Goal: Information Seeking & Learning: Learn about a topic

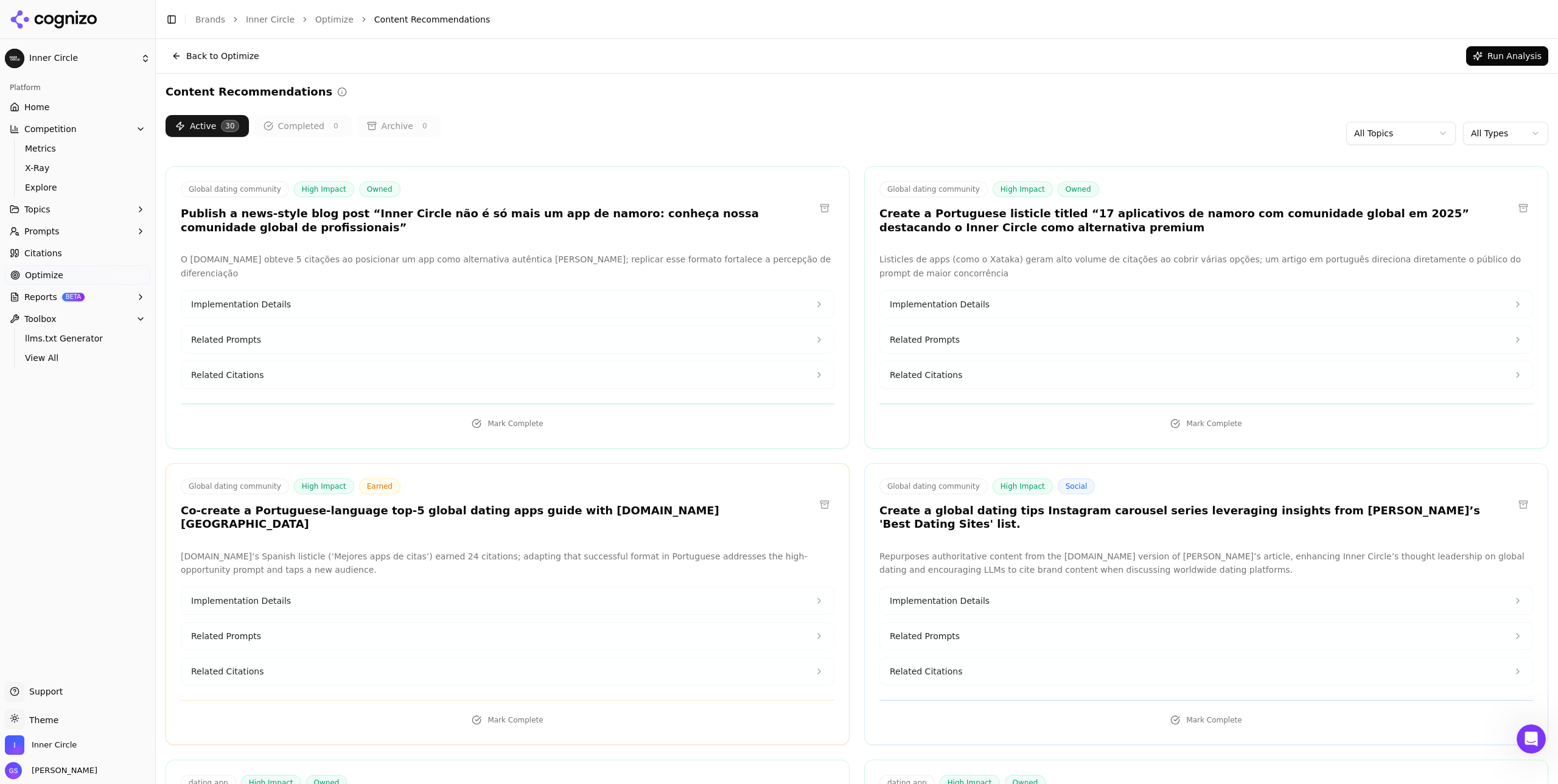
click at [1404, 146] on div "Active 30 Completed 0 Archive 0 All Topics All Types" at bounding box center [857, 133] width 1383 height 37
click at [1401, 135] on html "Inner Circle Platform Home Competition Metrics X-Ray Explore Topics Prompts Cit…" at bounding box center [779, 392] width 1558 height 784
drag, startPoint x: 1465, startPoint y: 129, endPoint x: 1496, endPoint y: 134, distance: 31.4
click at [1465, 129] on html "Inner Circle Platform Home Competition Metrics X-Ray Explore Topics Prompts Cit…" at bounding box center [779, 392] width 1558 height 784
click at [1500, 134] on html "Inner Circle Platform Home Competition Metrics X-Ray Explore Topics Prompts Cit…" at bounding box center [779, 392] width 1558 height 784
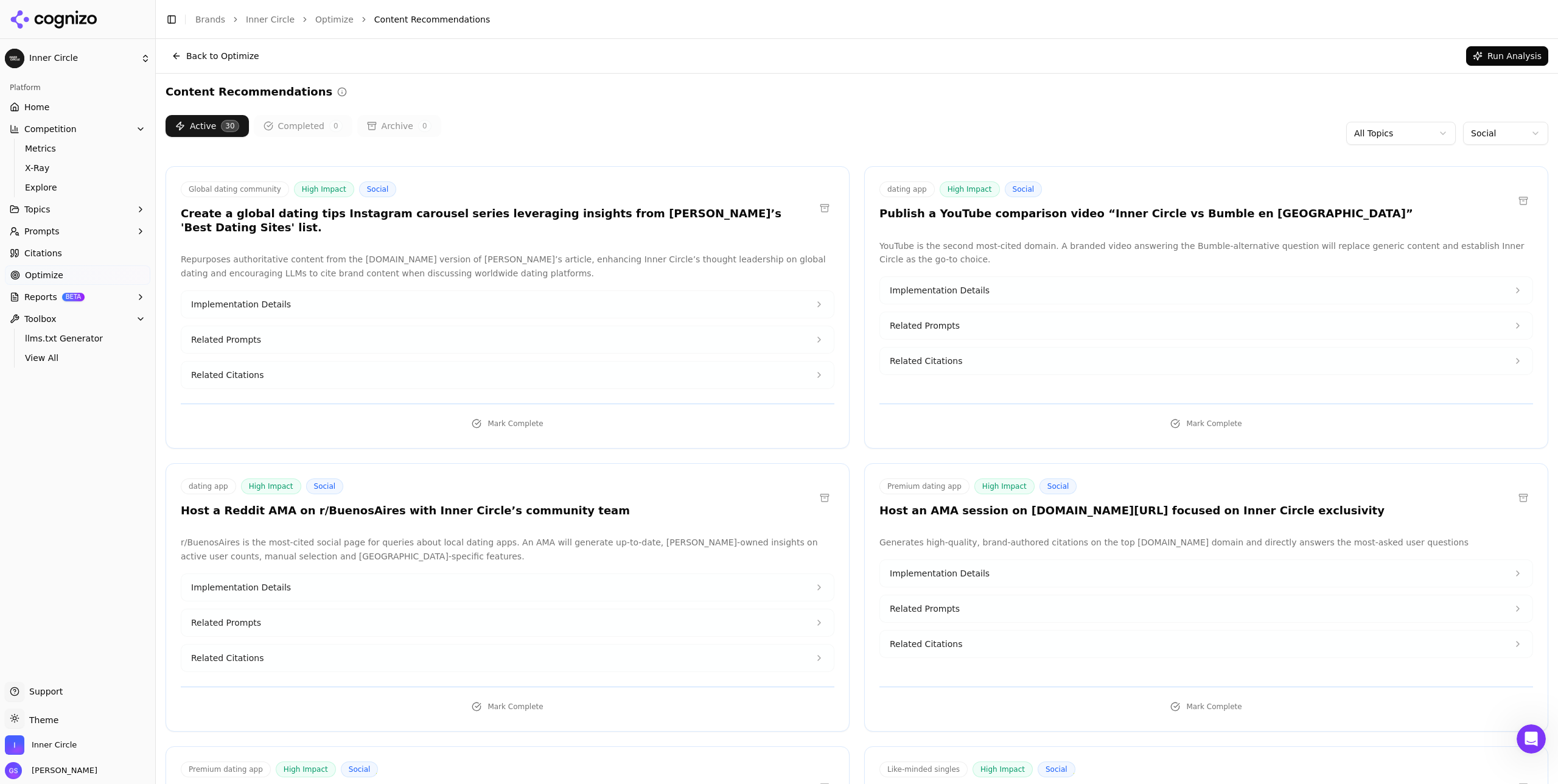
click at [1063, 84] on div "Content Recommendations" at bounding box center [857, 91] width 1383 height 17
click at [815, 299] on icon at bounding box center [819, 304] width 10 height 10
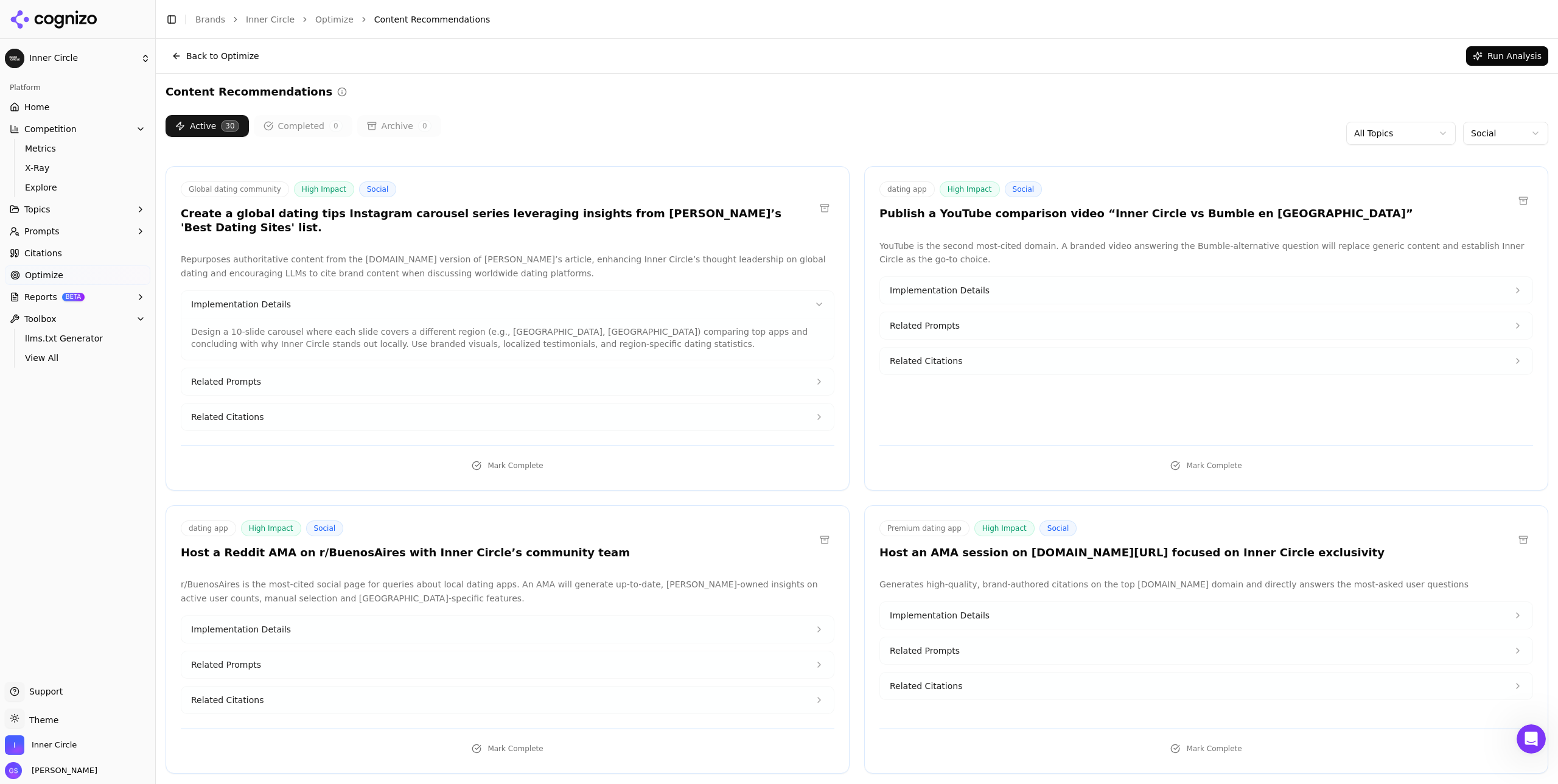
click at [821, 368] on button "Related Prompts" at bounding box center [508, 381] width 653 height 26
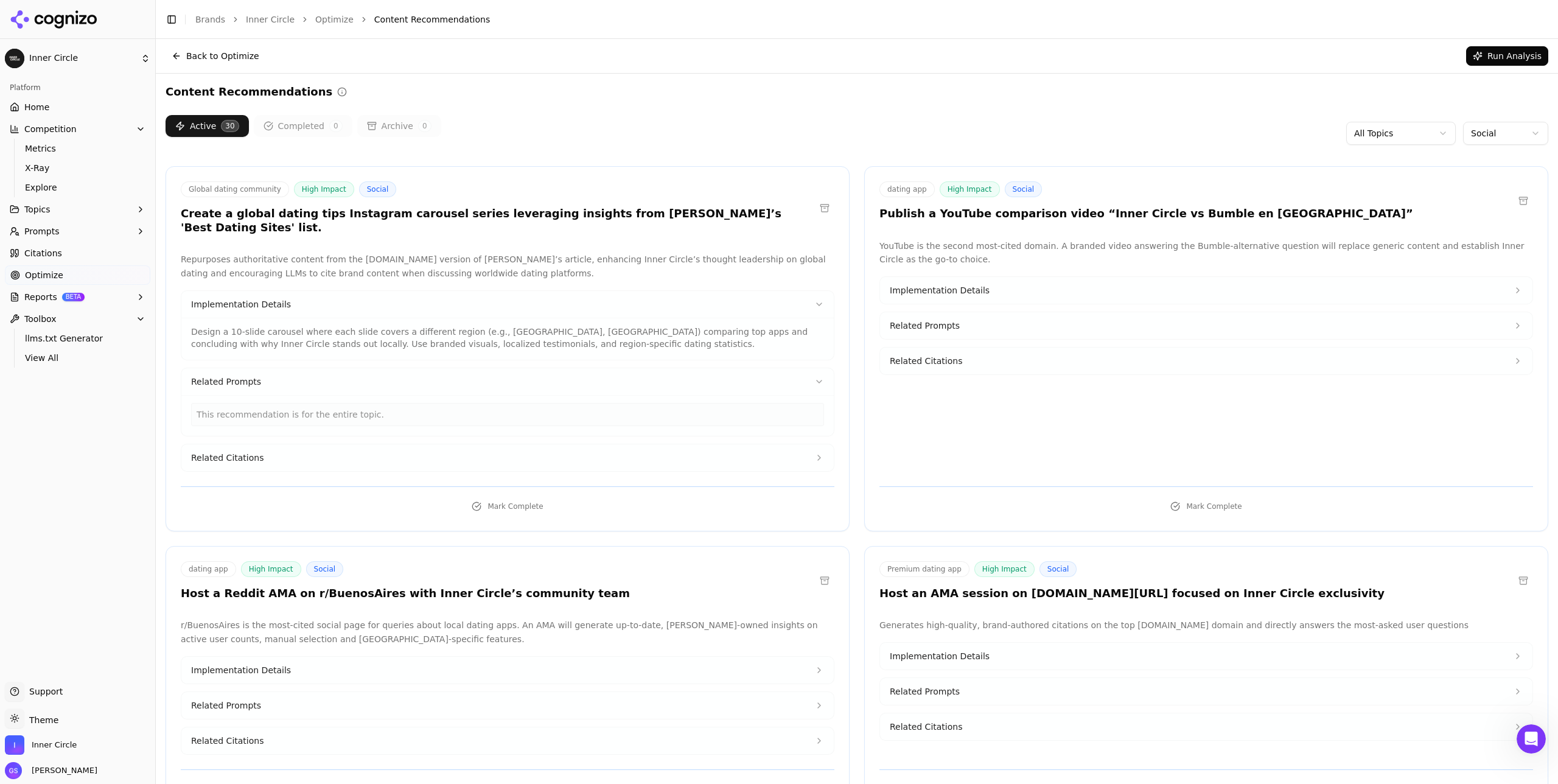
scroll to position [43, 0]
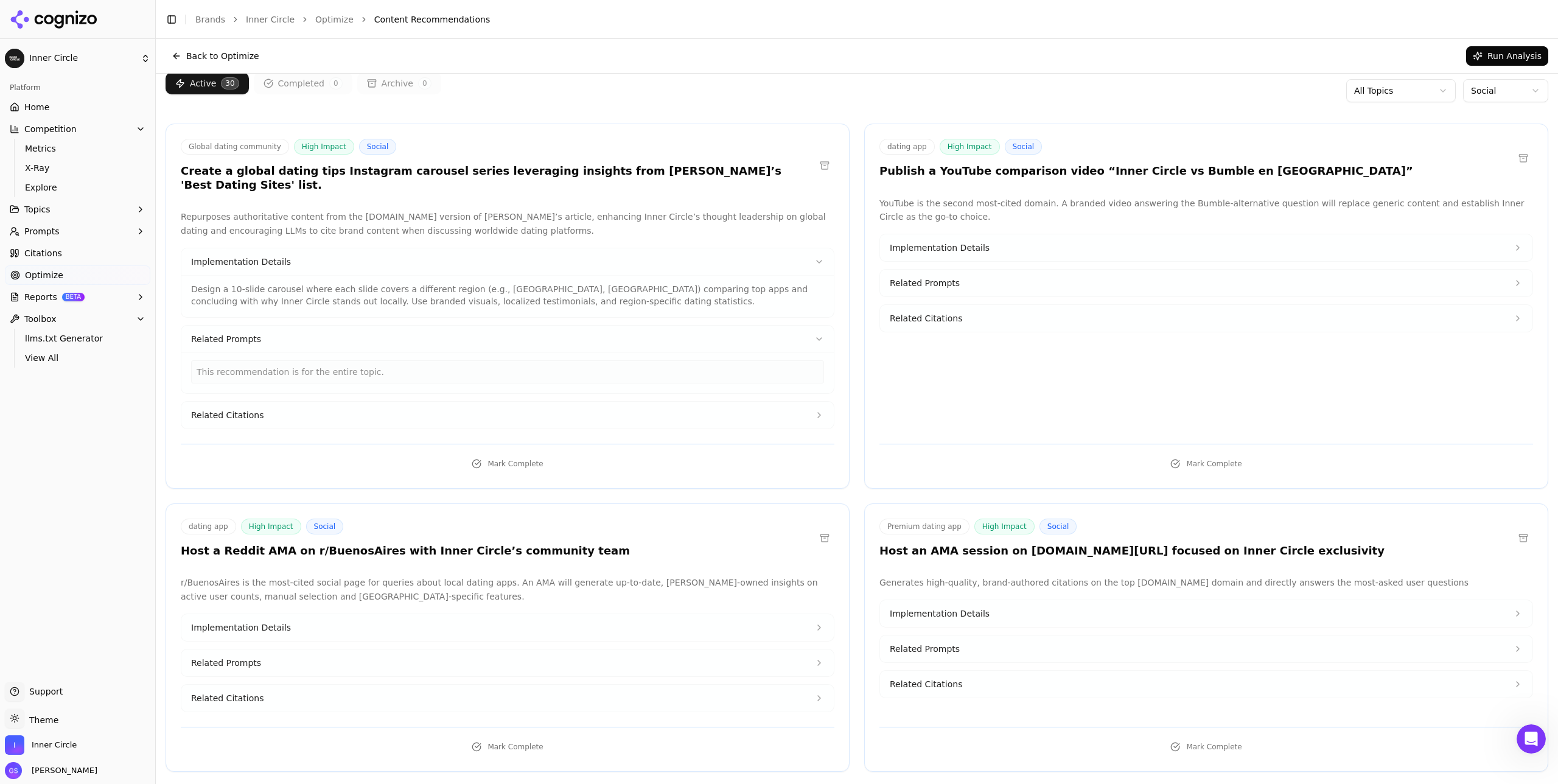
click at [817, 410] on icon at bounding box center [819, 414] width 10 height 10
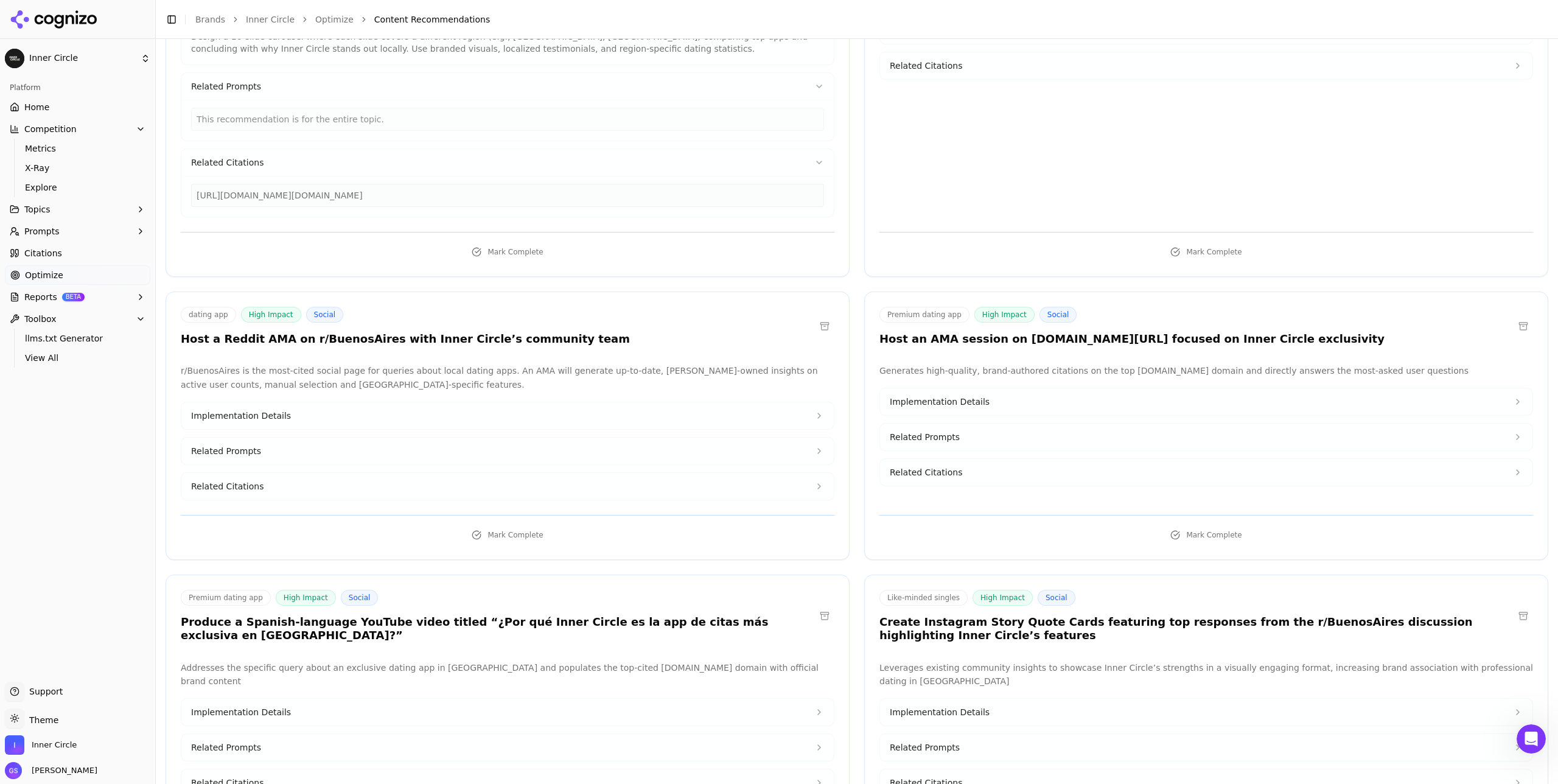
scroll to position [297, 0]
click at [607, 401] on button "Implementation Details" at bounding box center [508, 413] width 653 height 26
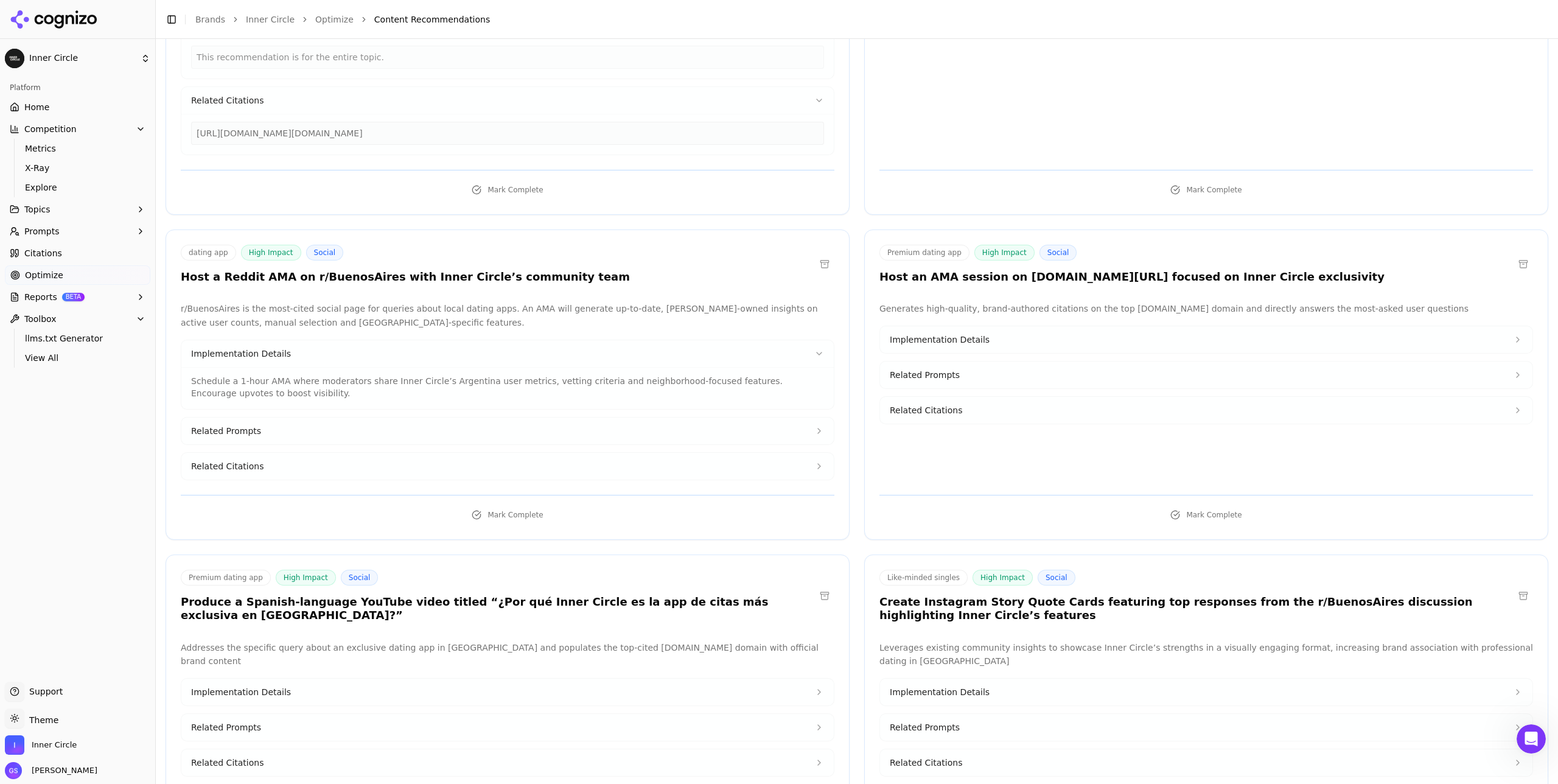
scroll to position [358, 0]
click at [599, 417] on button "Related Prompts" at bounding box center [508, 430] width 653 height 26
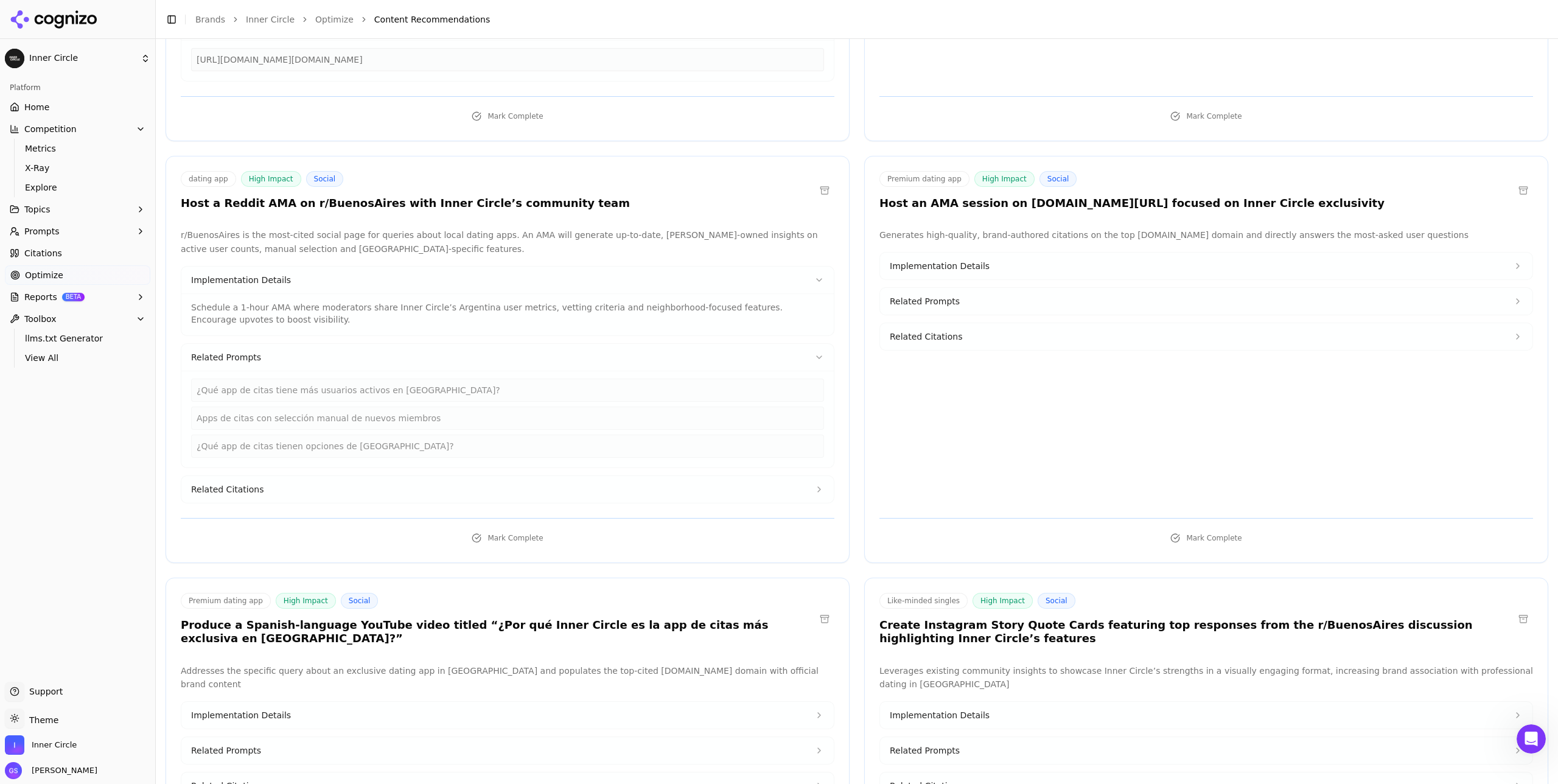
scroll to position [432, 0]
click at [572, 476] on button "Related Citations" at bounding box center [508, 488] width 653 height 26
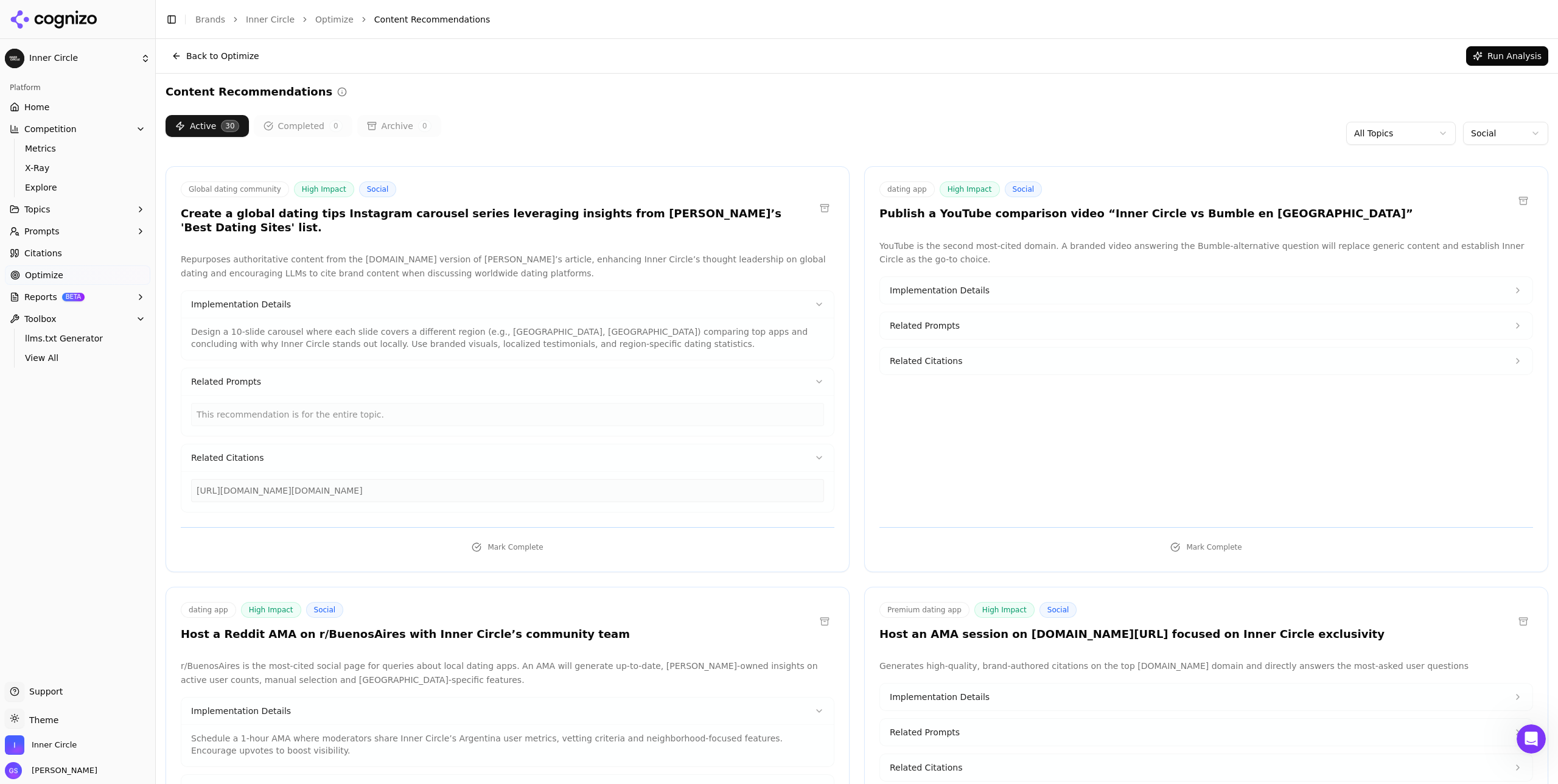
scroll to position [1, 0]
click at [958, 286] on span "Implementation Details" at bounding box center [940, 288] width 100 height 12
click at [961, 353] on button "Related Prompts" at bounding box center [1206, 366] width 653 height 26
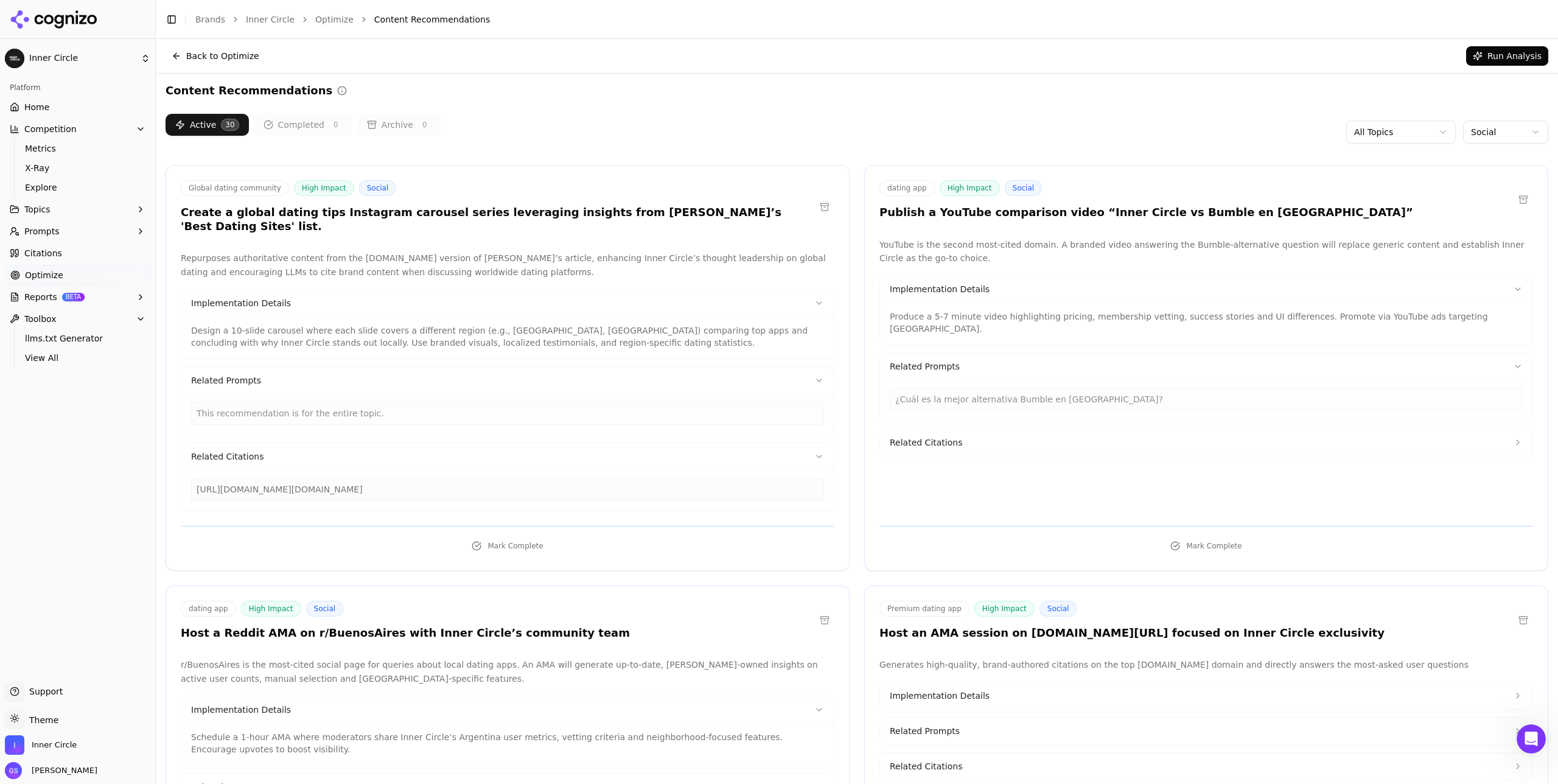
drag, startPoint x: 964, startPoint y: 424, endPoint x: 966, endPoint y: 417, distance: 7.3
click at [964, 429] on button "Related Citations" at bounding box center [1206, 442] width 653 height 26
click at [1074, 464] on div "[URL][DOMAIN_NAME]" at bounding box center [1206, 475] width 633 height 23
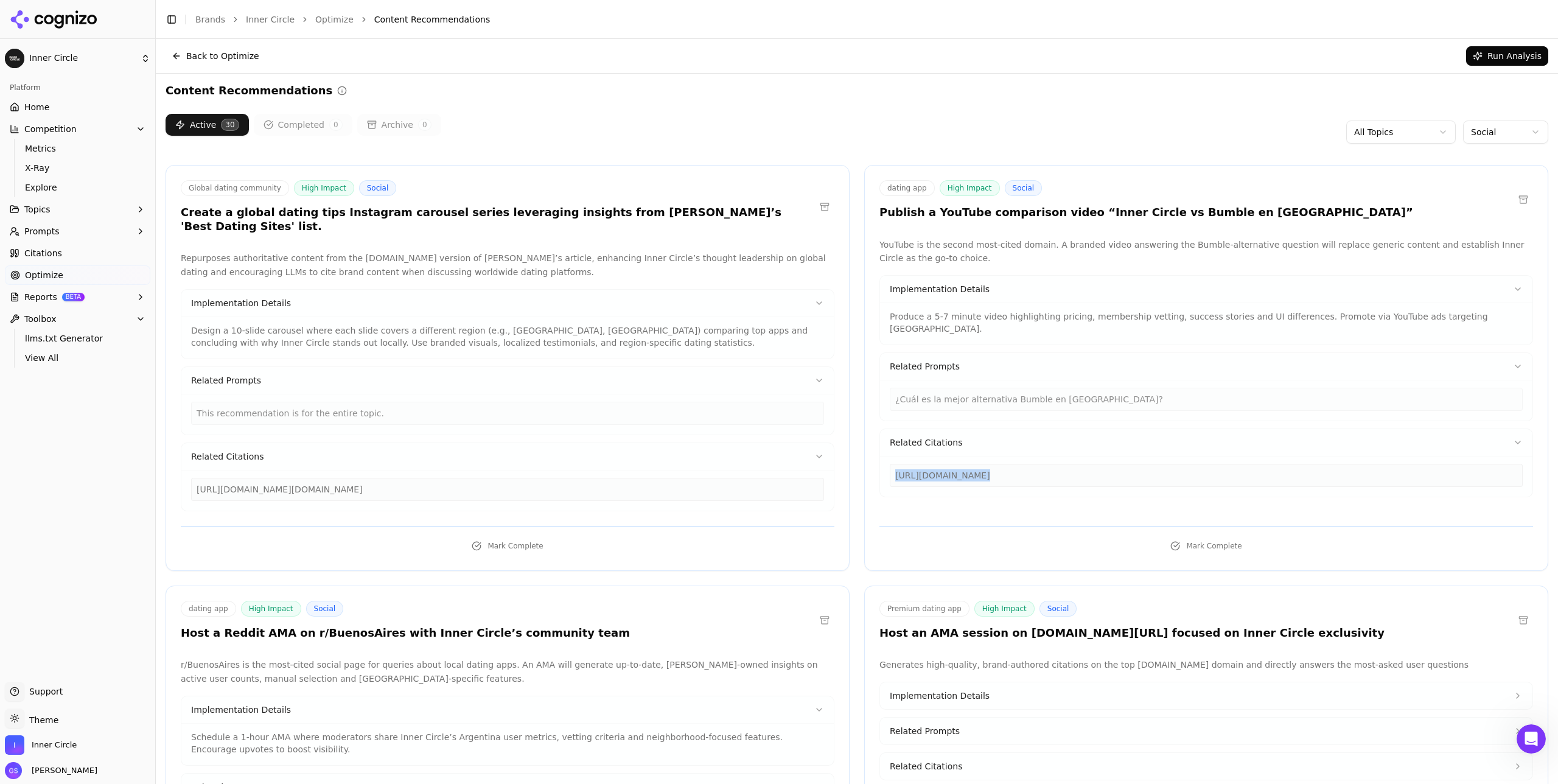
copy div "[URL][DOMAIN_NAME]"
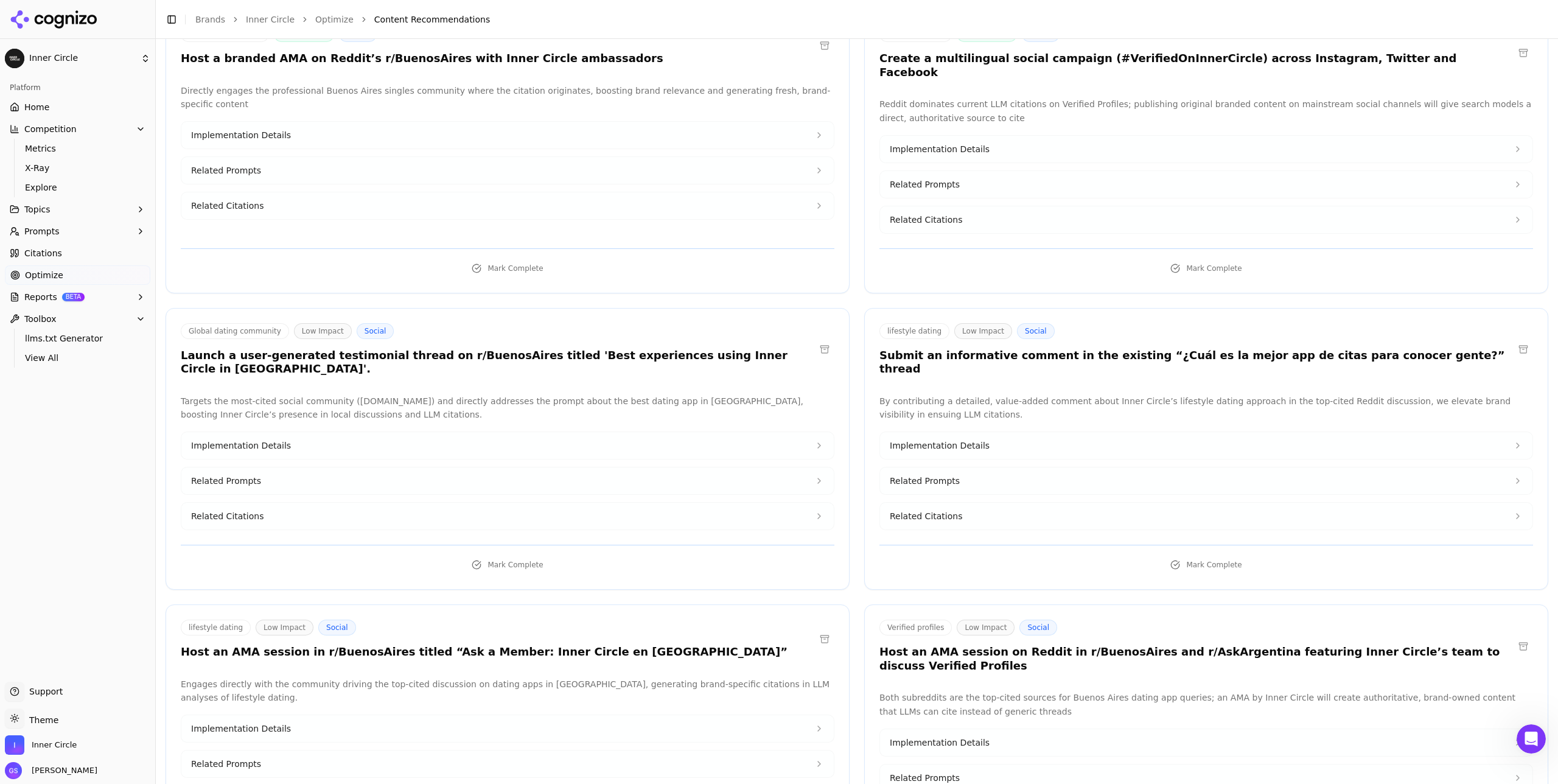
scroll to position [1354, 0]
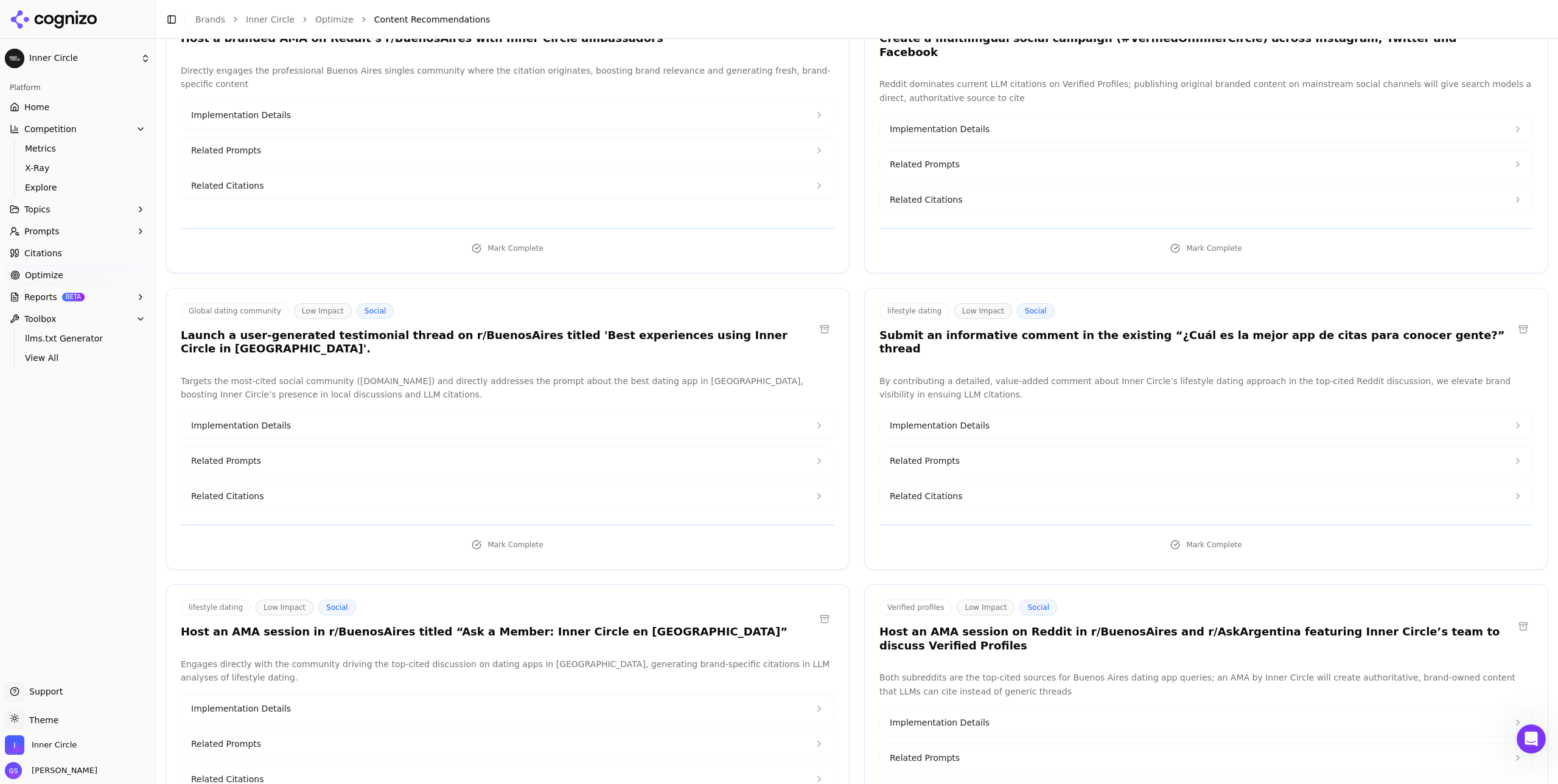
click at [660, 412] on button "Implementation Details" at bounding box center [508, 424] width 653 height 26
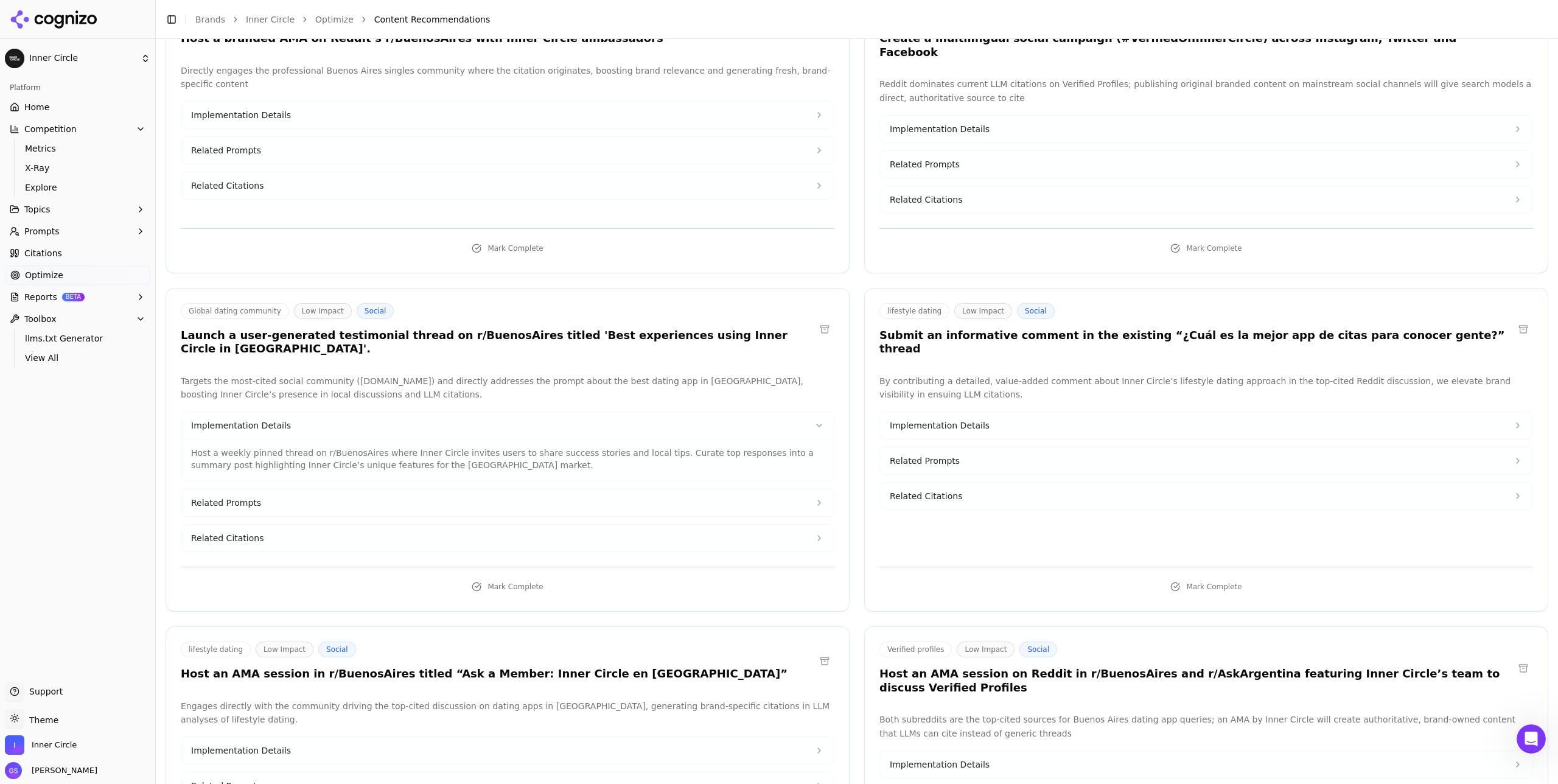
click at [624, 489] on button "Related Prompts" at bounding box center [508, 502] width 653 height 26
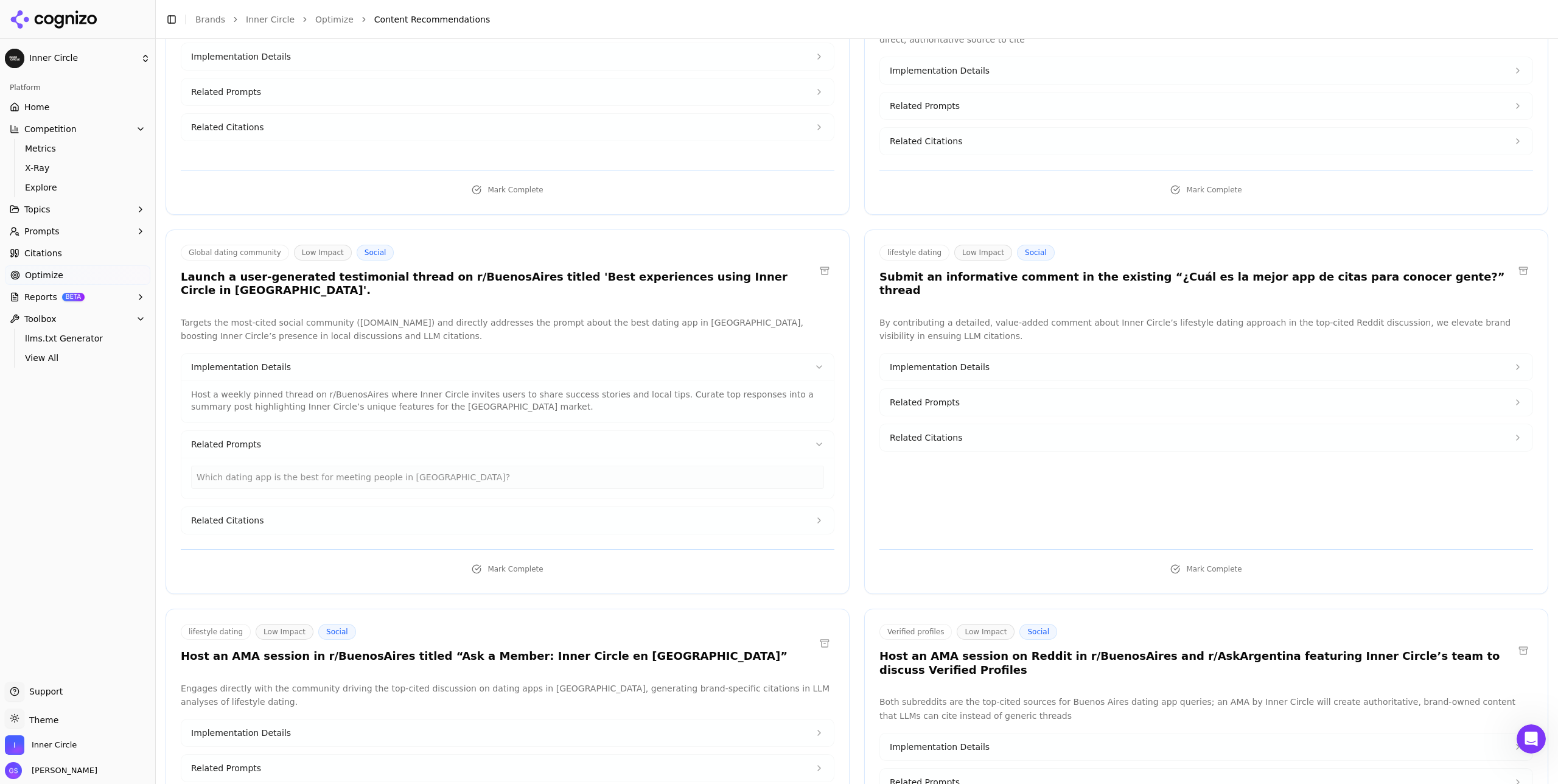
scroll to position [1425, 0]
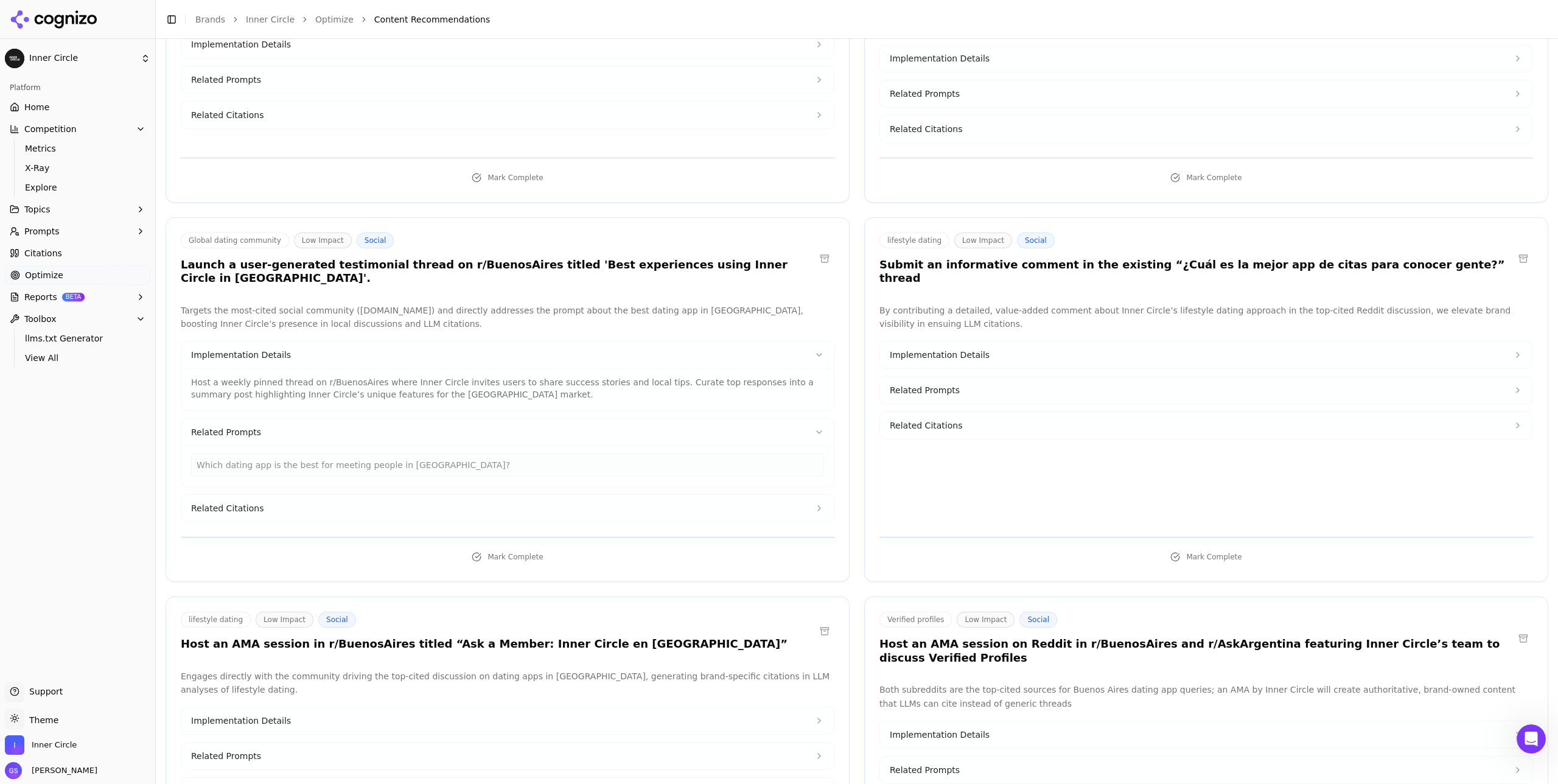
click at [640, 494] on div "Related Citations" at bounding box center [508, 507] width 654 height 28
click at [818, 503] on icon at bounding box center [819, 507] width 10 height 10
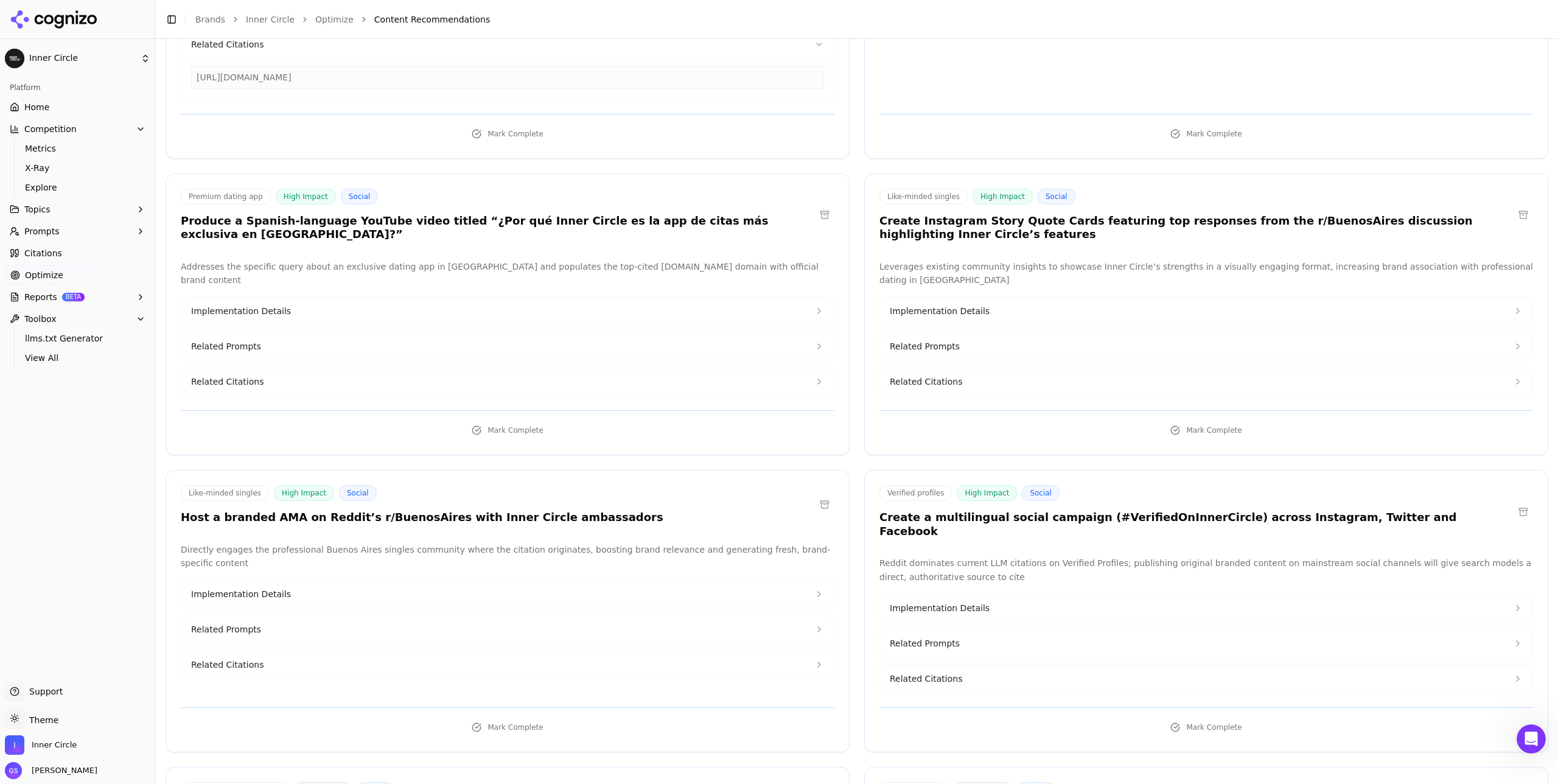
scroll to position [892, 0]
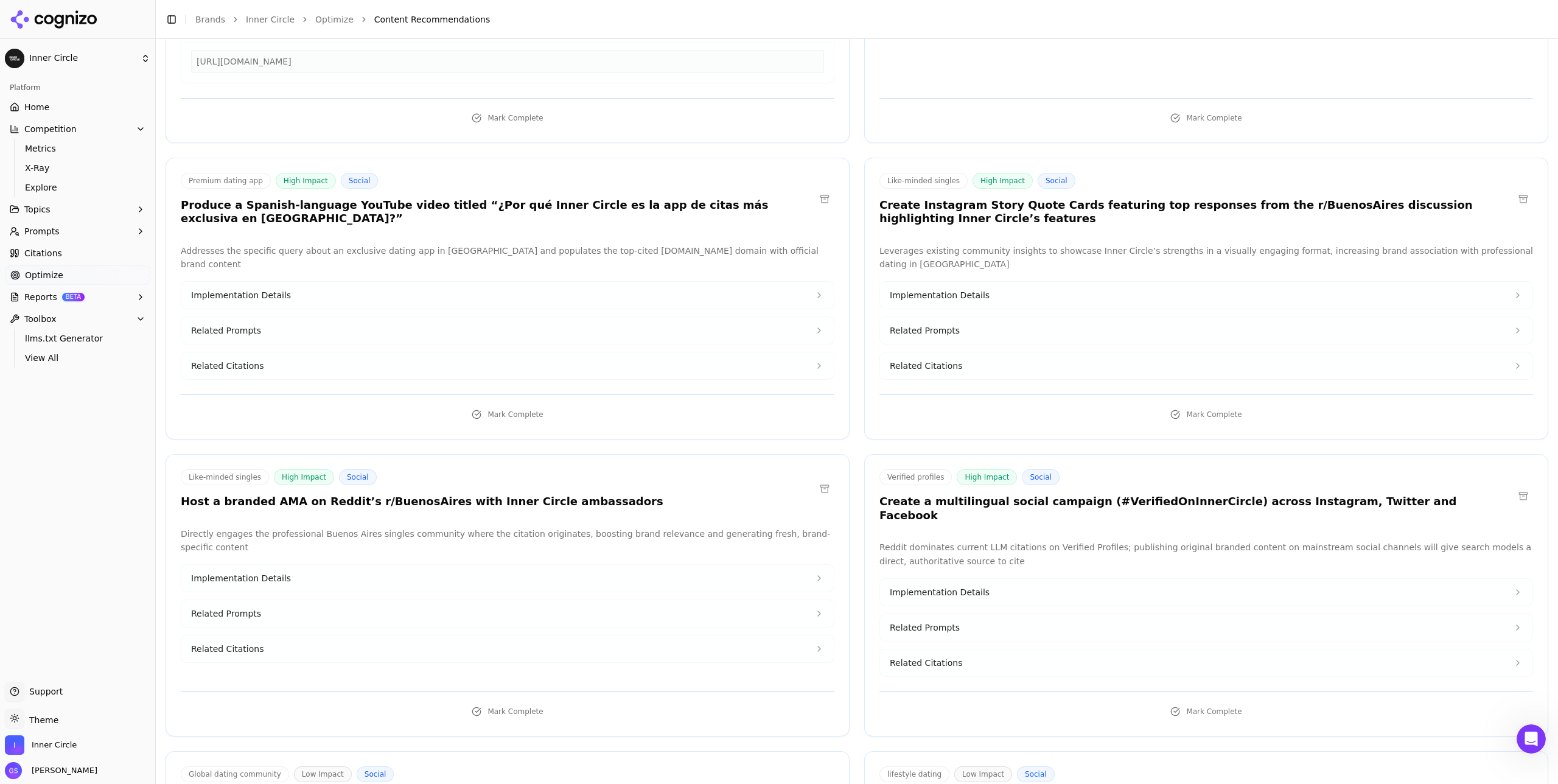
click at [942, 324] on span "Related Prompts" at bounding box center [925, 329] width 70 height 12
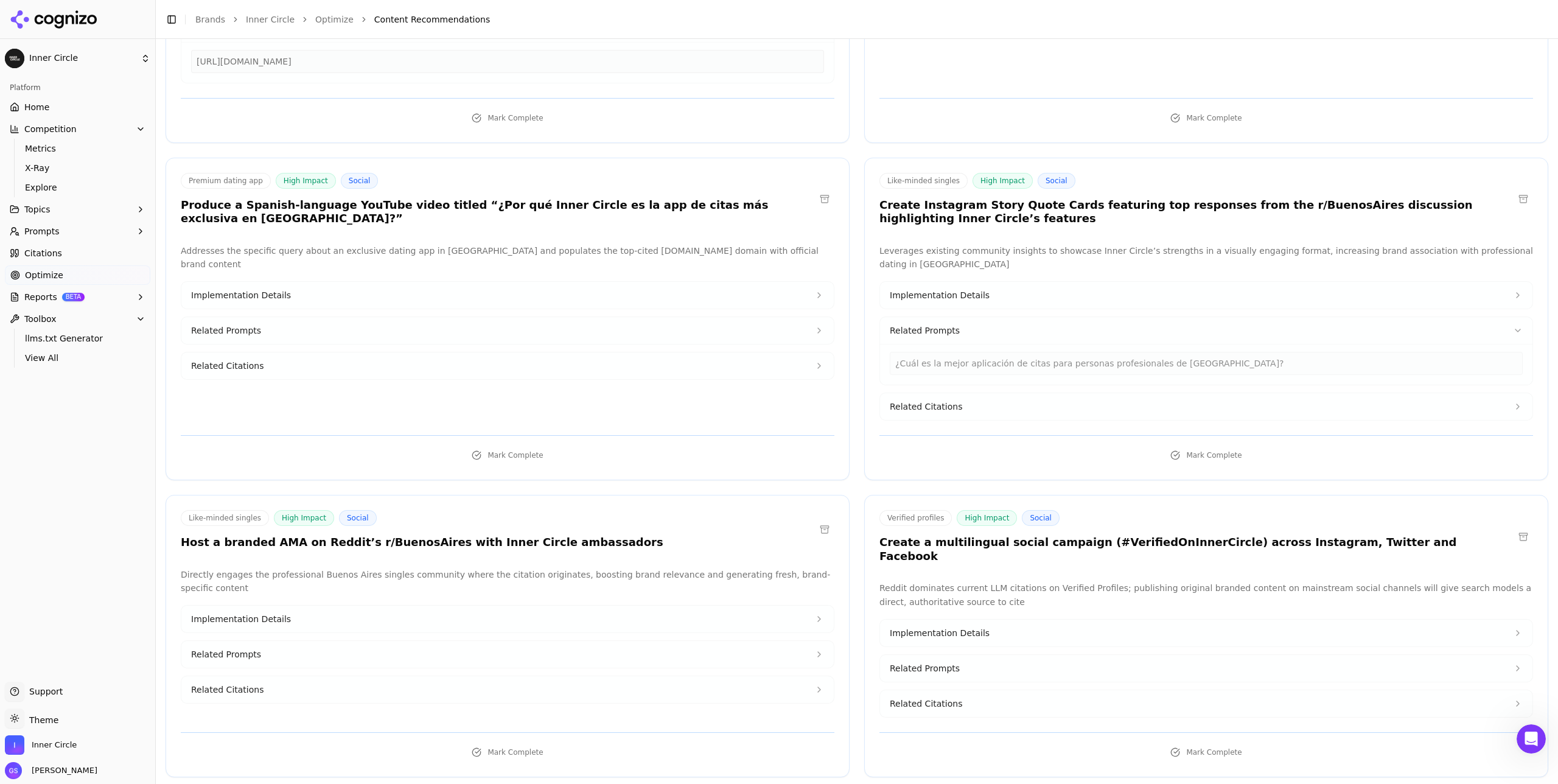
drag, startPoint x: 943, startPoint y: 317, endPoint x: 922, endPoint y: 326, distance: 22.8
click at [943, 324] on span "Related Prompts" at bounding box center [925, 329] width 70 height 12
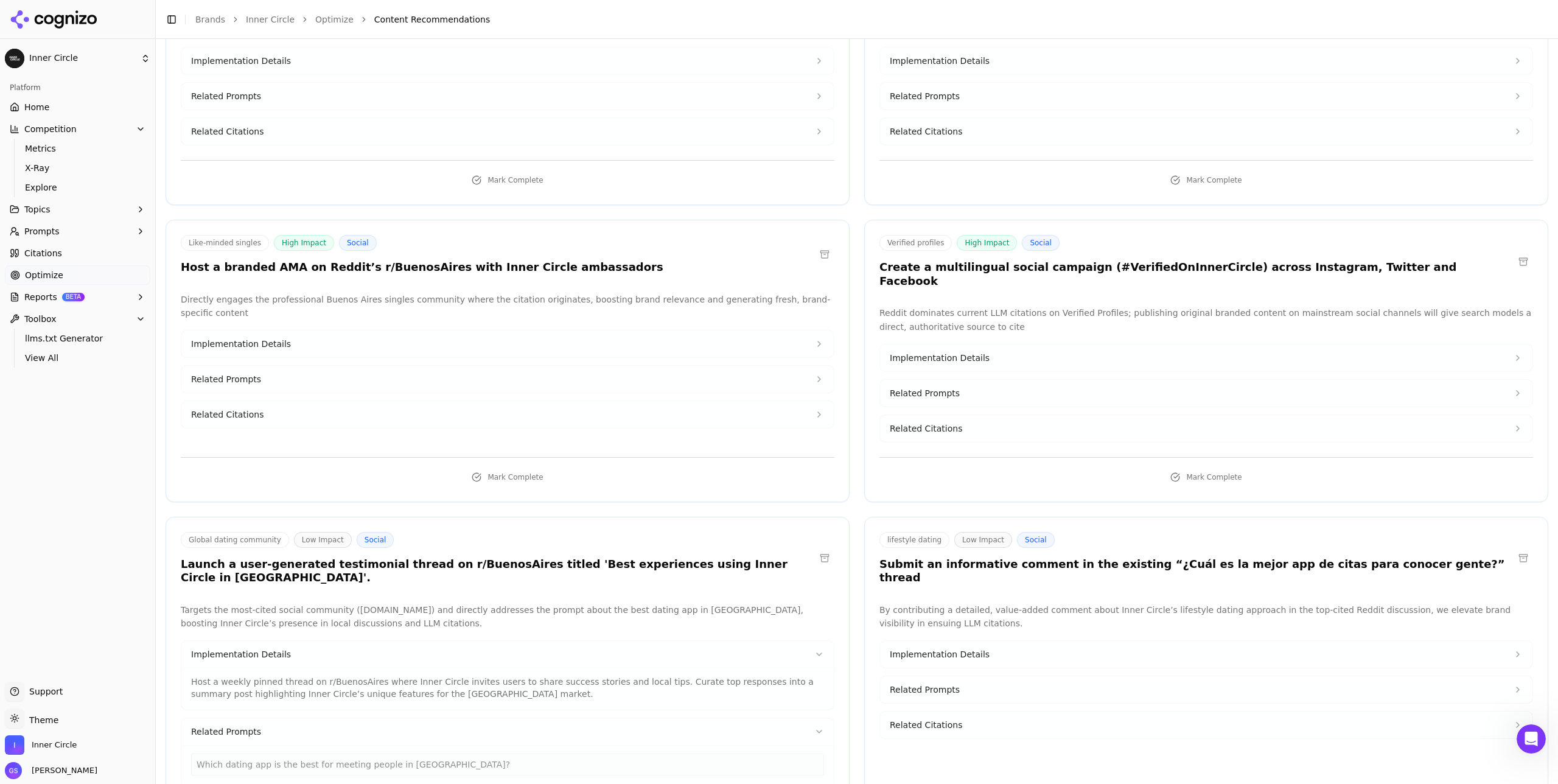
scroll to position [1161, 0]
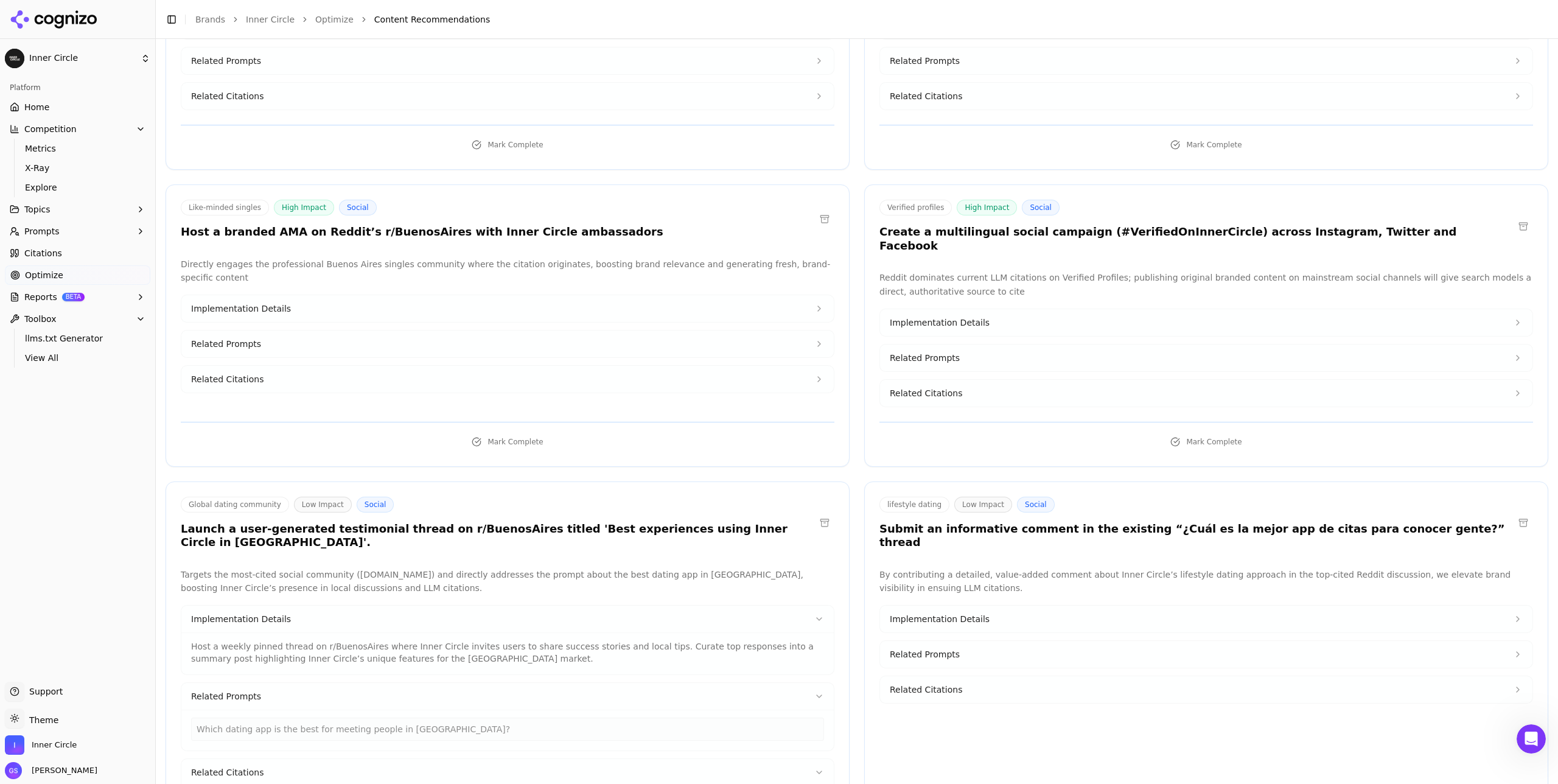
click at [1025, 344] on button "Related Prompts" at bounding box center [1206, 357] width 653 height 26
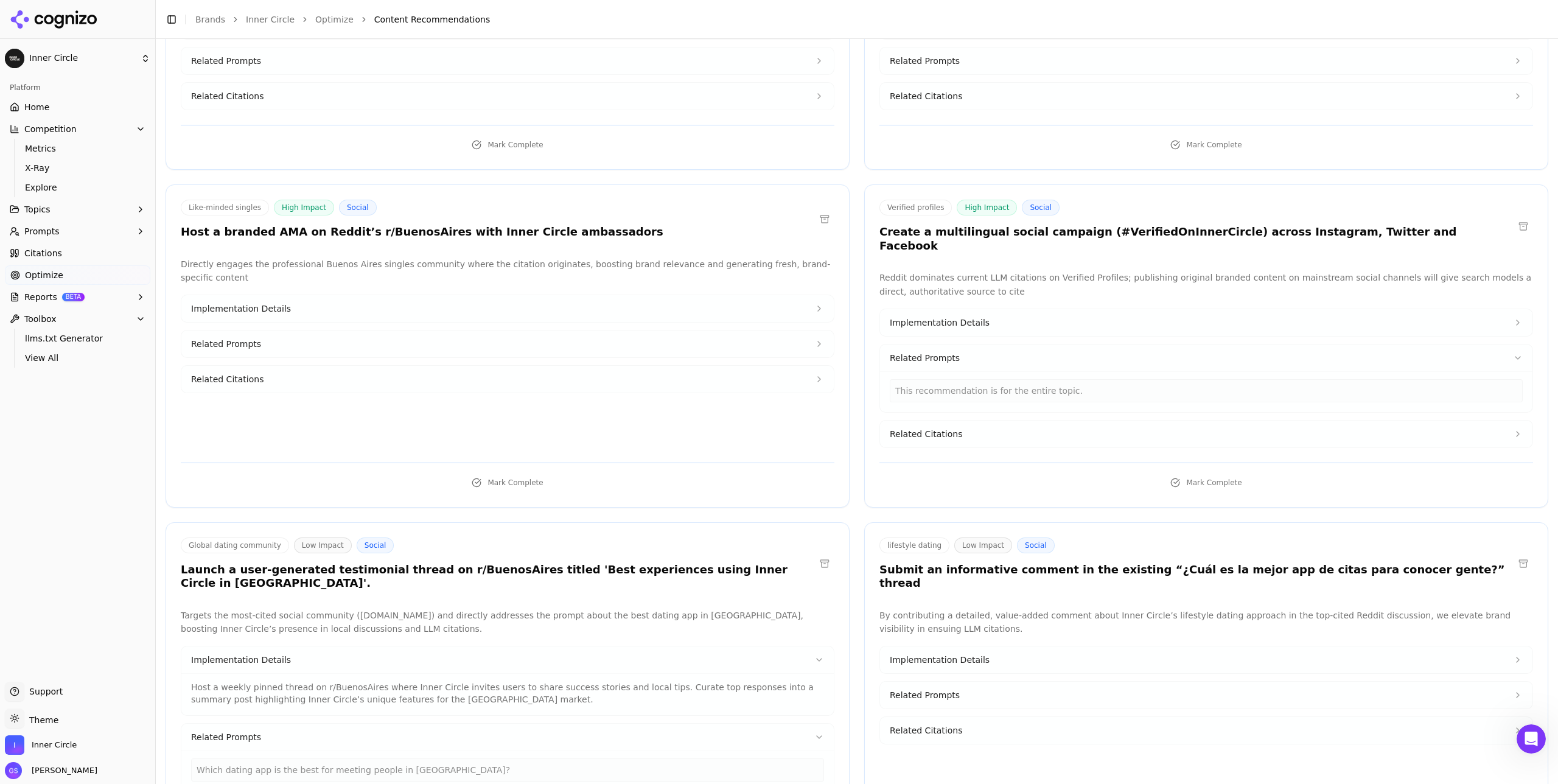
click at [1009, 309] on button "Implementation Details" at bounding box center [1206, 322] width 653 height 26
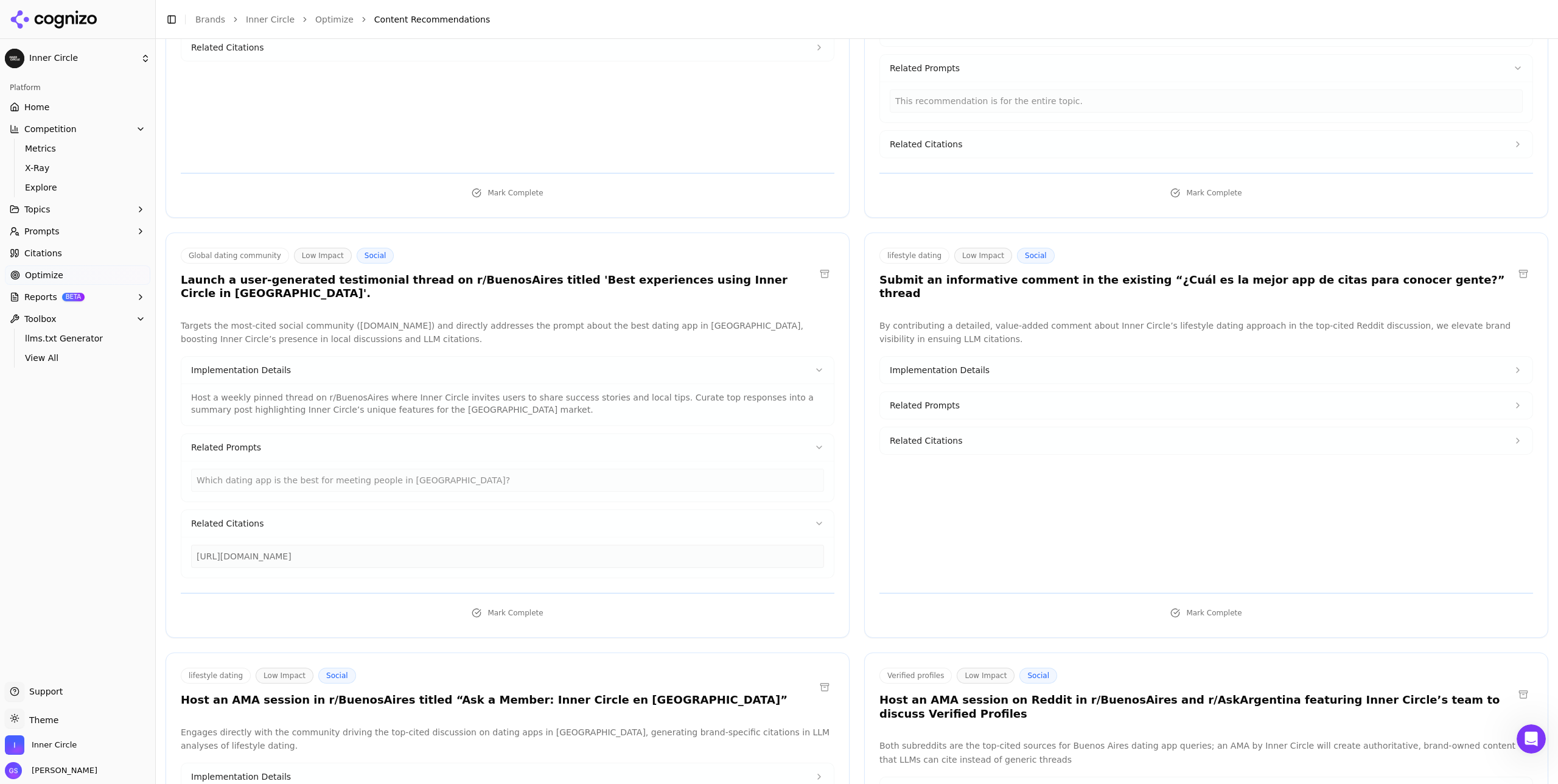
scroll to position [1506, 0]
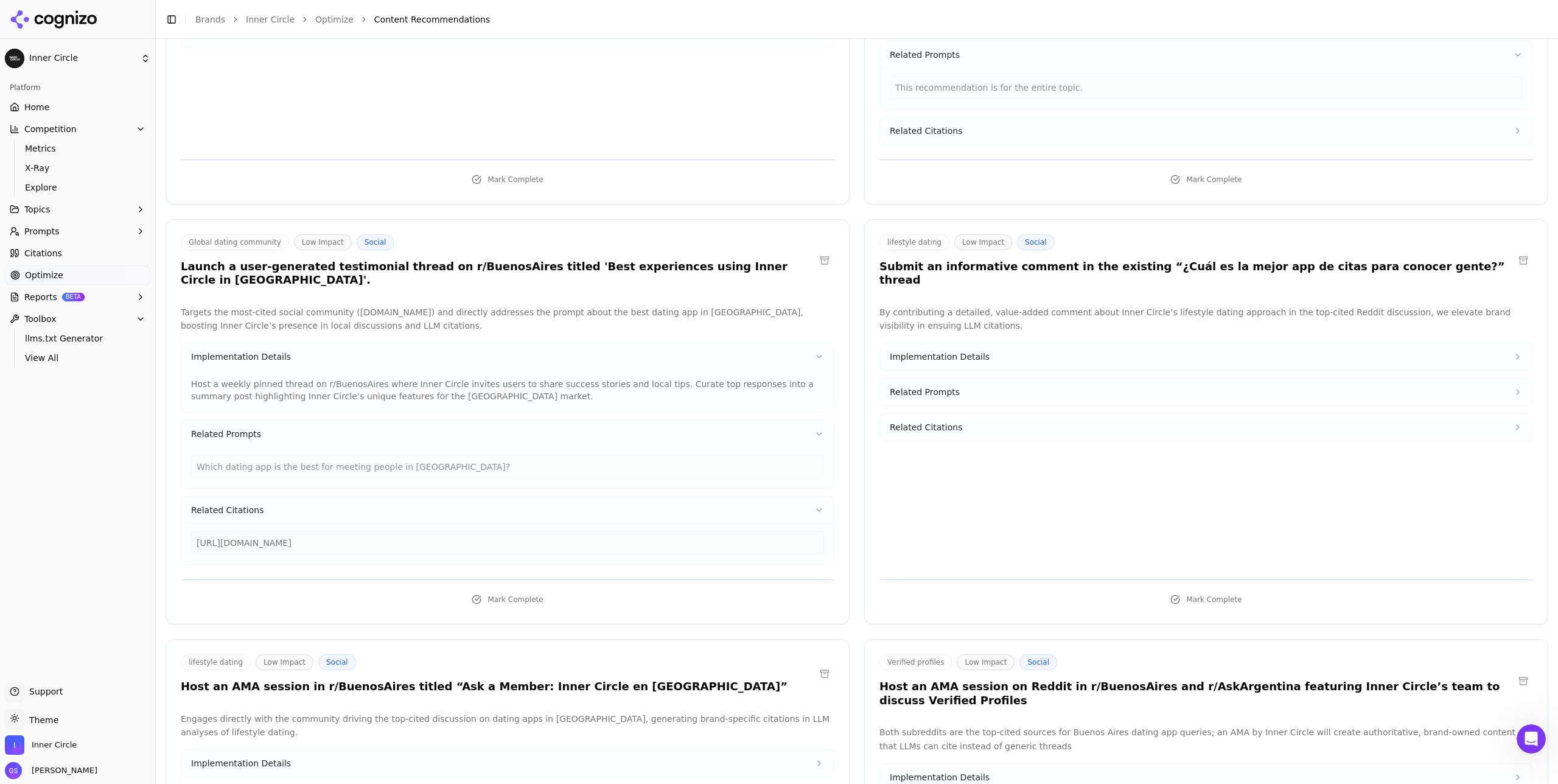
click at [992, 413] on button "Related Citations" at bounding box center [1206, 426] width 653 height 26
click at [942, 386] on span "Related Prompts" at bounding box center [925, 392] width 70 height 12
click at [983, 343] on button "Implementation Details" at bounding box center [1206, 356] width 653 height 26
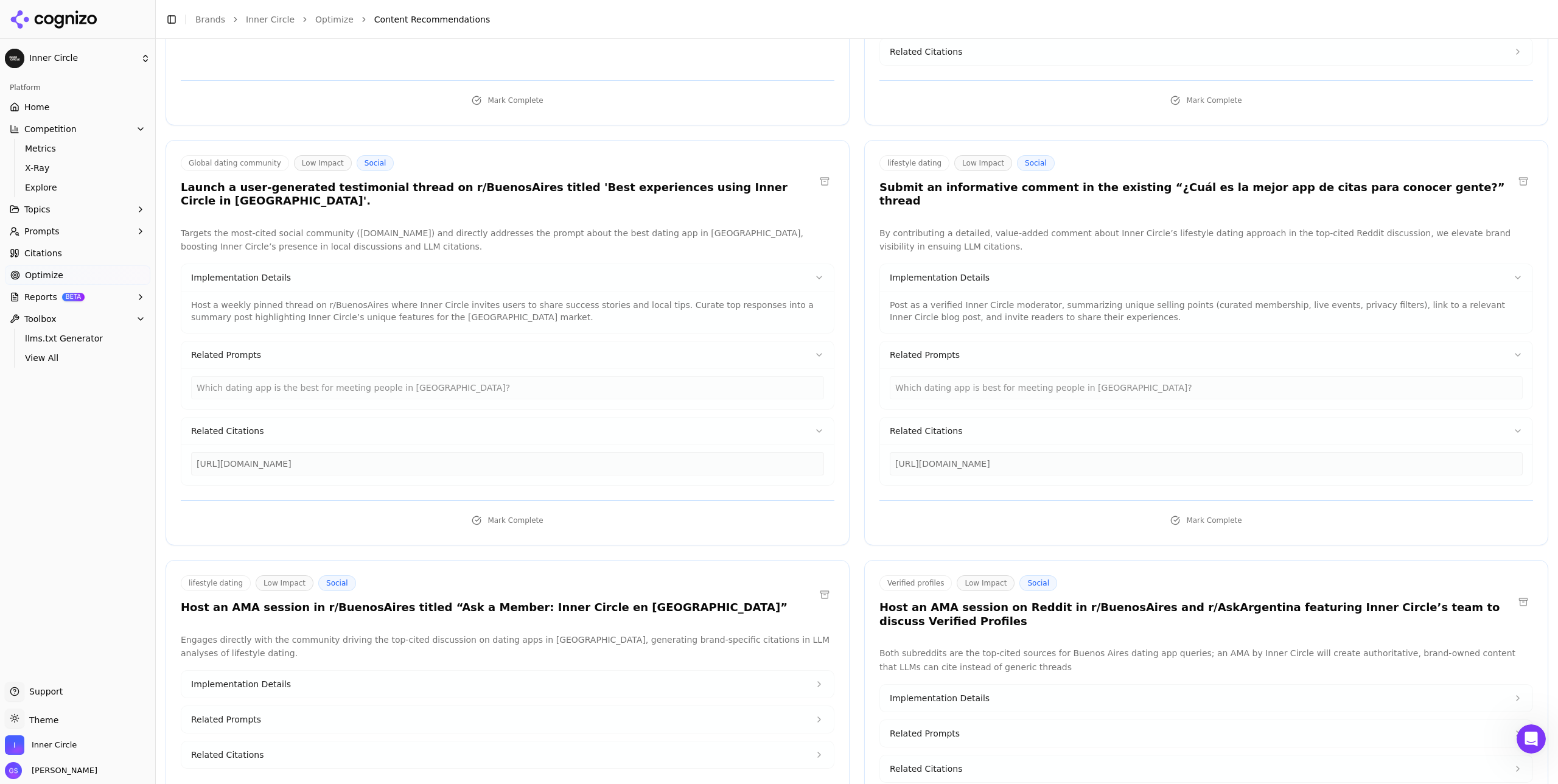
scroll to position [1598, 0]
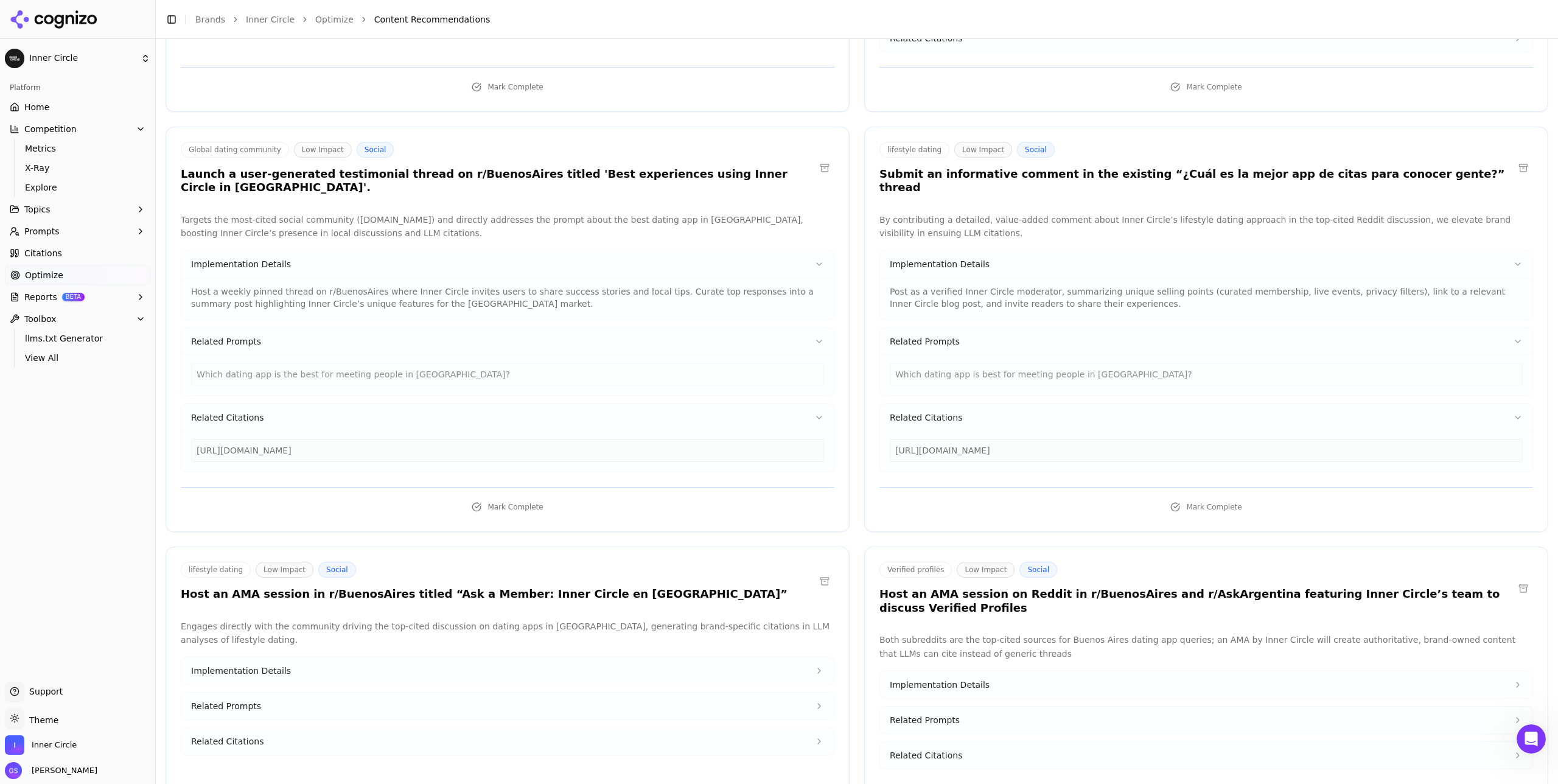
click at [1047, 439] on div "[URL][DOMAIN_NAME]" at bounding box center [1206, 450] width 633 height 23
copy div "[URL][DOMAIN_NAME]"
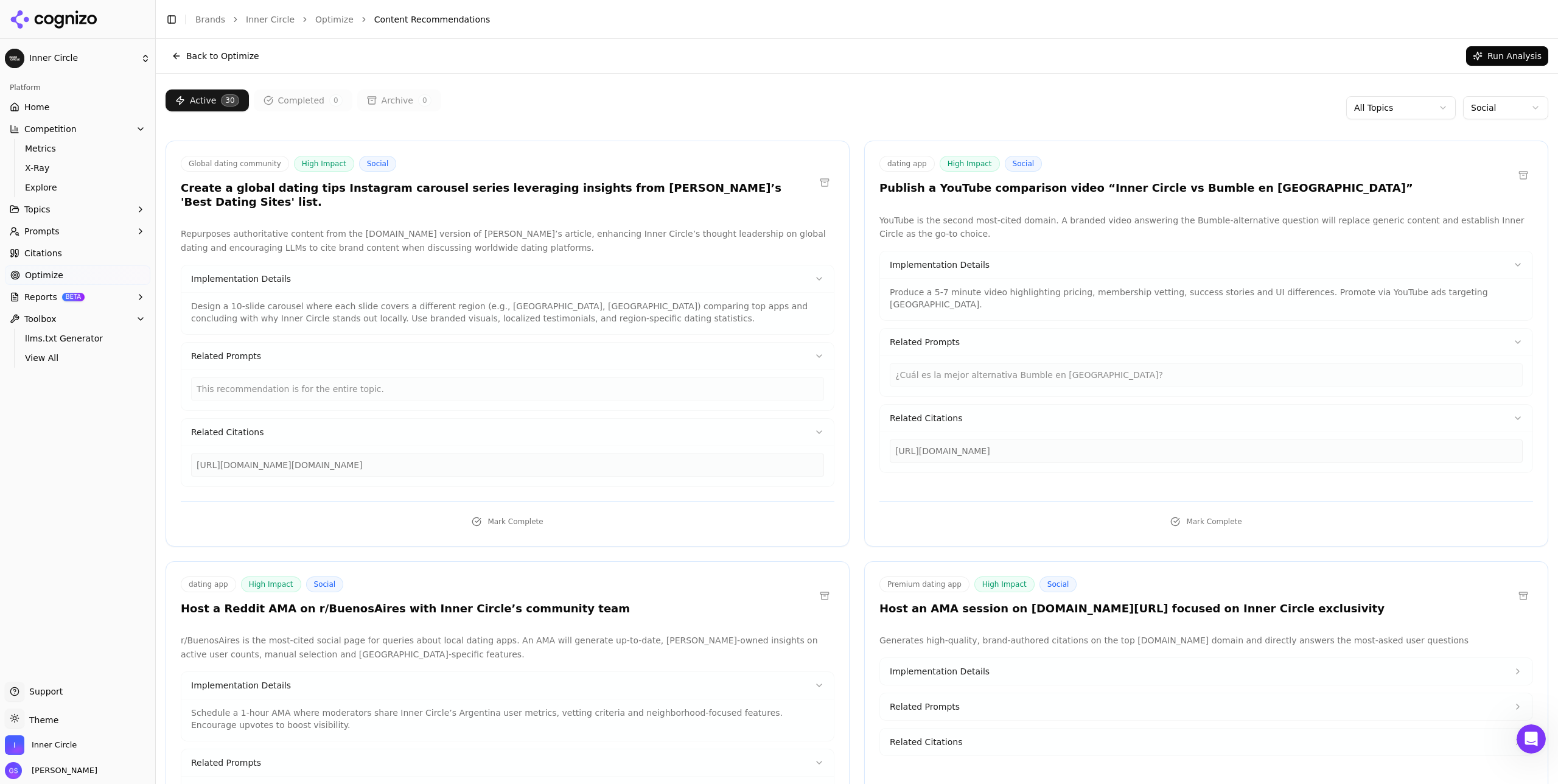
scroll to position [0, 0]
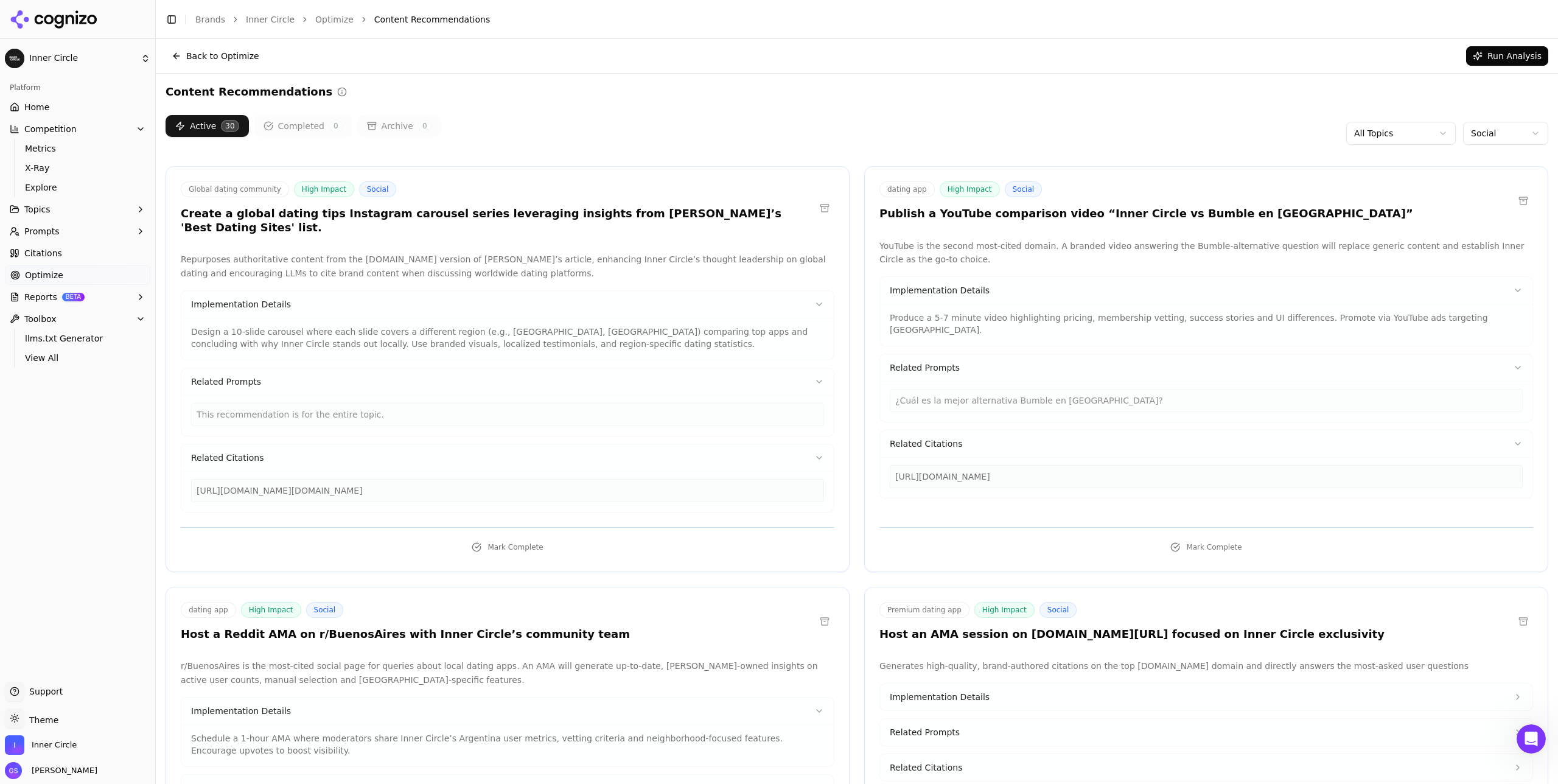
click at [1507, 132] on html "Inner Circle Platform Home Competition Metrics X-Ray Explore Topics Prompts Cit…" at bounding box center [779, 392] width 1558 height 784
click at [953, 189] on span "High Impact" at bounding box center [970, 189] width 60 height 16
click at [1487, 132] on html "Inner Circle Platform Home Competition Metrics X-Ray Explore Topics Prompts Cit…" at bounding box center [779, 392] width 1558 height 784
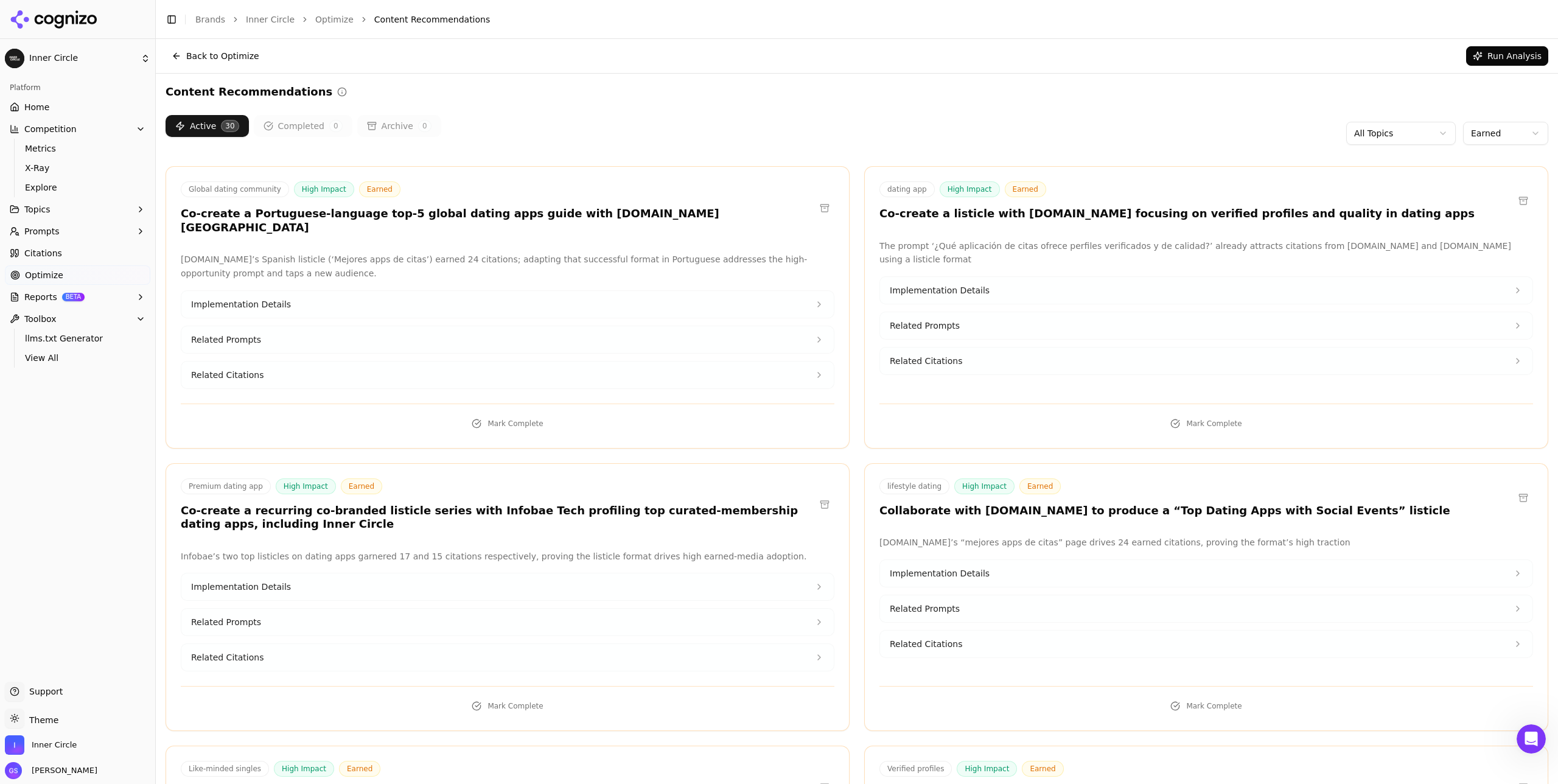
click at [1497, 136] on html "Inner Circle Platform Home Competition Metrics X-Ray Explore Topics Prompts Cit…" at bounding box center [779, 392] width 1558 height 784
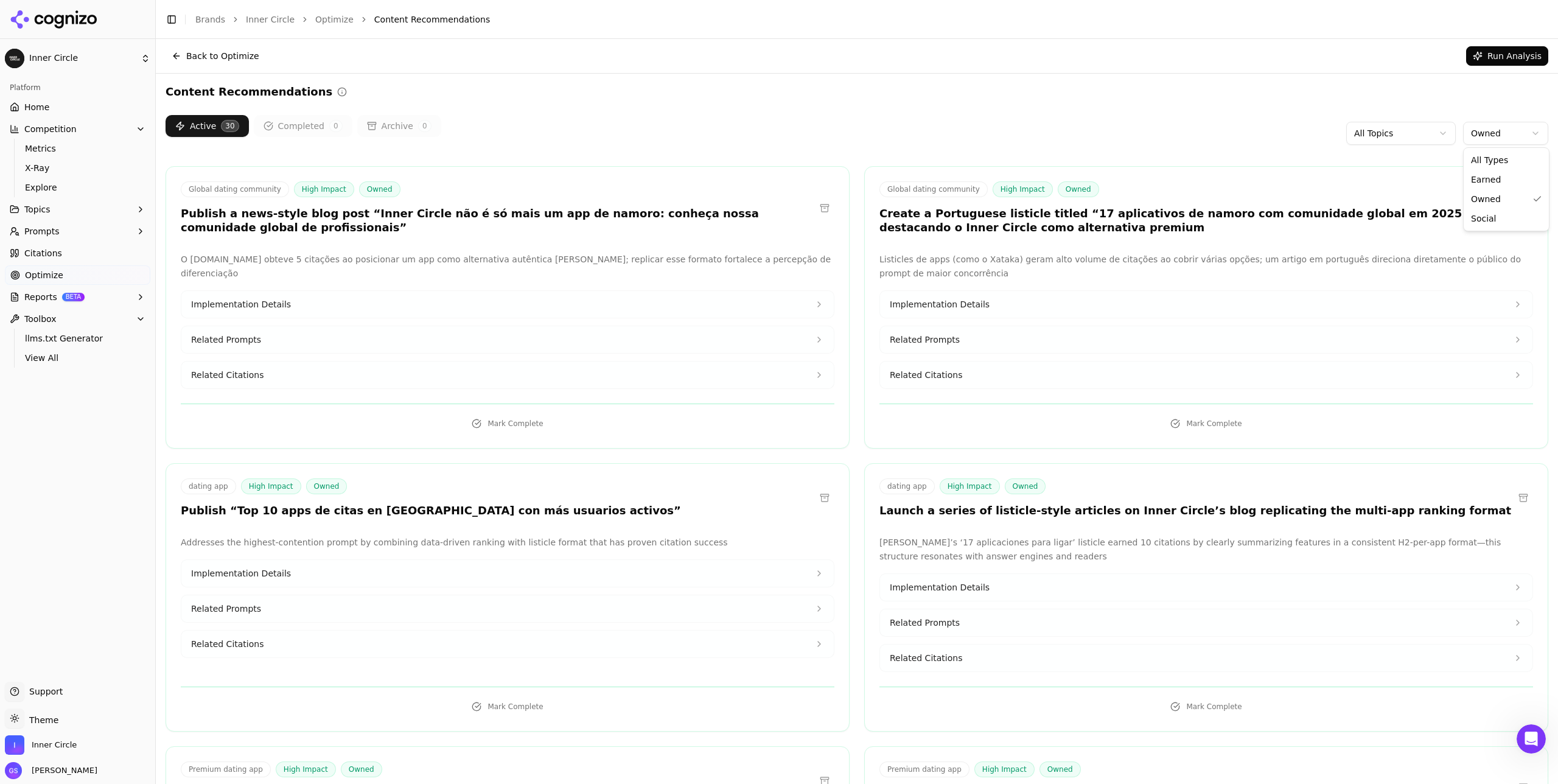
click at [1500, 132] on html "Inner Circle Platform Home Competition Metrics X-Ray Explore Topics Prompts Cit…" at bounding box center [779, 392] width 1558 height 784
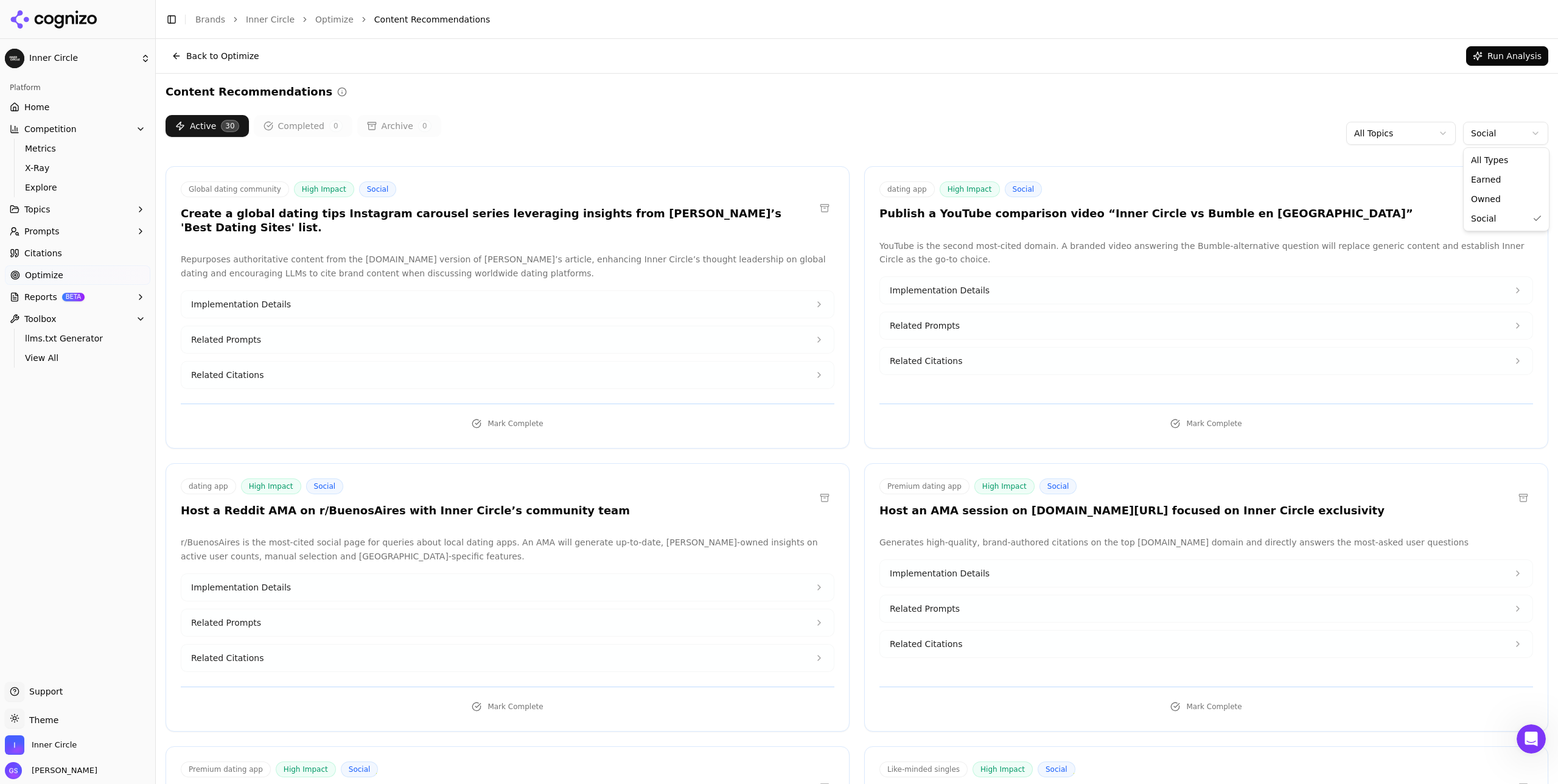
click at [1498, 130] on html "Inner Circle Platform Home Competition Metrics X-Ray Explore Topics Prompts Cit…" at bounding box center [779, 392] width 1558 height 784
drag, startPoint x: 1392, startPoint y: 145, endPoint x: 1394, endPoint y: 138, distance: 7.3
click at [1392, 145] on html "Inner Circle Platform Home Competition Metrics X-Ray Explore Topics Prompts Cit…" at bounding box center [779, 392] width 1558 height 784
click at [1395, 137] on html "Inner Circle Platform Home Competition Metrics X-Ray Explore Topics Prompts Cit…" at bounding box center [779, 392] width 1558 height 784
click at [1394, 135] on html "Inner Circle Platform Home Competition Metrics X-Ray Explore Topics Prompts Cit…" at bounding box center [779, 392] width 1558 height 784
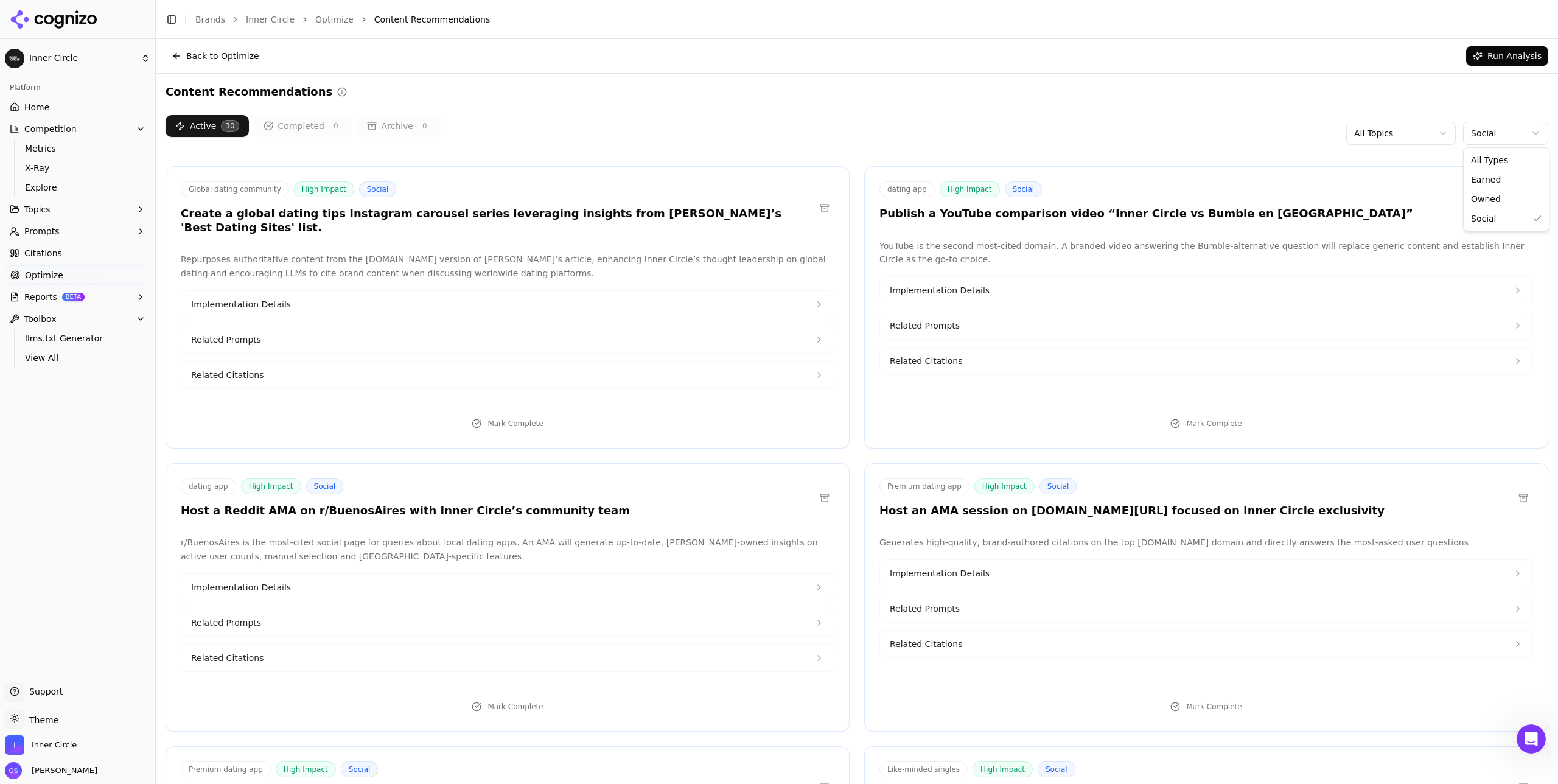
click at [1494, 134] on html "Inner Circle Platform Home Competition Metrics X-Ray Explore Topics Prompts Cit…" at bounding box center [779, 392] width 1558 height 784
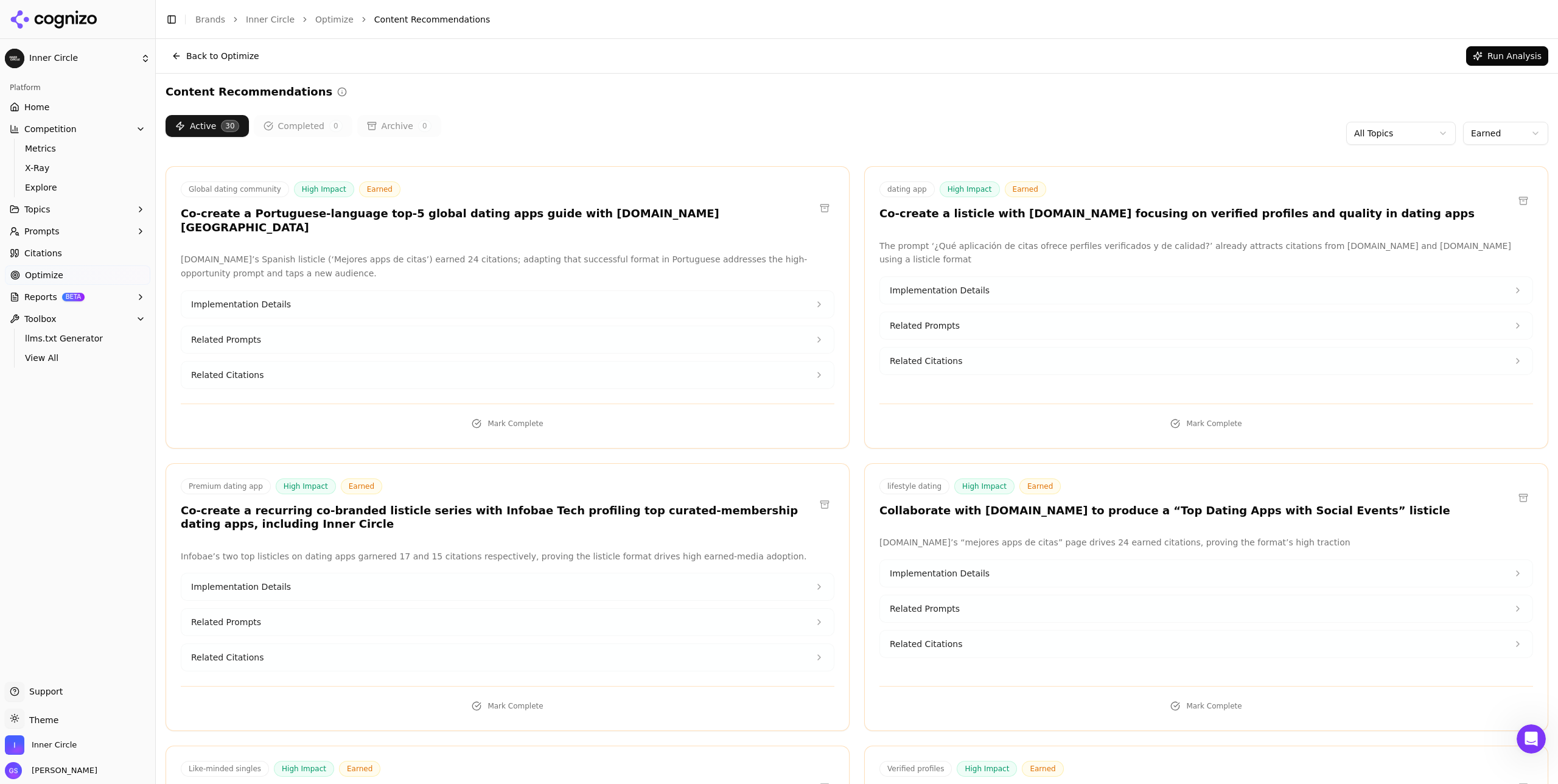
click at [374, 294] on button "Implementation Details" at bounding box center [508, 304] width 653 height 26
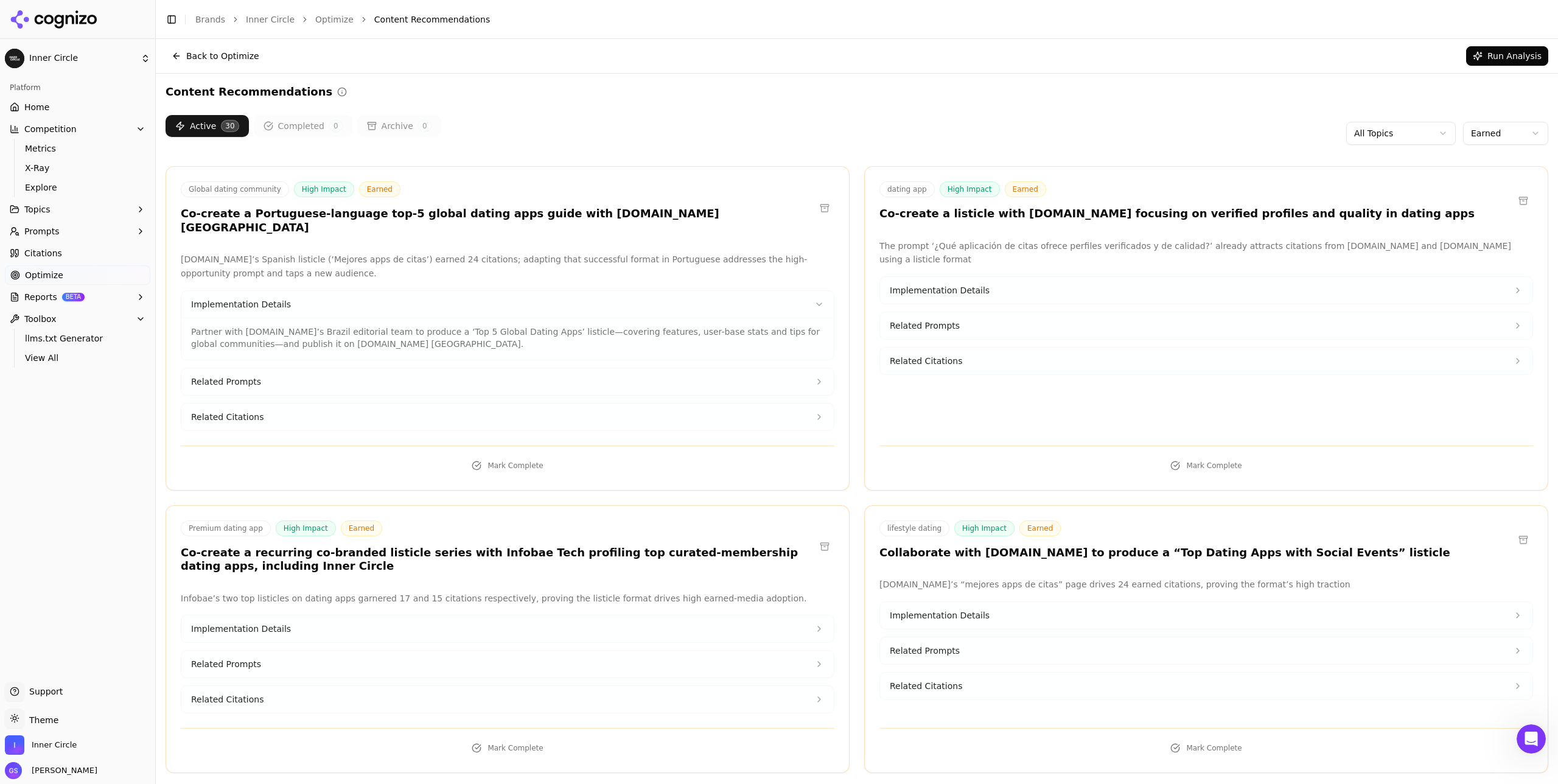
click at [305, 368] on button "Related Prompts" at bounding box center [508, 381] width 653 height 26
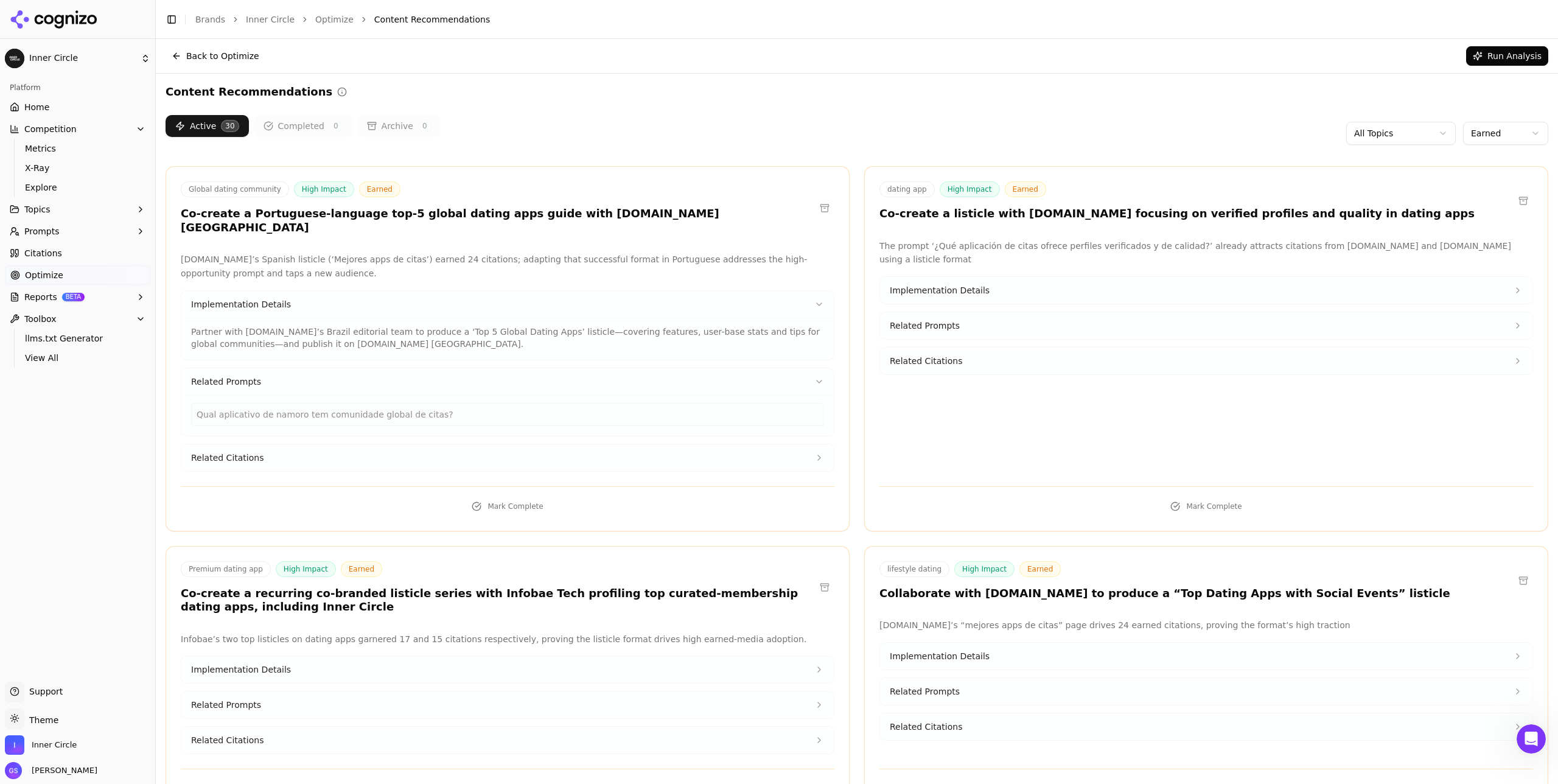
click at [308, 368] on button "Related Prompts" at bounding box center [508, 381] width 653 height 26
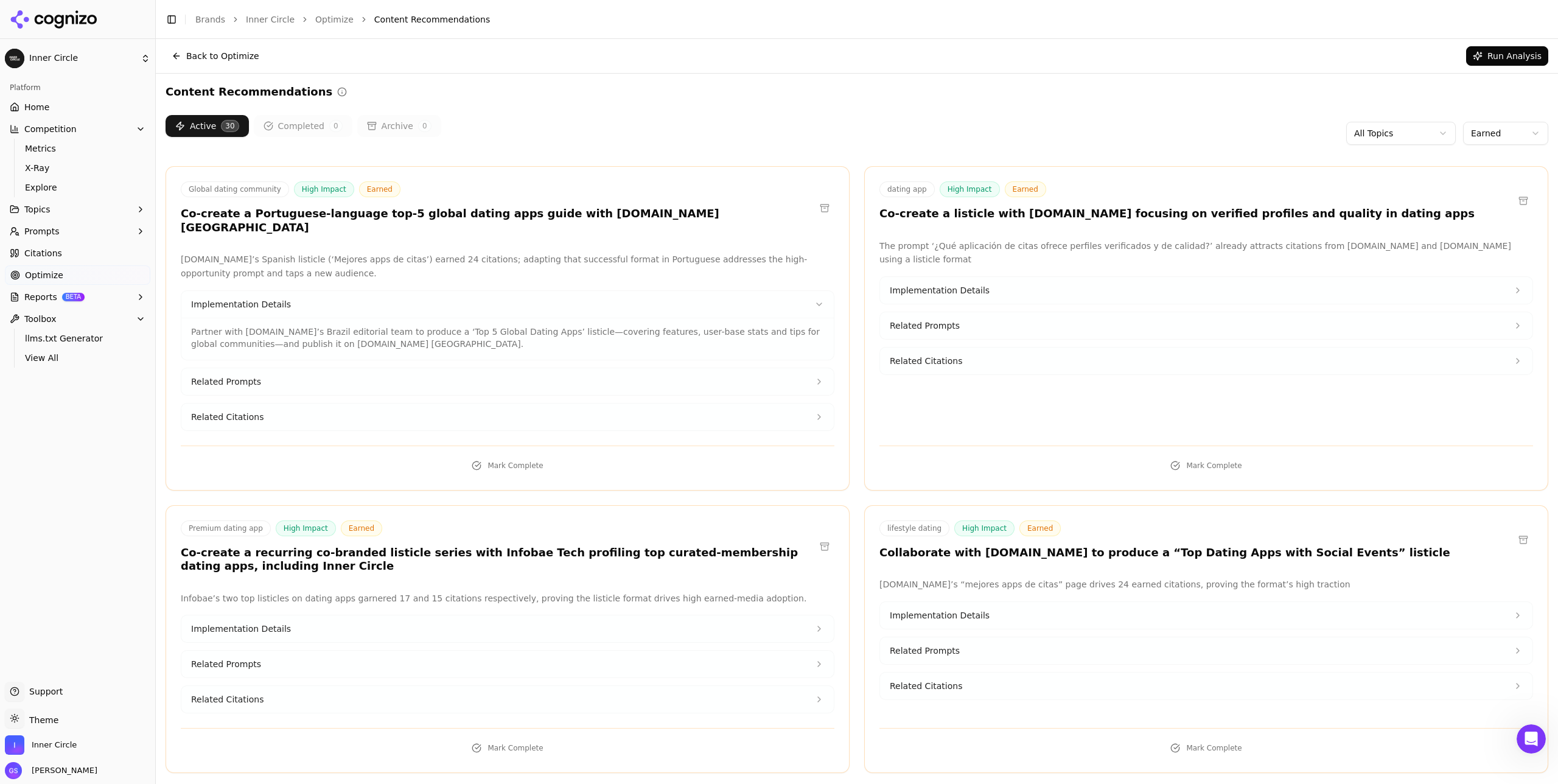
click at [327, 406] on button "Related Citations" at bounding box center [508, 416] width 653 height 26
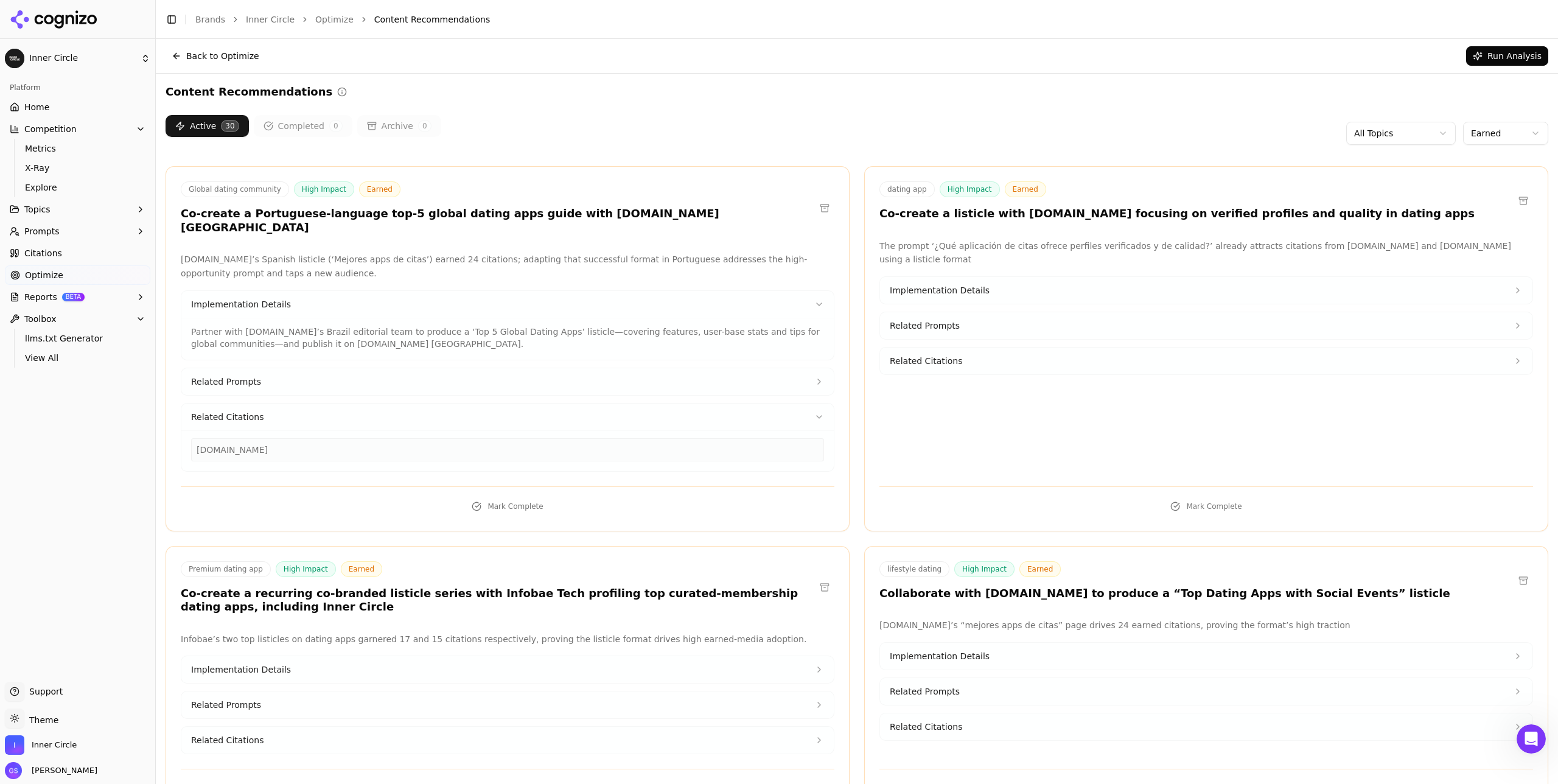
click at [329, 404] on button "Related Citations" at bounding box center [508, 416] width 653 height 26
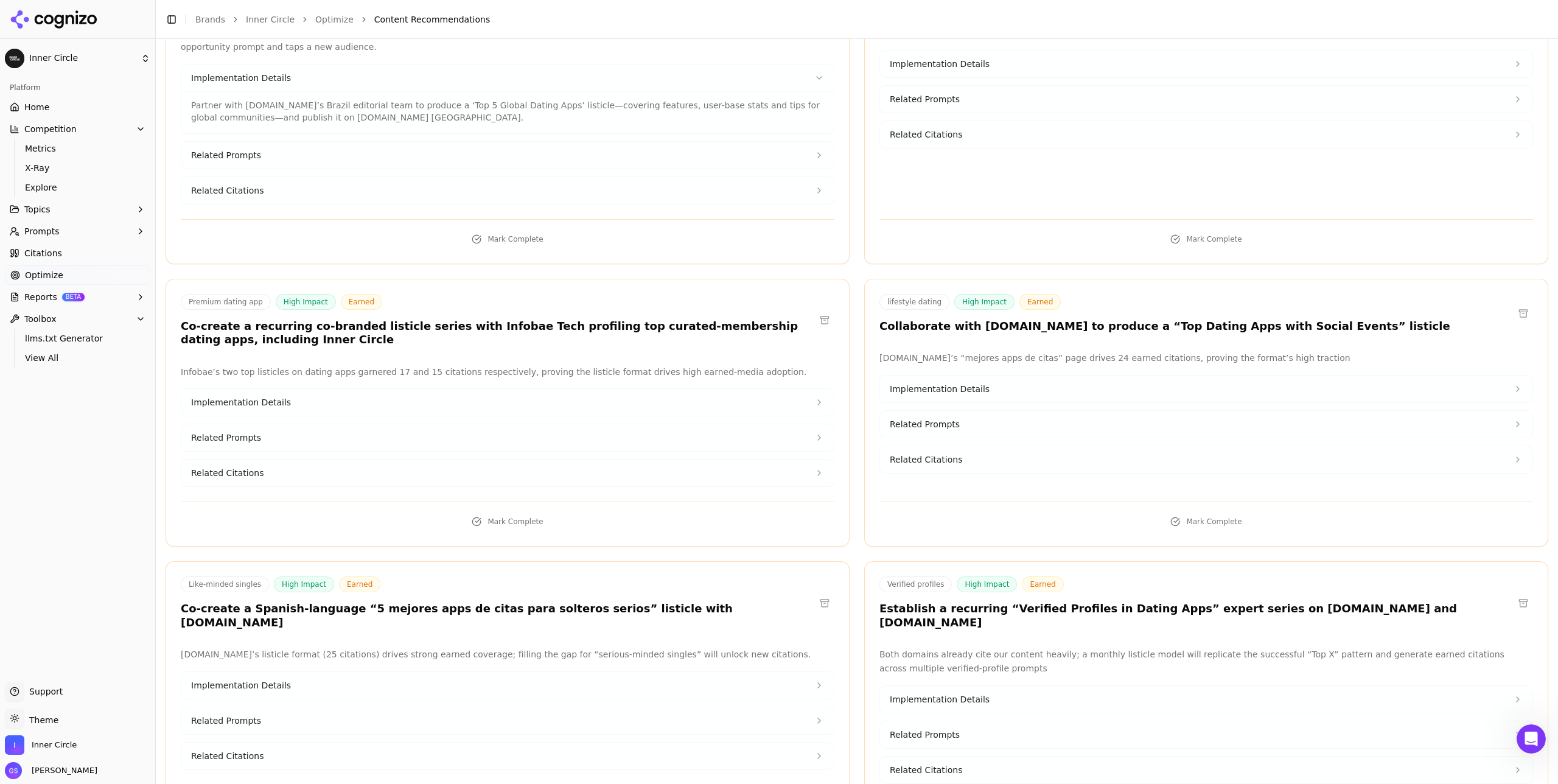
scroll to position [227, 0]
click at [395, 394] on button "Implementation Details" at bounding box center [508, 401] width 653 height 26
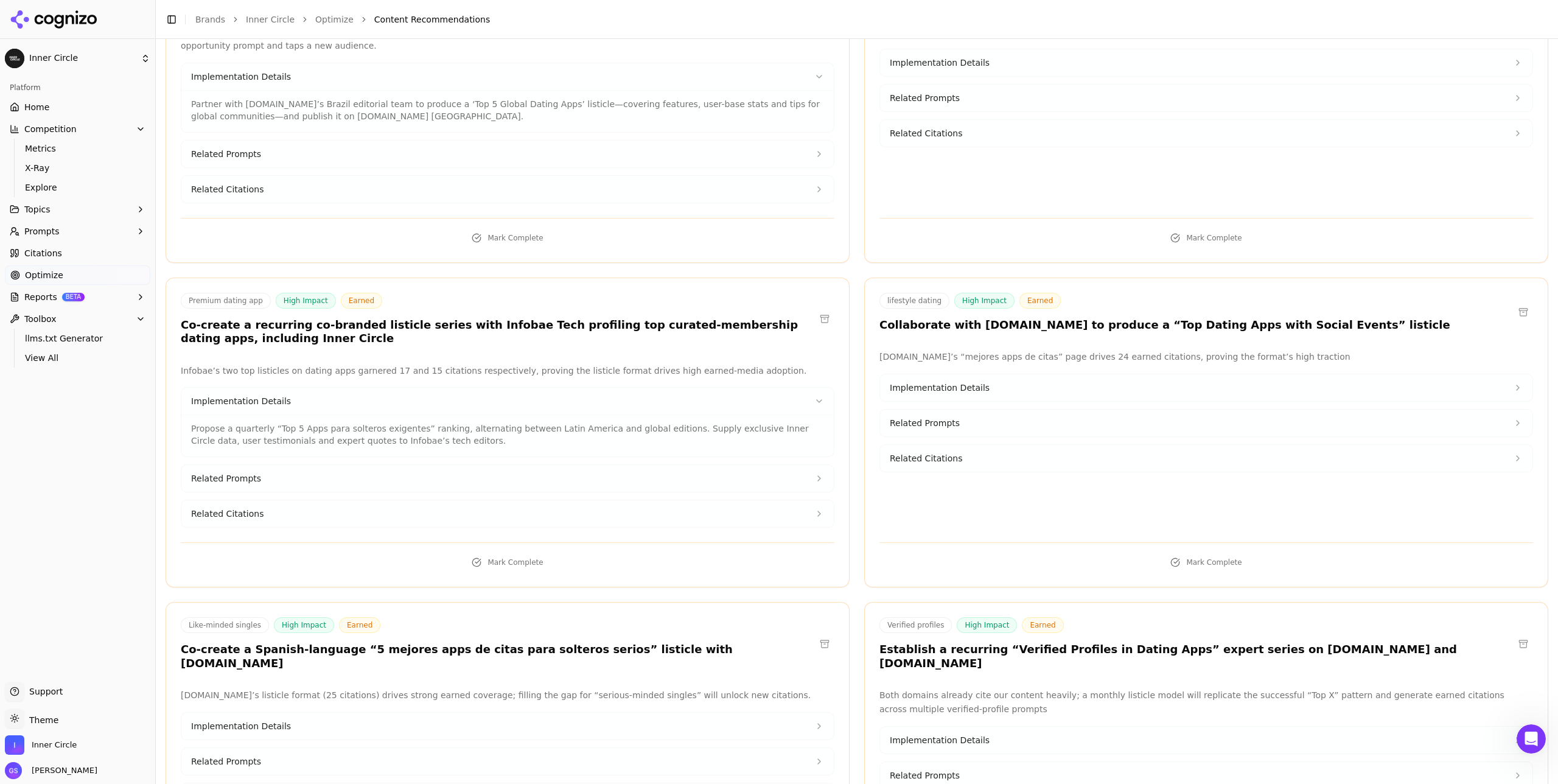
click at [348, 465] on button "Related Prompts" at bounding box center [508, 477] width 653 height 26
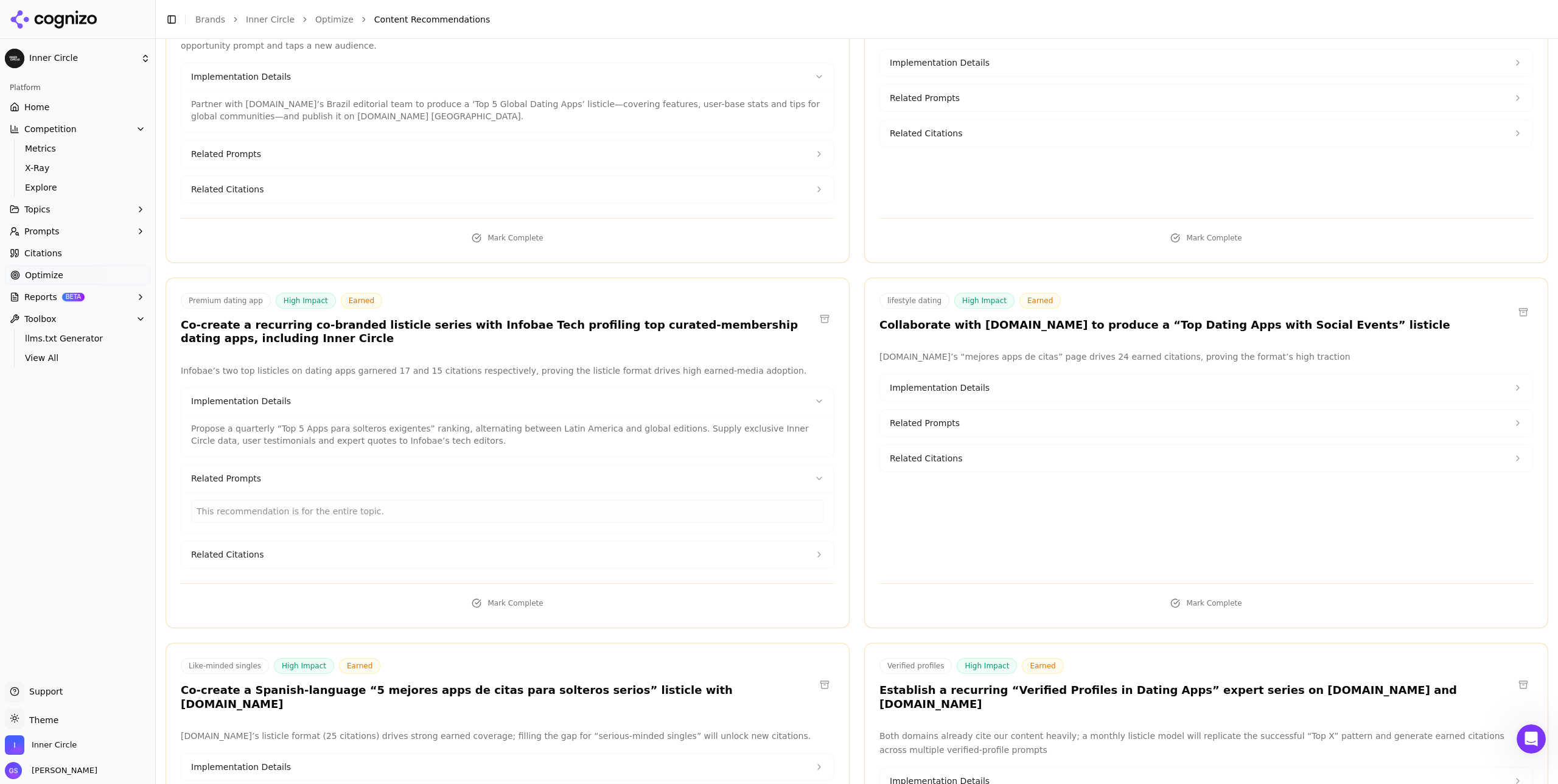
scroll to position [267, 0]
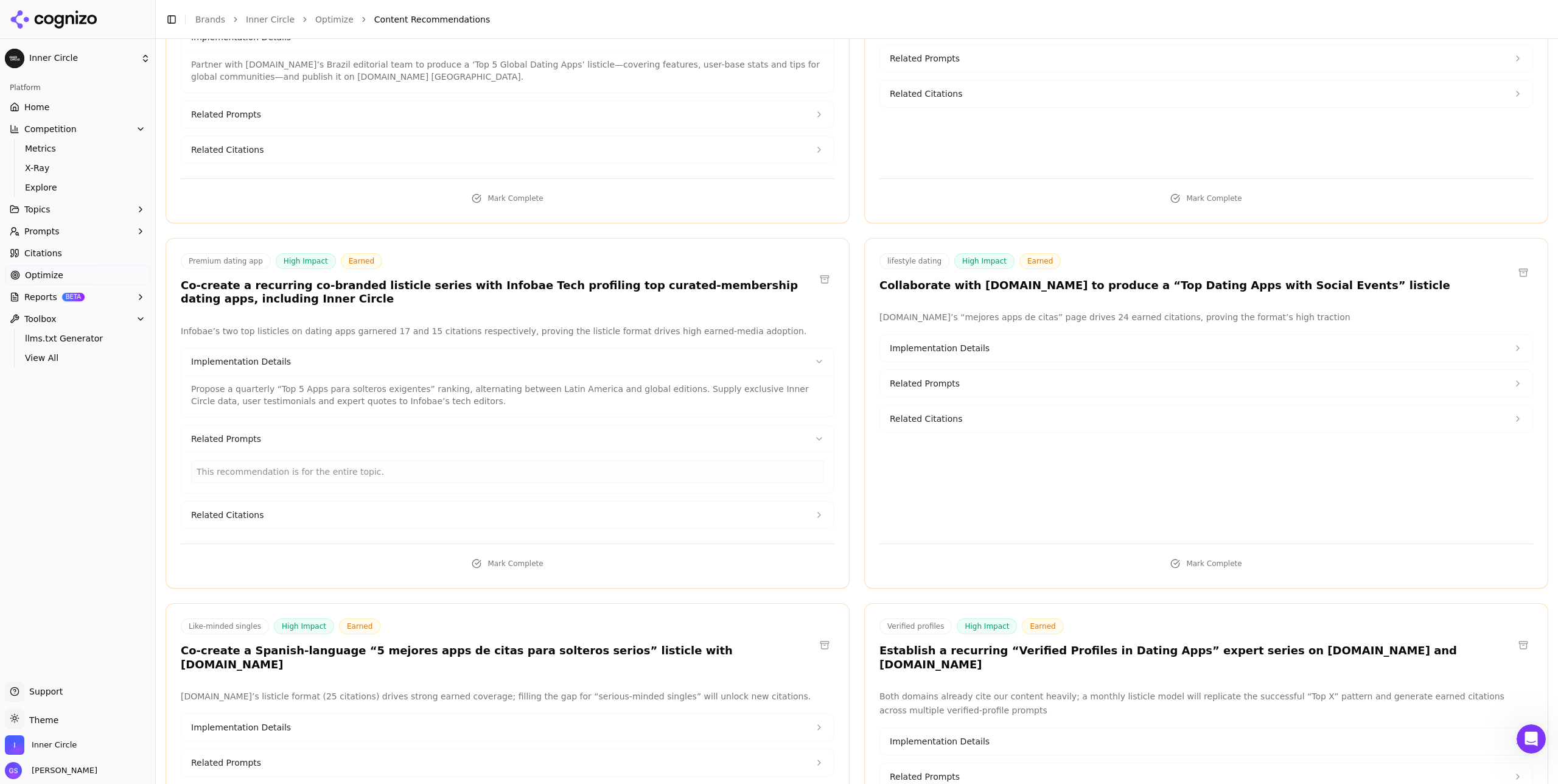
click at [363, 501] on button "Related Citations" at bounding box center [508, 514] width 653 height 26
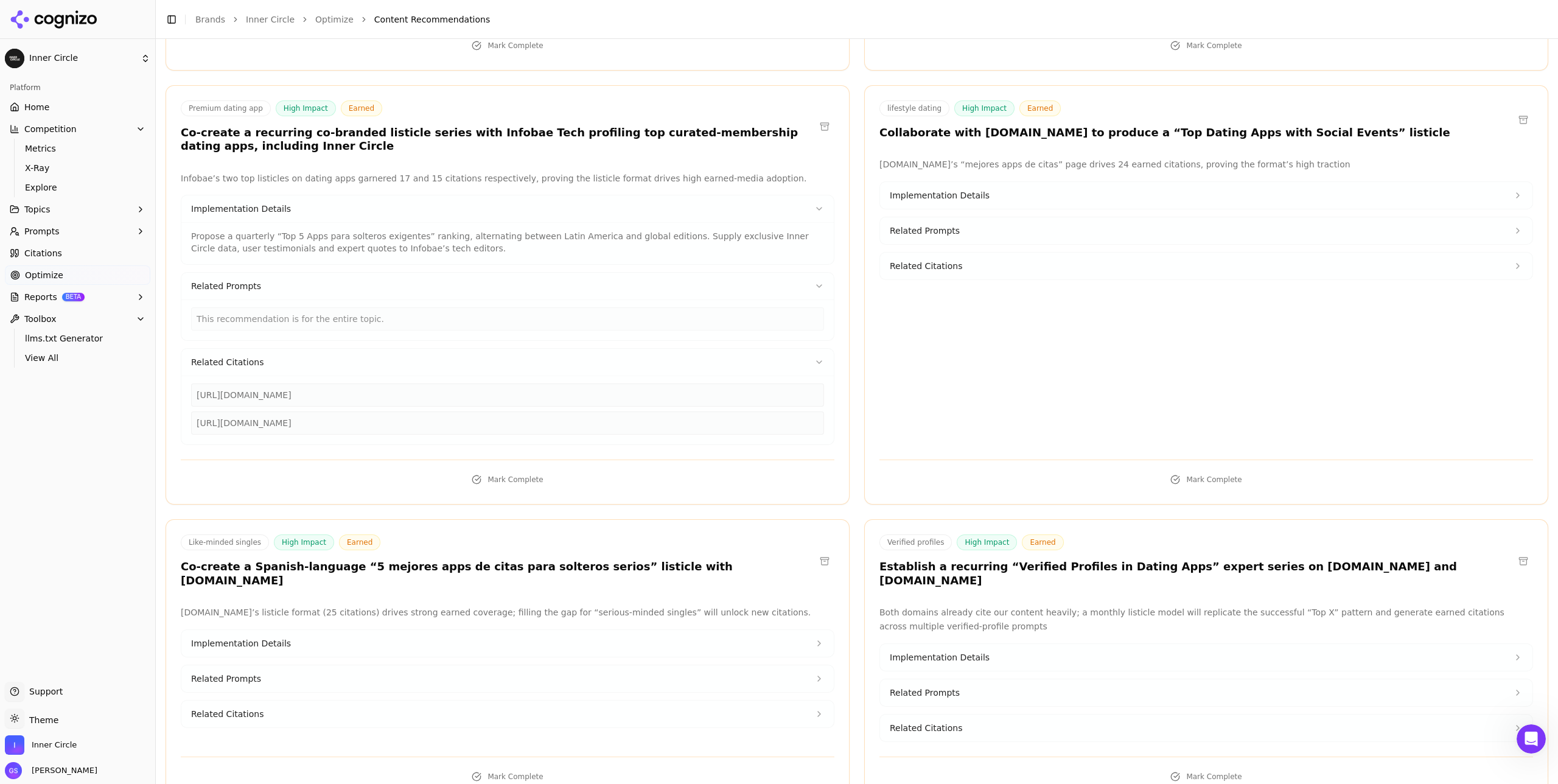
scroll to position [0, 0]
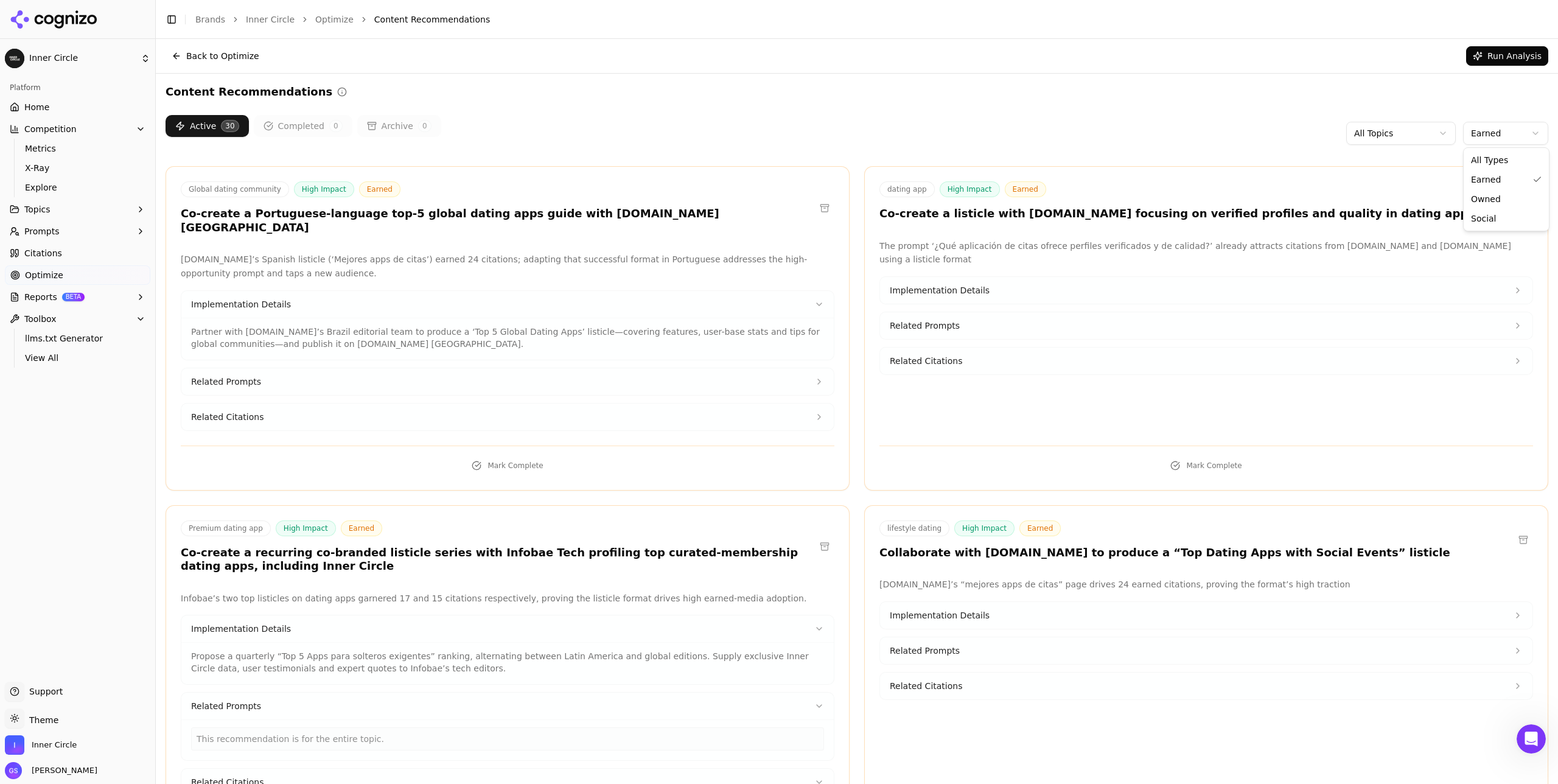
click at [1490, 133] on html "Inner Circle Platform Home Competition Metrics X-Ray Explore Topics Prompts Cit…" at bounding box center [779, 392] width 1558 height 784
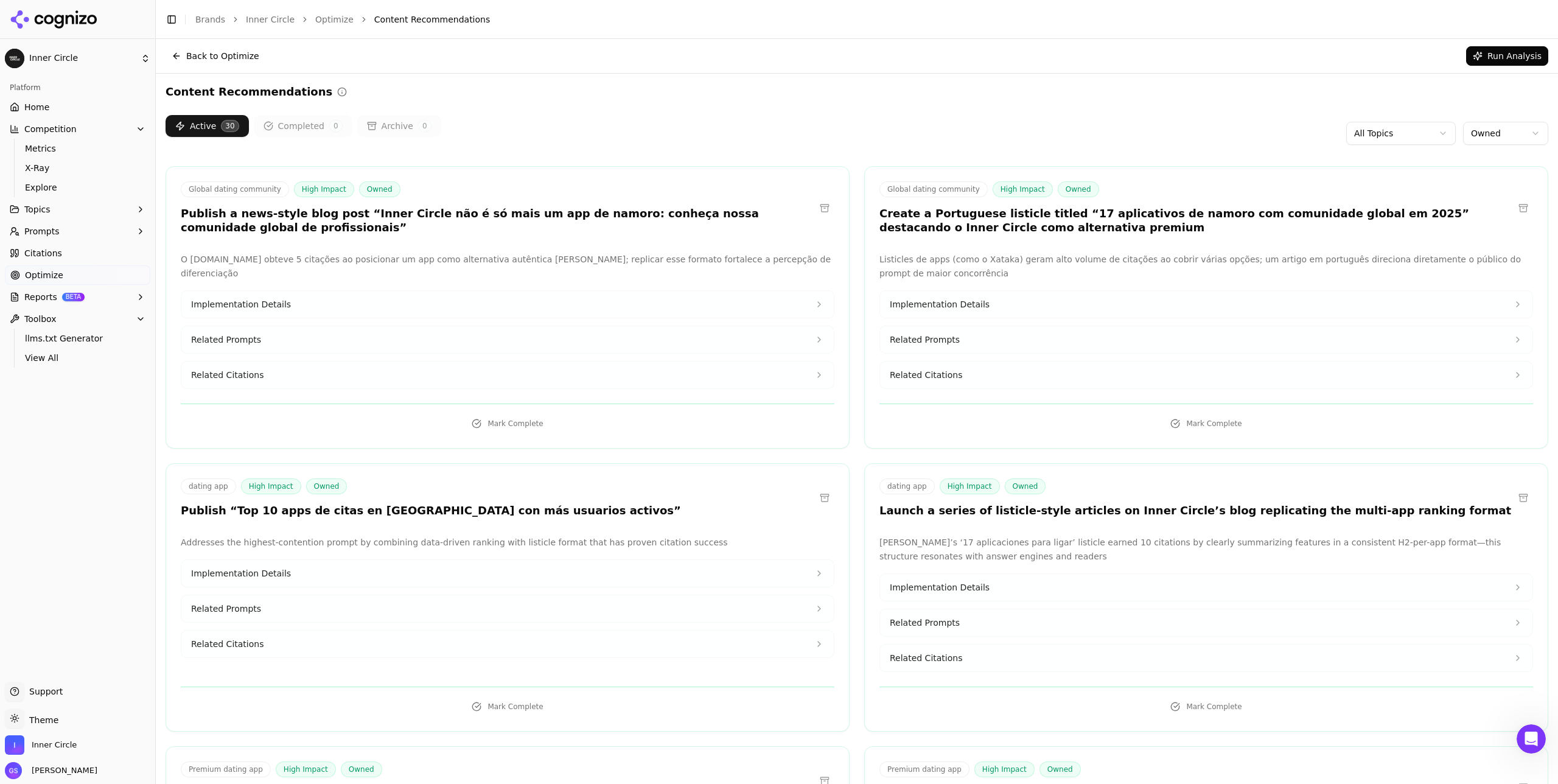
click at [1081, 121] on div "Active 30 Completed 0 Archive 0 All Topics Owned" at bounding box center [857, 133] width 1383 height 37
click at [1526, 129] on html "Inner Circle Platform Home Competition Metrics X-Ray Explore Topics Prompts Cit…" at bounding box center [779, 392] width 1558 height 784
drag, startPoint x: 958, startPoint y: 119, endPoint x: 932, endPoint y: 125, distance: 26.7
click at [958, 119] on html "Inner Circle Platform Home Competition Metrics X-Ray Explore Topics Prompts Cit…" at bounding box center [779, 392] width 1558 height 784
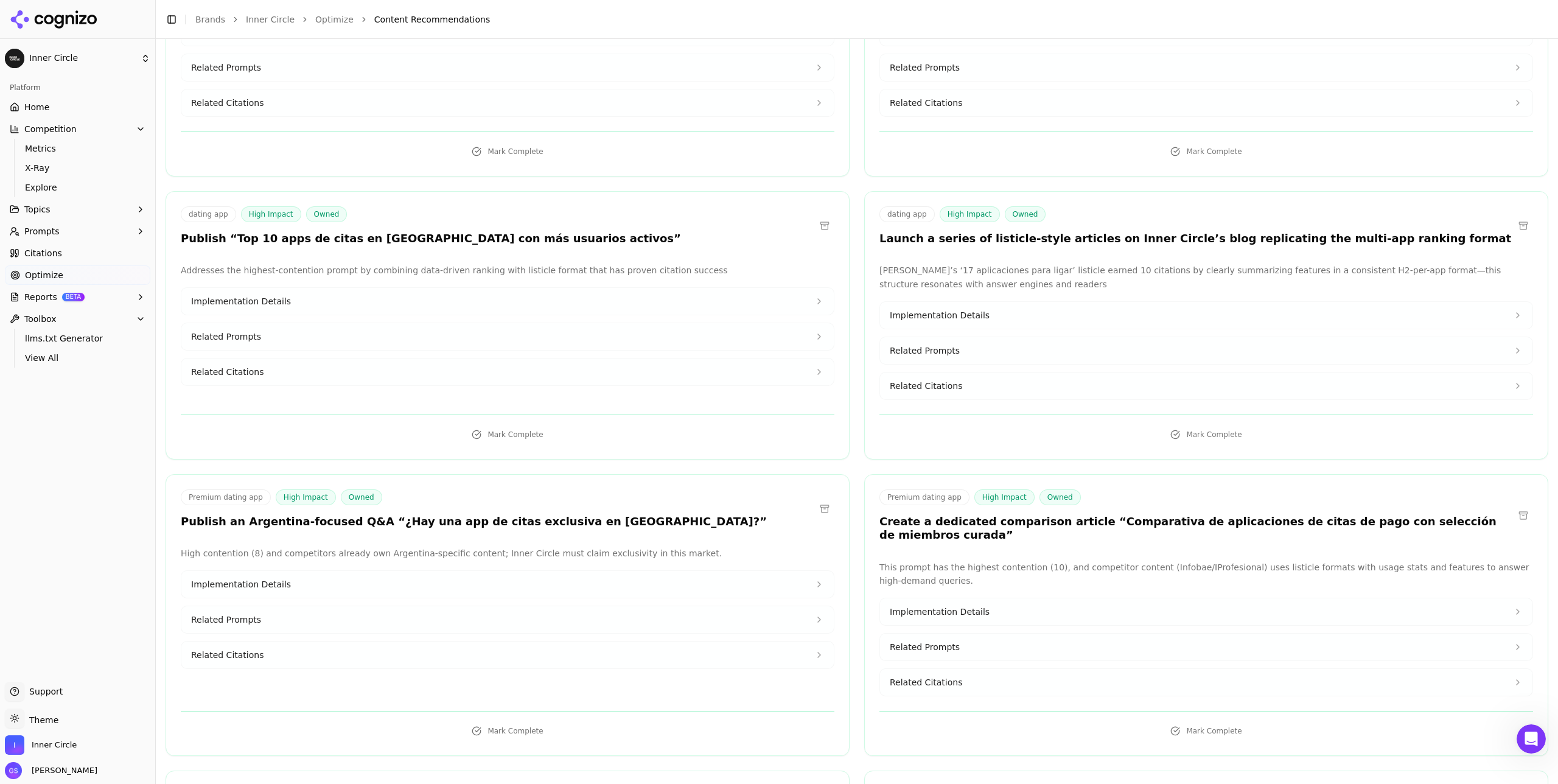
scroll to position [279, 0]
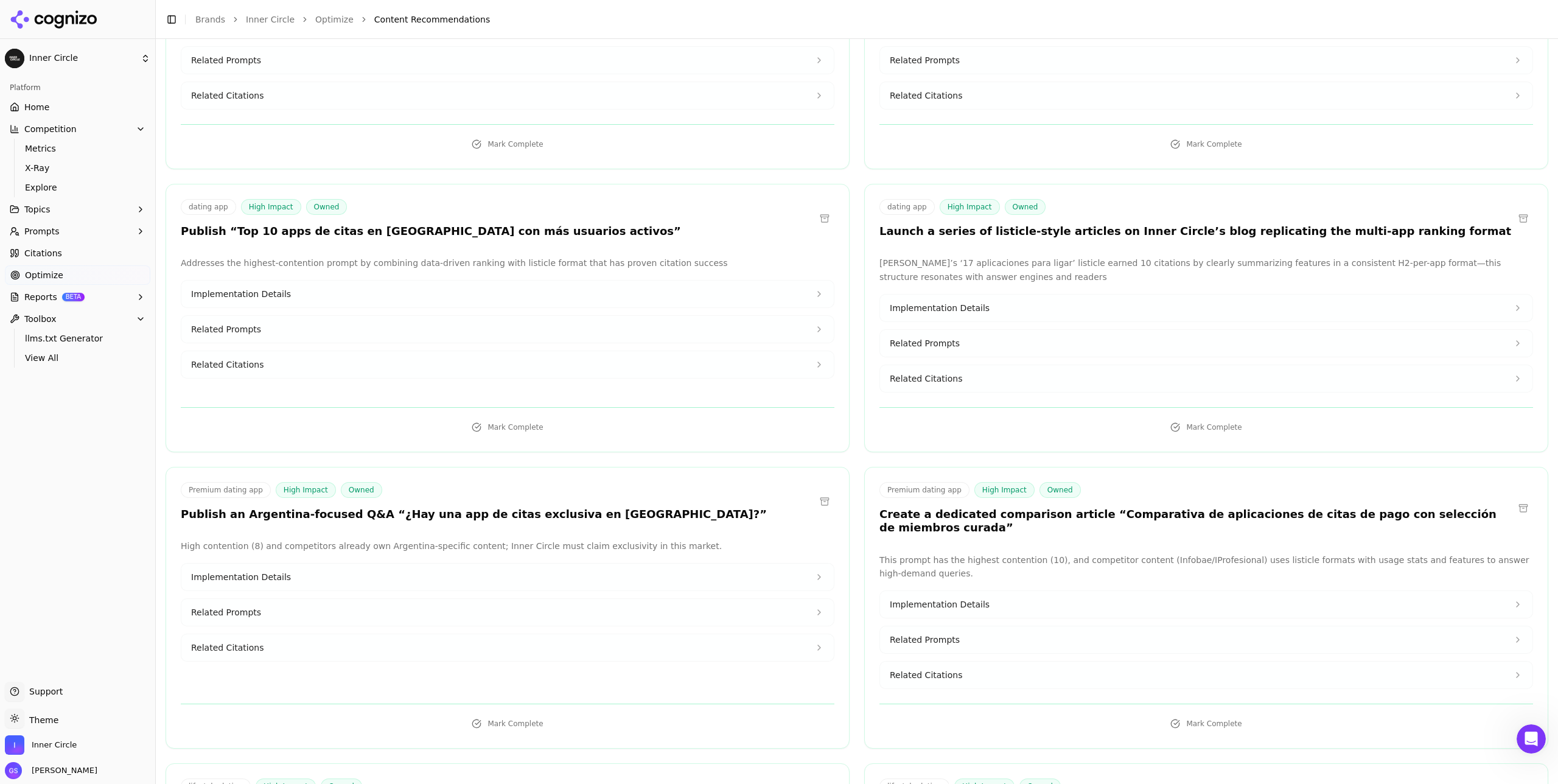
click at [437, 297] on button "Implementation Details" at bounding box center [508, 293] width 653 height 26
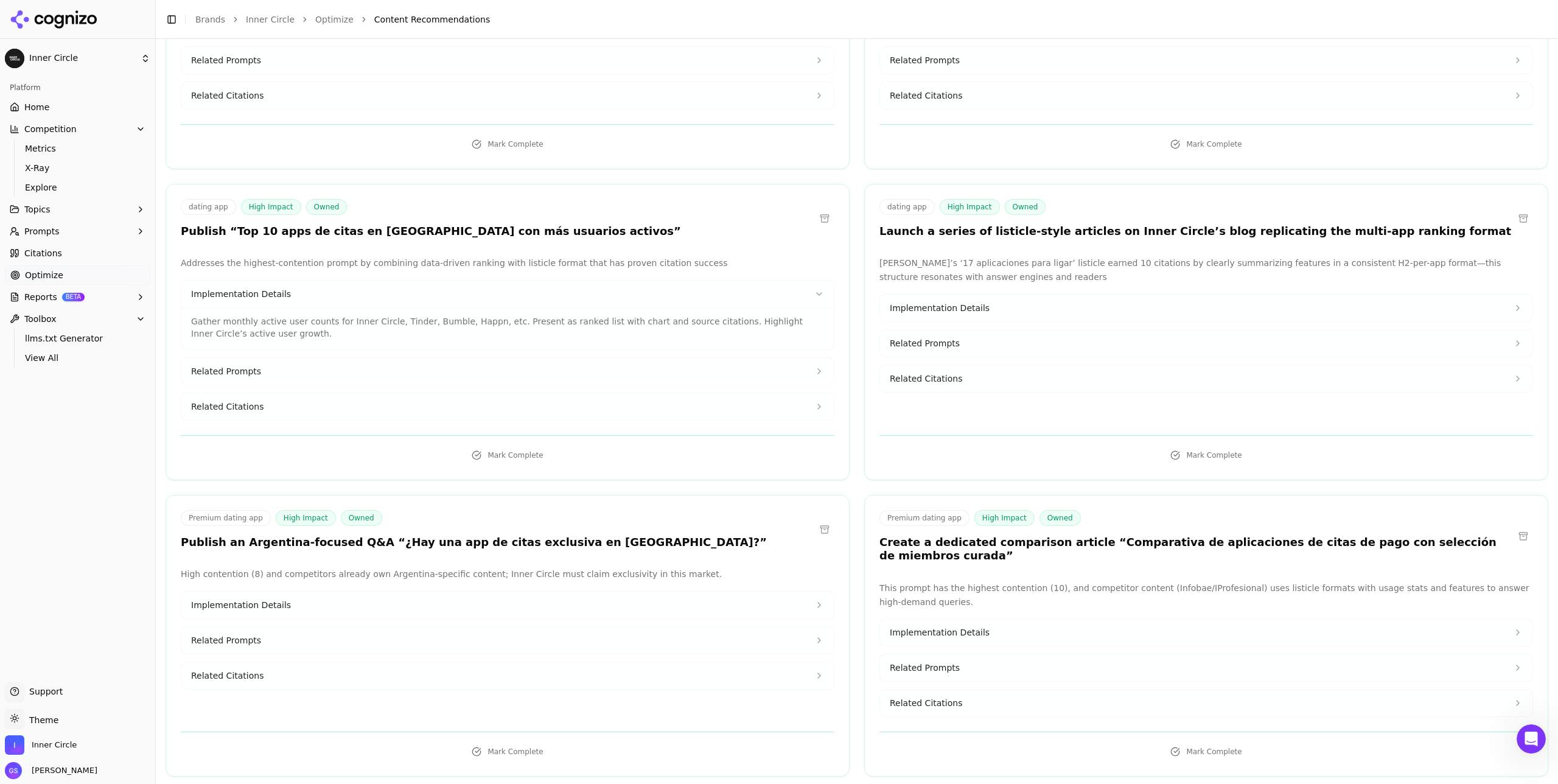
click at [395, 361] on button "Related Prompts" at bounding box center [508, 371] width 653 height 26
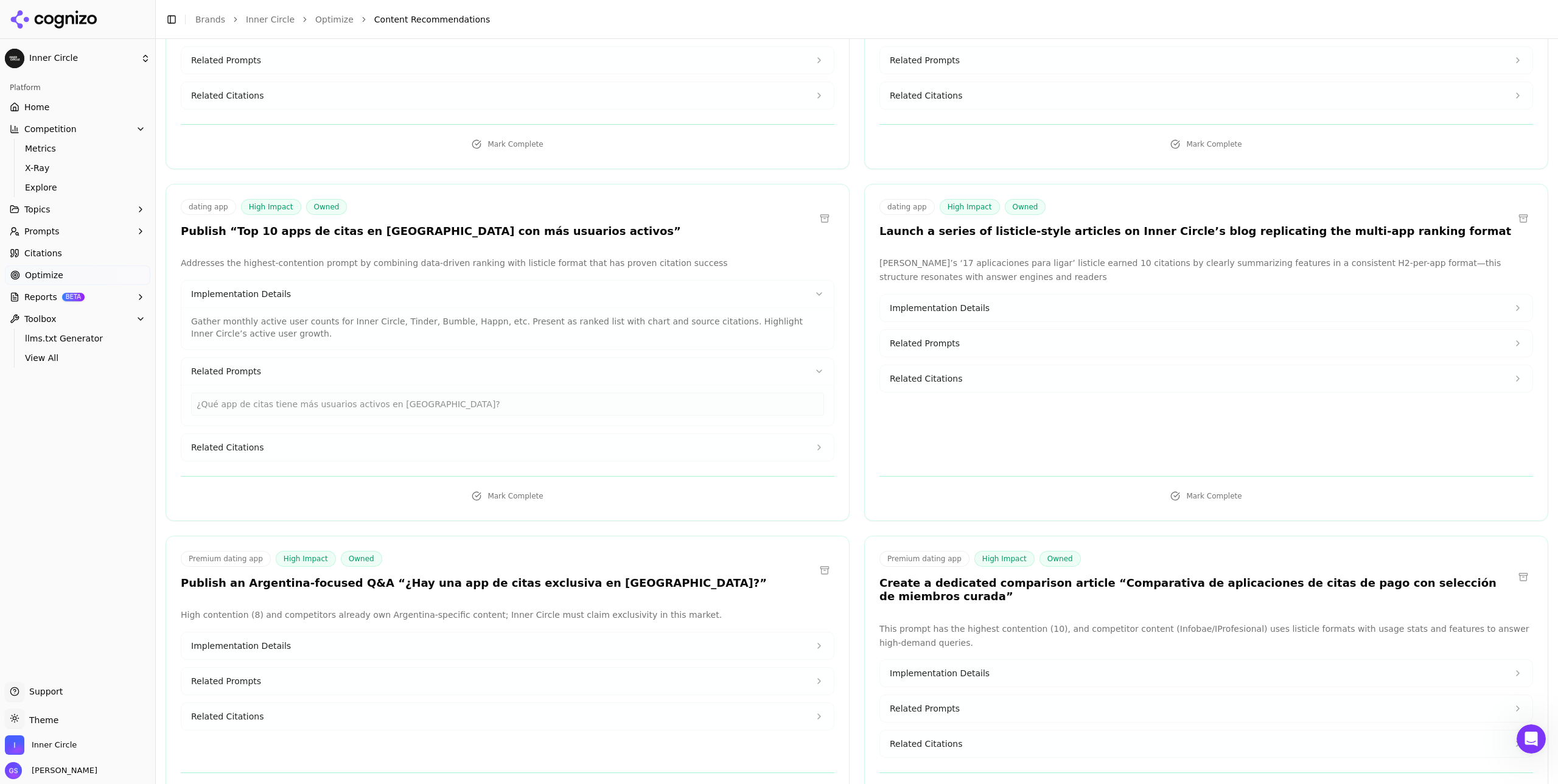
click at [381, 442] on button "Related Citations" at bounding box center [508, 446] width 653 height 26
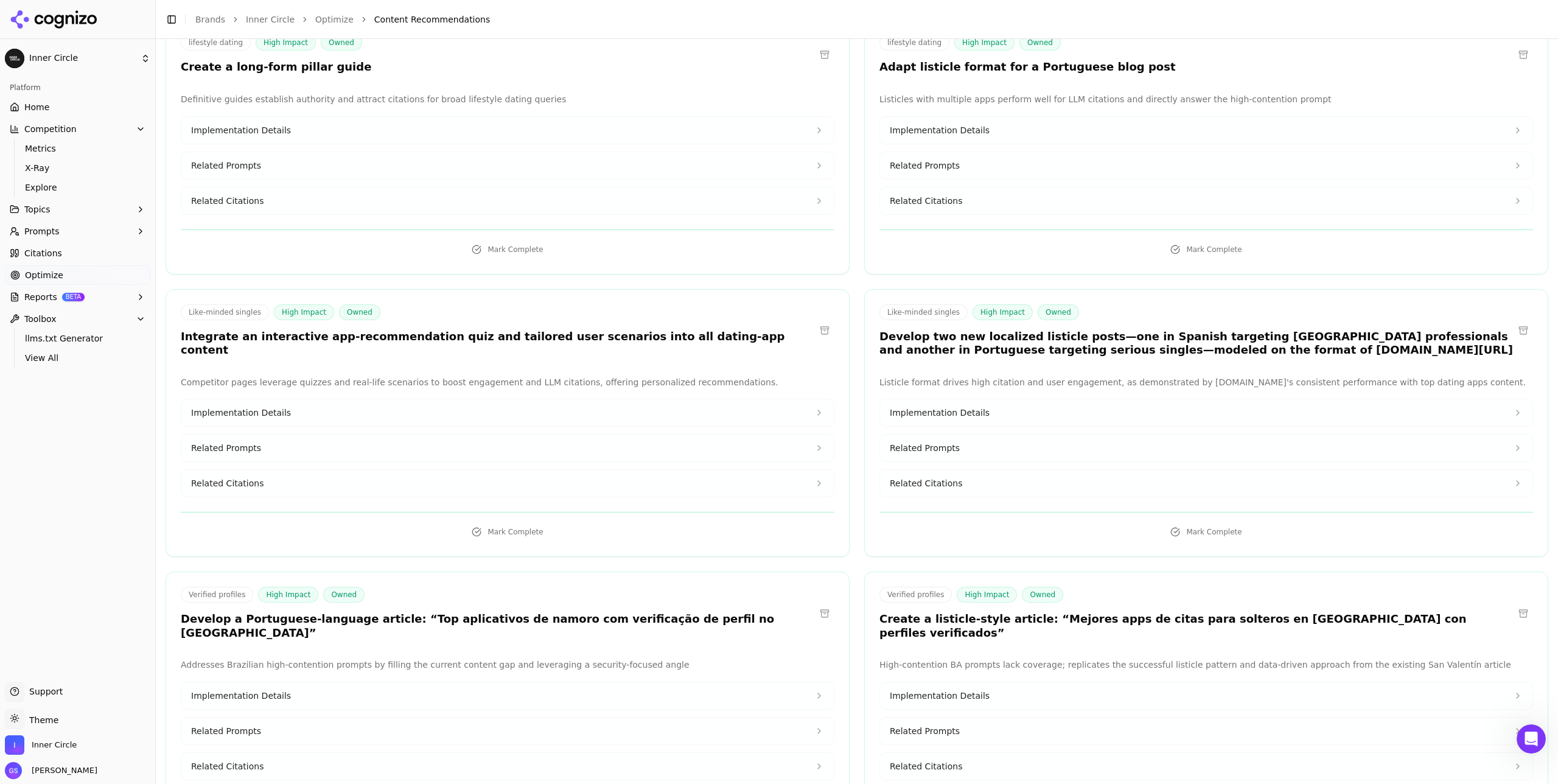
scroll to position [1198, 0]
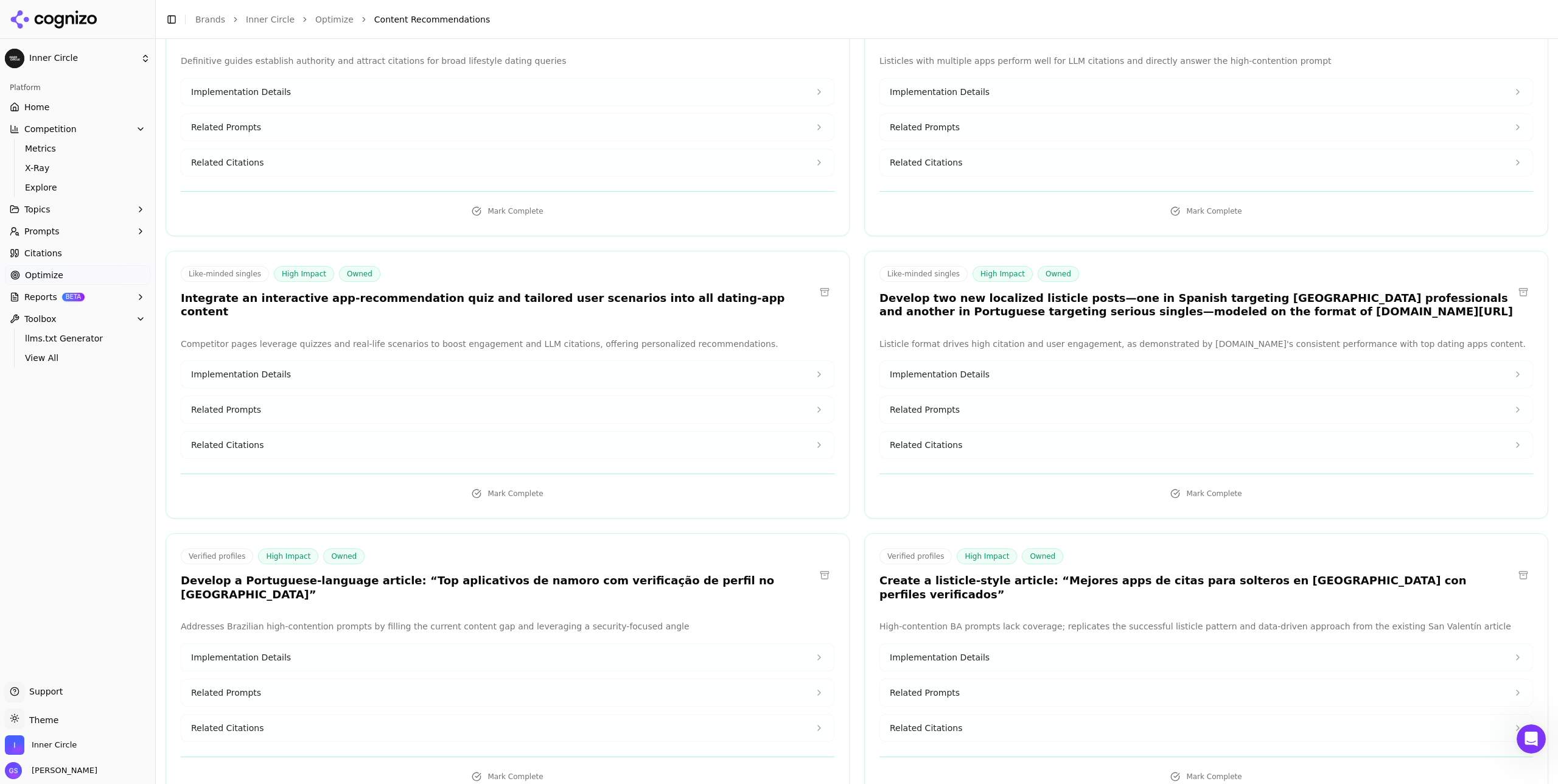
click at [1036, 643] on button "Implementation Details" at bounding box center [1206, 656] width 653 height 26
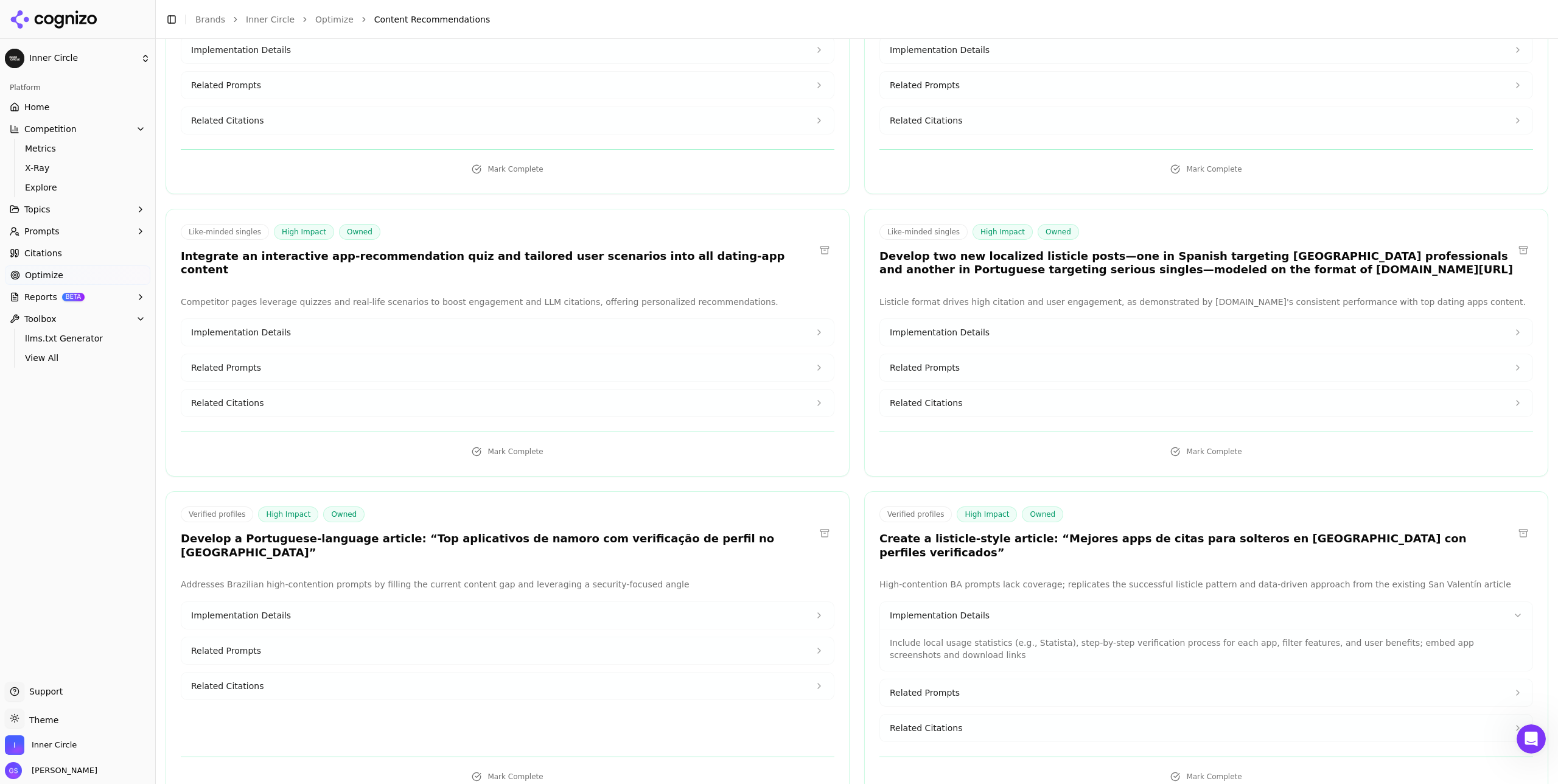
click at [999, 679] on button "Related Prompts" at bounding box center [1206, 692] width 653 height 26
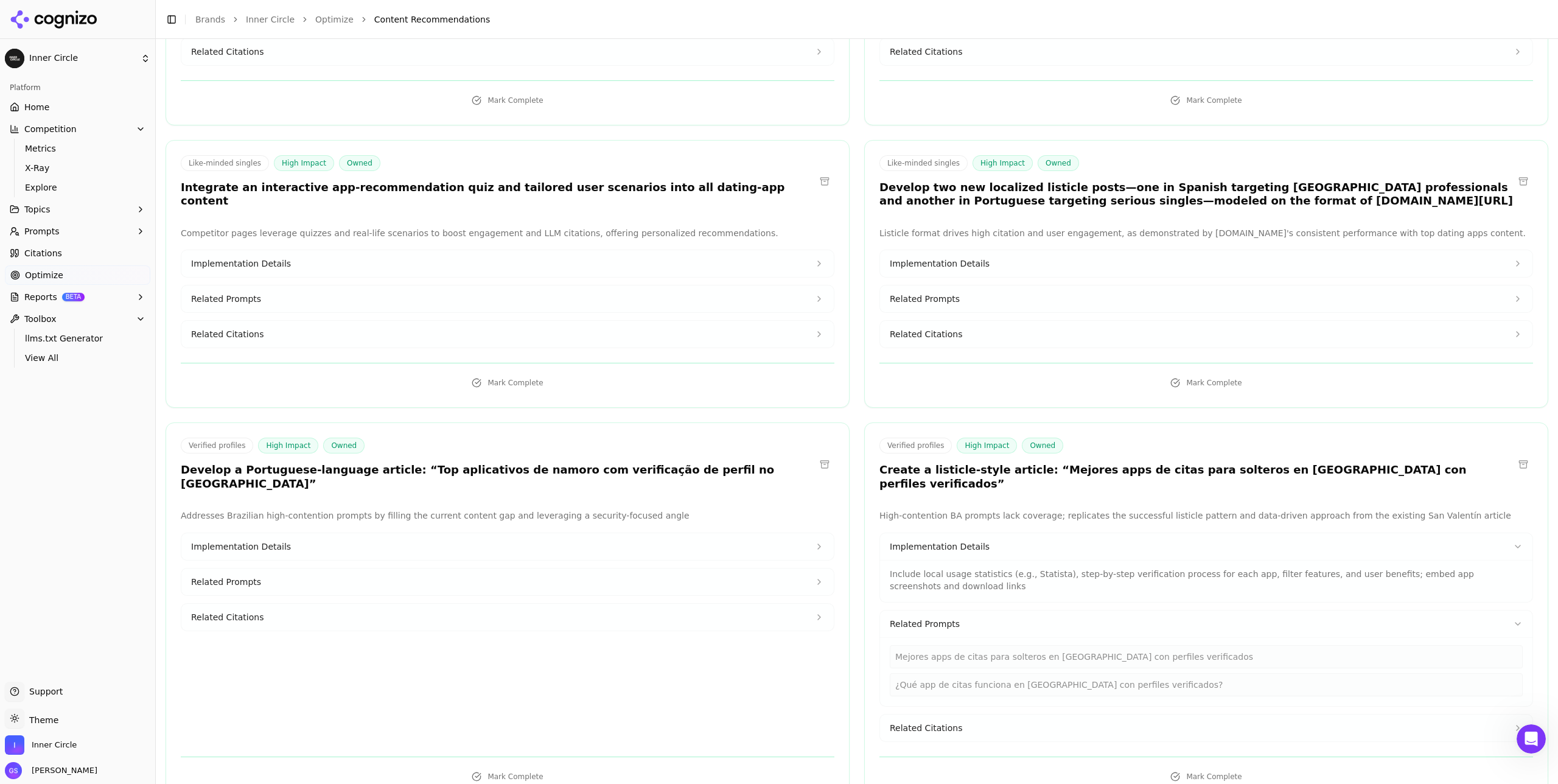
click at [1006, 715] on button "Related Citations" at bounding box center [1206, 727] width 653 height 26
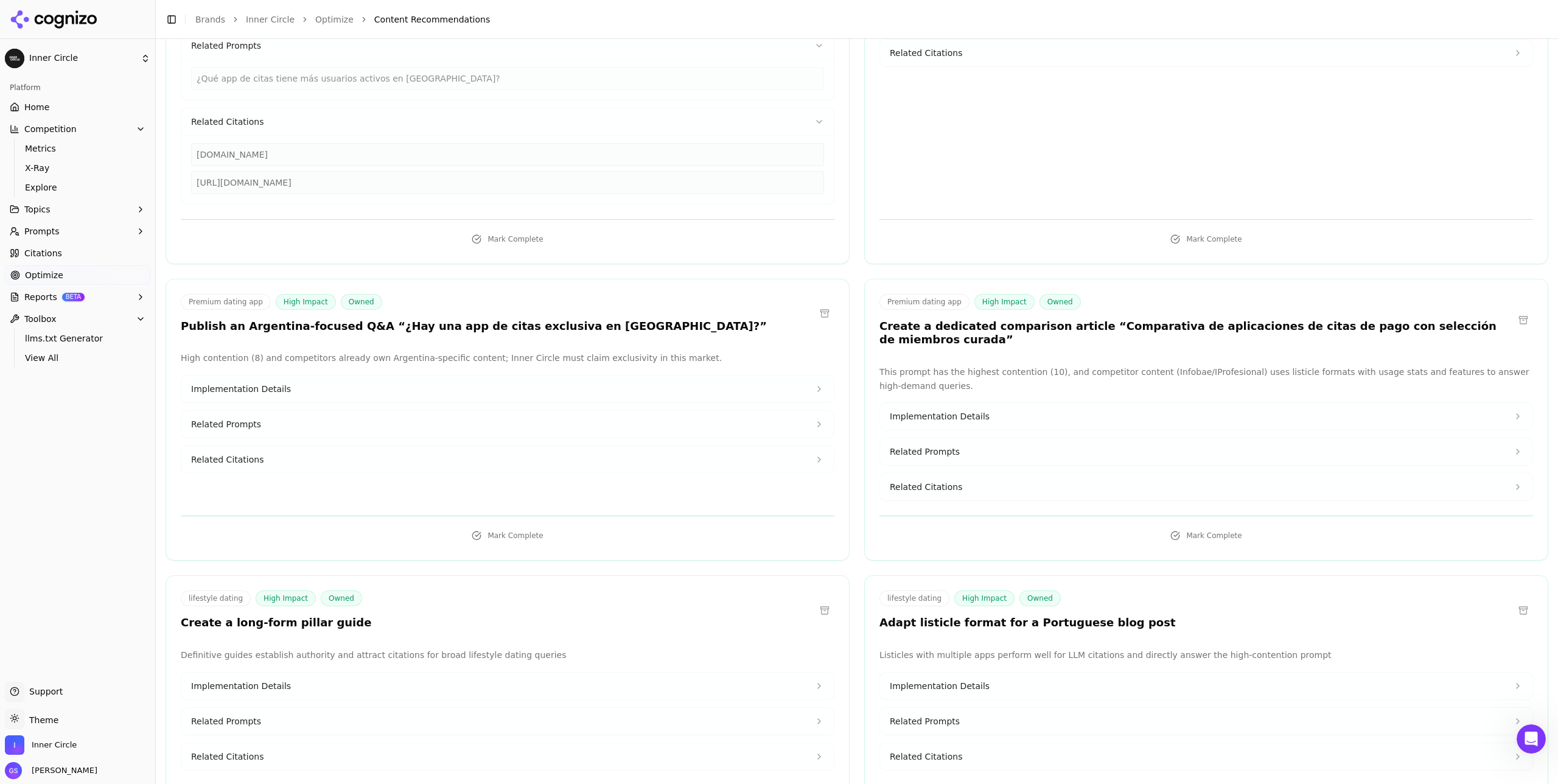
scroll to position [677, 0]
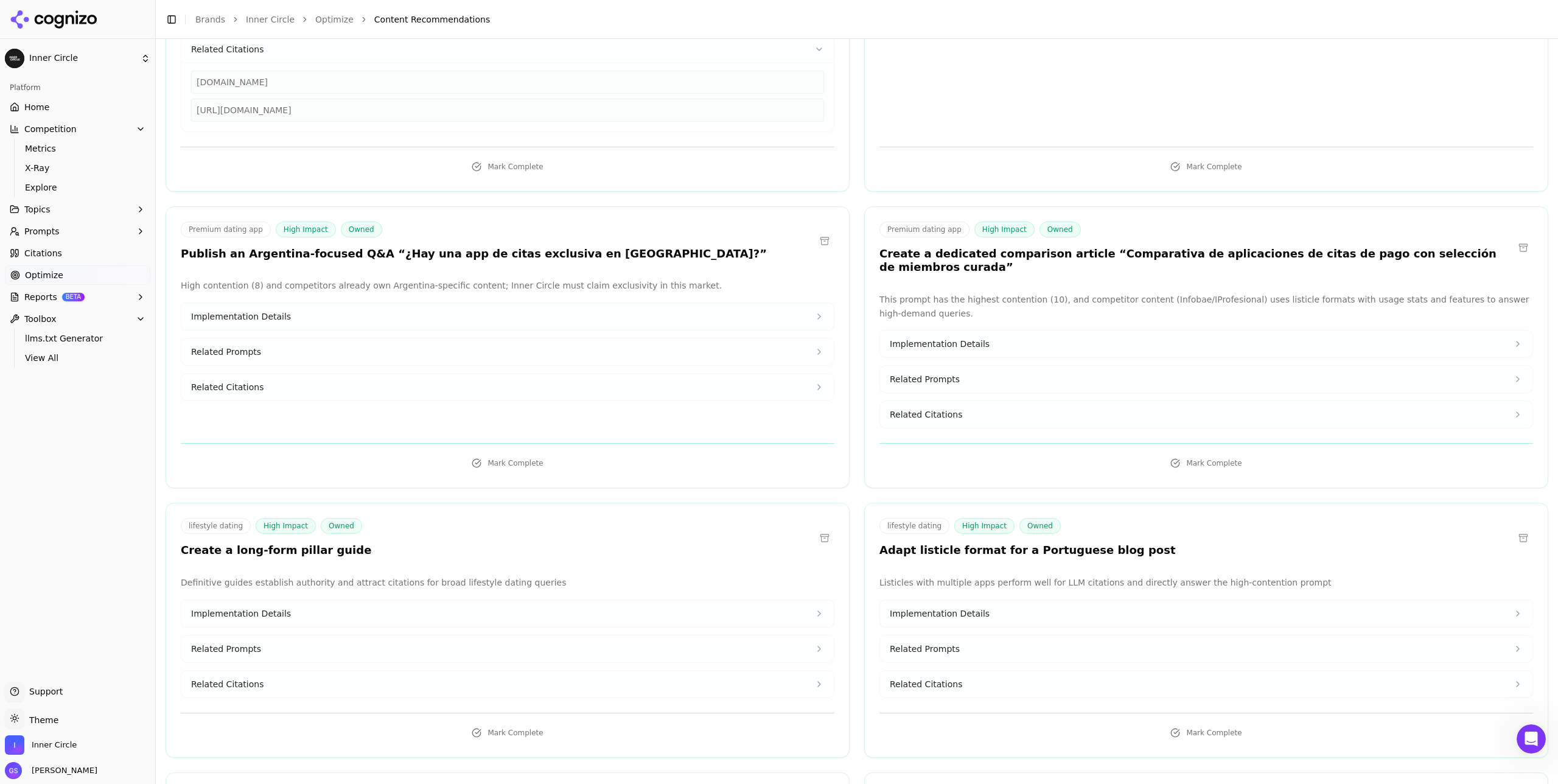
click at [662, 314] on button "Implementation Details" at bounding box center [508, 316] width 653 height 26
click at [541, 382] on button "Related Prompts" at bounding box center [508, 381] width 653 height 26
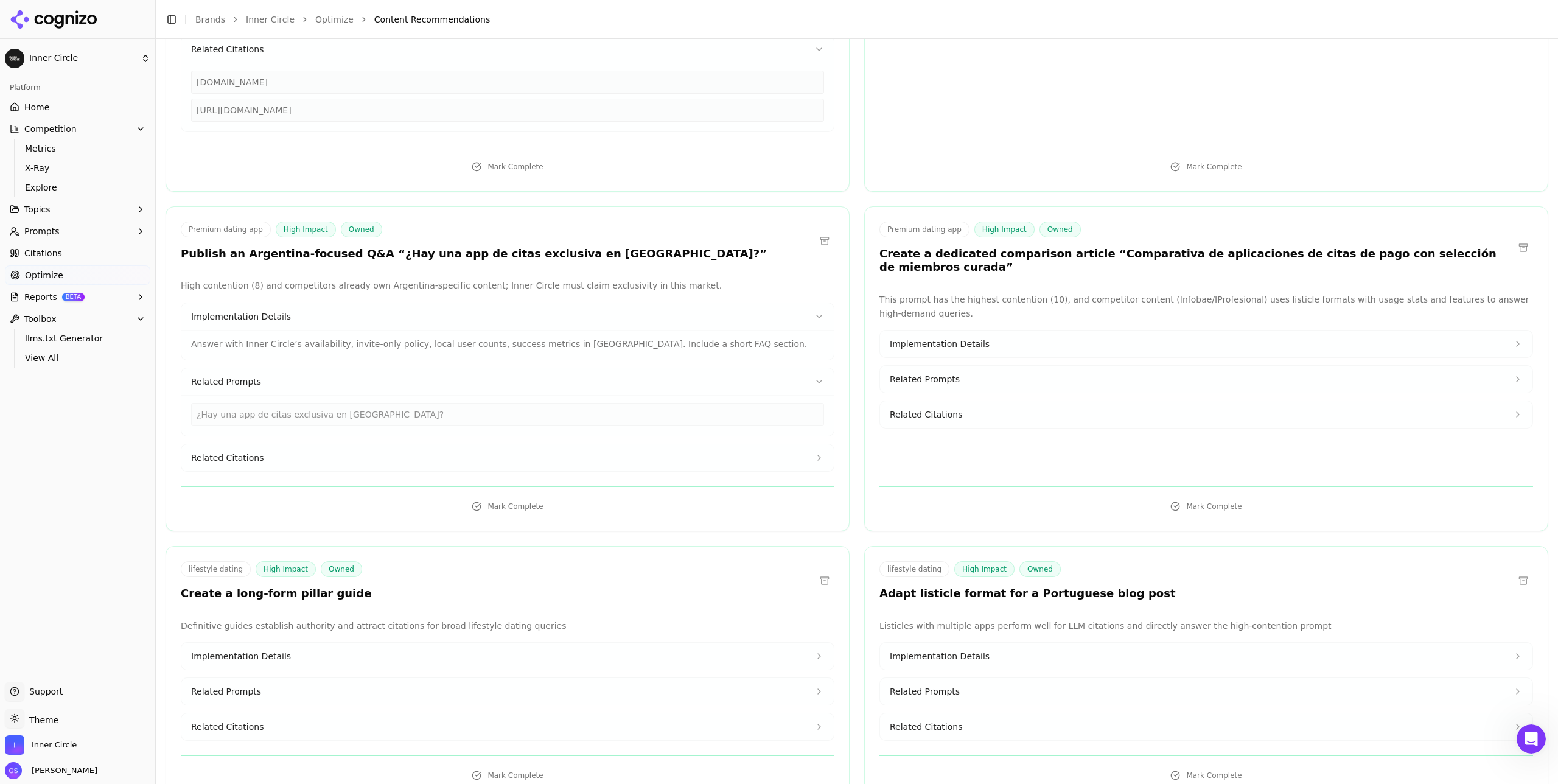
click at [434, 455] on button "Related Citations" at bounding box center [508, 457] width 653 height 26
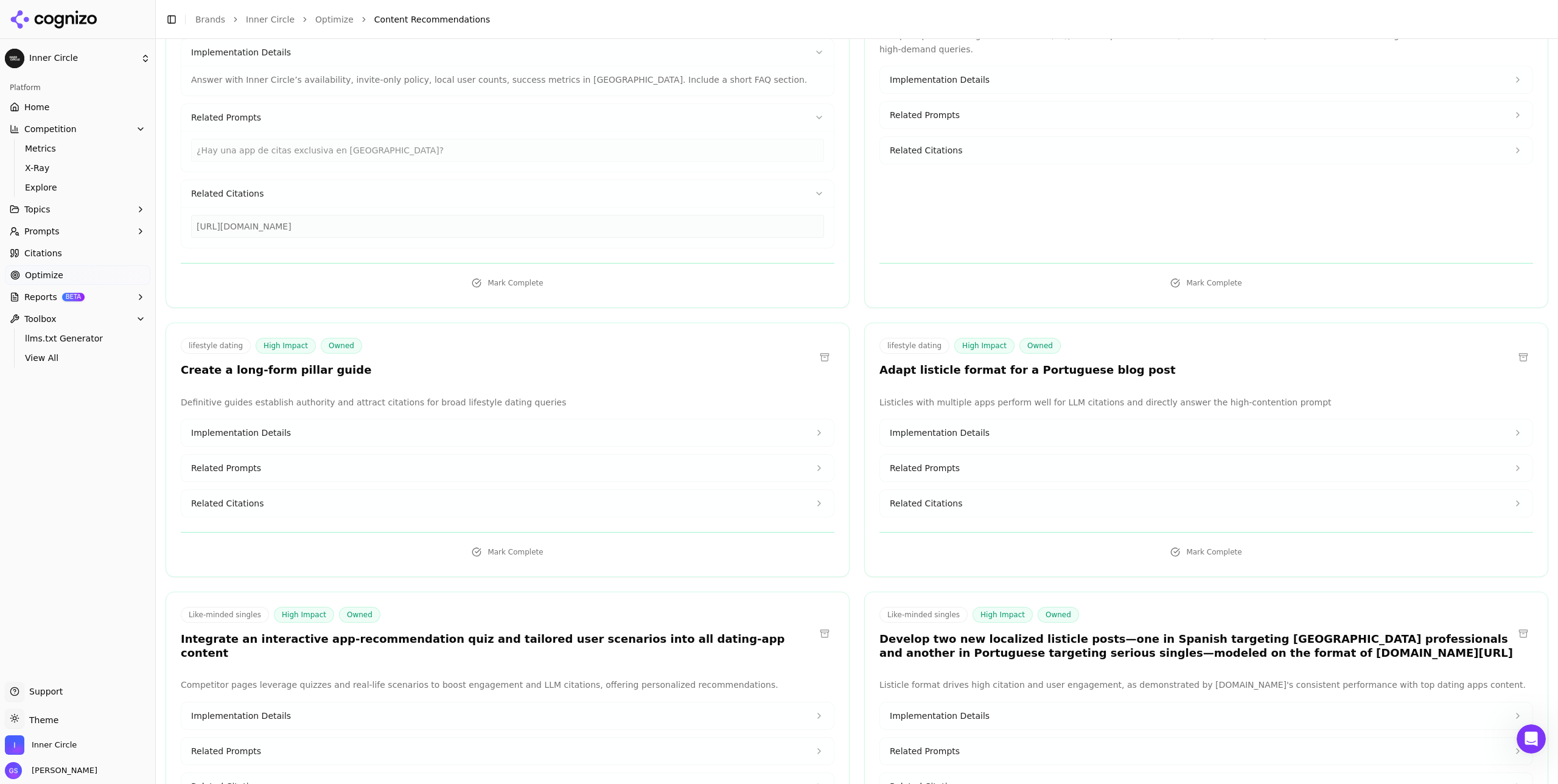
scroll to position [1006, 0]
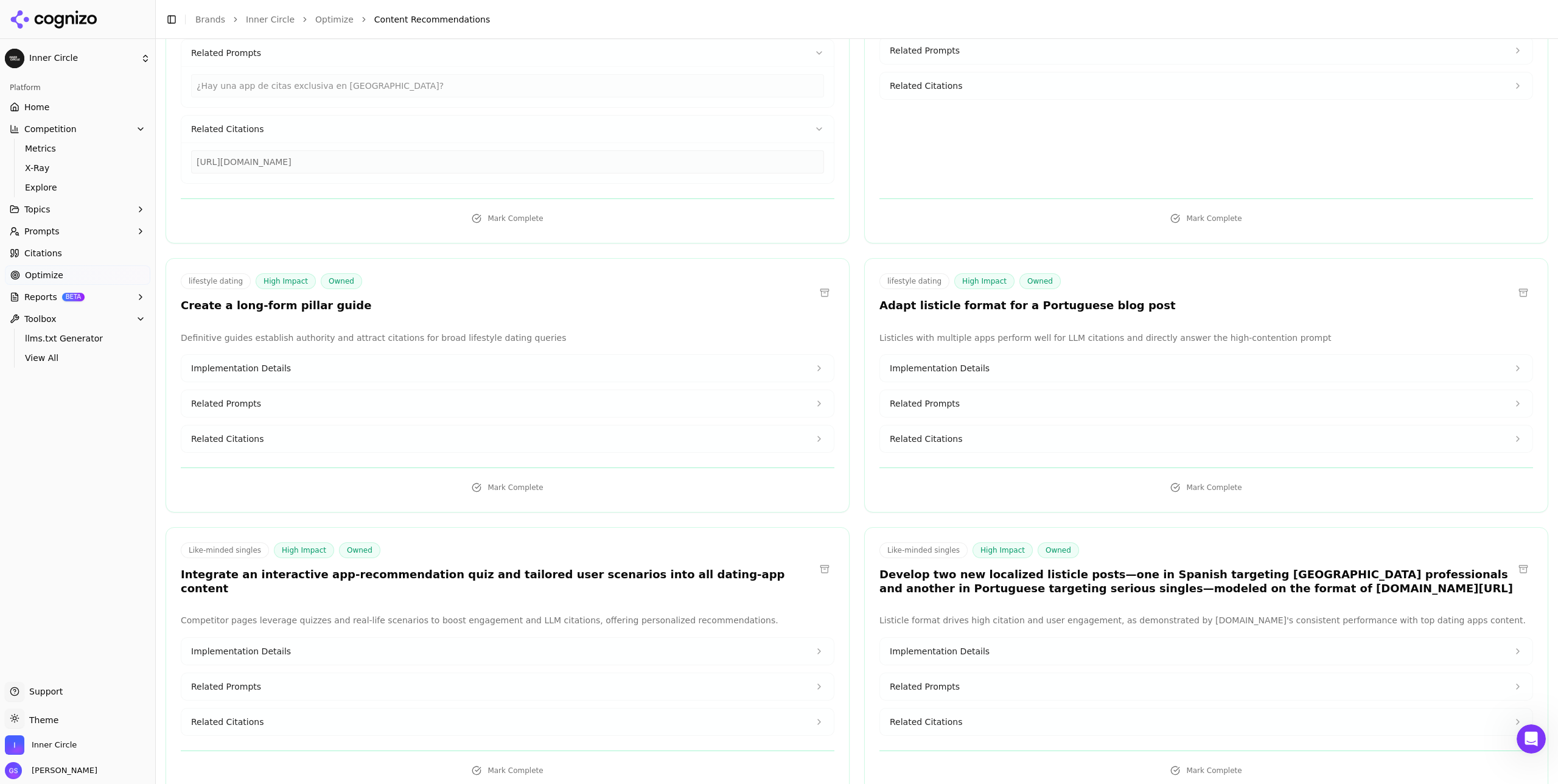
click at [109, 56] on html "Inner Circle Platform Home Competition Metrics X-Ray Explore Topics Prompts Cit…" at bounding box center [779, 392] width 1558 height 784
click at [220, 81] on div "Inner Circle ⌘ 1" at bounding box center [235, 76] width 149 height 25
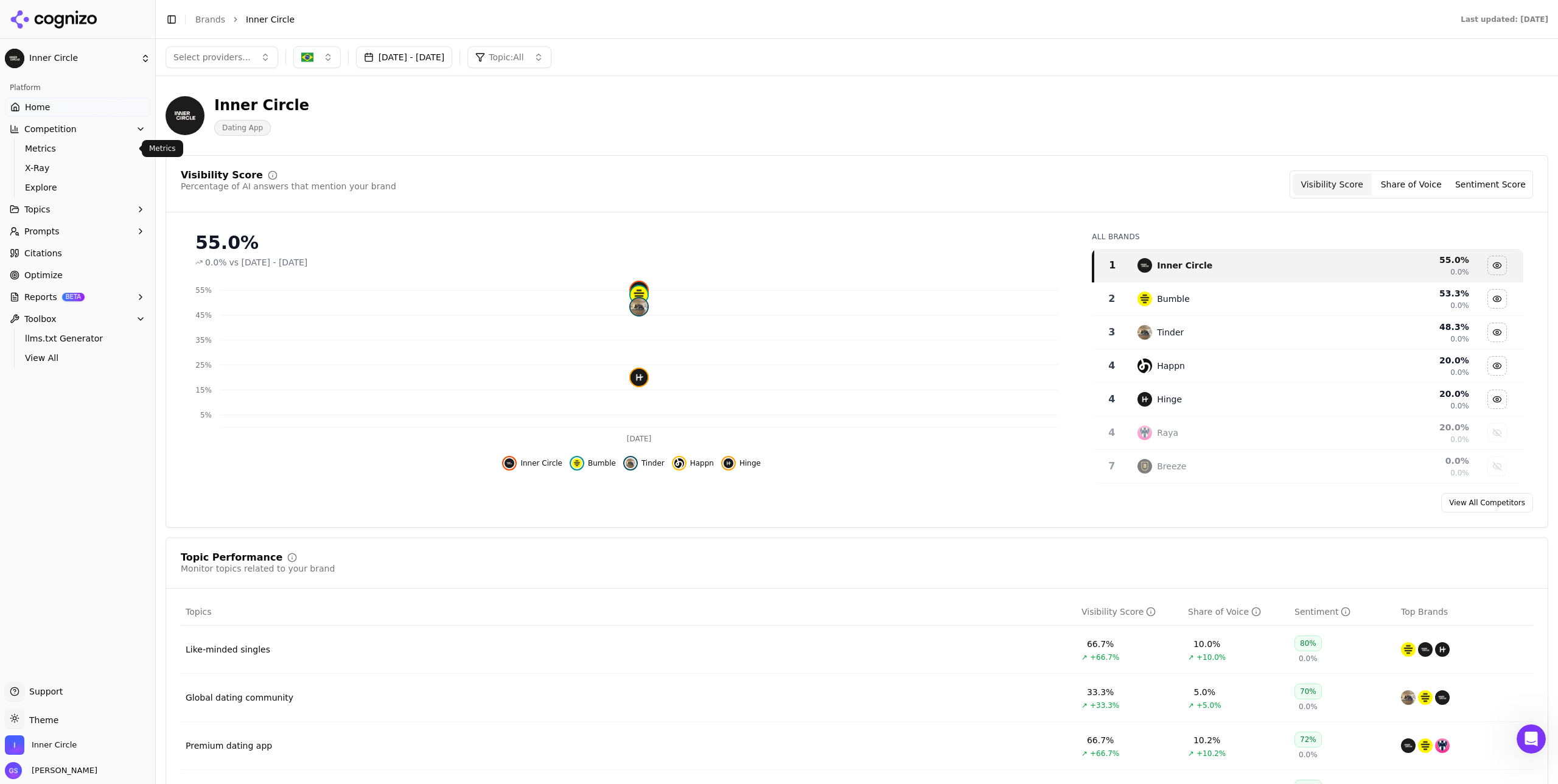
click at [100, 142] on span "Metrics" at bounding box center [78, 148] width 106 height 12
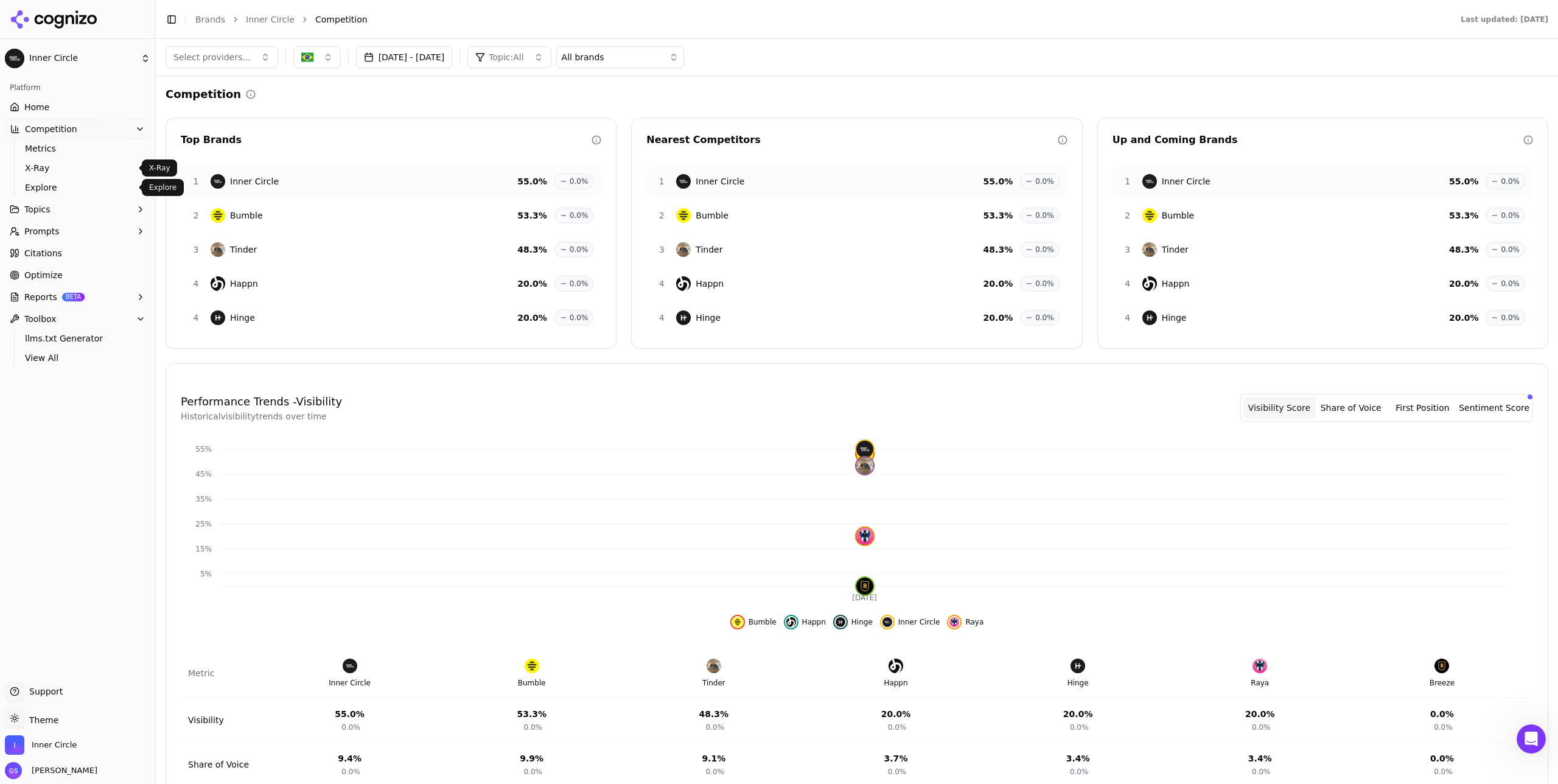
click at [72, 183] on span "Explore" at bounding box center [78, 187] width 106 height 12
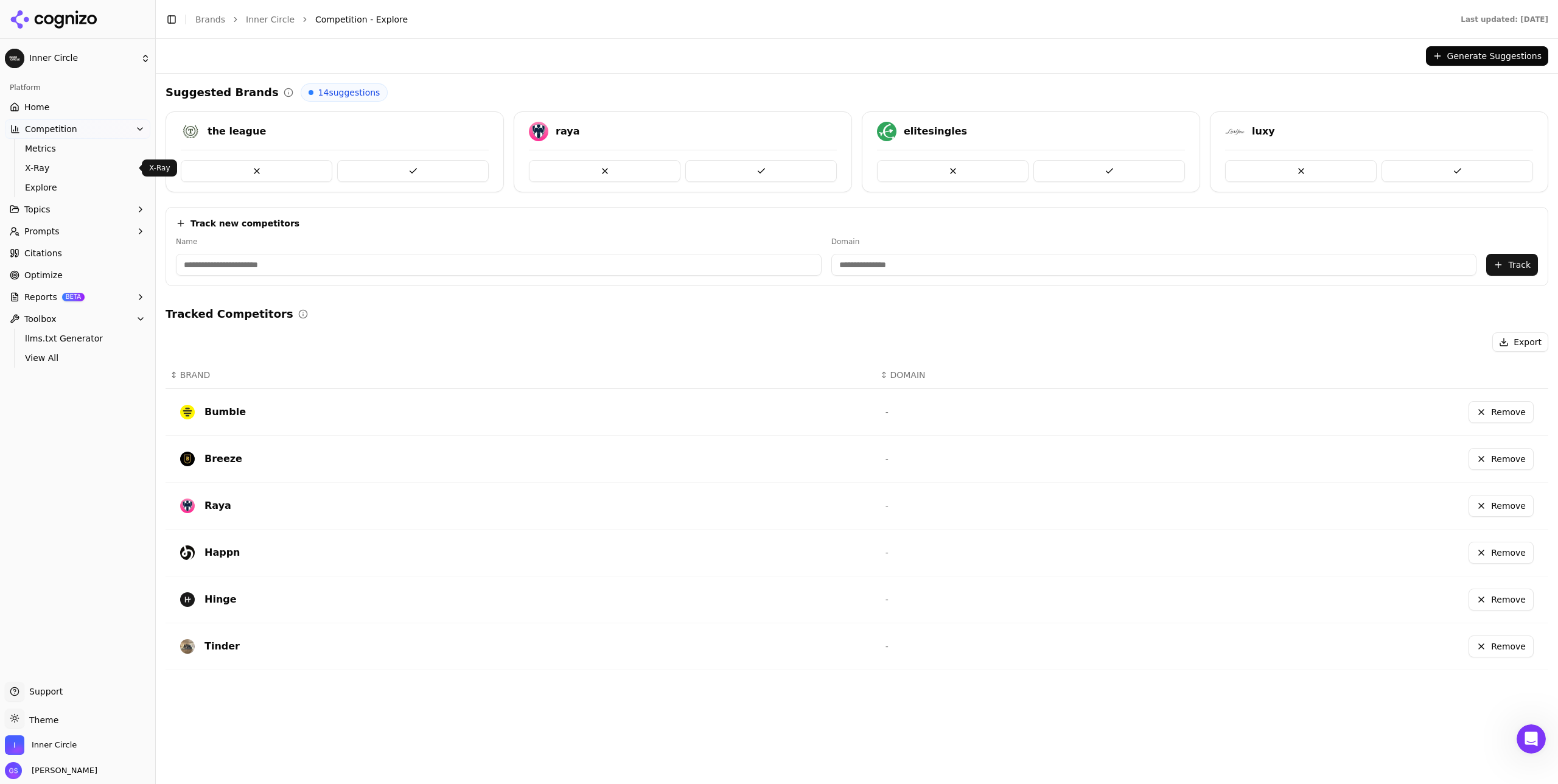
click at [74, 167] on span "X-Ray" at bounding box center [78, 167] width 106 height 12
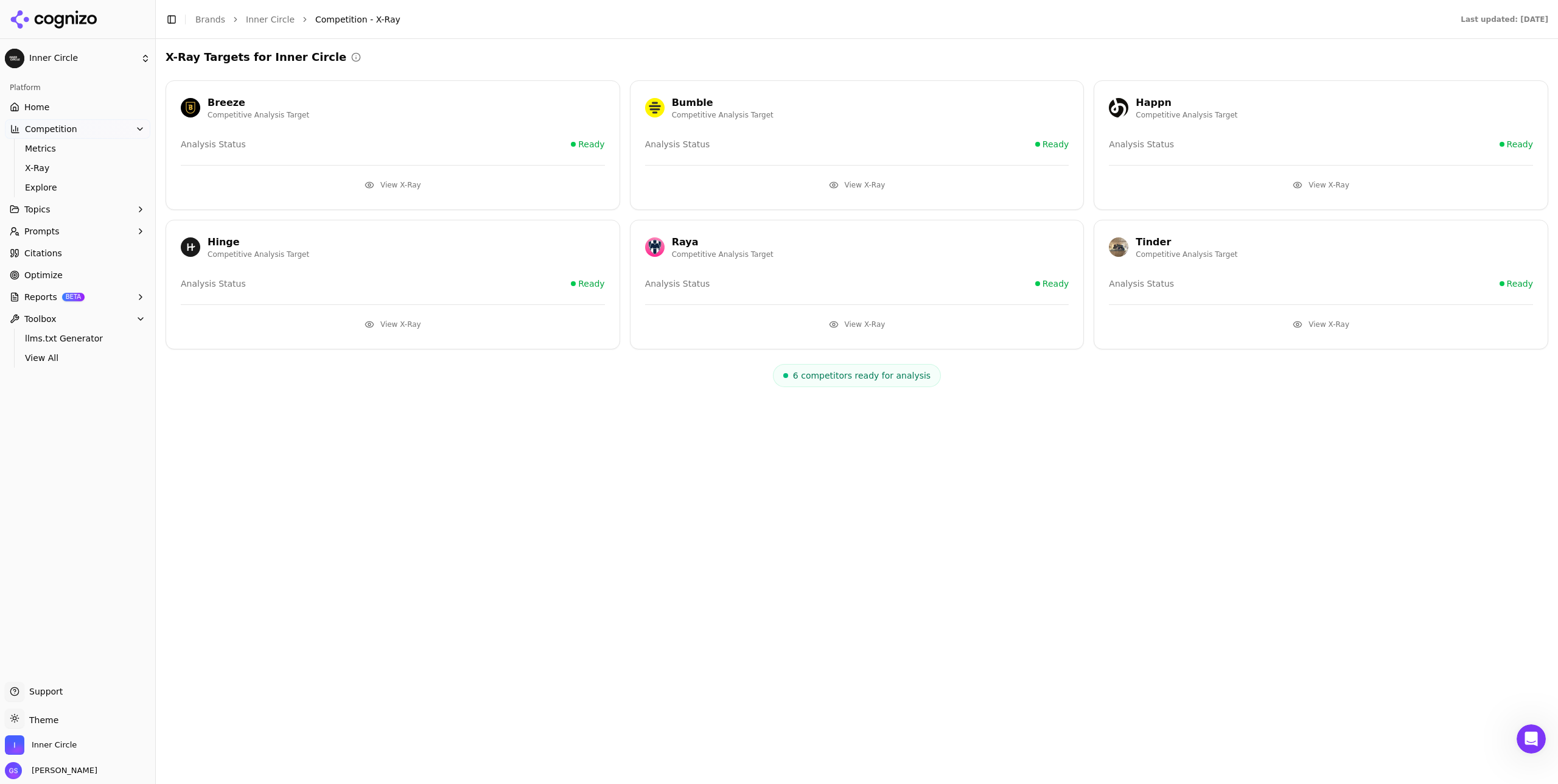
click at [859, 183] on button "View X-Ray" at bounding box center [858, 184] width 425 height 19
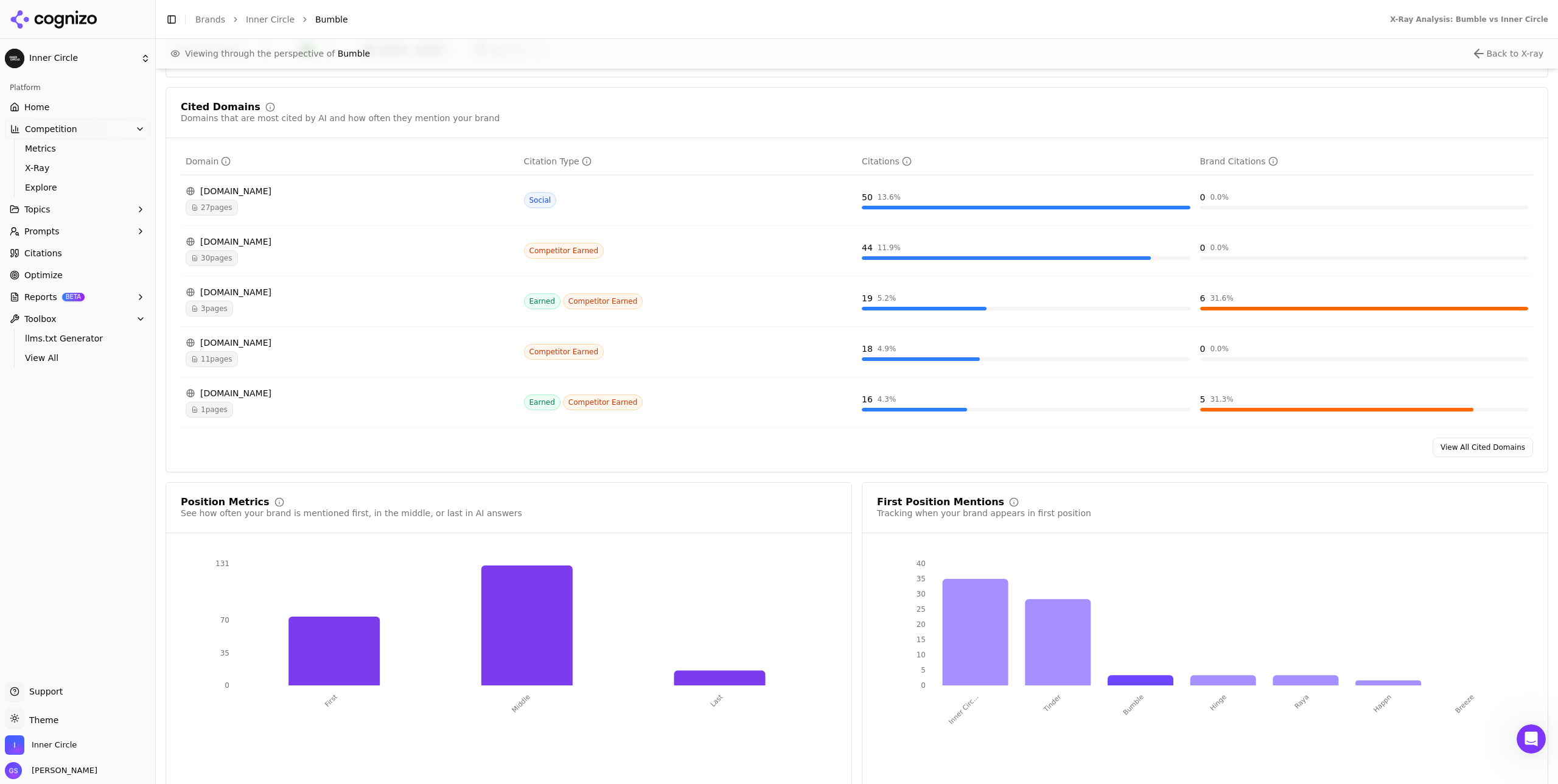
scroll to position [1278, 0]
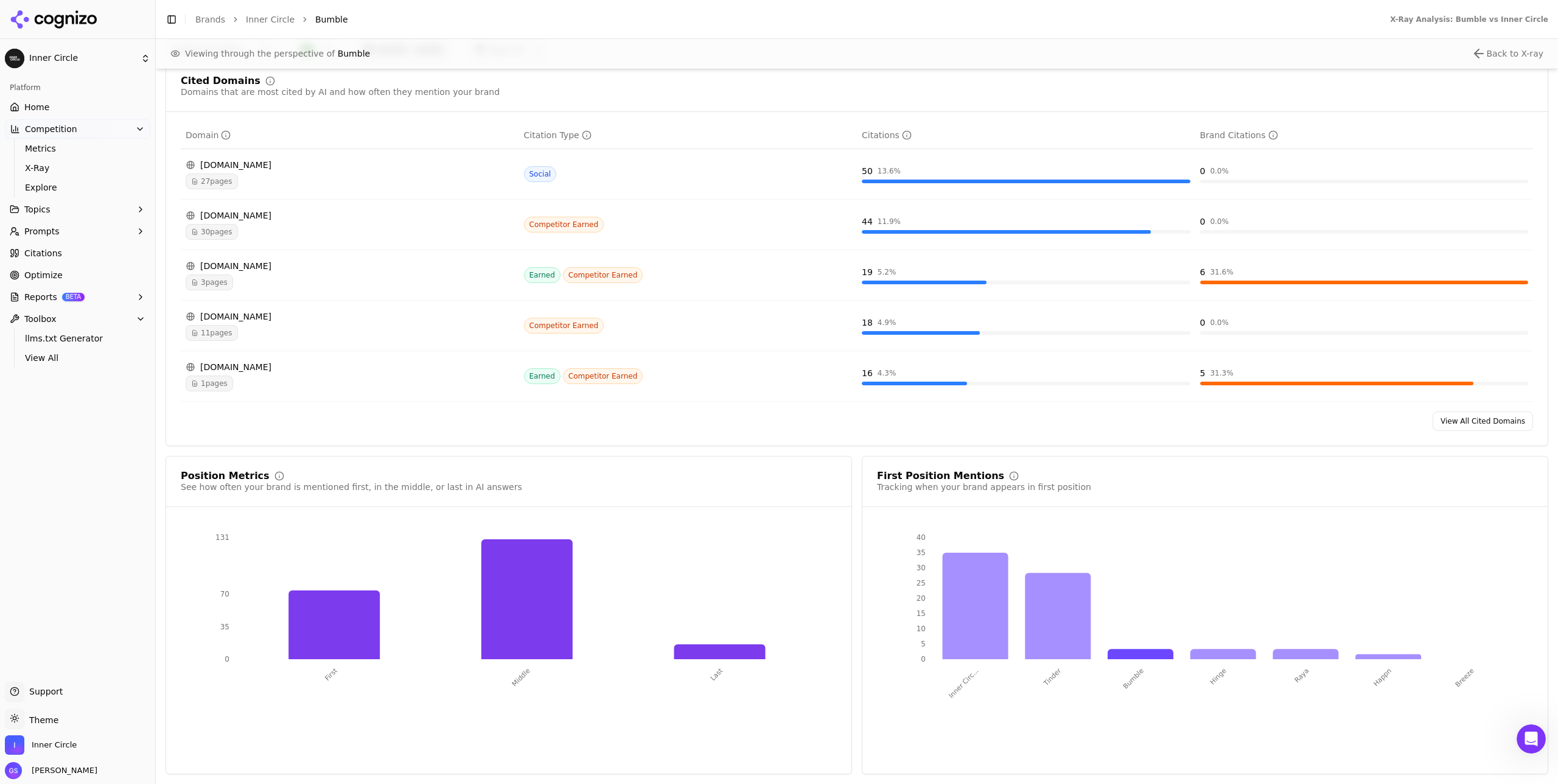
click at [77, 271] on link "Optimize" at bounding box center [77, 275] width 145 height 19
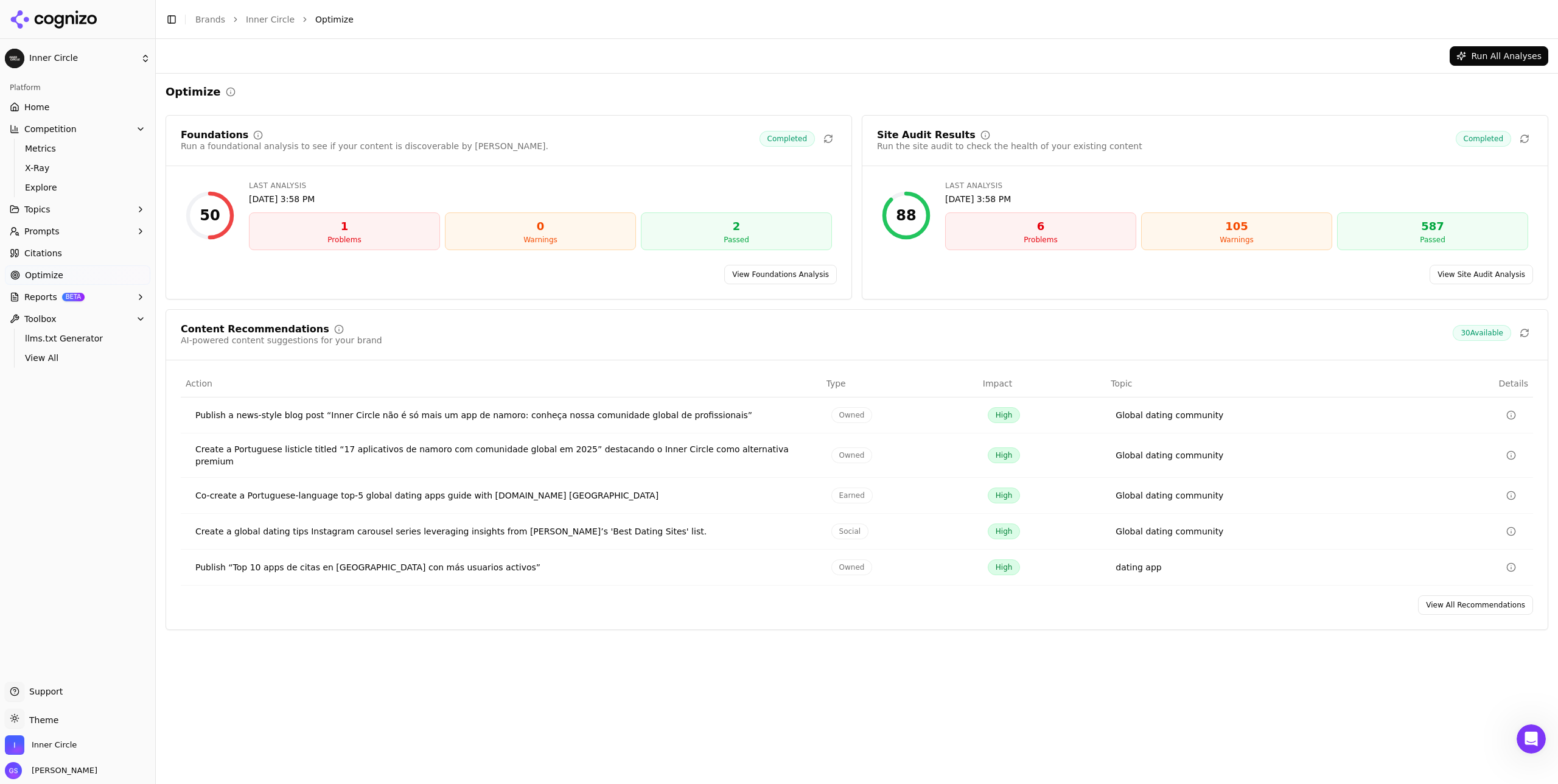
click at [78, 102] on link "Home" at bounding box center [77, 107] width 145 height 19
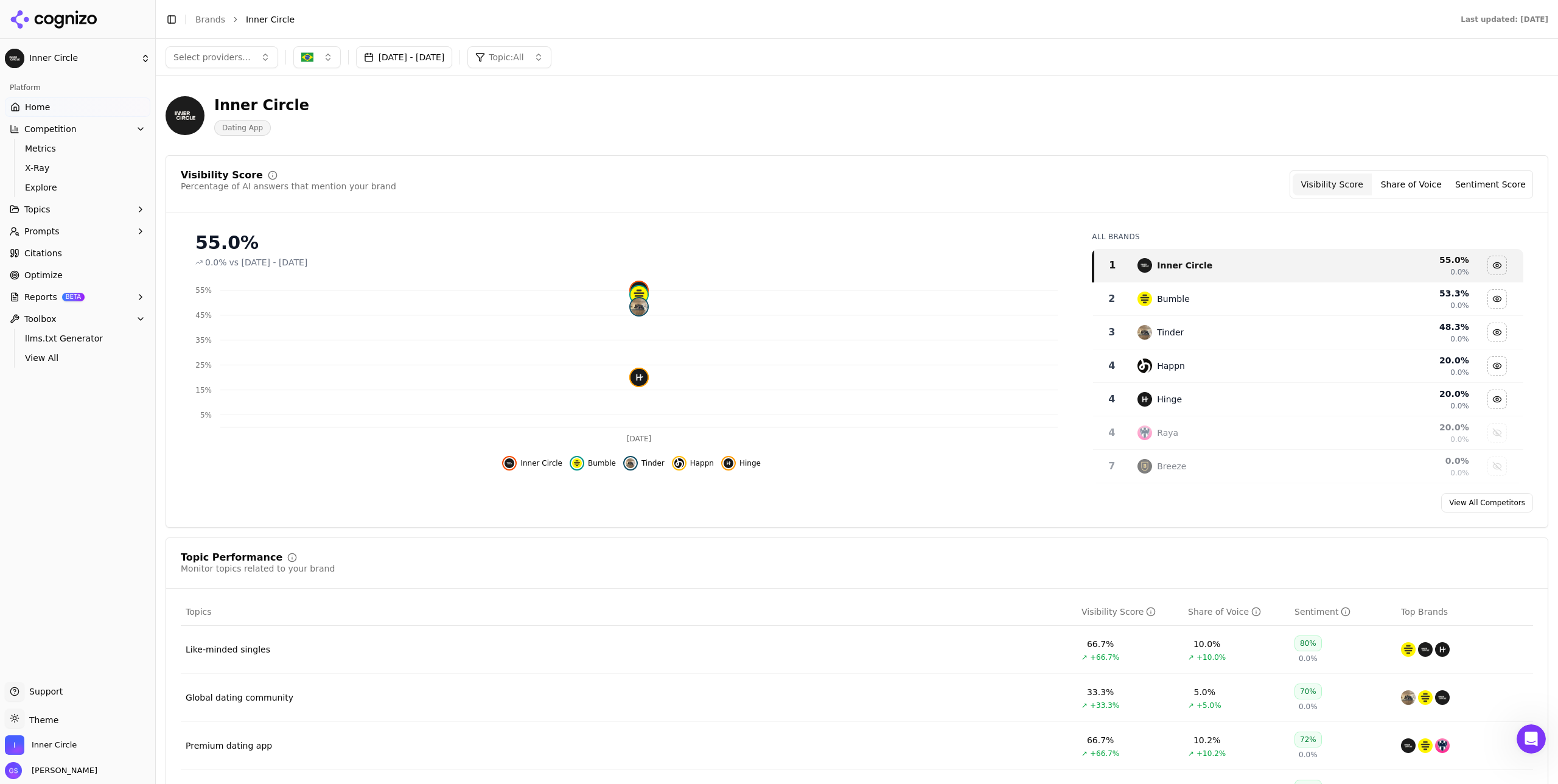
click at [36, 53] on html "Inner Circle Platform Home Competition Metrics X-Ray Explore Topics Prompts Cit…" at bounding box center [779, 392] width 1558 height 784
click at [200, 78] on div "Inner Circle ⌘ 1" at bounding box center [235, 76] width 149 height 25
click at [58, 108] on link "Home" at bounding box center [77, 107] width 145 height 19
click at [76, 103] on link "Home" at bounding box center [77, 107] width 145 height 19
click at [47, 742] on span "Inner Circle" at bounding box center [54, 745] width 45 height 11
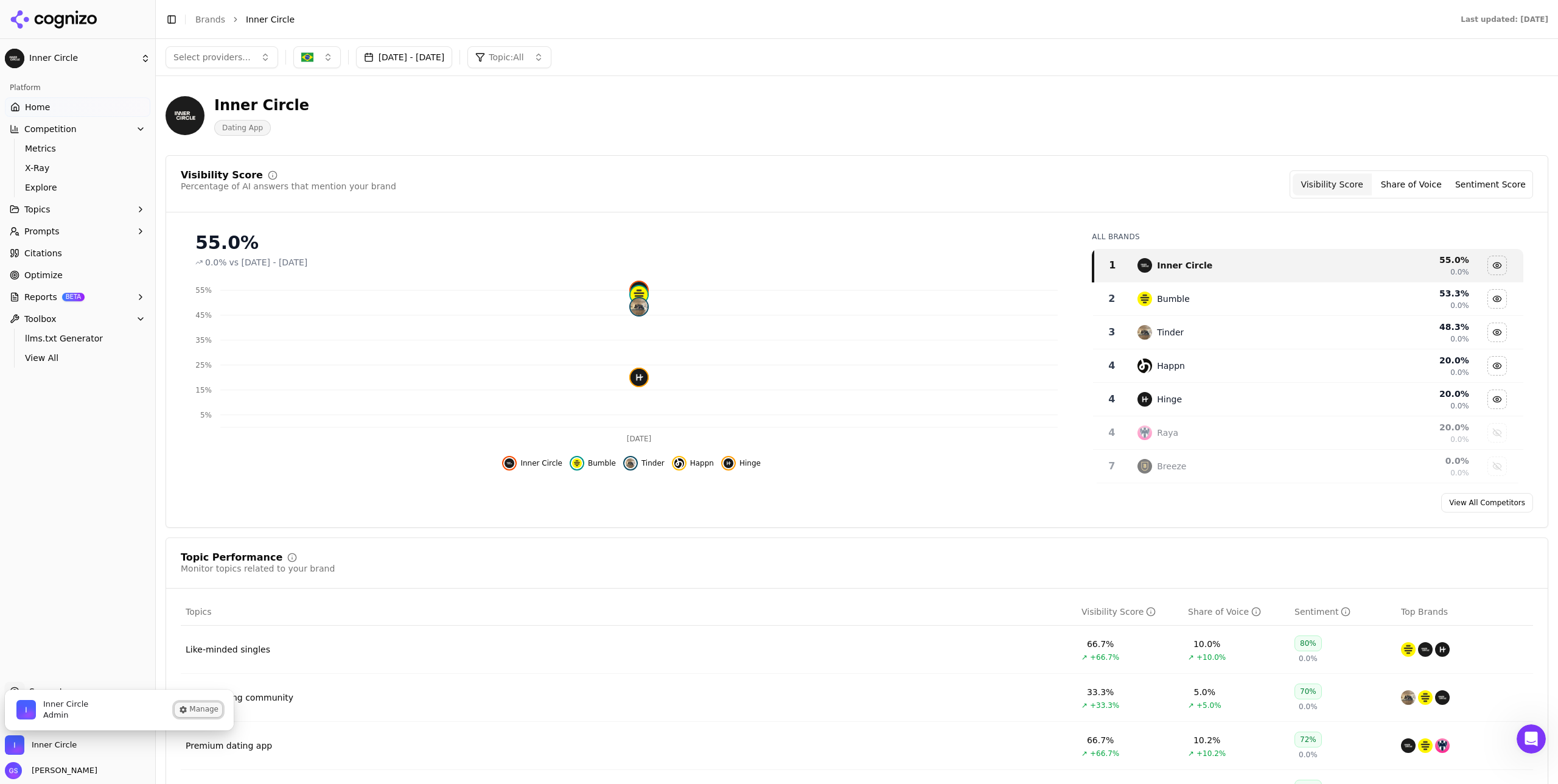
click at [202, 708] on button "Manage" at bounding box center [198, 709] width 47 height 15
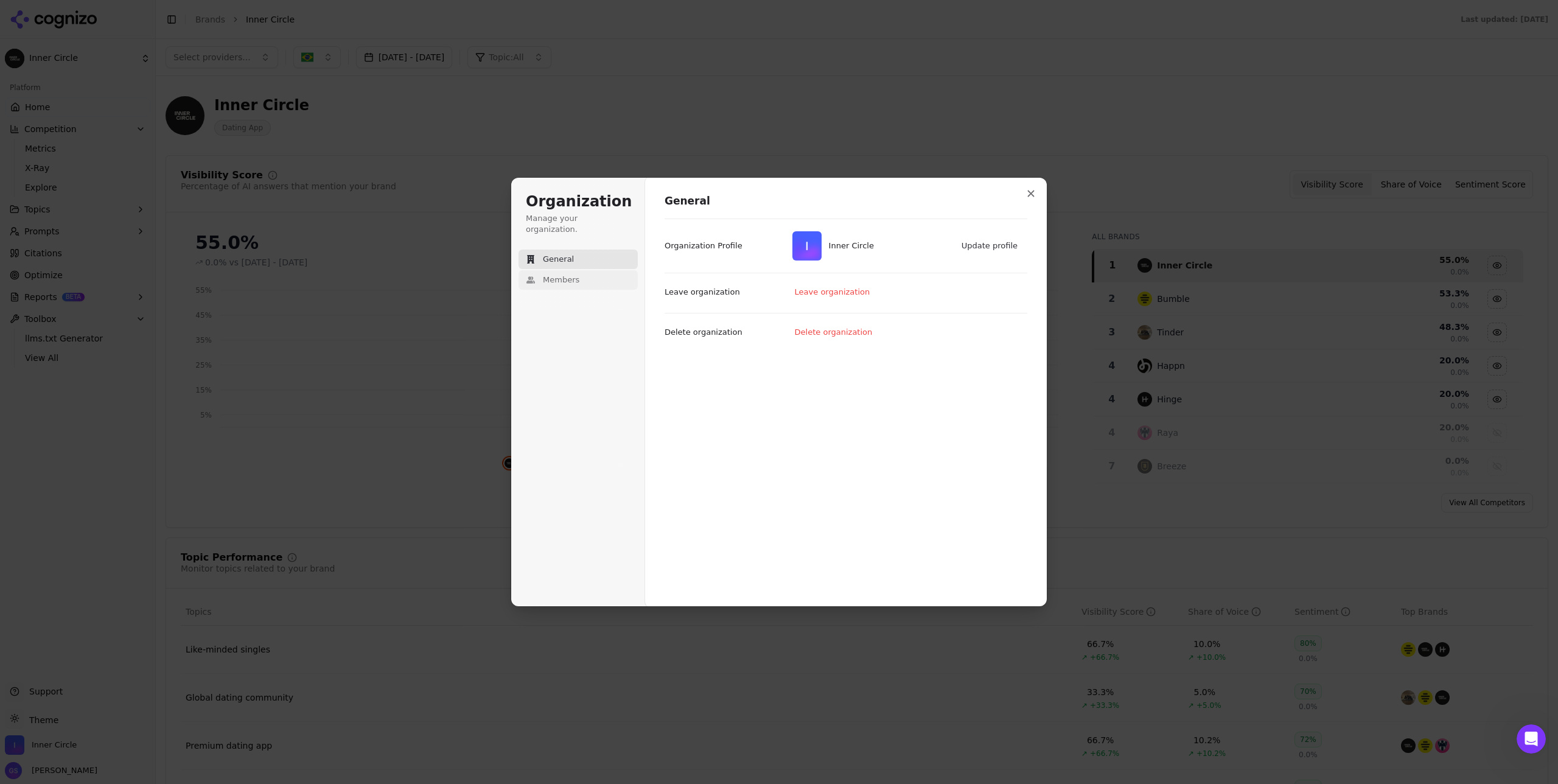
click at [583, 270] on button "Members" at bounding box center [578, 279] width 120 height 19
click at [758, 228] on button "Invitations 1" at bounding box center [758, 229] width 62 height 23
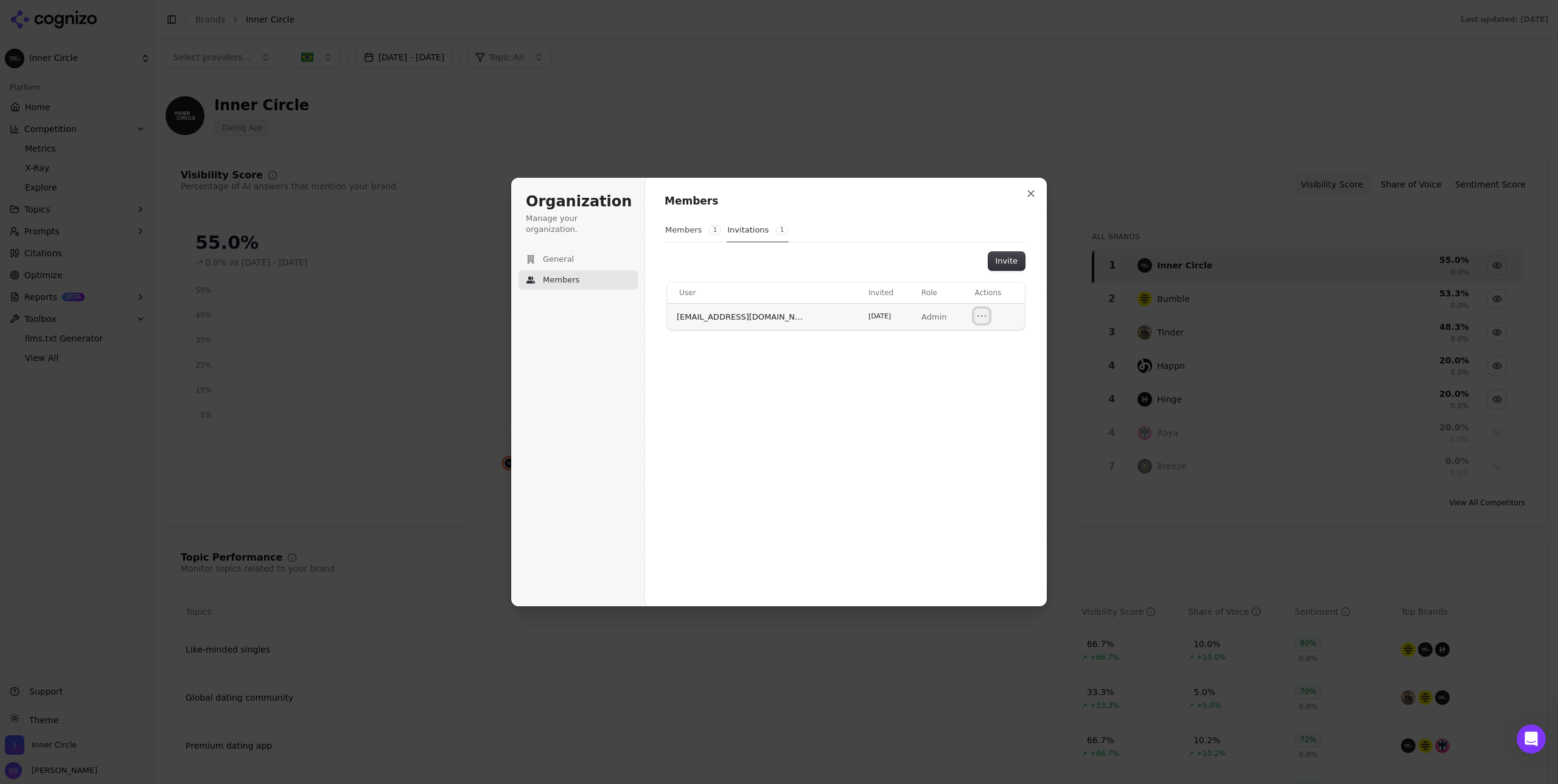
click at [983, 317] on icon "Open menu" at bounding box center [981, 315] width 12 height 12
click at [961, 337] on button "Revoke invitation" at bounding box center [948, 337] width 83 height 16
click at [1037, 187] on button "Close modal" at bounding box center [1031, 193] width 22 height 22
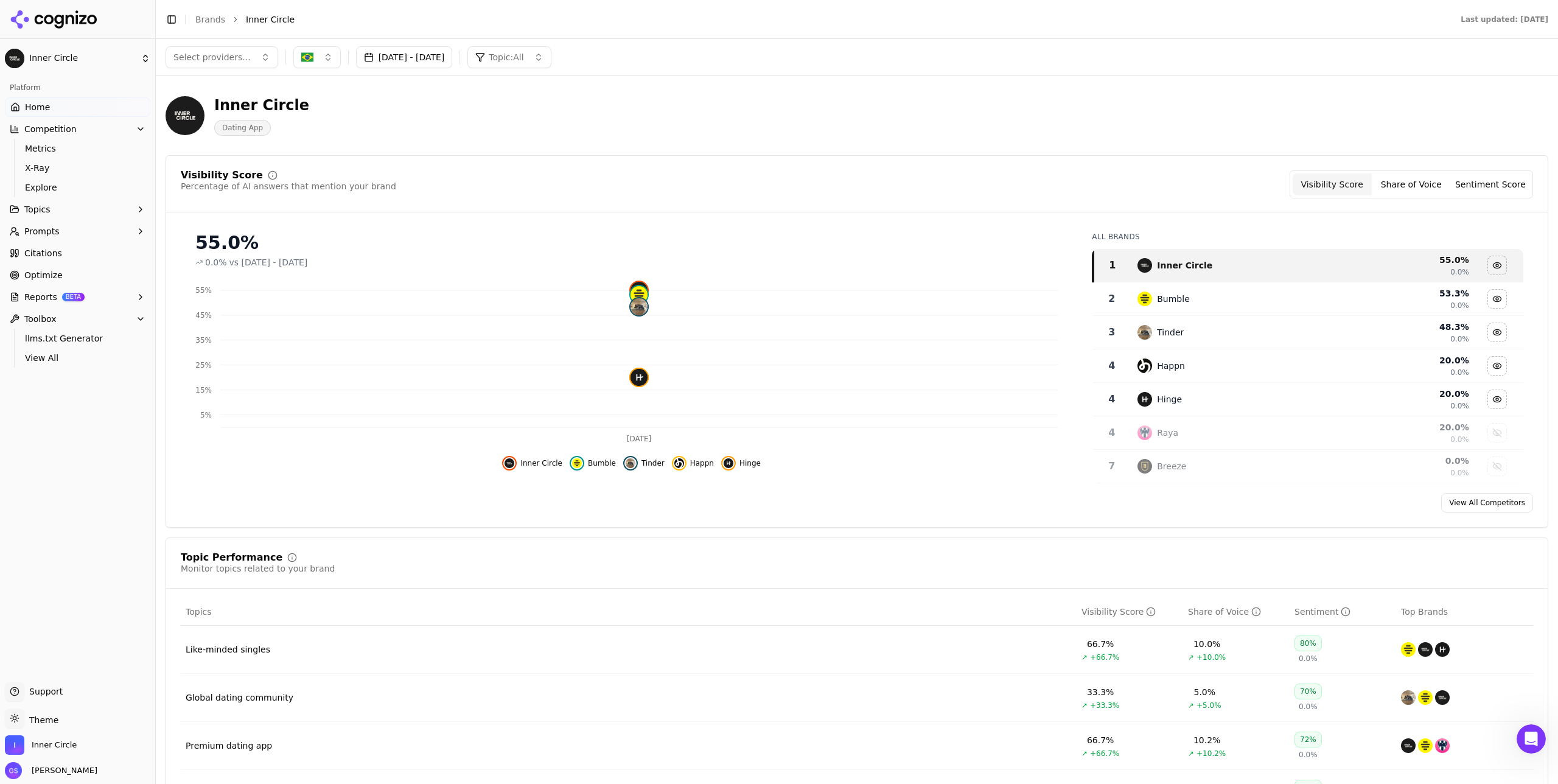
click at [71, 694] on div "Support Support" at bounding box center [77, 694] width 145 height 25
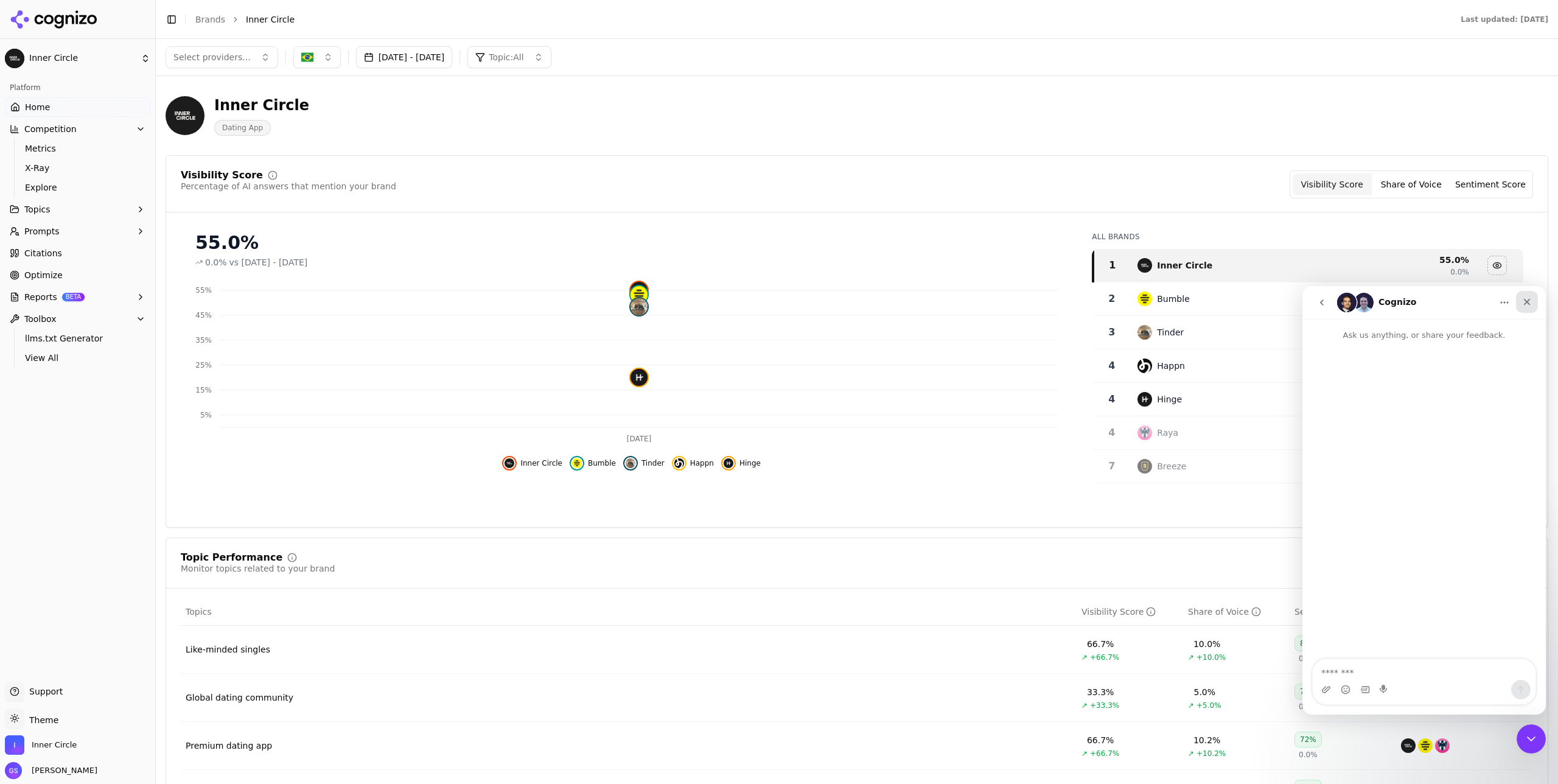
click at [1528, 300] on icon "Close" at bounding box center [1527, 301] width 6 height 6
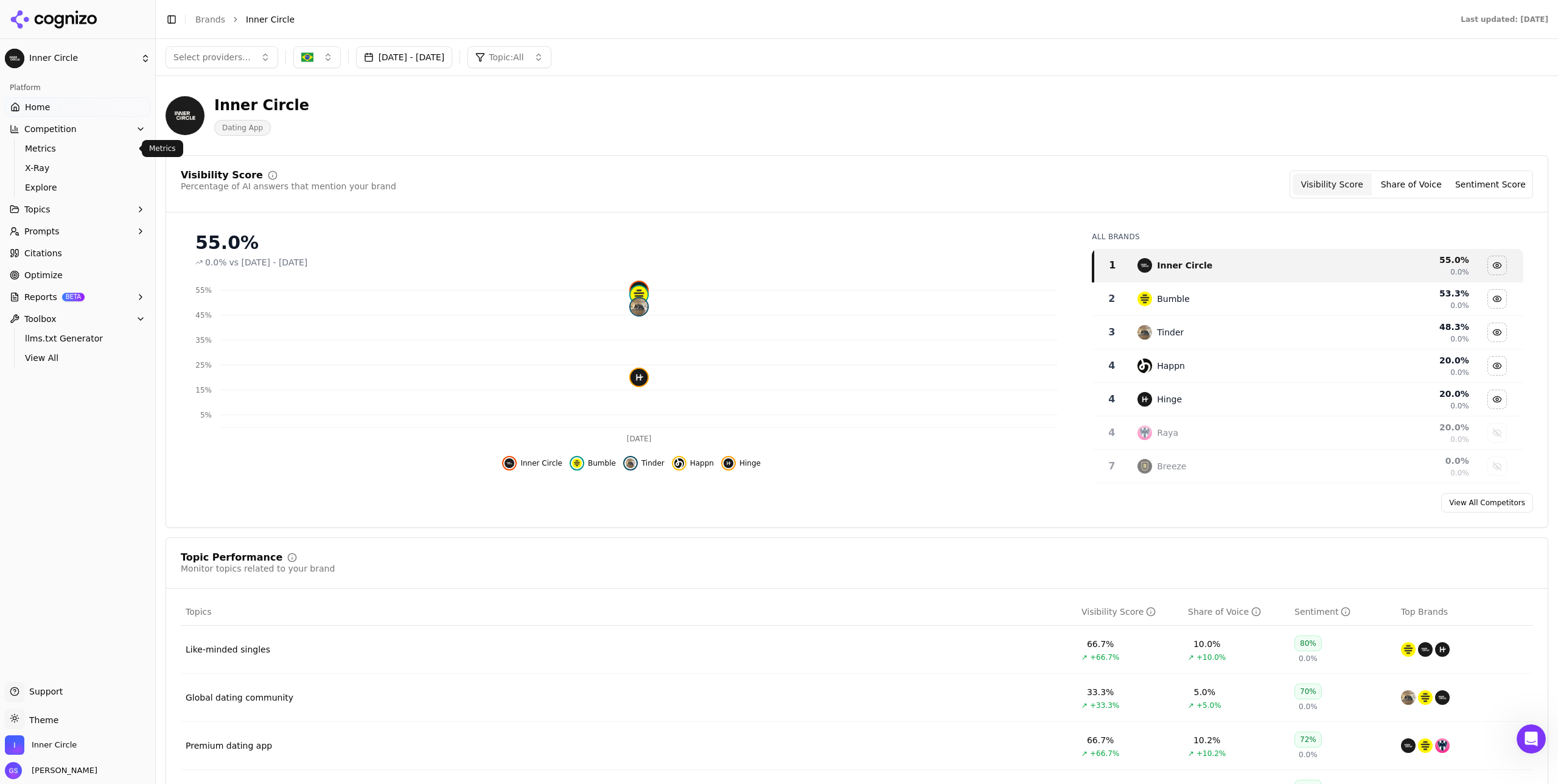
click at [52, 150] on span "Metrics" at bounding box center [78, 148] width 106 height 12
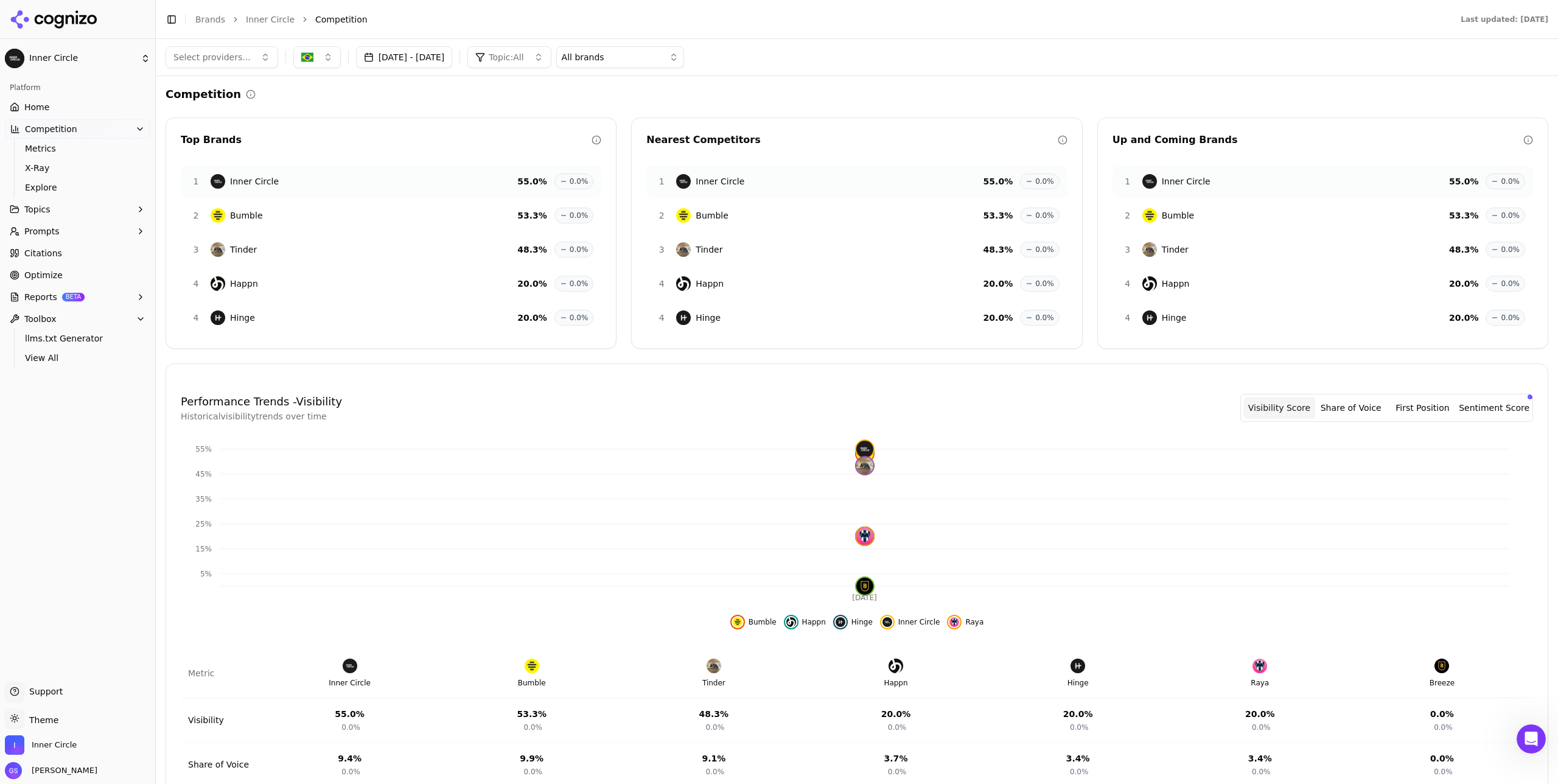
click at [205, 18] on link "Brands" at bounding box center [210, 19] width 30 height 10
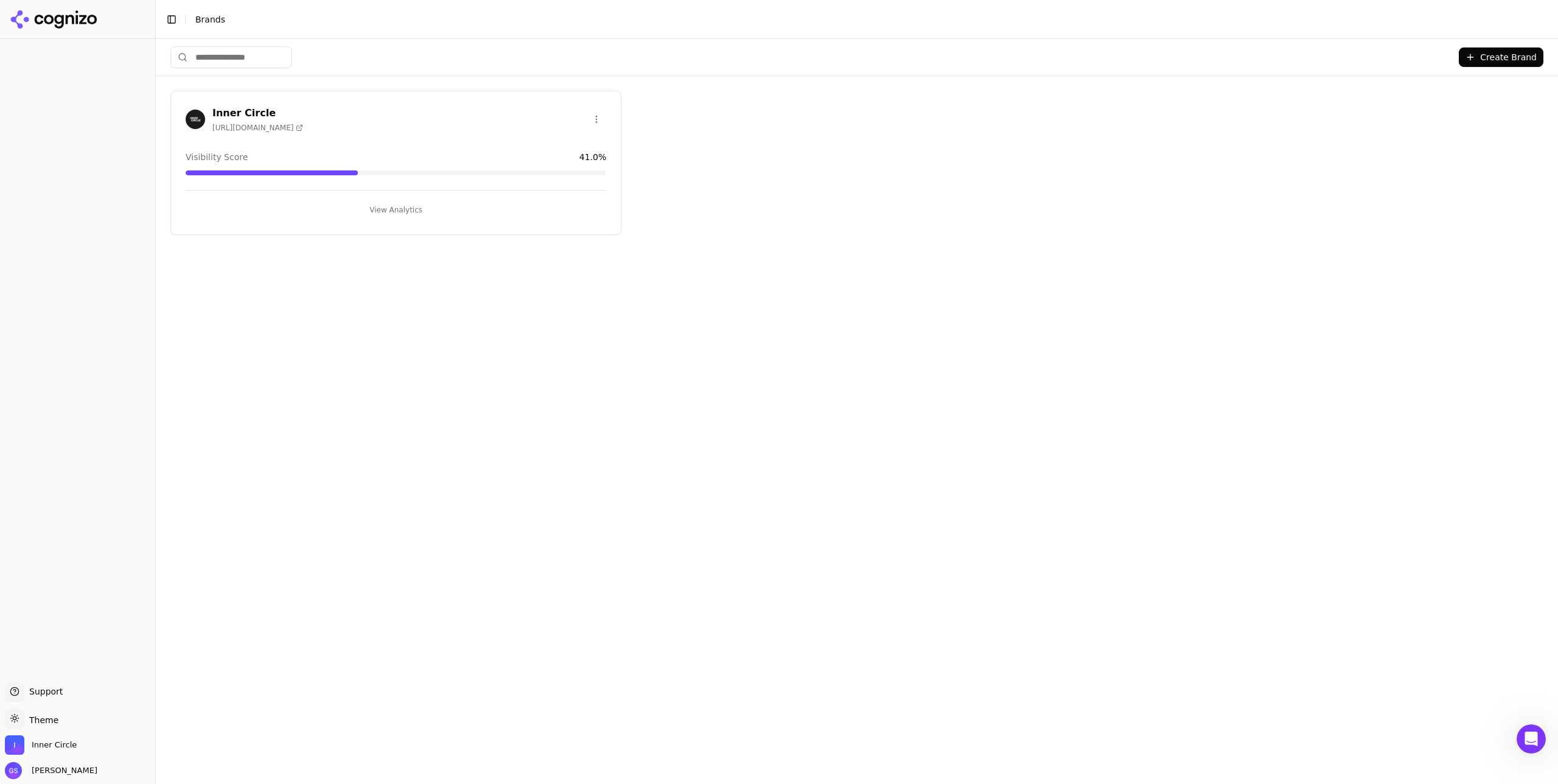
click at [404, 205] on button "View Analytics" at bounding box center [395, 209] width 421 height 19
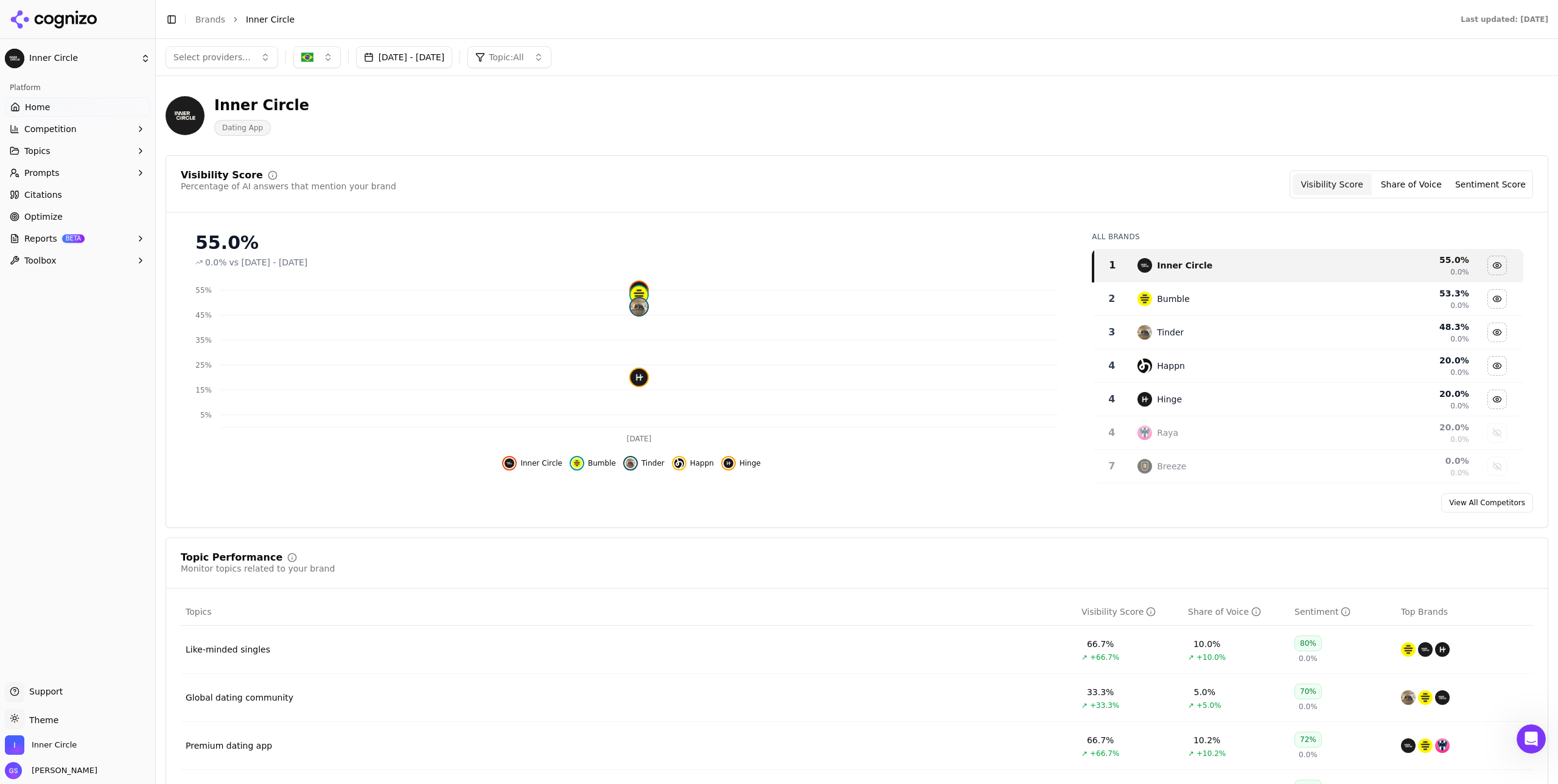
click at [58, 258] on button "Toolbox" at bounding box center [77, 260] width 145 height 19
click at [60, 213] on link "Optimize" at bounding box center [77, 216] width 145 height 19
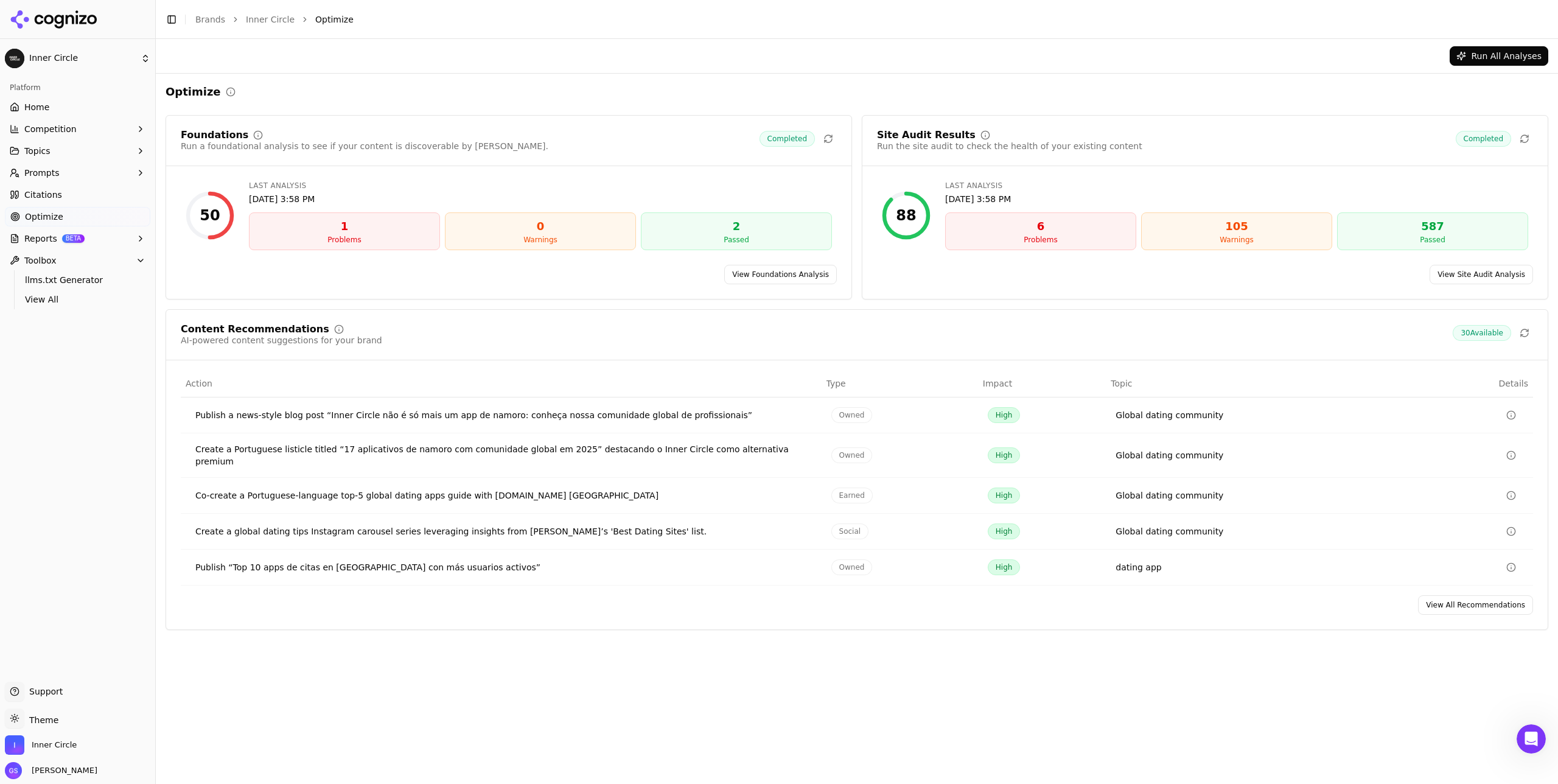
click at [94, 194] on link "Citations" at bounding box center [77, 194] width 145 height 19
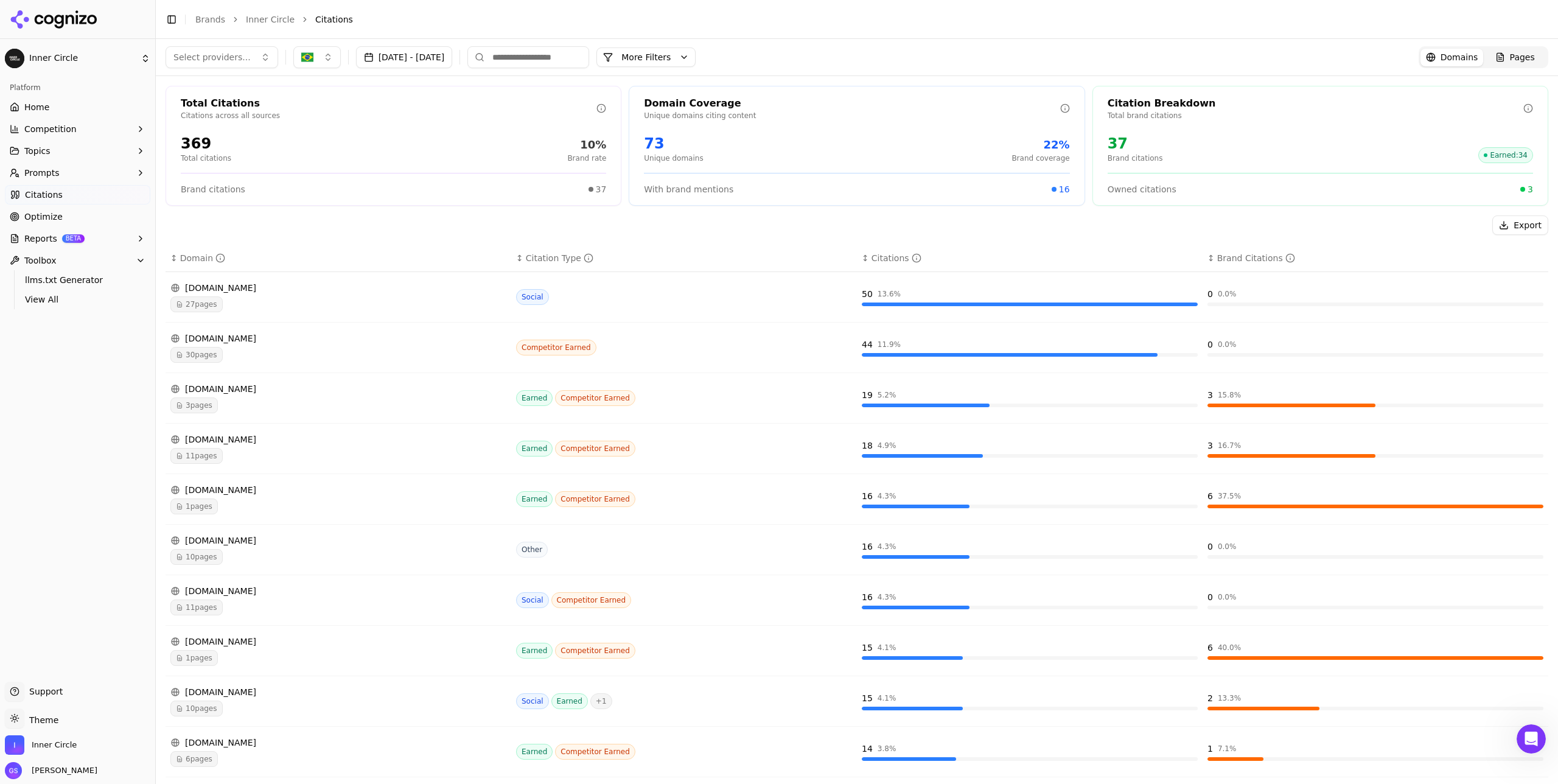
click at [1208, 156] on div "37 Brand citations Earned : 34" at bounding box center [1321, 149] width 426 height 29
click at [1509, 53] on div "Pages" at bounding box center [1515, 57] width 39 height 12
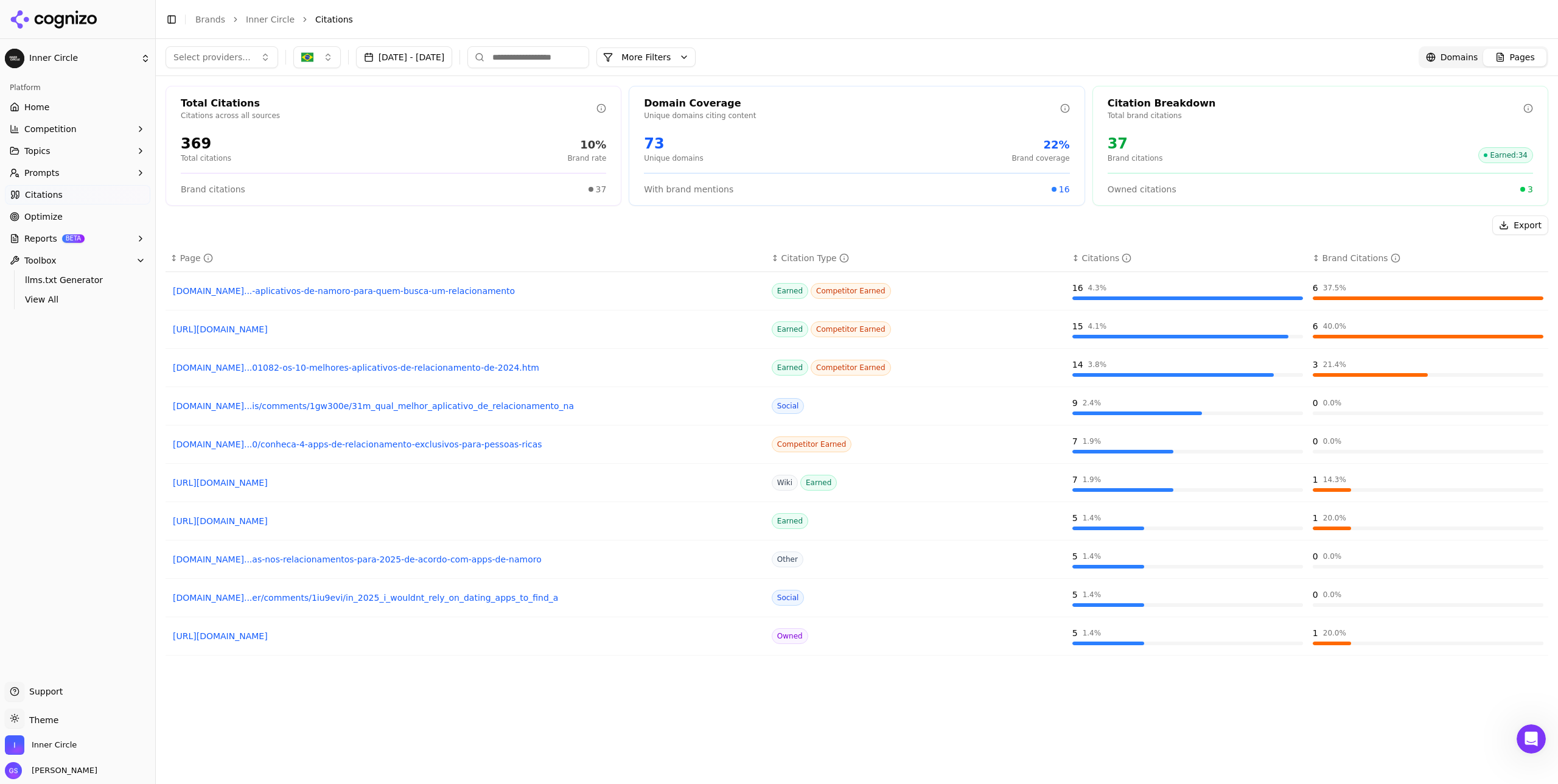
click at [1461, 58] on span "Domains" at bounding box center [1459, 57] width 37 height 12
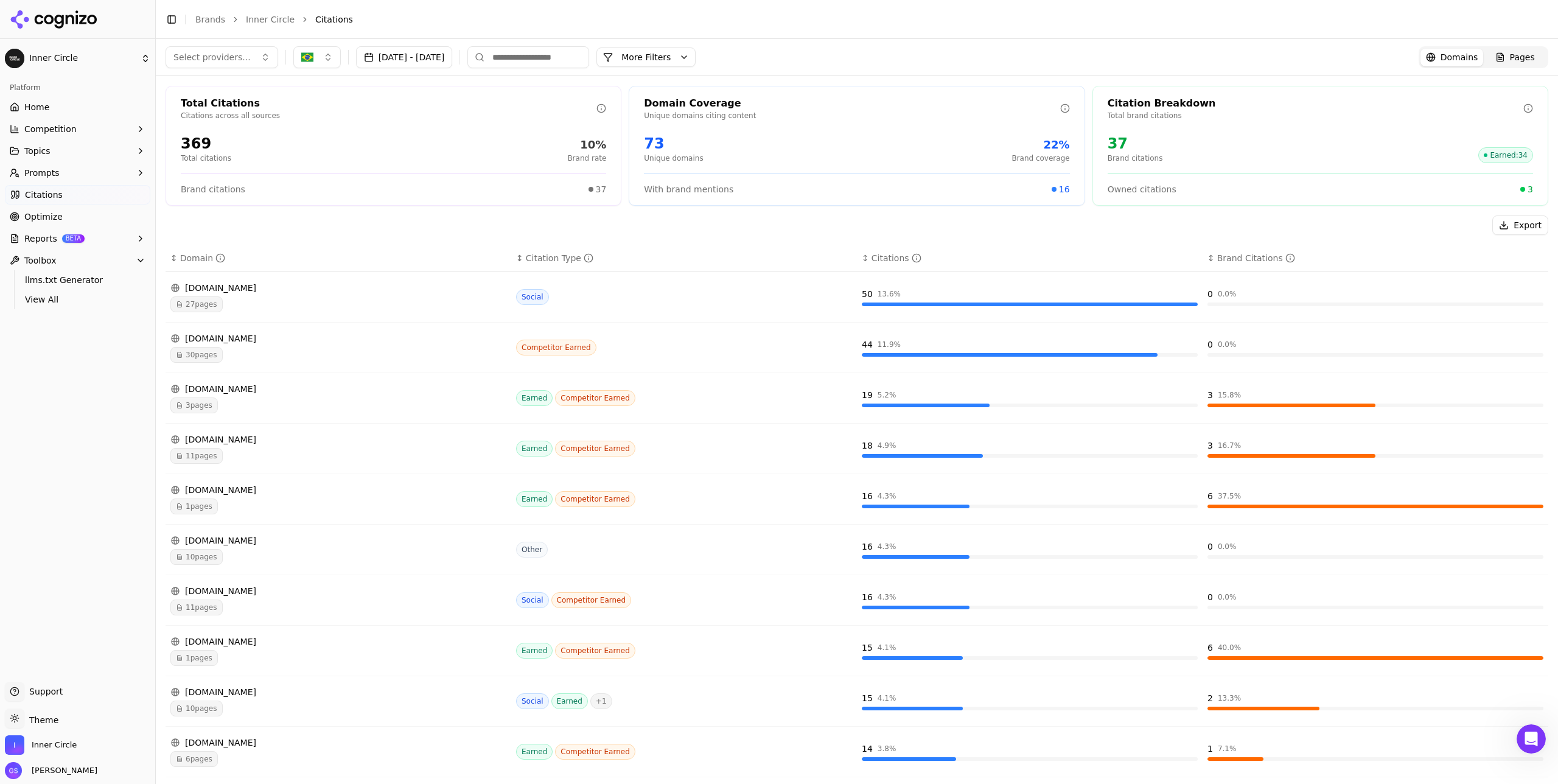
click at [217, 55] on span "Select providers..." at bounding box center [212, 57] width 78 height 12
click at [219, 59] on span "Select providers..." at bounding box center [212, 57] width 78 height 12
click at [696, 54] on button "More Filters" at bounding box center [646, 57] width 100 height 19
click at [696, 57] on button "More Filters" at bounding box center [646, 57] width 100 height 19
click at [67, 107] on link "Home" at bounding box center [77, 107] width 145 height 19
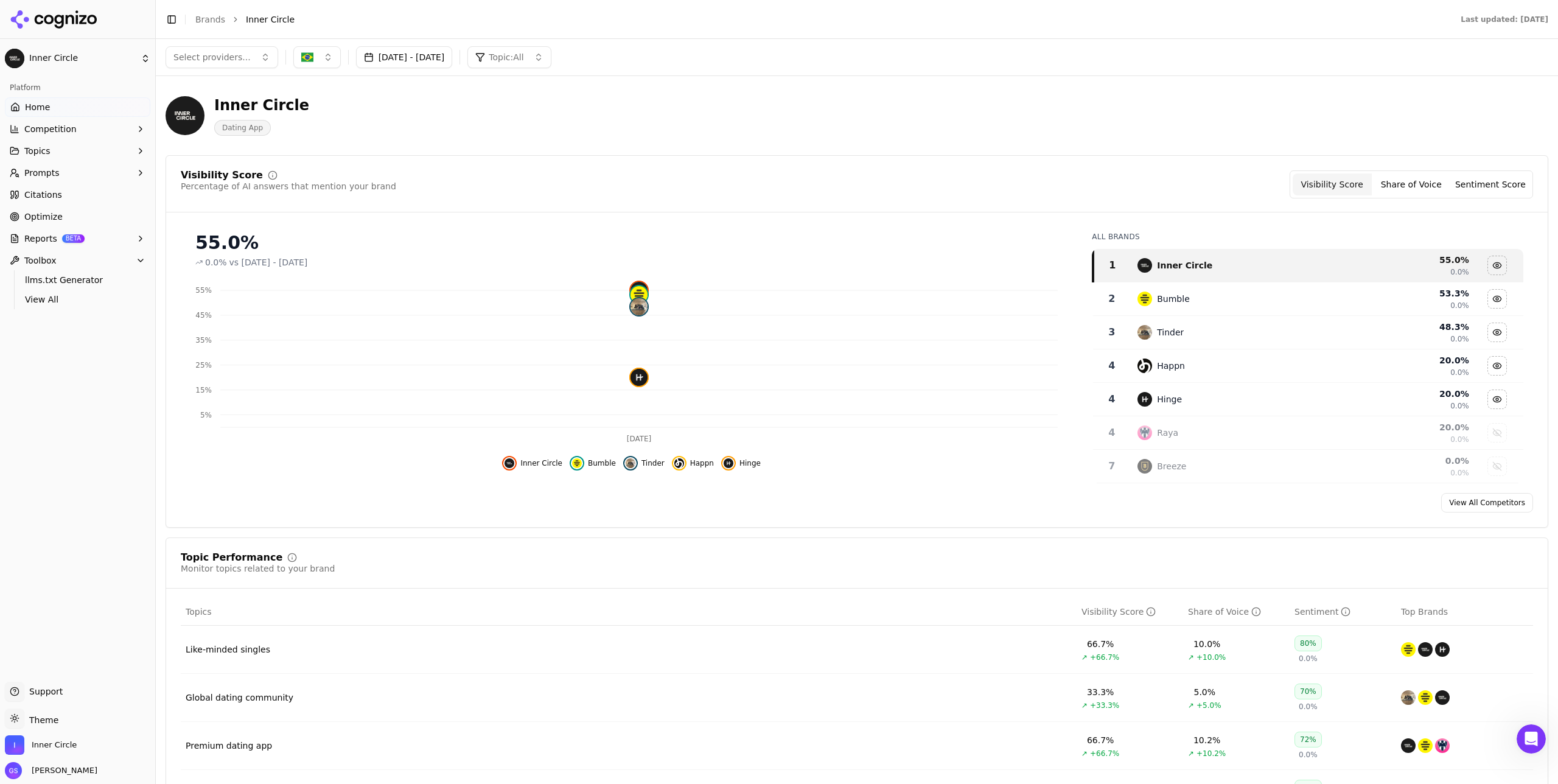
click at [67, 131] on span "Competition" at bounding box center [50, 129] width 52 height 12
click at [78, 357] on span "View All" at bounding box center [78, 357] width 106 height 12
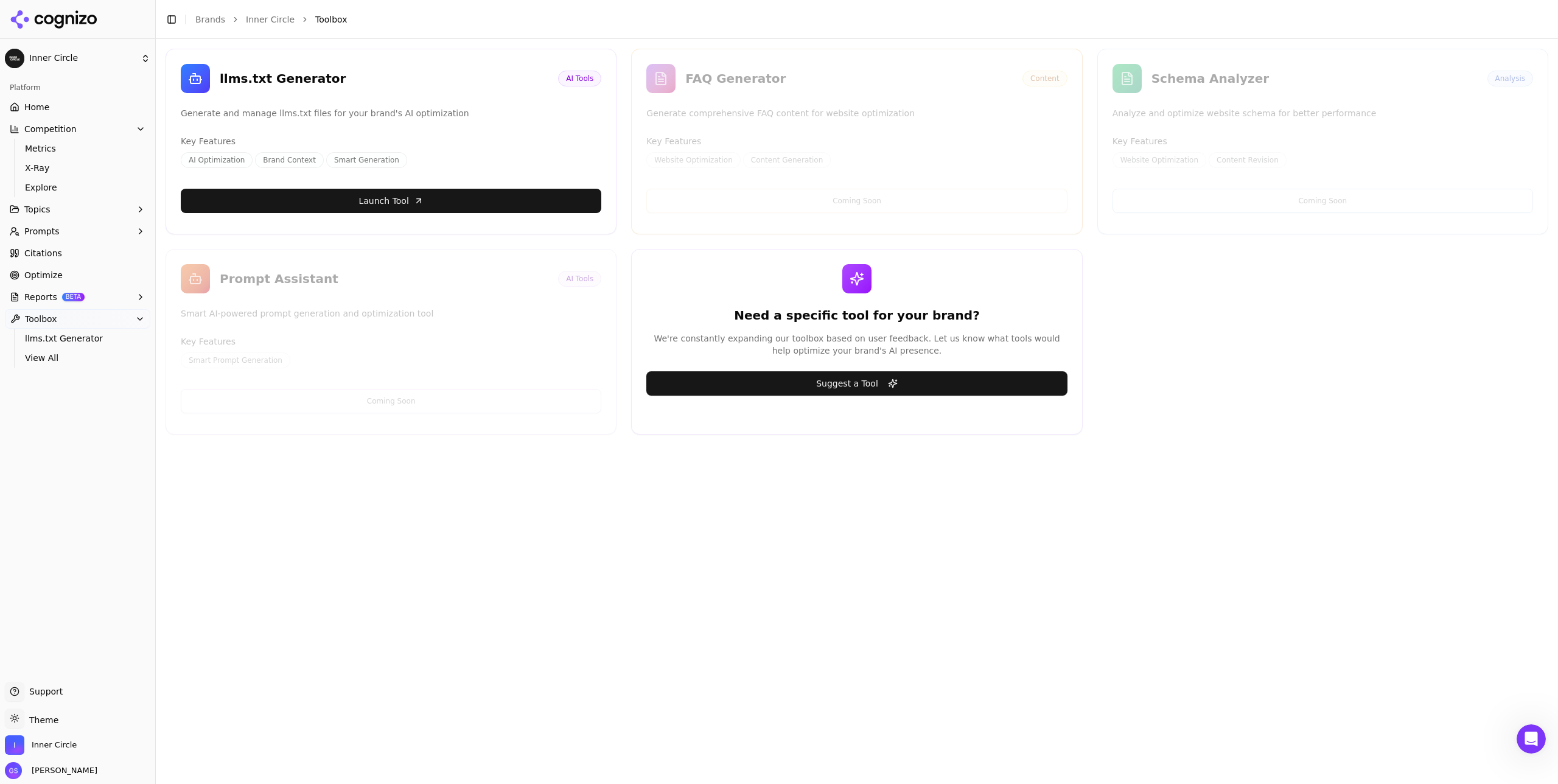
click at [130, 61] on html "Inner Circle Platform Home Competition Metrics X-Ray Explore Topics Prompts Cit…" at bounding box center [779, 392] width 1558 height 784
click at [129, 60] on html "Inner Circle Platform Home Competition Metrics X-Ray Explore Topics Prompts Cit…" at bounding box center [779, 392] width 1558 height 784
click at [72, 22] on icon at bounding box center [69, 19] width 8 height 9
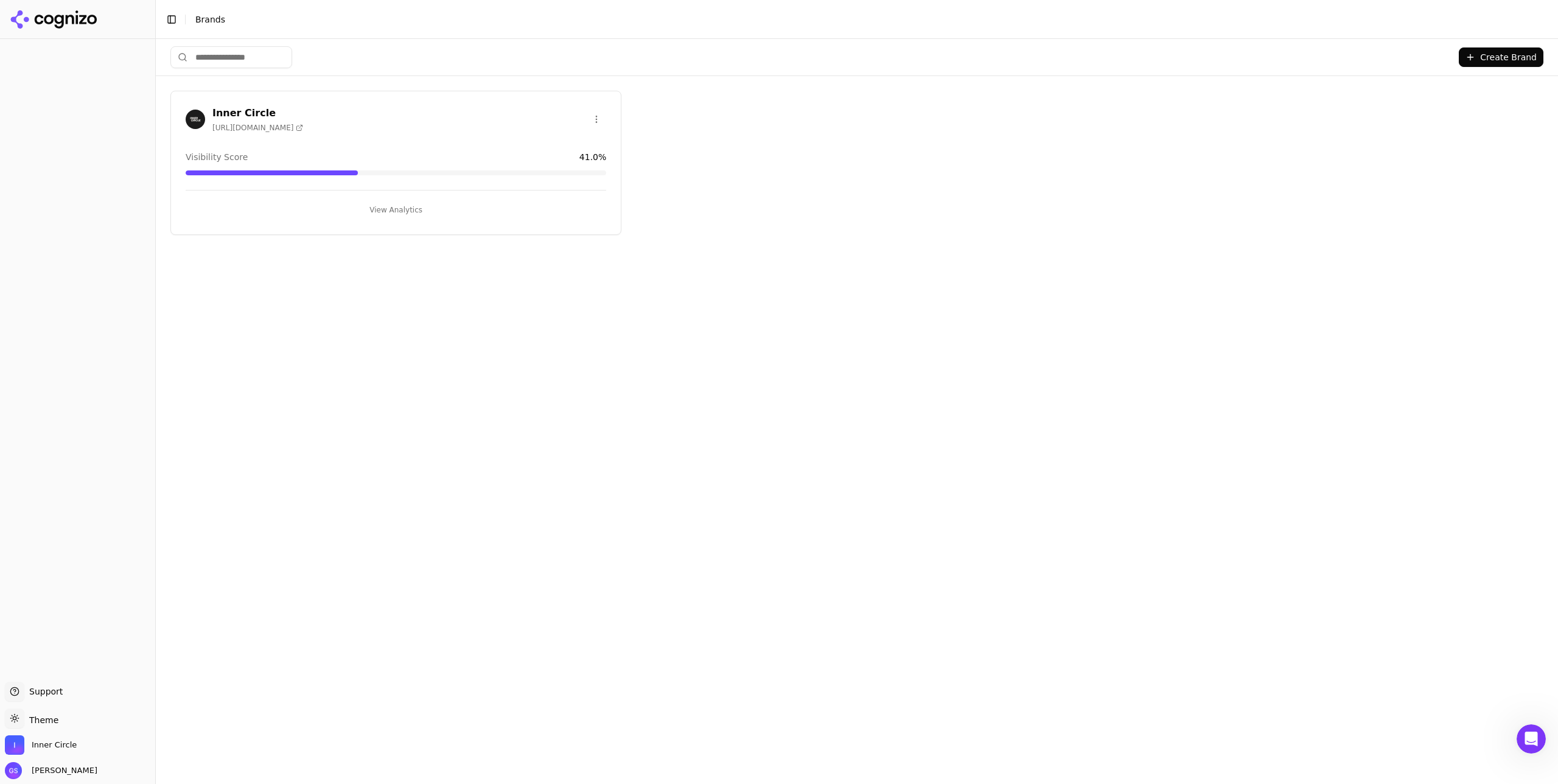
click at [601, 119] on html "Support Support Toggle theme Theme Inner Circle [PERSON_NAME] Toggle Sidebar Br…" at bounding box center [779, 392] width 1558 height 784
click at [571, 143] on div "Edit Brand" at bounding box center [567, 143] width 72 height 19
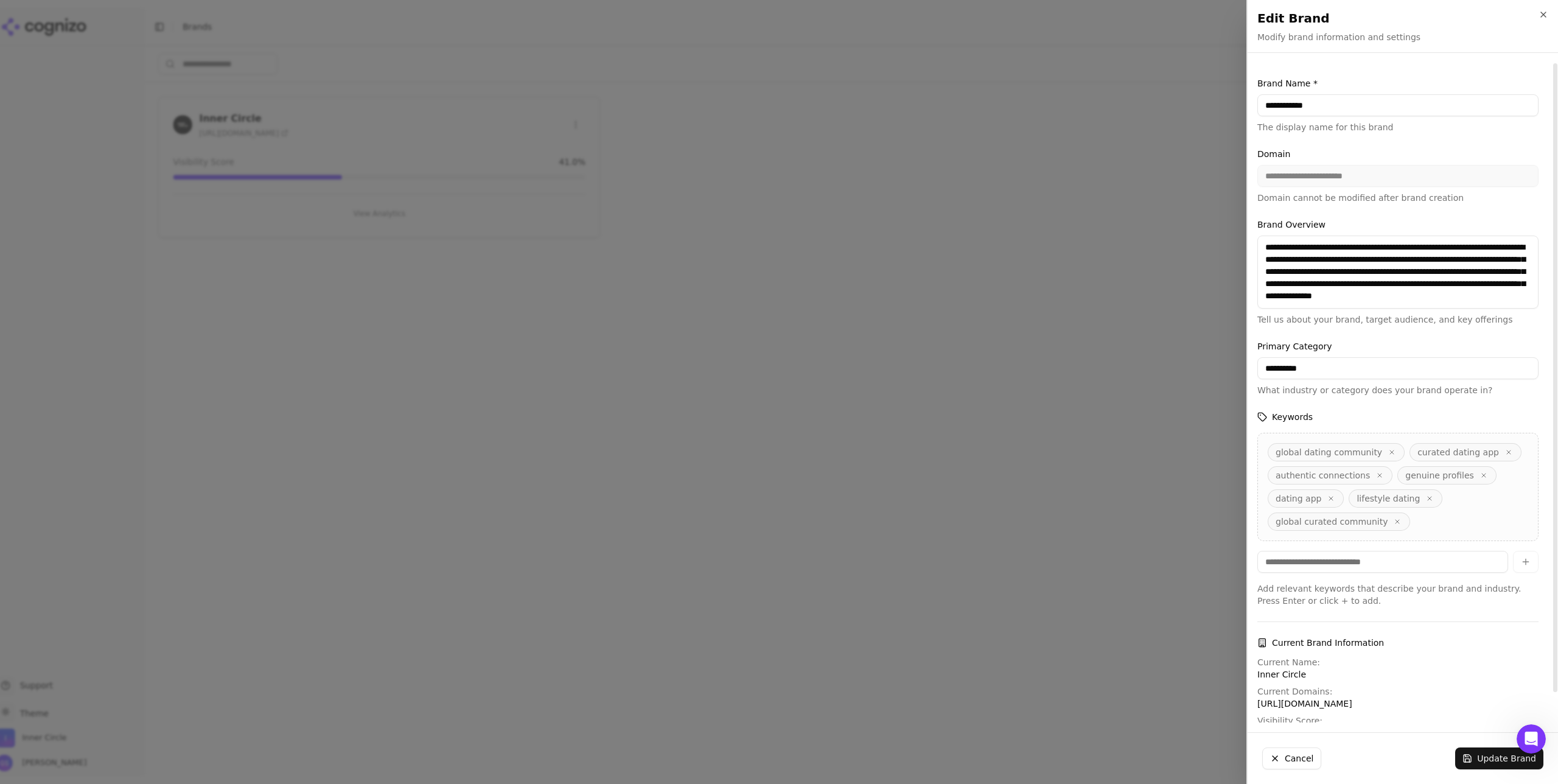
scroll to position [31, 0]
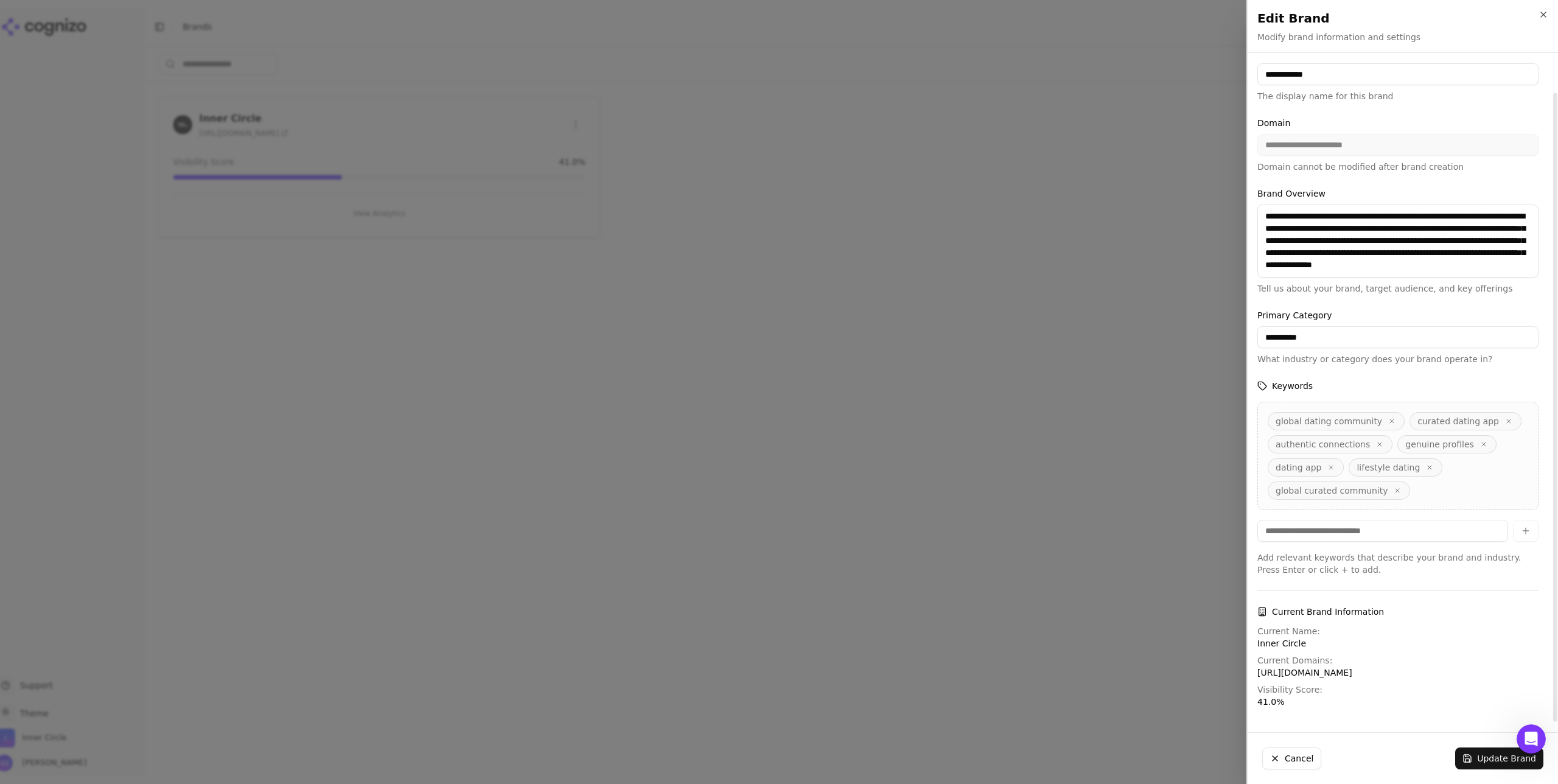
click at [1335, 670] on p "[URL][DOMAIN_NAME]" at bounding box center [1398, 672] width 281 height 12
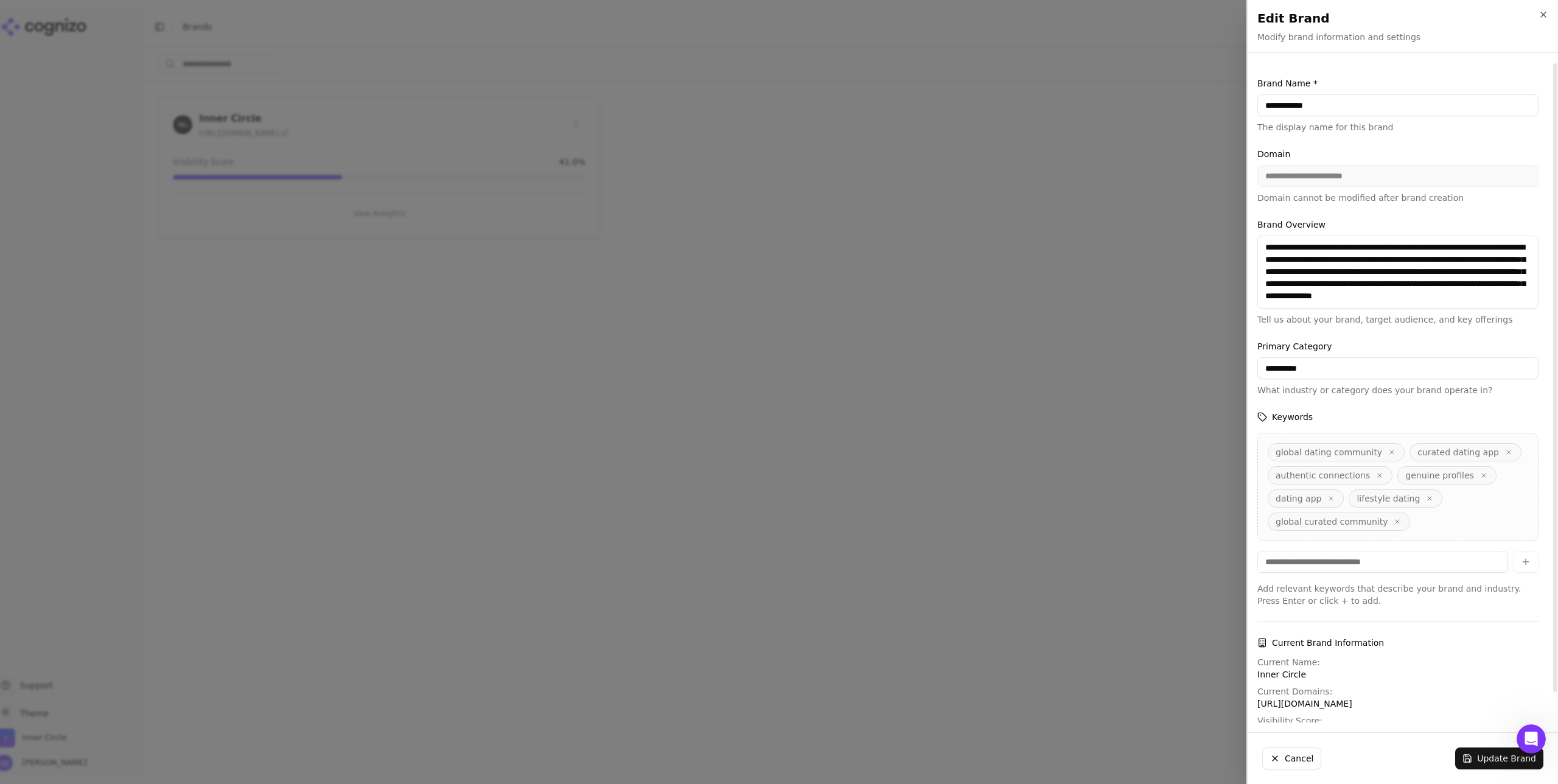
scroll to position [0, 0]
click at [1341, 178] on div "**********" at bounding box center [1398, 175] width 281 height 56
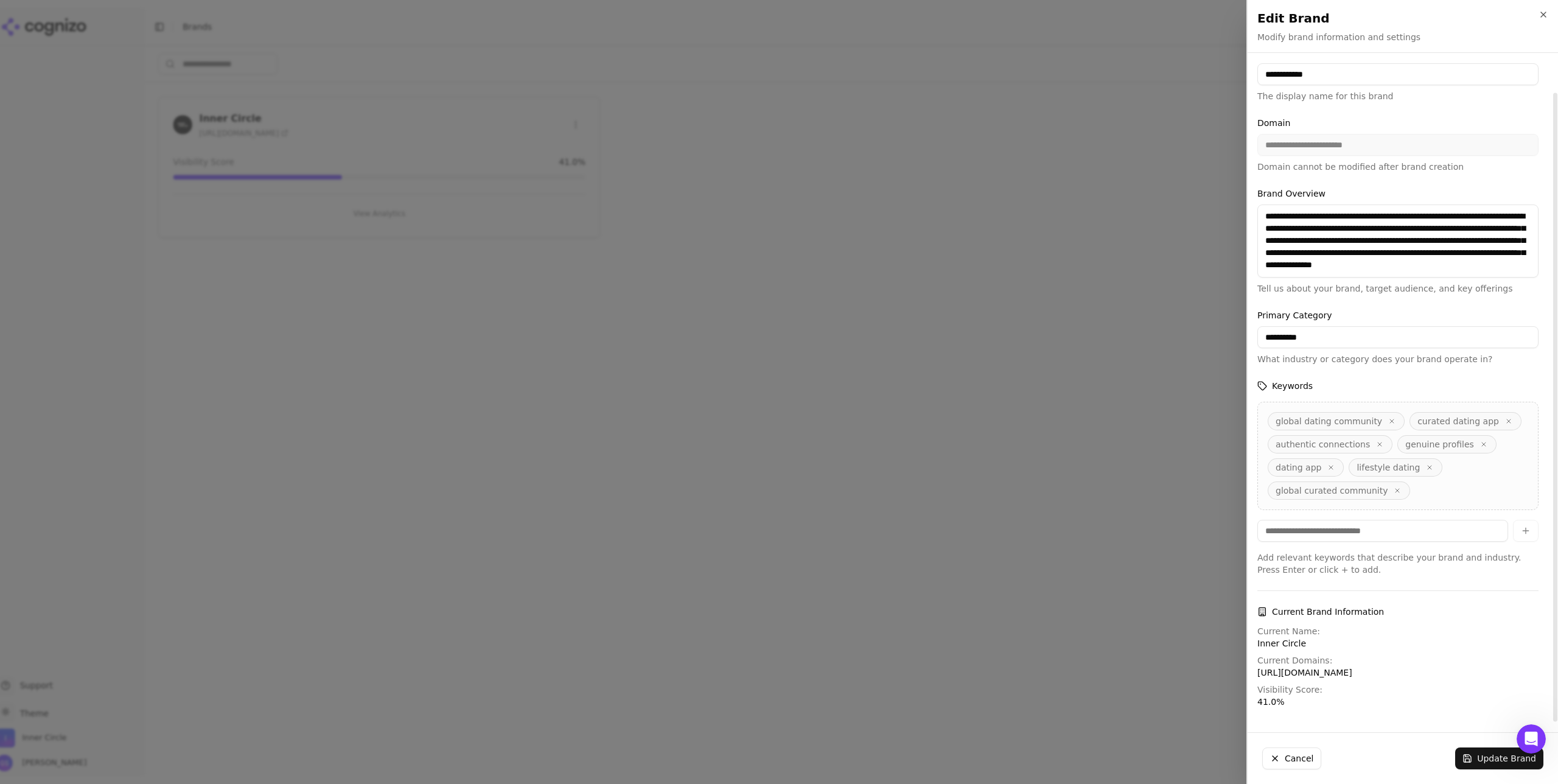
click at [1461, 532] on input at bounding box center [1383, 530] width 251 height 22
type input "*"
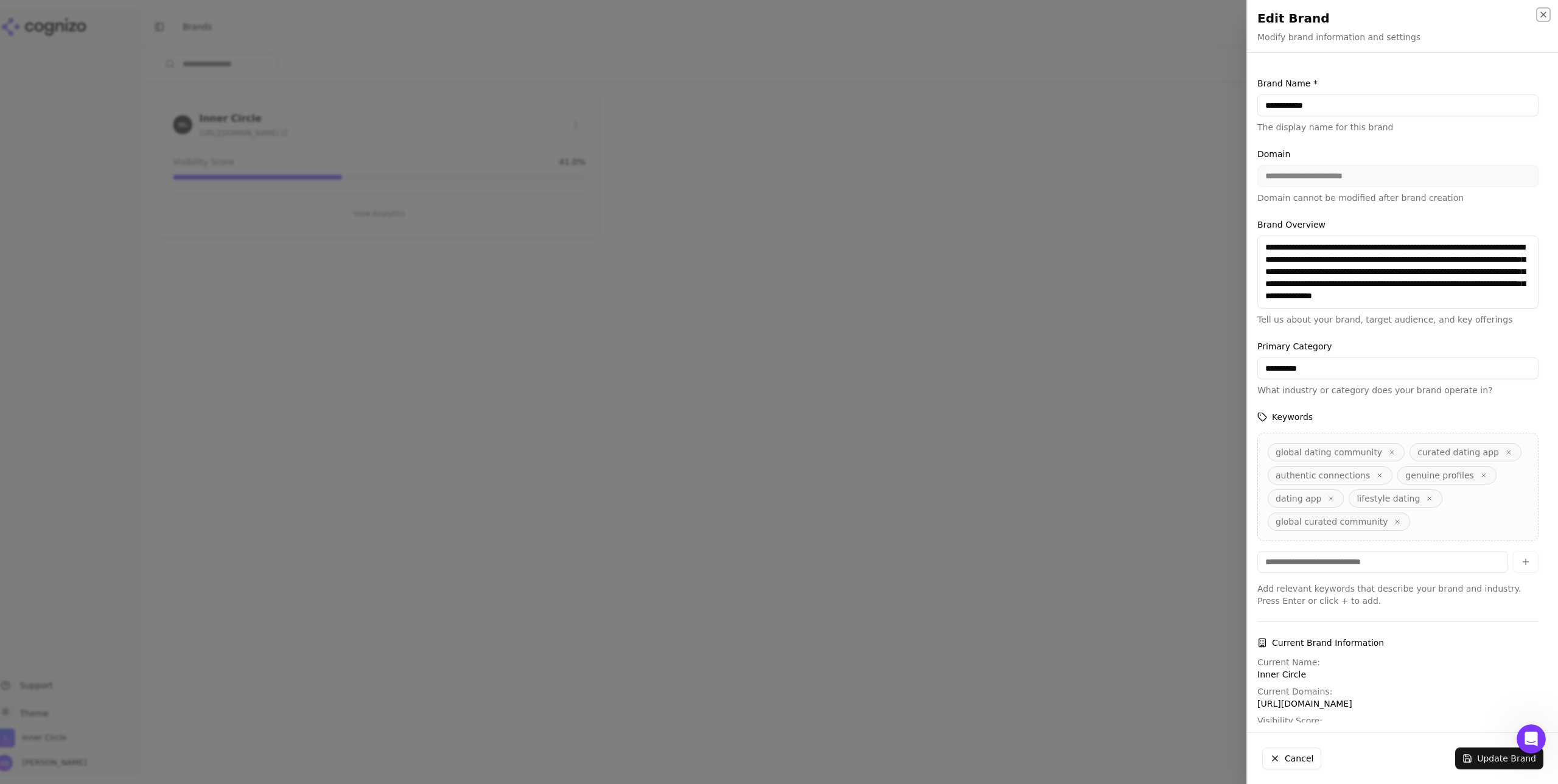
click at [1543, 14] on icon "button" at bounding box center [1543, 14] width 5 height 5
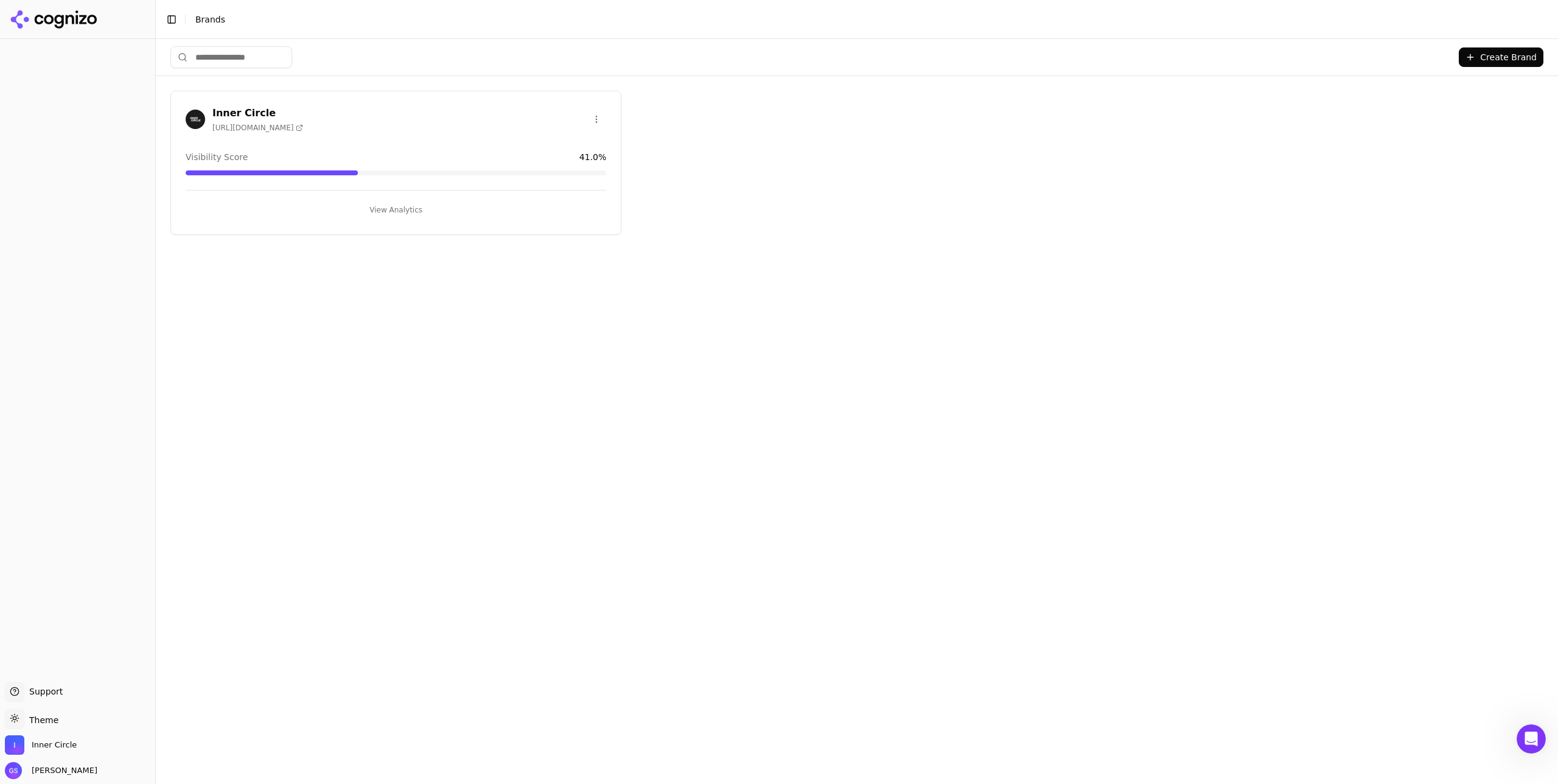
click at [405, 209] on button "View Analytics" at bounding box center [395, 209] width 421 height 19
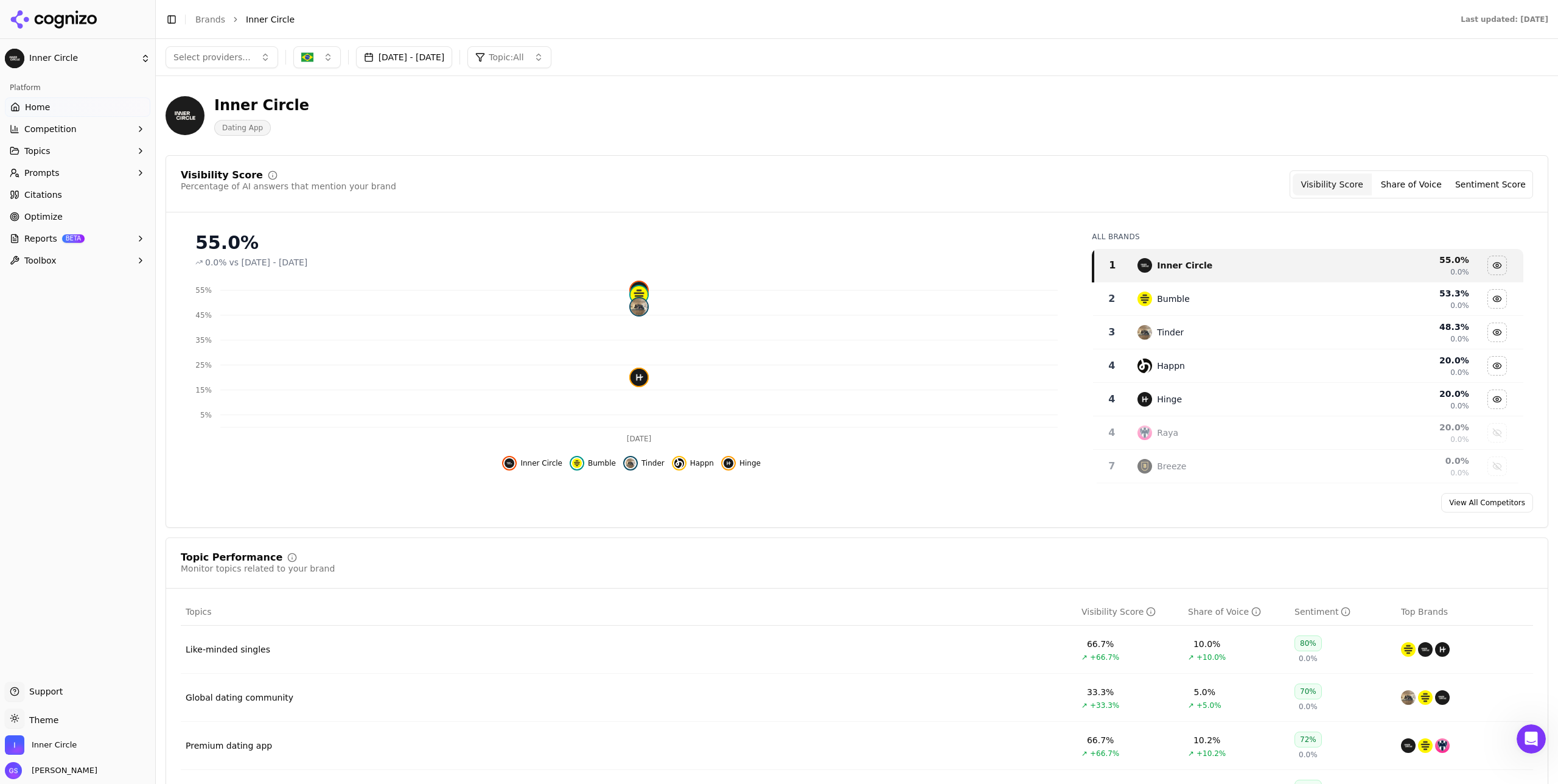
click at [62, 191] on link "Citations" at bounding box center [77, 194] width 145 height 19
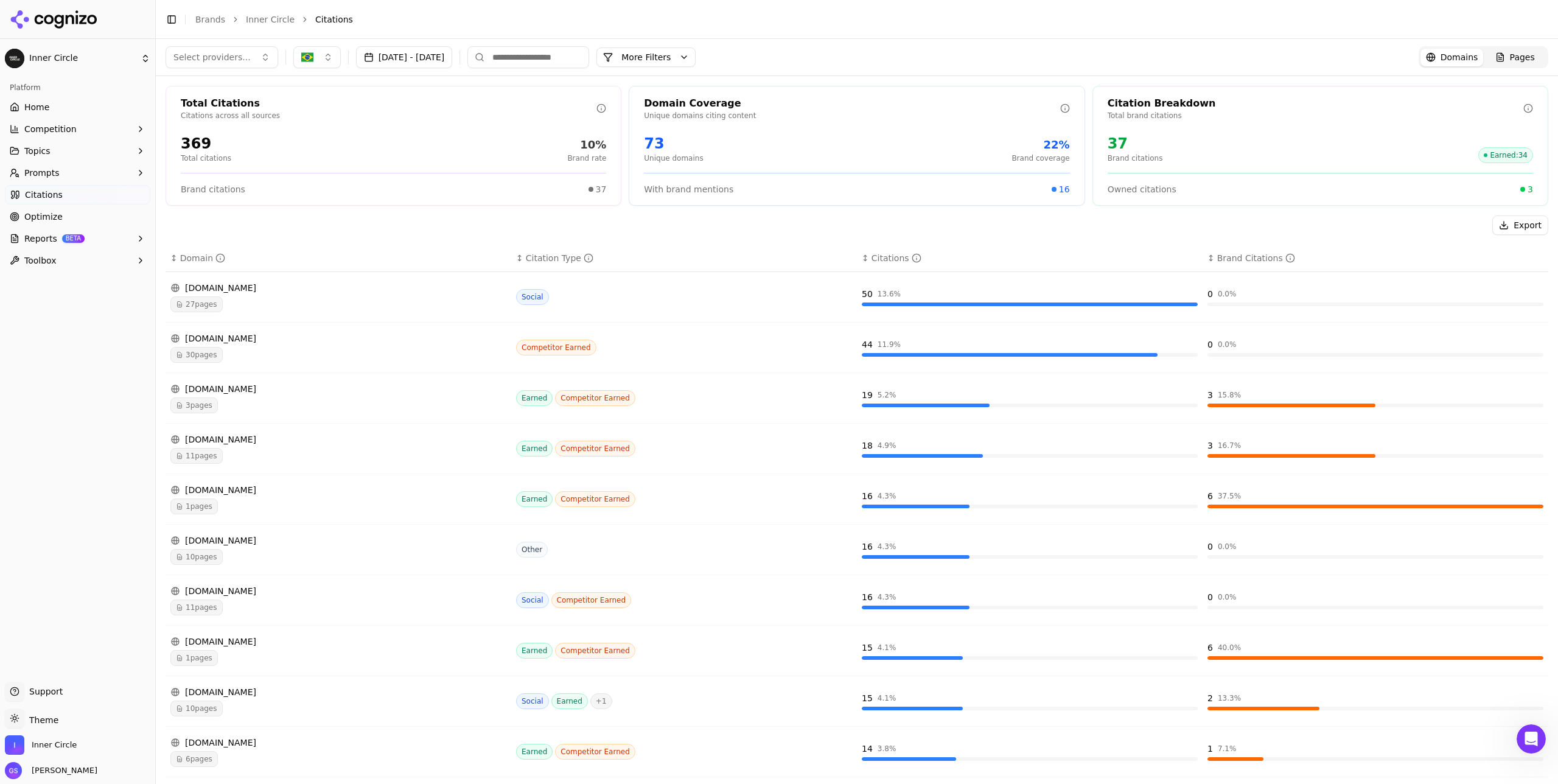
scroll to position [32, 0]
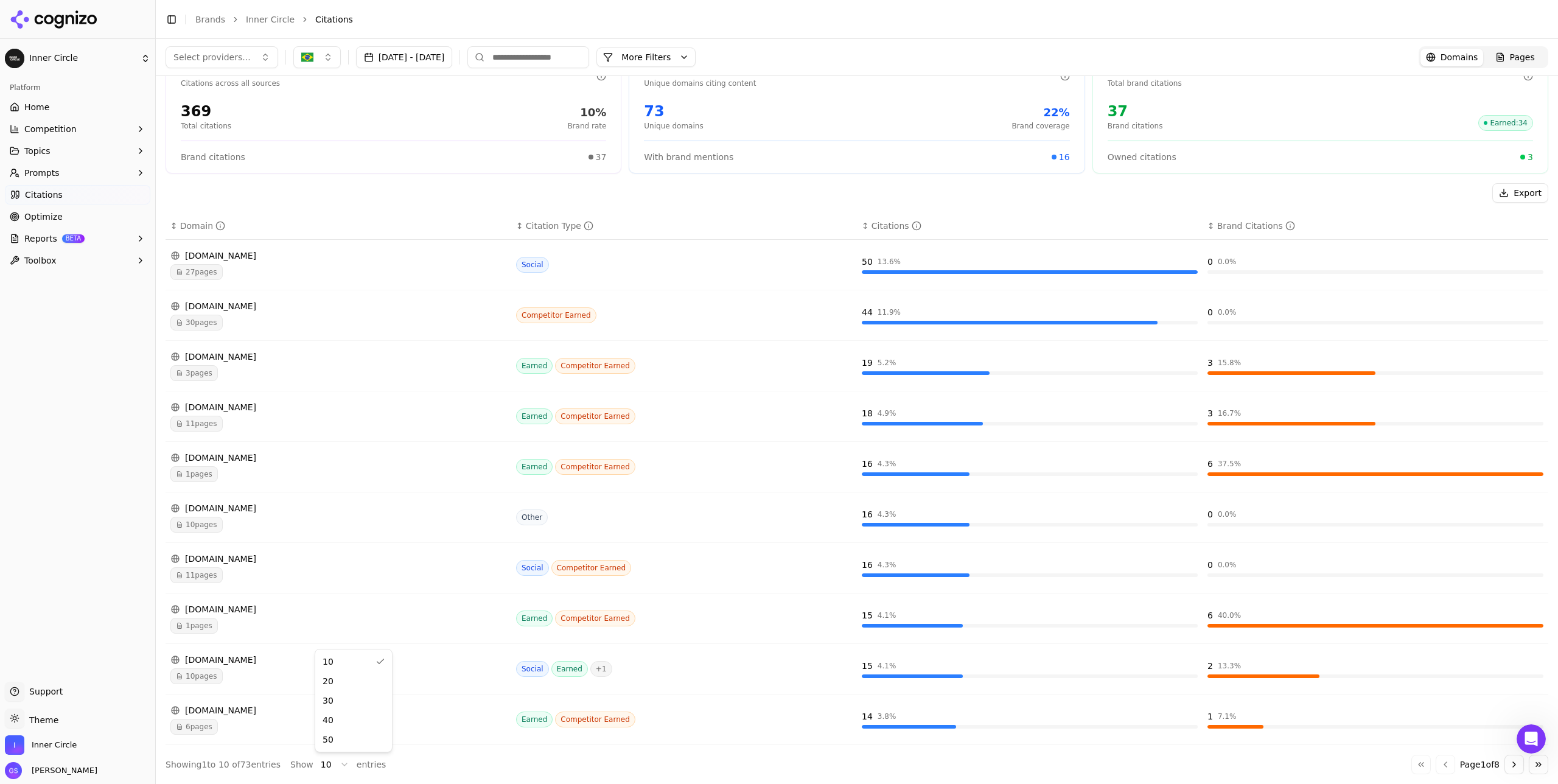
click at [330, 768] on html "Inner Circle Platform Home Competition Topics Prompts Citations Optimize Report…" at bounding box center [779, 392] width 1558 height 784
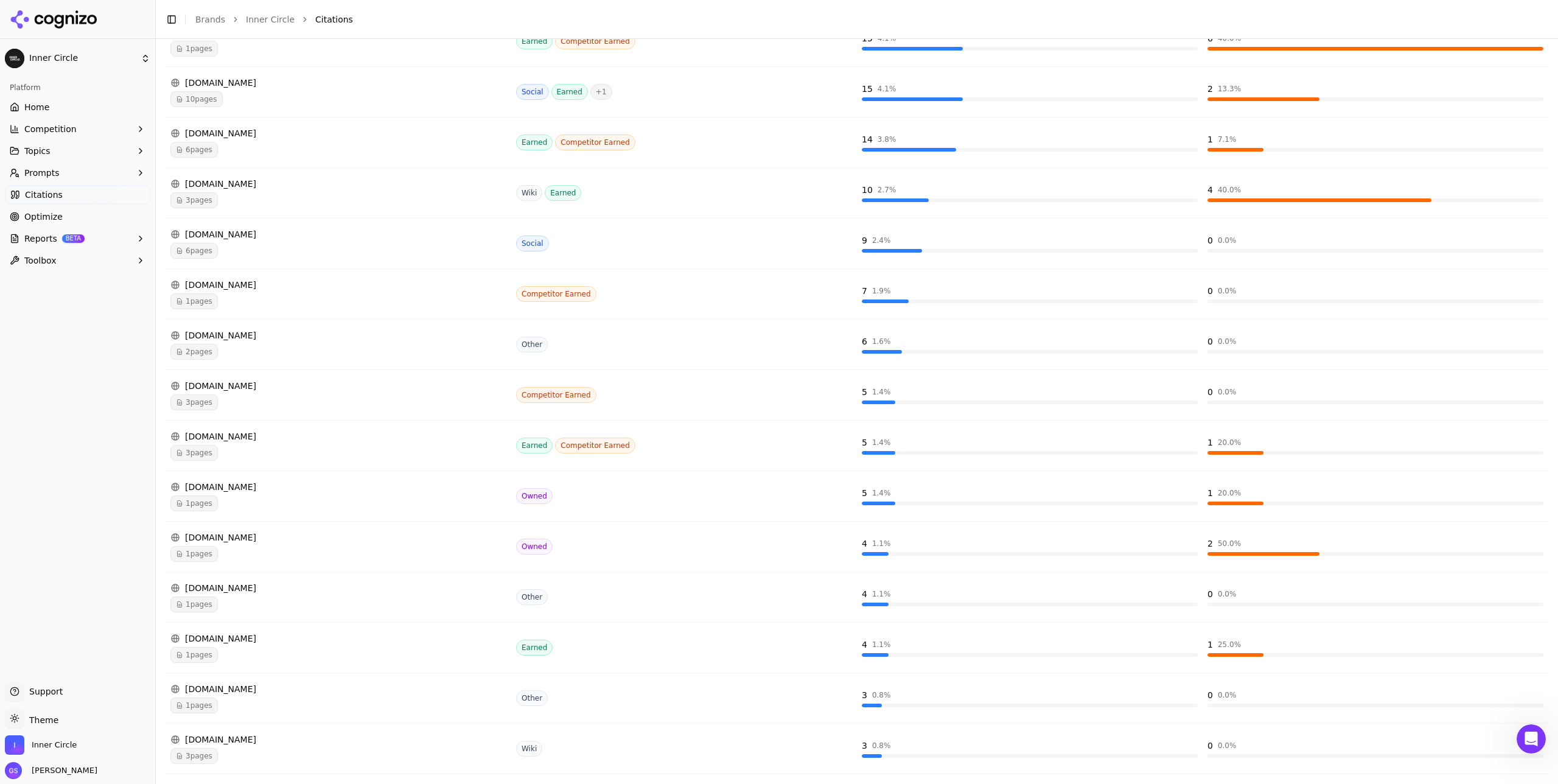
scroll to position [614, 0]
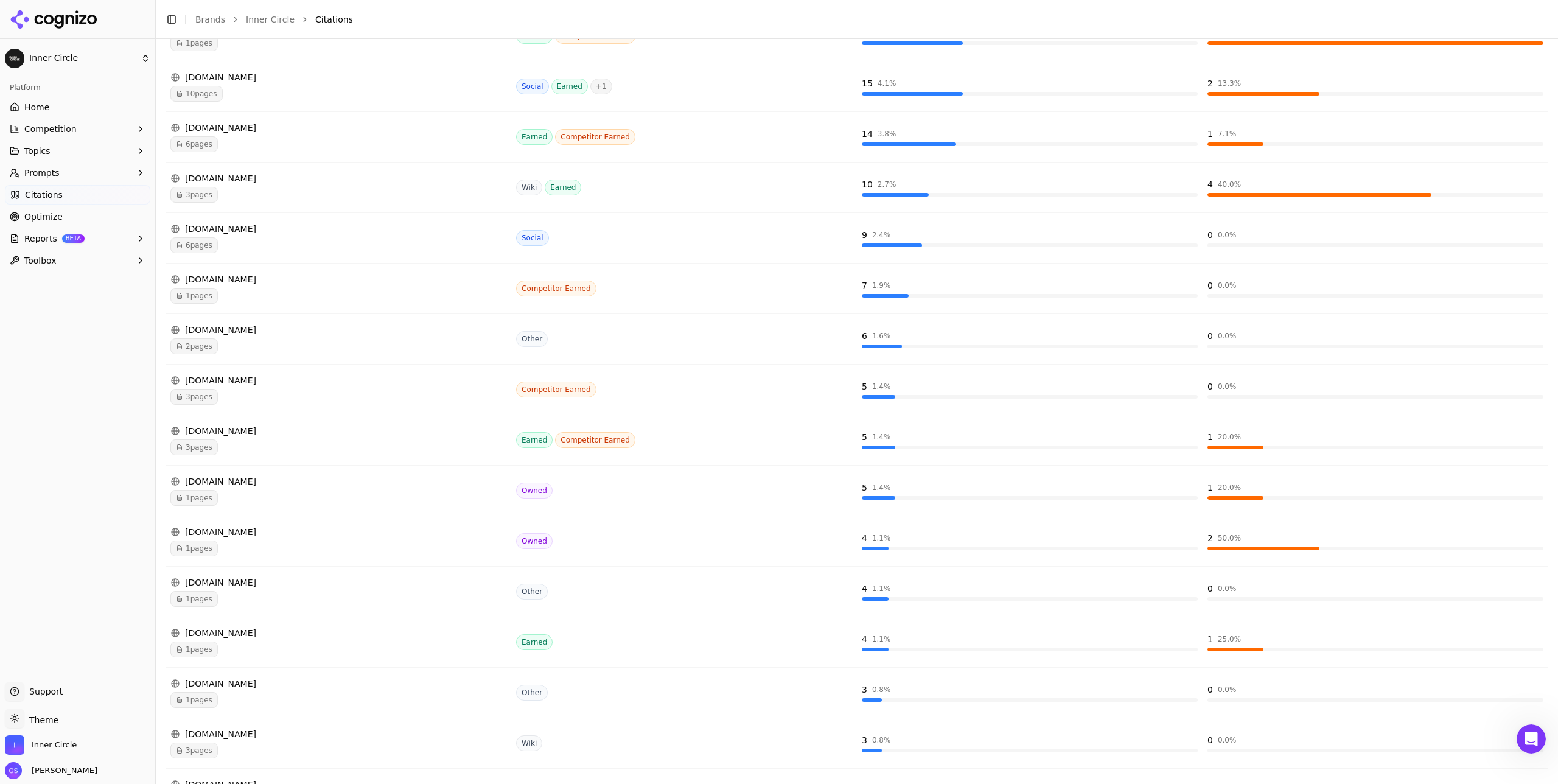
click at [430, 328] on div "[DOMAIN_NAME]" at bounding box center [339, 329] width 336 height 12
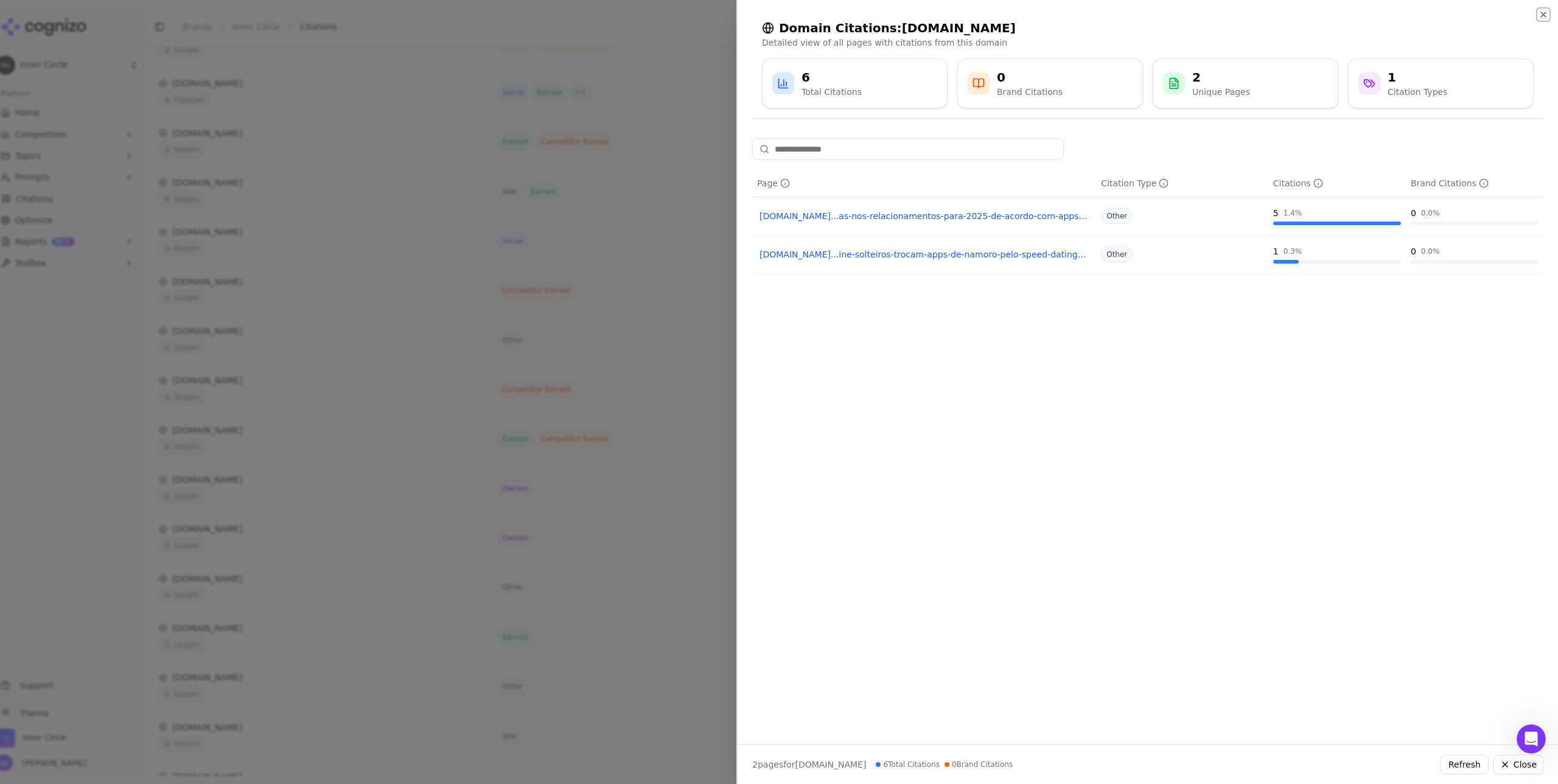
click at [1541, 16] on icon "button" at bounding box center [1543, 15] width 10 height 10
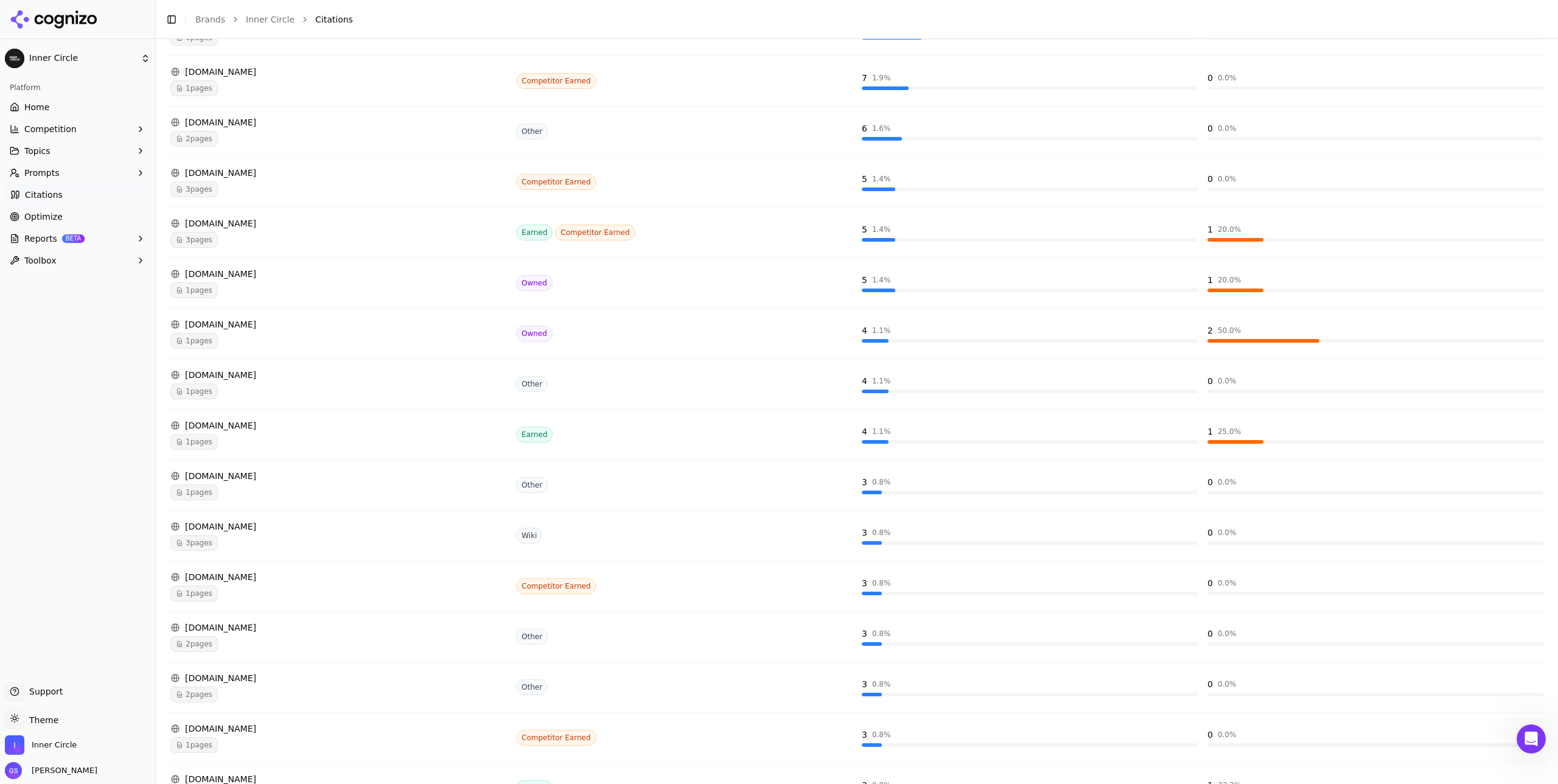
scroll to position [827, 0]
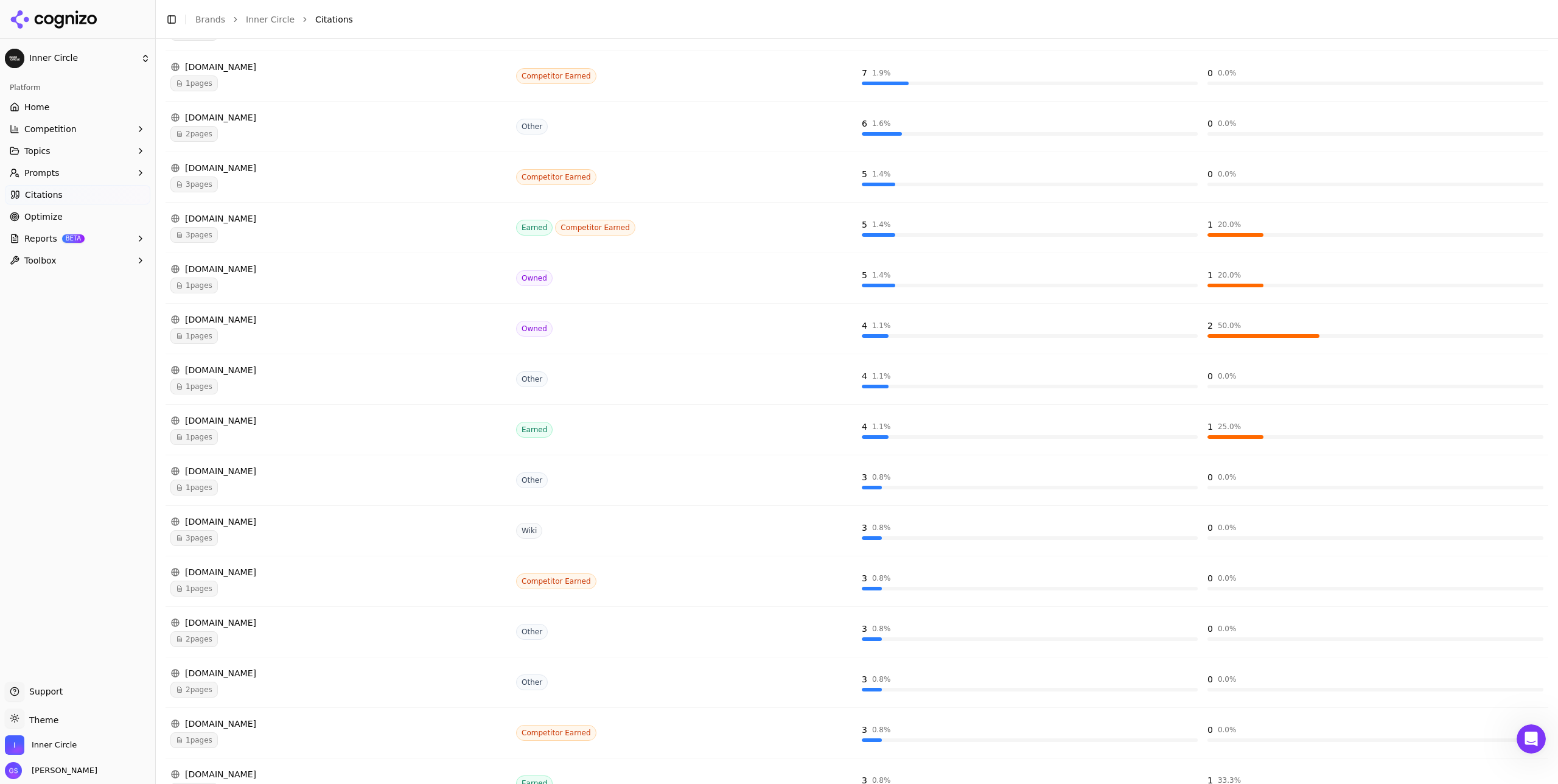
click at [322, 528] on div "[DOMAIN_NAME] 3 pages" at bounding box center [339, 530] width 336 height 30
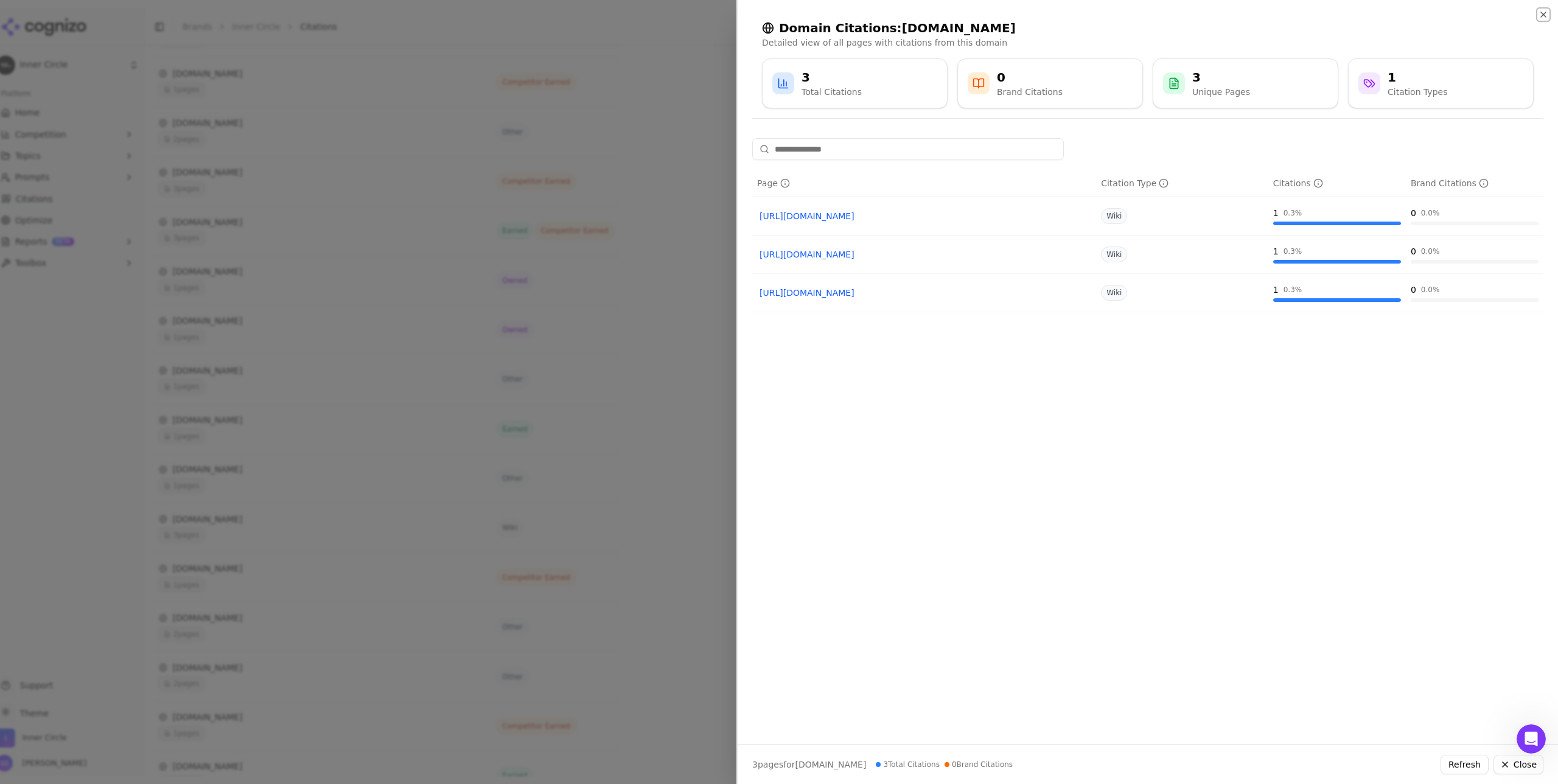
click at [1539, 13] on icon "button" at bounding box center [1543, 15] width 10 height 10
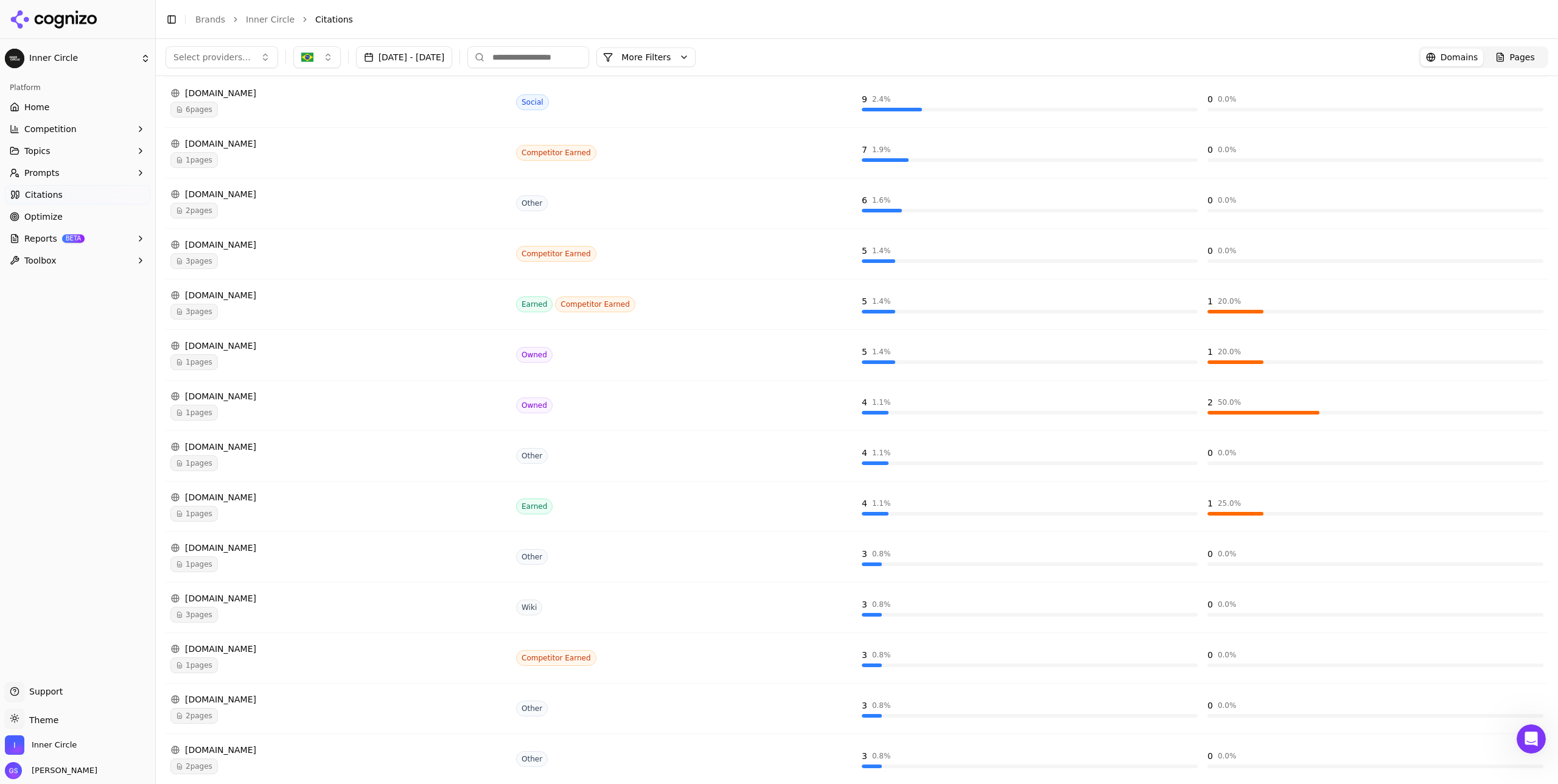
scroll to position [0, 0]
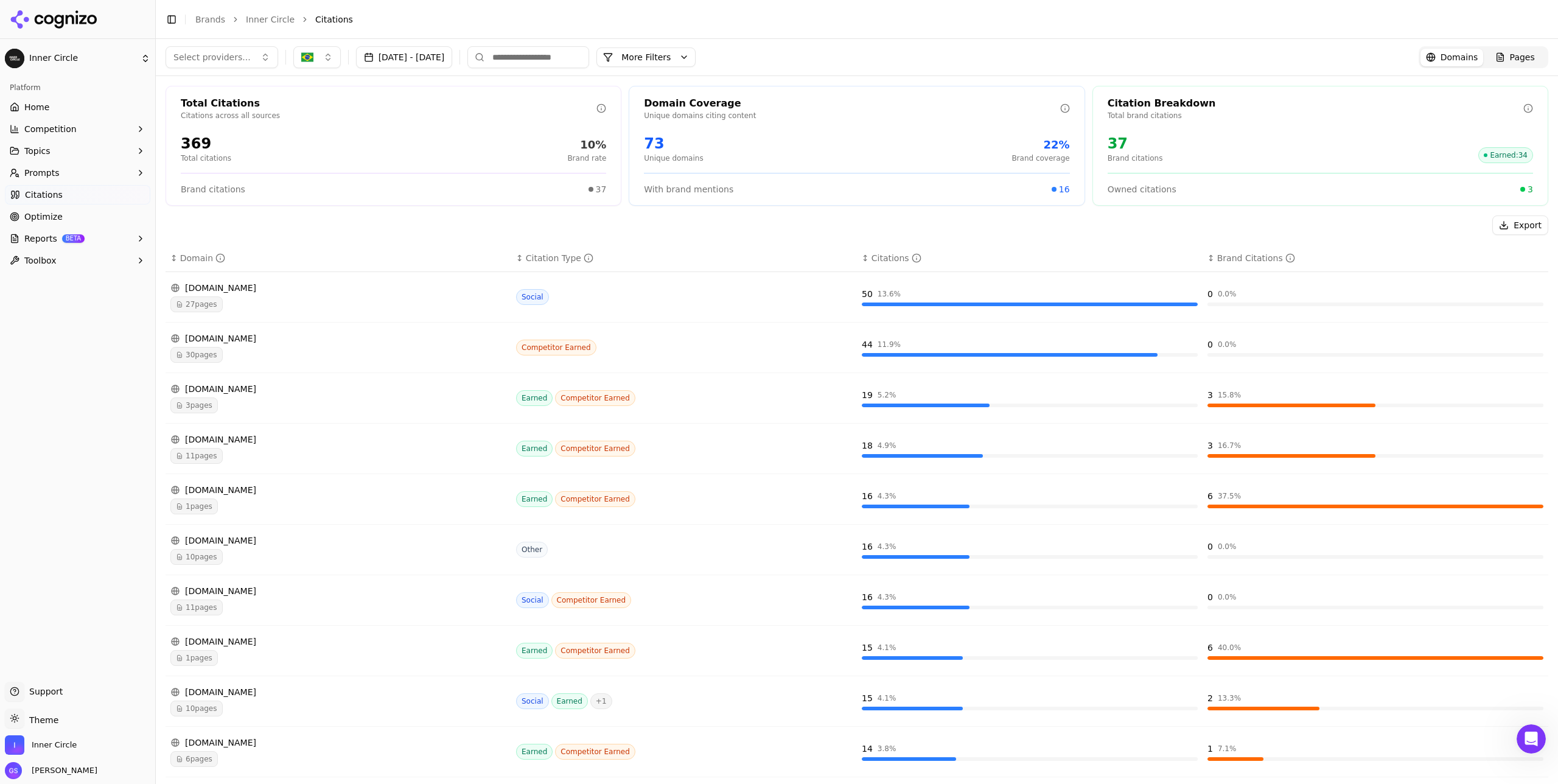
click at [1057, 189] on div at bounding box center [1054, 189] width 5 height 5
click at [1246, 197] on div "Citation Breakdown Total brand citations 37 Brand citations Earned : 34 Owned c…" at bounding box center [1320, 145] width 456 height 120
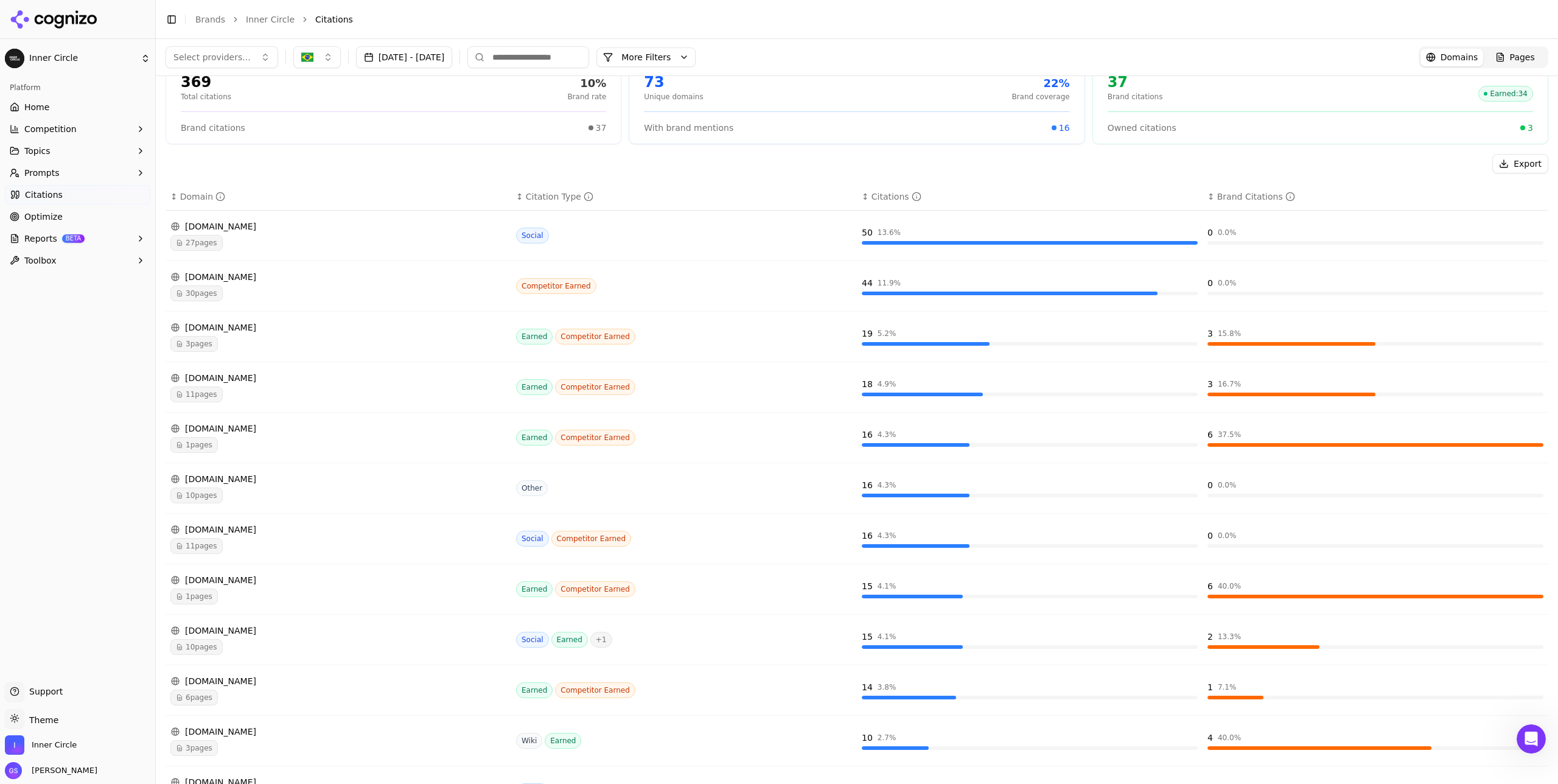
scroll to position [65, 0]
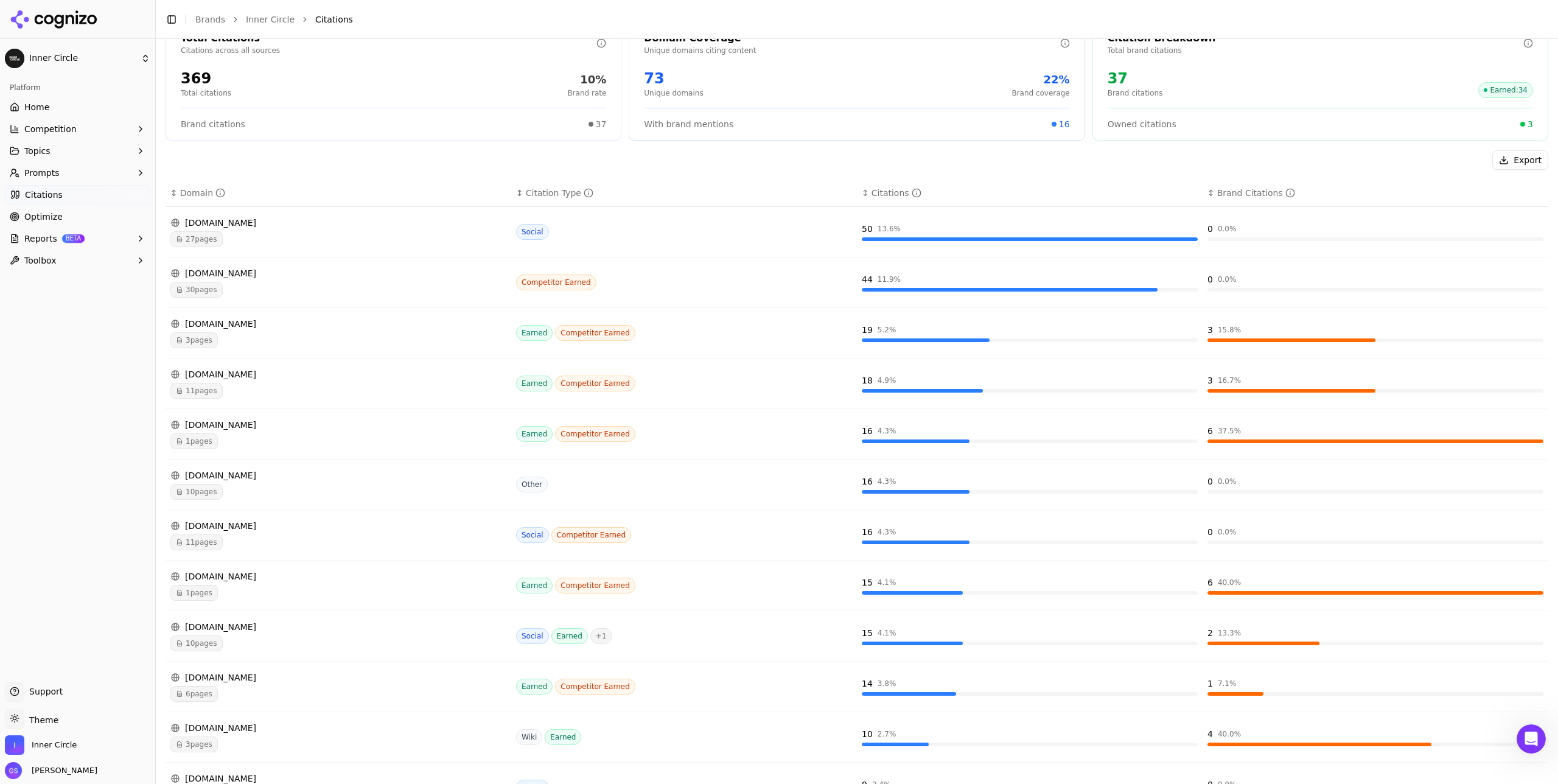
click at [209, 494] on span "10 pages" at bounding box center [196, 491] width 52 height 16
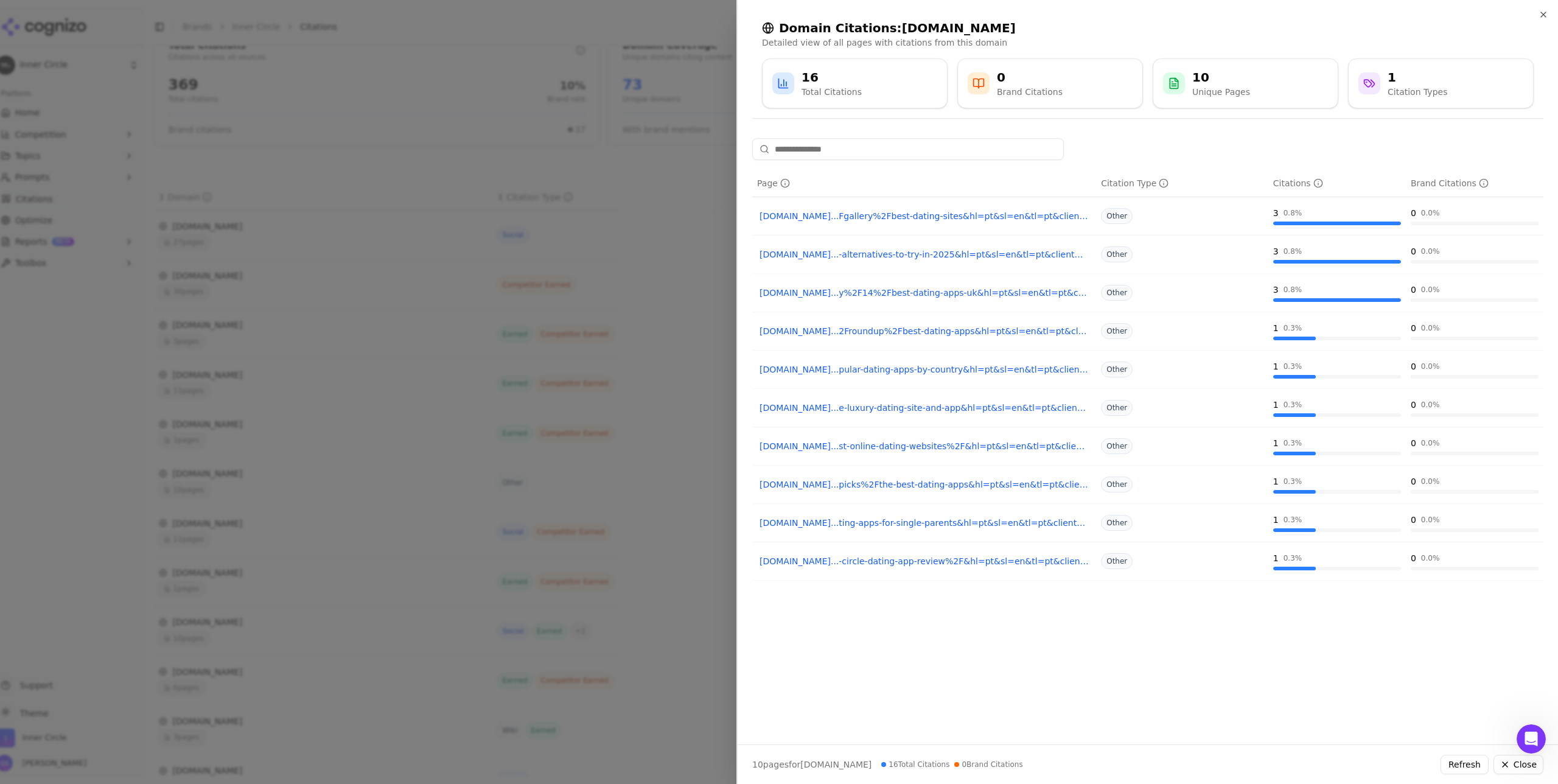
click at [1442, 89] on div "Citation Types" at bounding box center [1417, 91] width 59 height 12
click at [1546, 16] on icon "button" at bounding box center [1543, 15] width 10 height 10
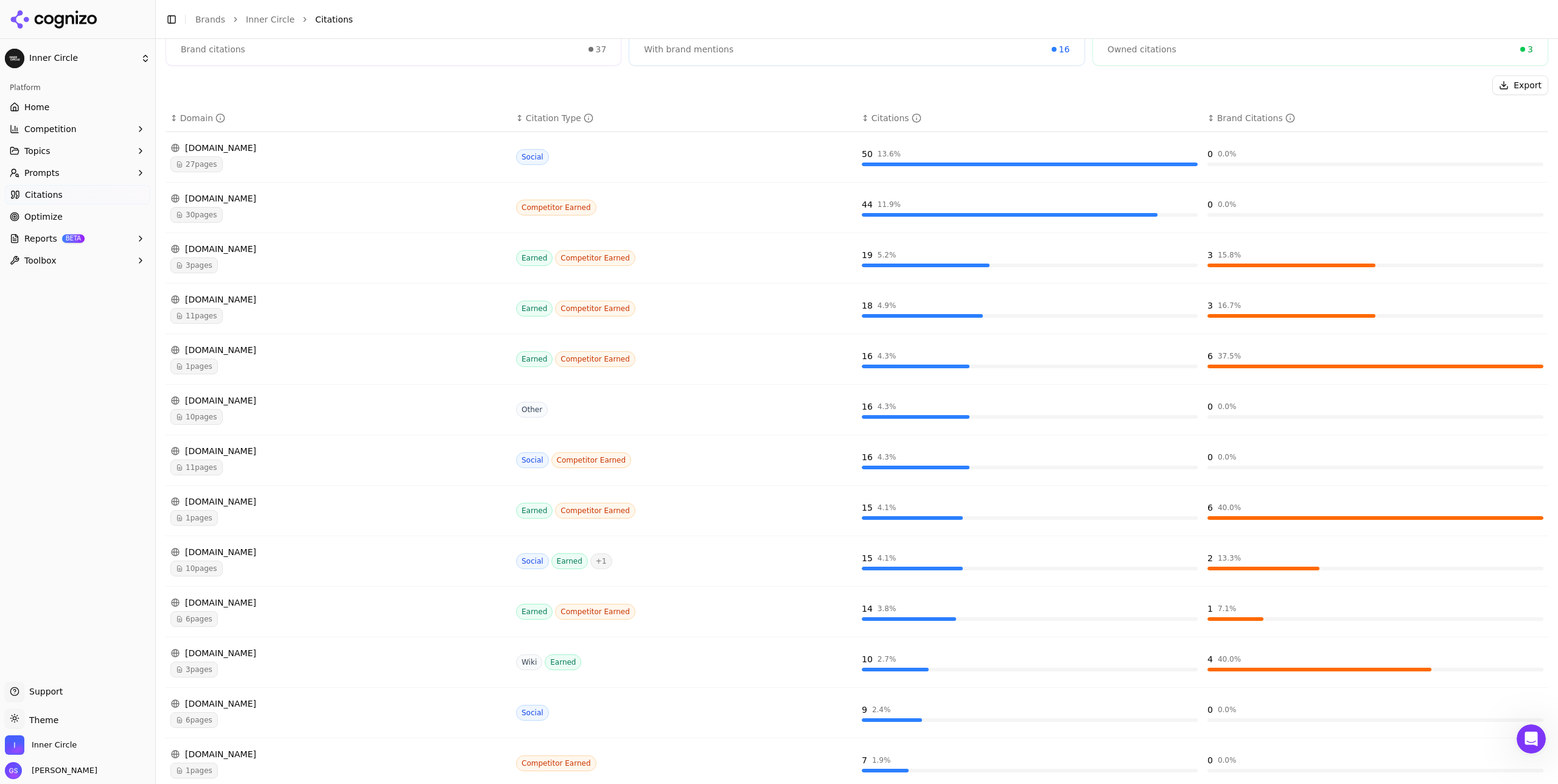
scroll to position [218, 0]
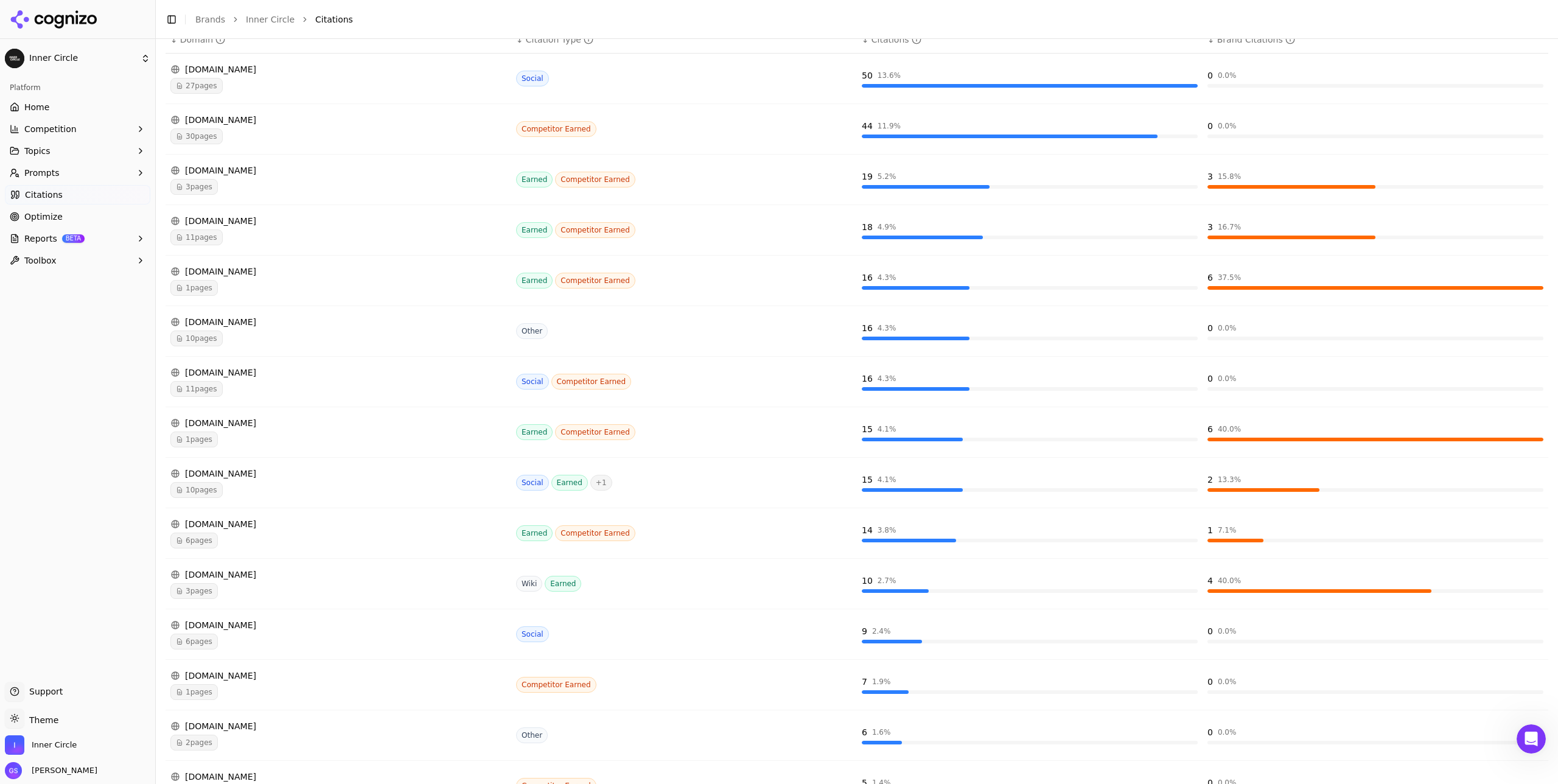
click at [341, 535] on div "6 pages" at bounding box center [339, 539] width 336 height 16
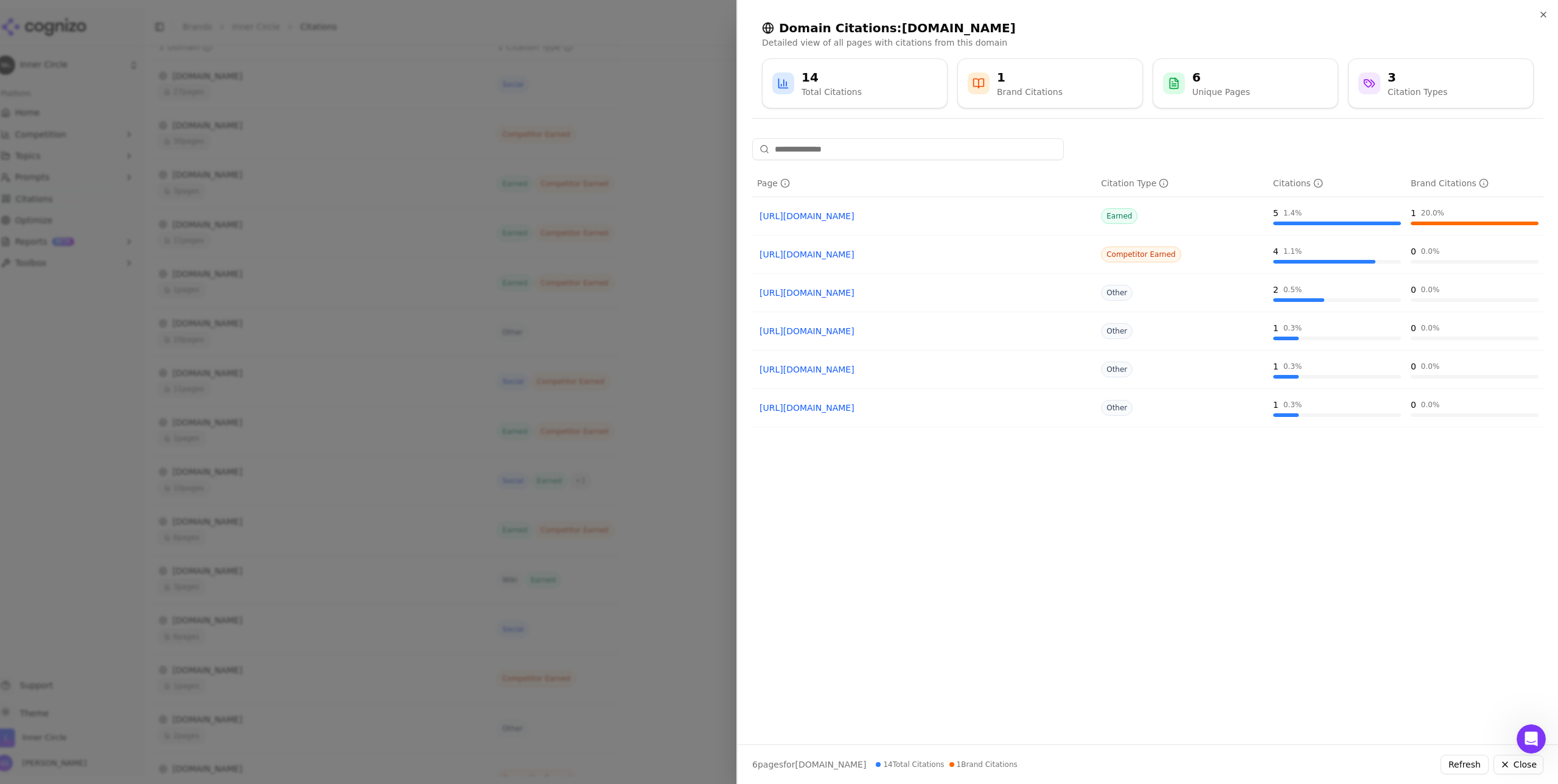
click at [1479, 219] on div "1 20.0 %" at bounding box center [1475, 216] width 128 height 18
click at [1463, 216] on div "1 20.0 %" at bounding box center [1475, 213] width 128 height 12
click at [1048, 83] on div "1" at bounding box center [1030, 77] width 66 height 17
click at [1546, 16] on icon "button" at bounding box center [1543, 15] width 10 height 10
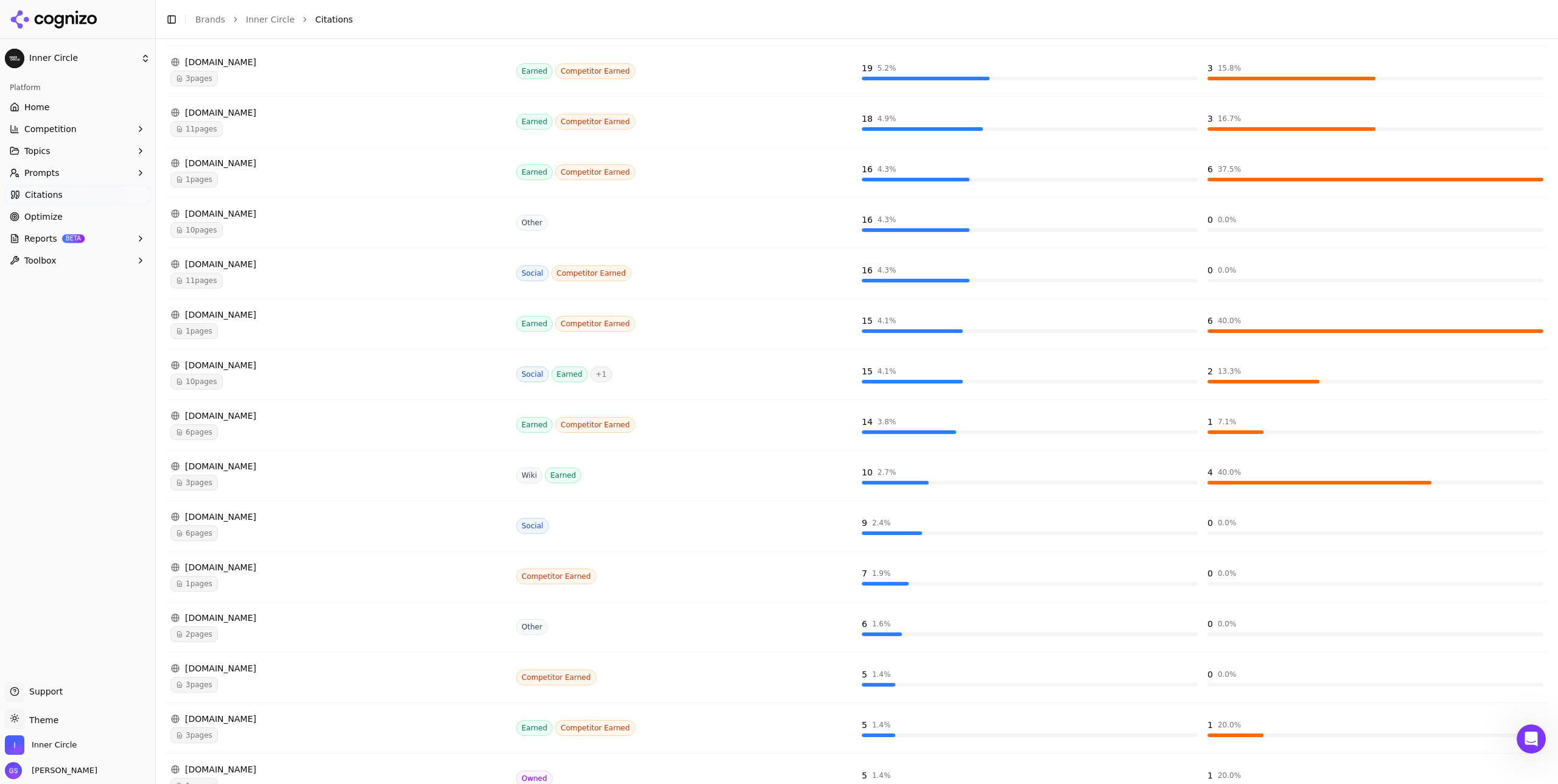
scroll to position [362, 0]
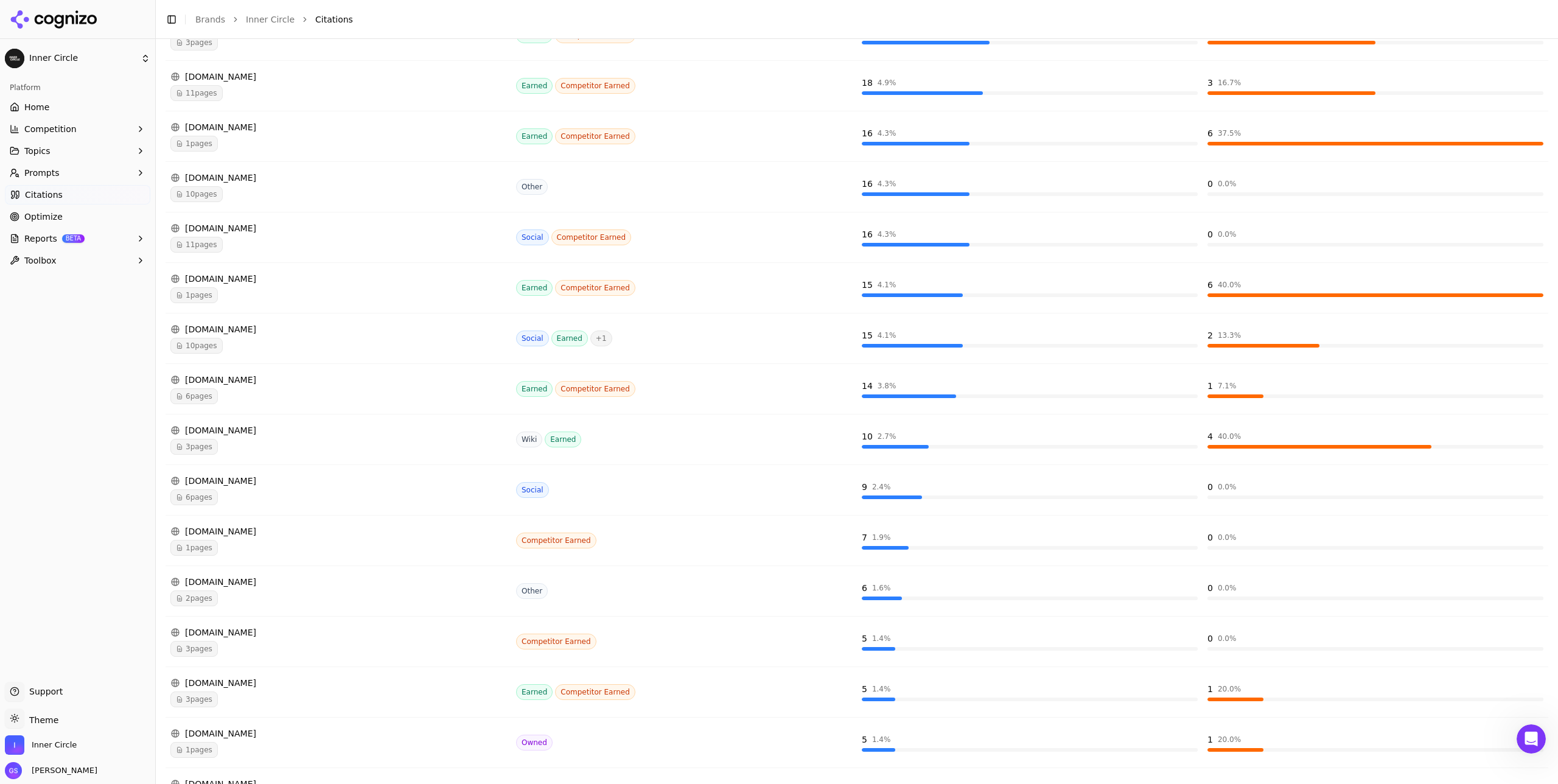
click at [193, 498] on span "6 pages" at bounding box center [195, 497] width 47 height 16
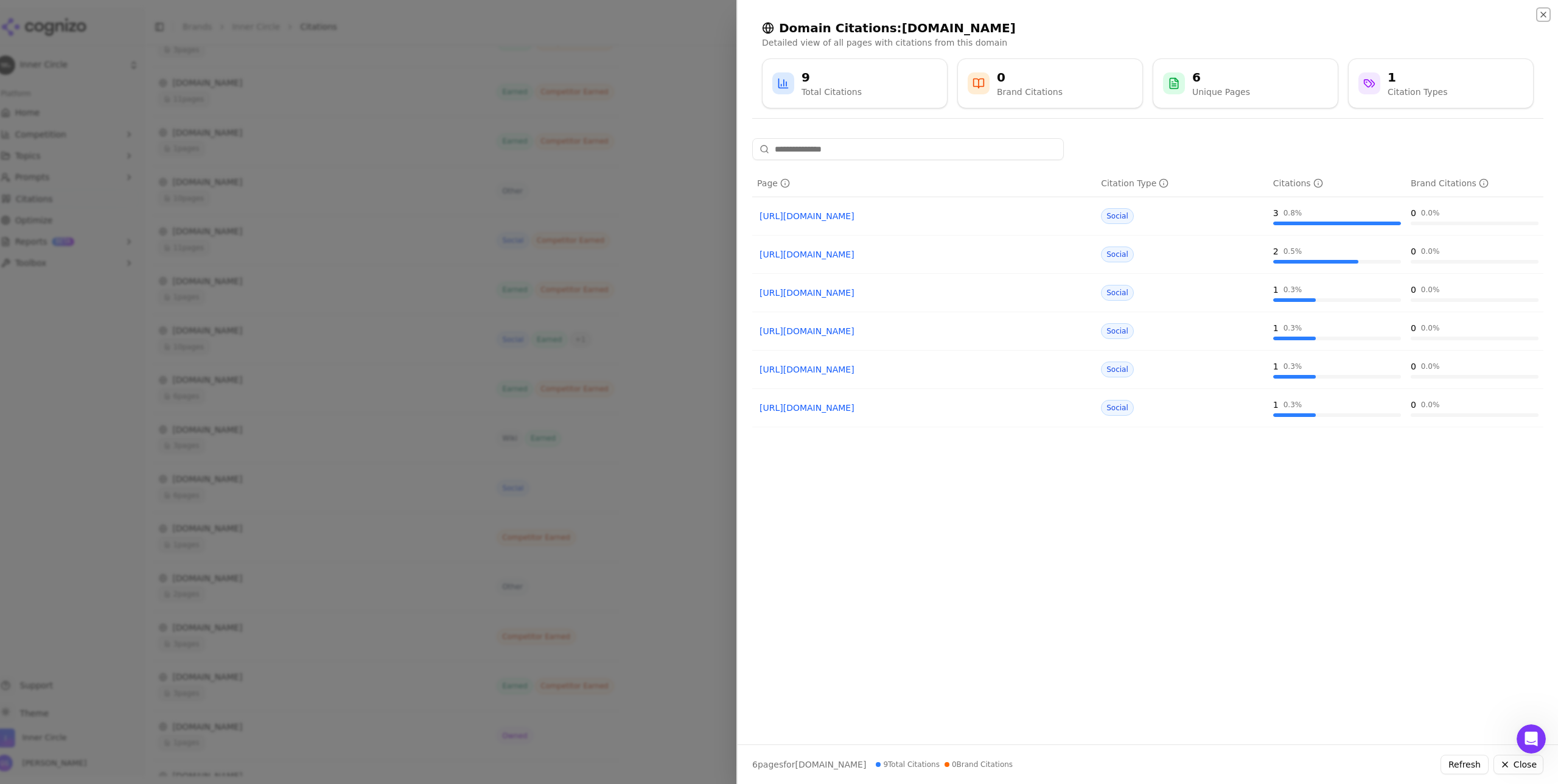
click at [1543, 13] on icon "button" at bounding box center [1543, 15] width 10 height 10
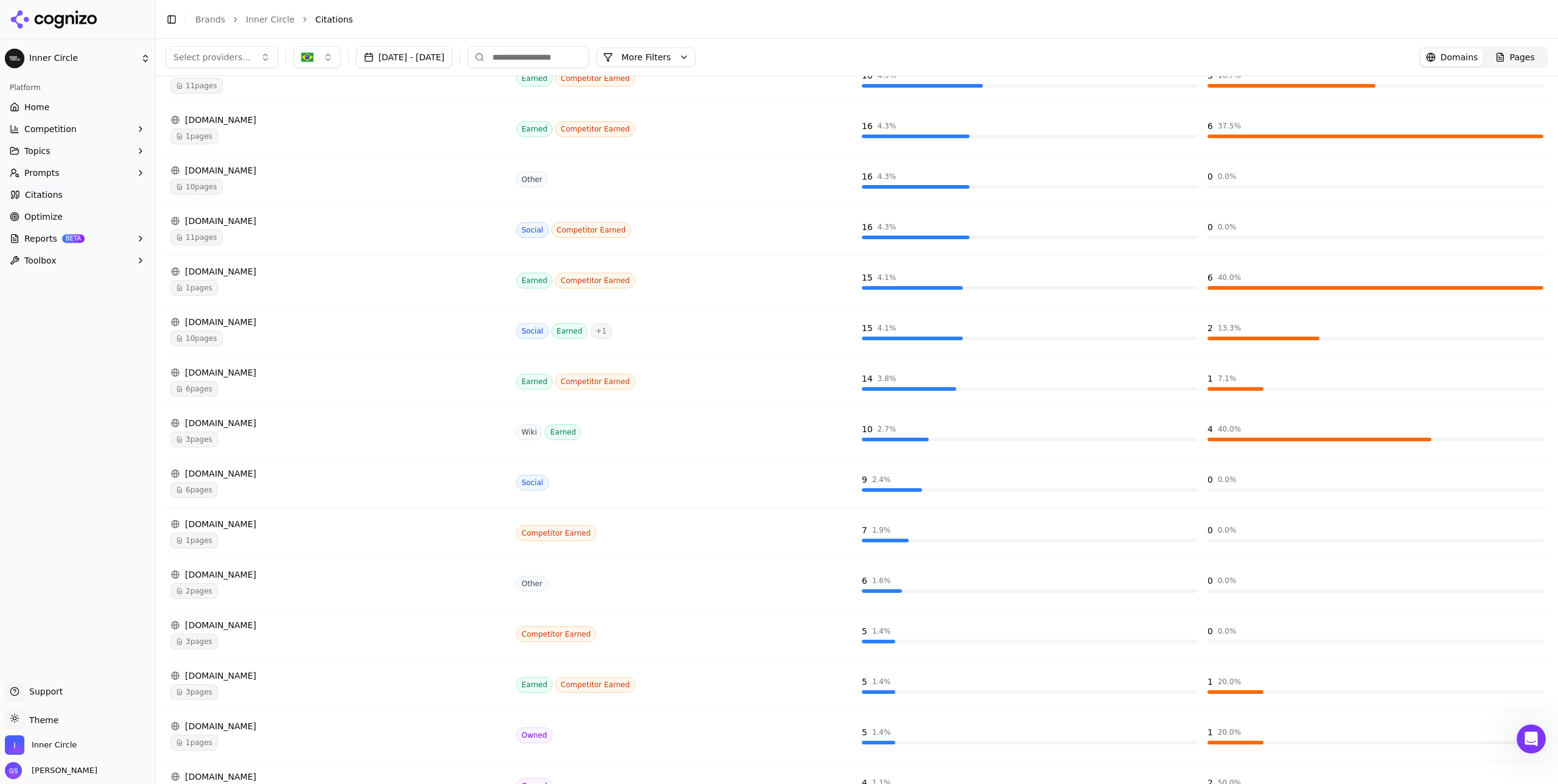
scroll to position [0, 0]
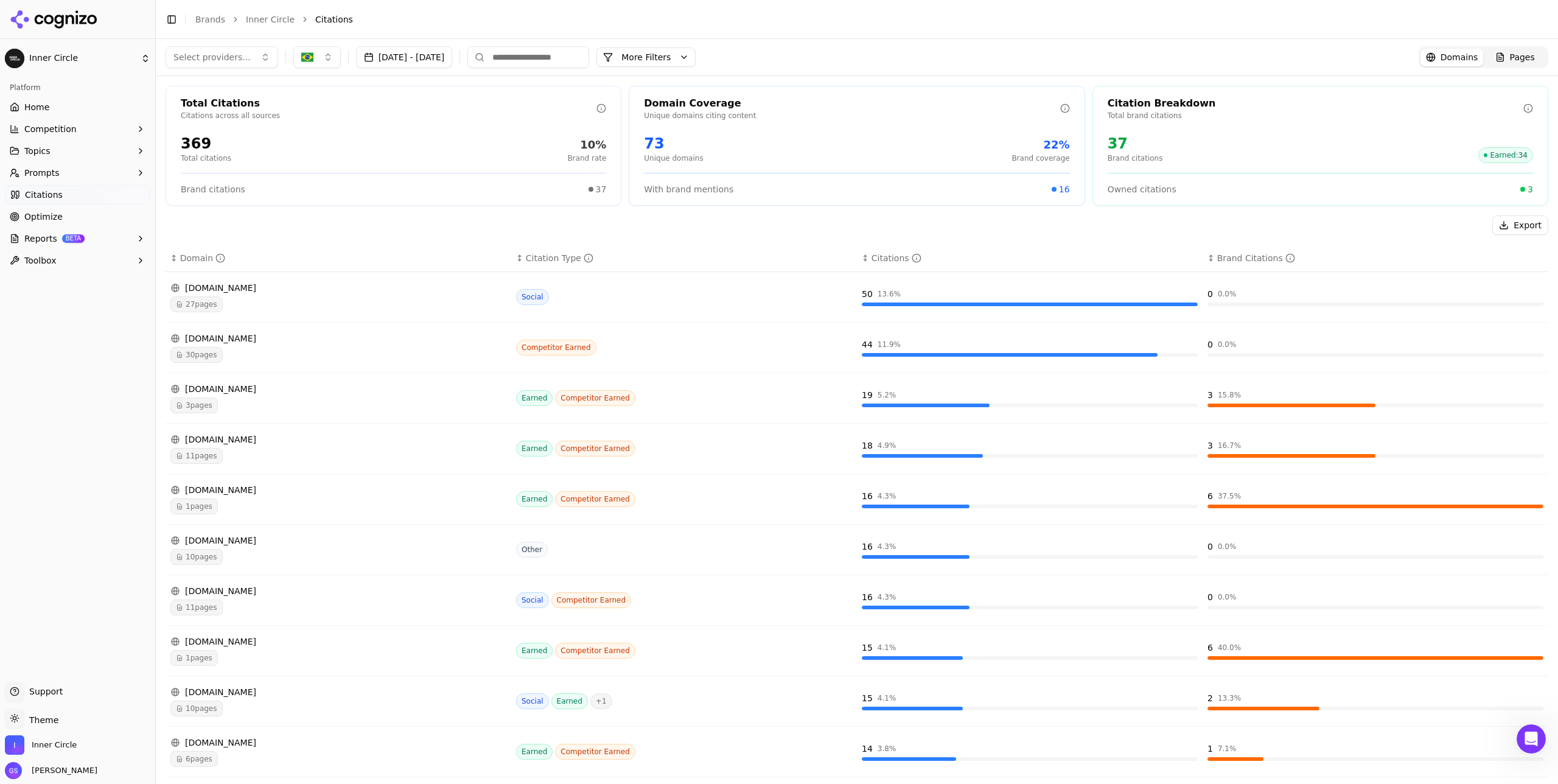
click at [307, 56] on img "button" at bounding box center [307, 57] width 12 height 12
click at [330, 121] on span "[GEOGRAPHIC_DATA]" at bounding box center [356, 124] width 89 height 12
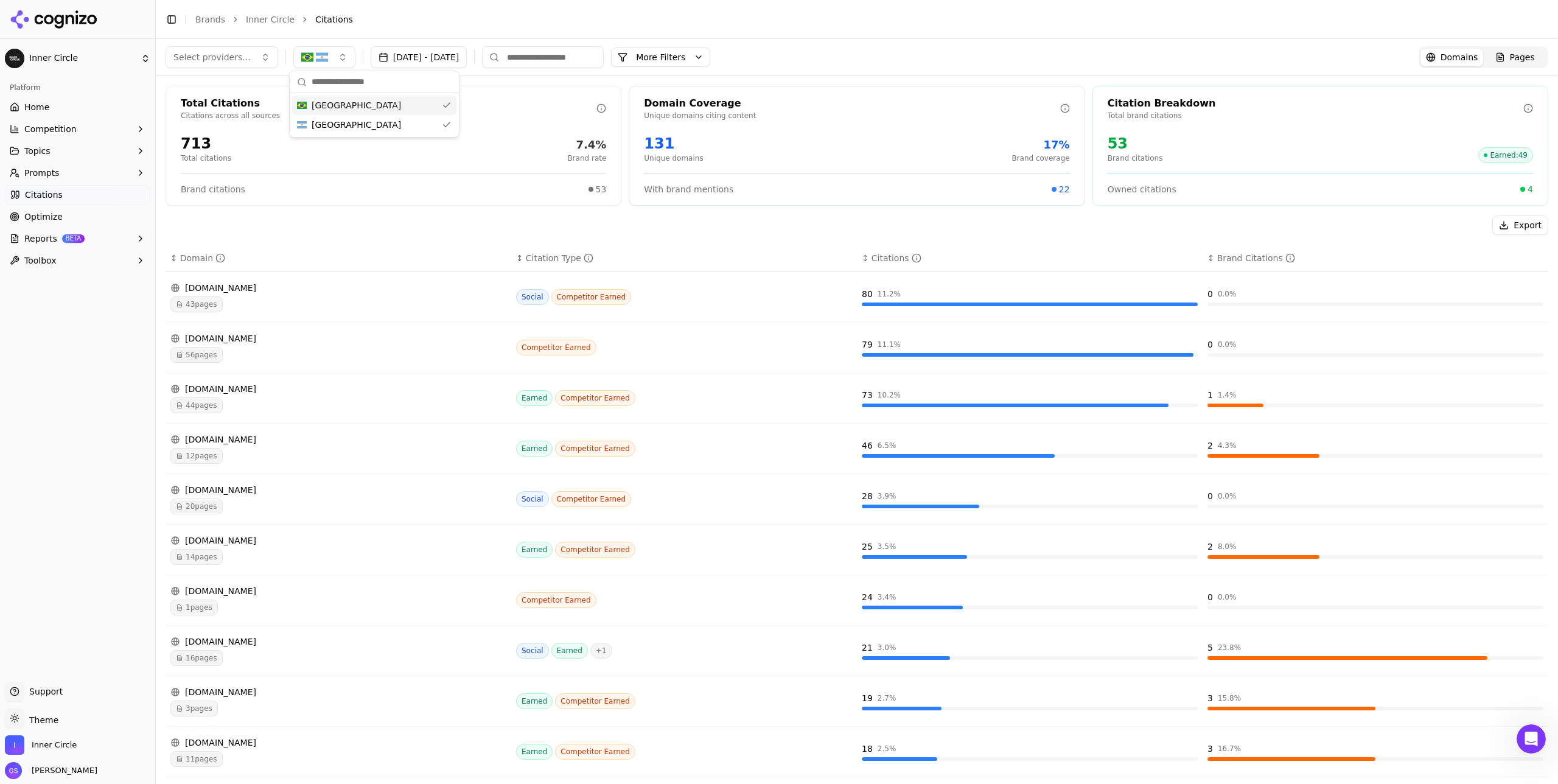
click at [337, 104] on div "[GEOGRAPHIC_DATA]" at bounding box center [374, 105] width 164 height 19
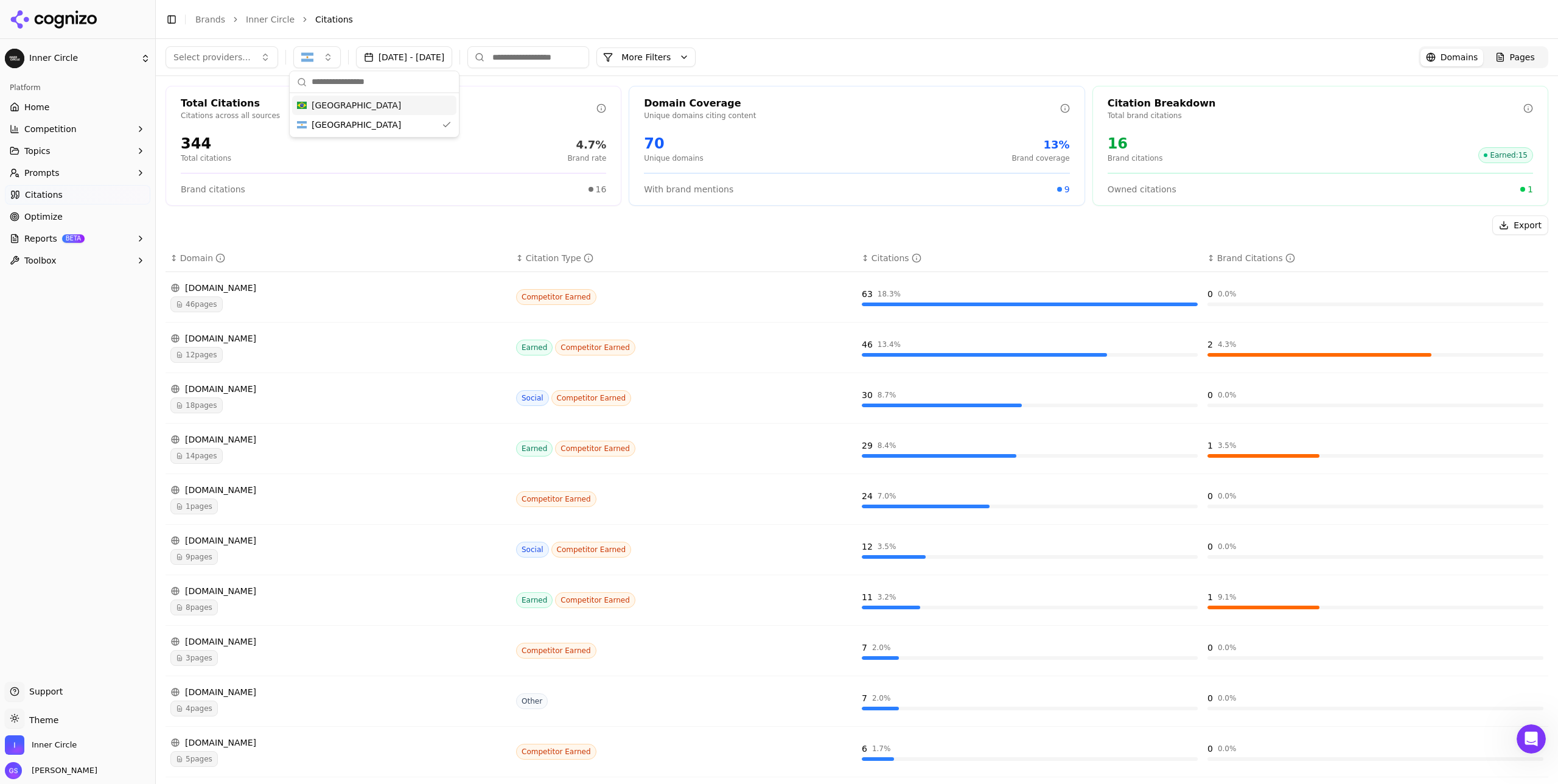
click at [840, 54] on div "Select providers... [DATE] - [DATE] More More Filters Domains Pages" at bounding box center [857, 57] width 1383 height 22
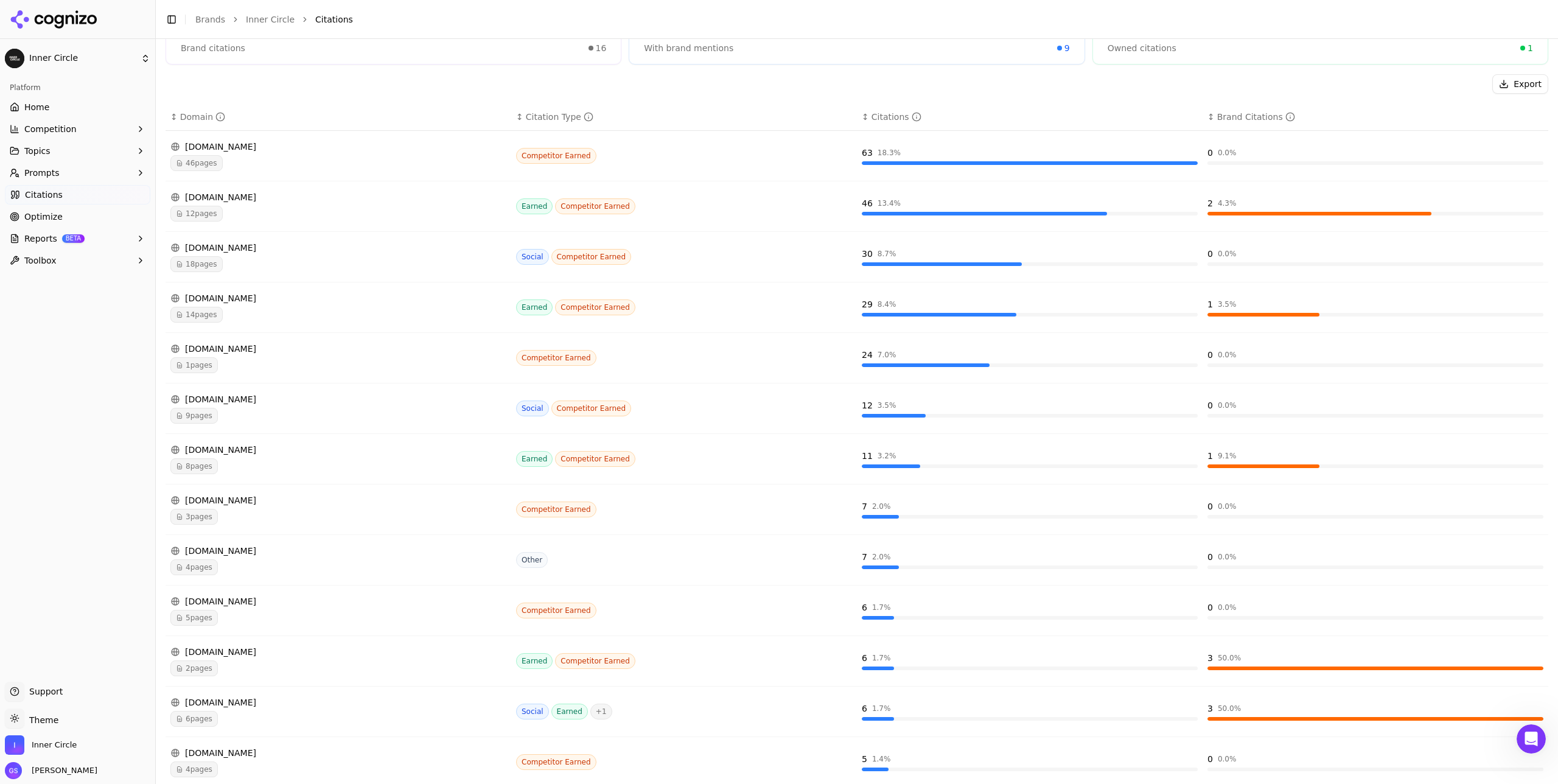
scroll to position [142, 0]
click at [318, 399] on div "[DOMAIN_NAME]" at bounding box center [339, 397] width 336 height 12
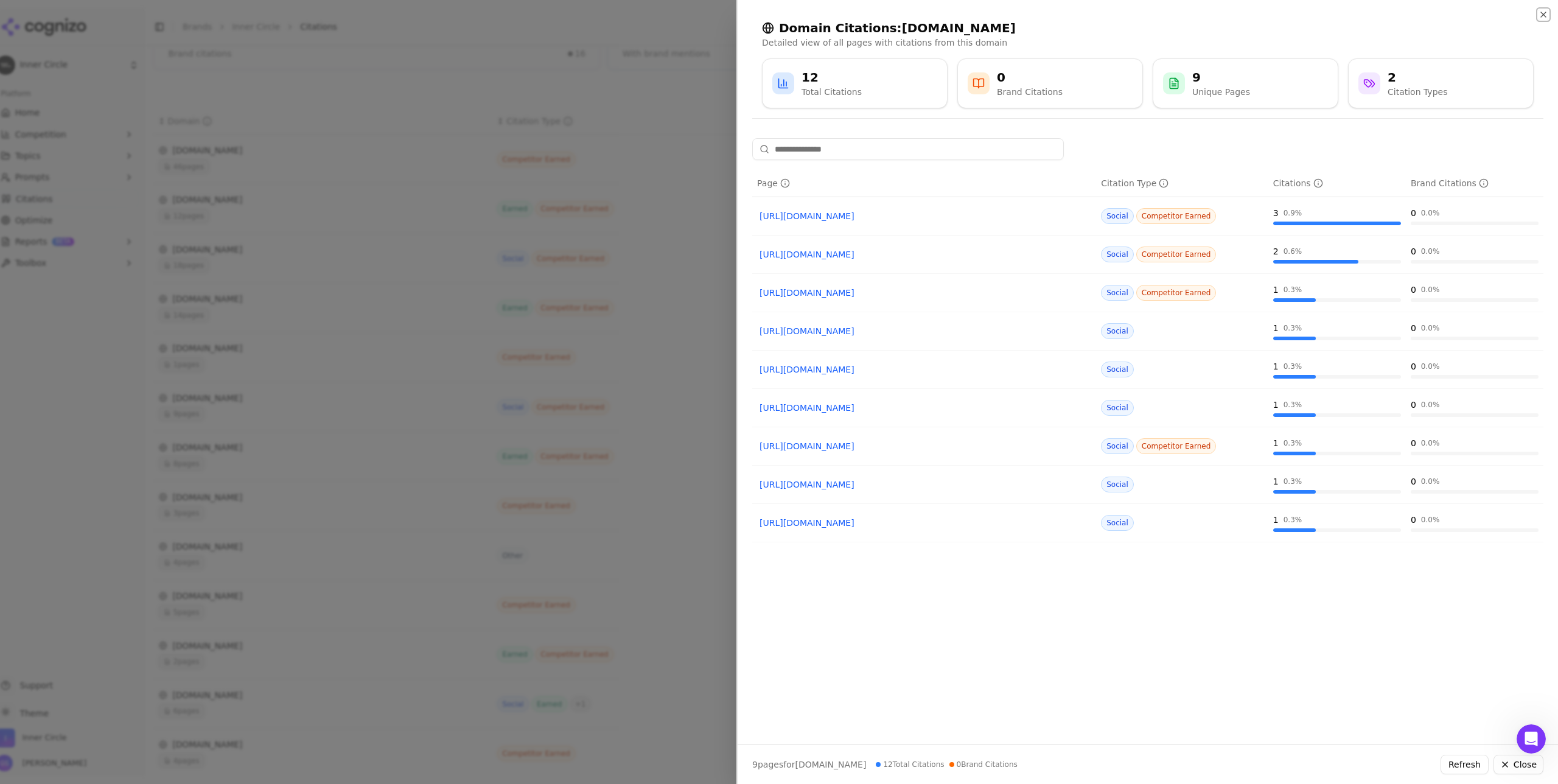
click at [1542, 10] on icon "button" at bounding box center [1543, 15] width 10 height 10
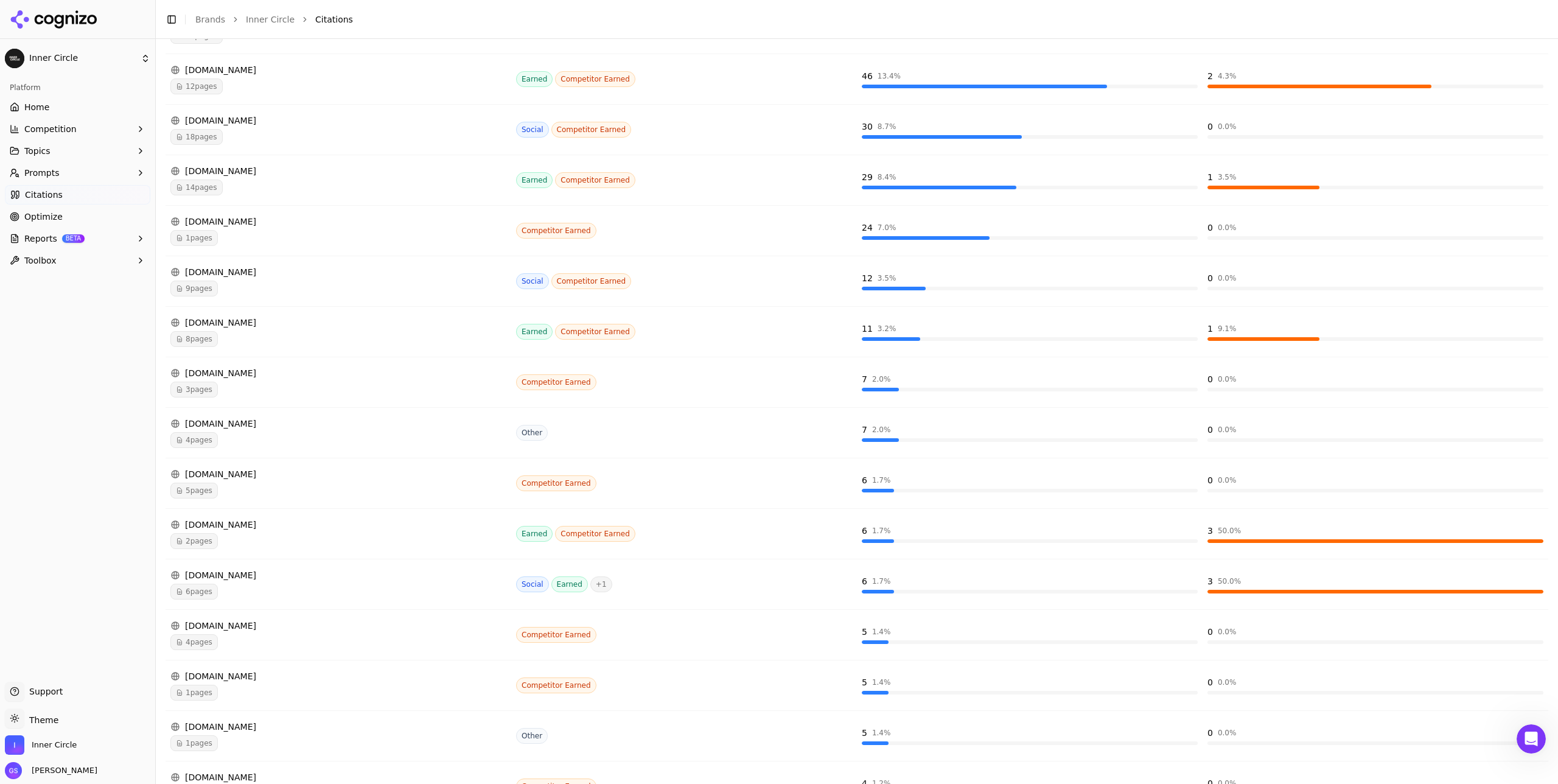
scroll to position [294, 0]
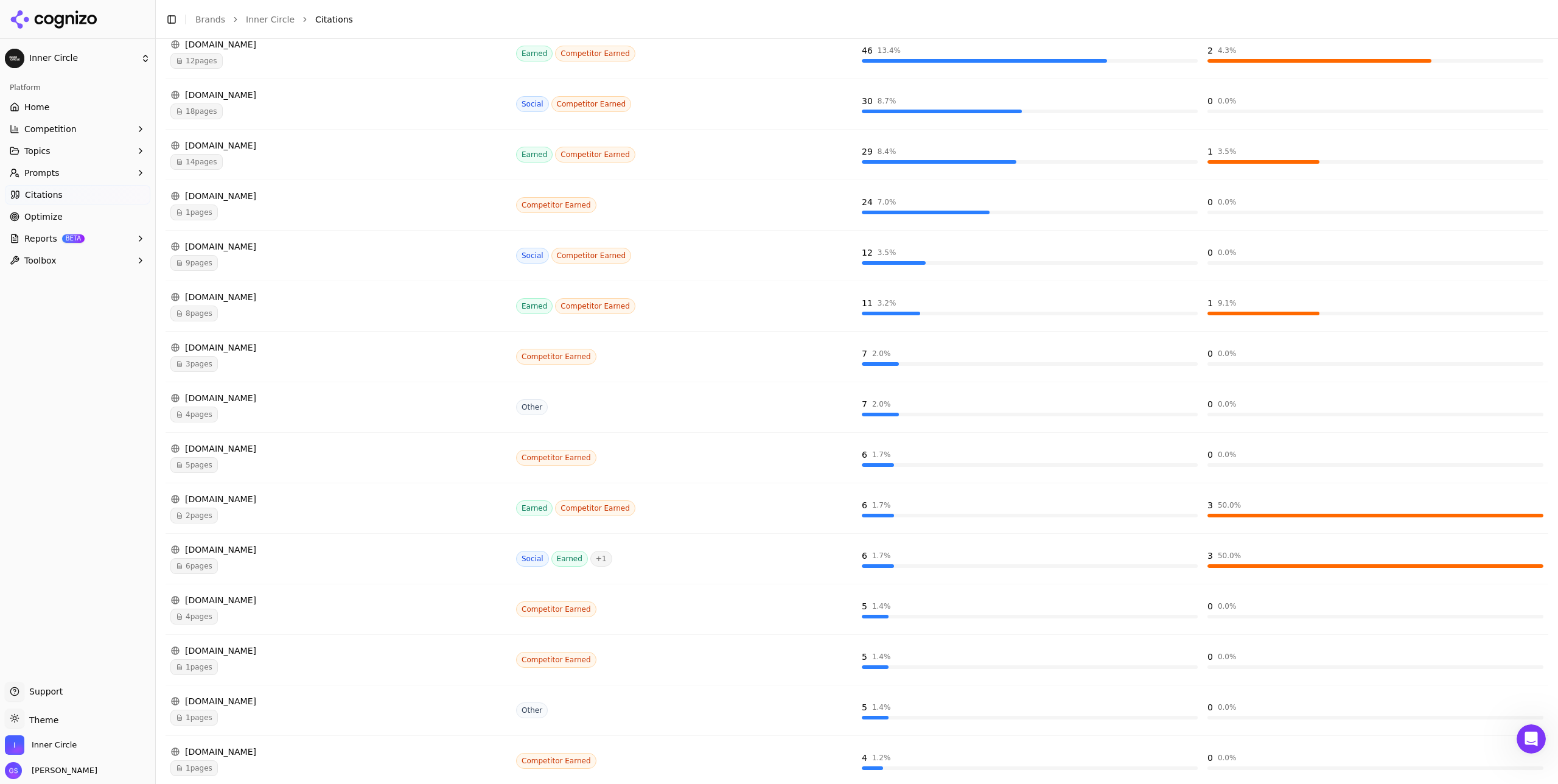
click at [310, 513] on div "2 pages" at bounding box center [339, 515] width 336 height 16
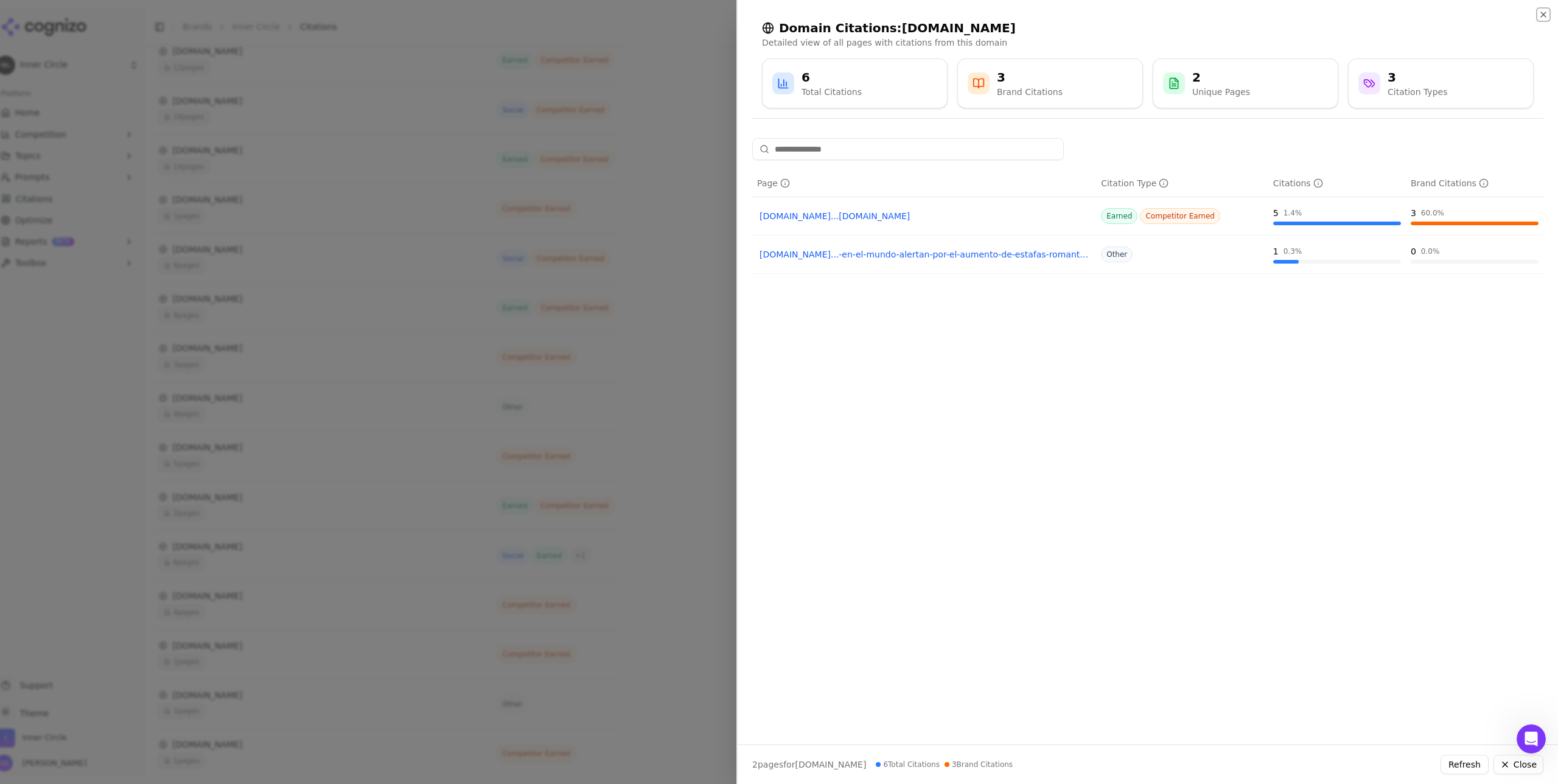
click at [1542, 14] on icon "button" at bounding box center [1543, 14] width 5 height 5
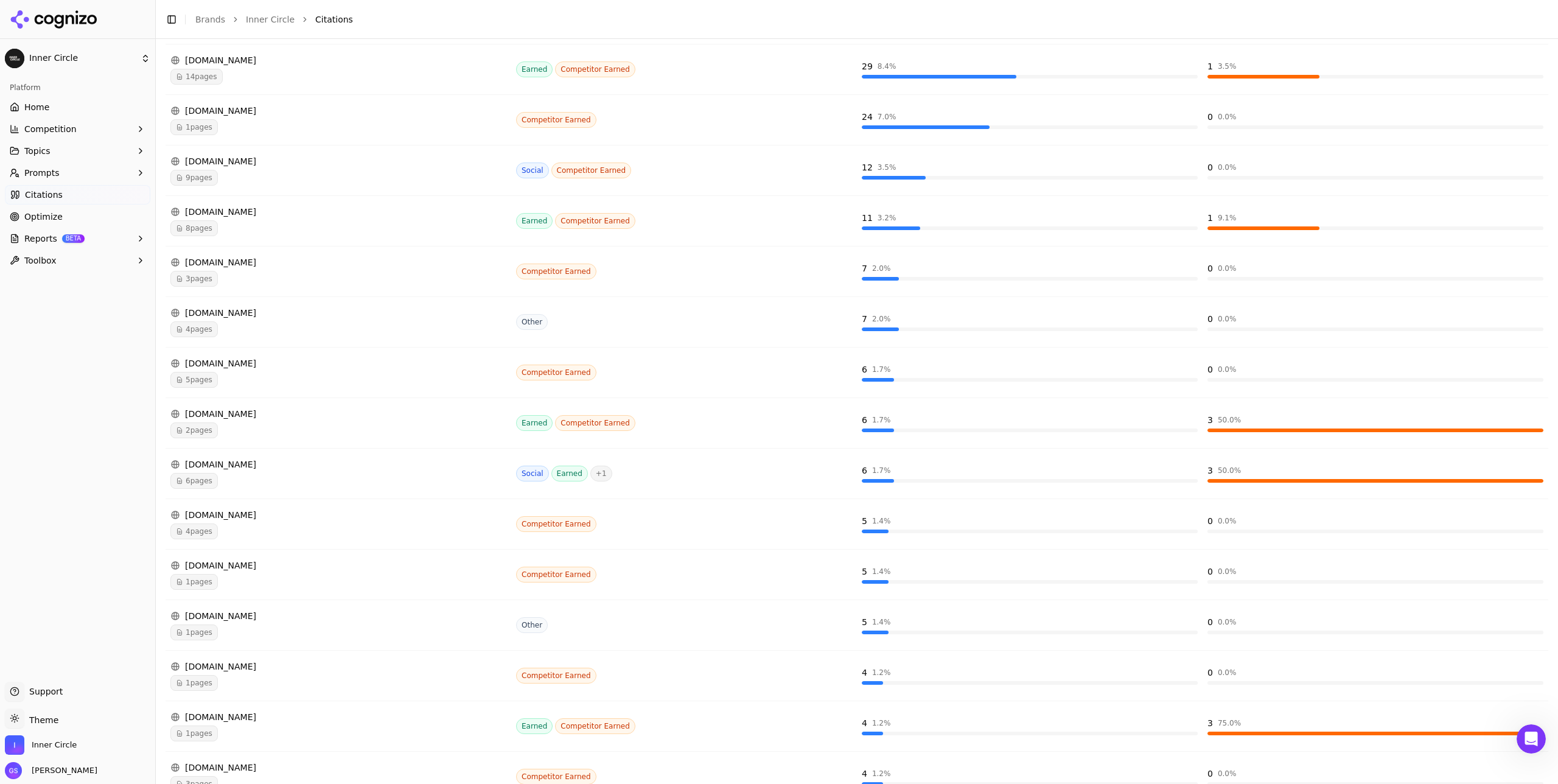
scroll to position [407, 0]
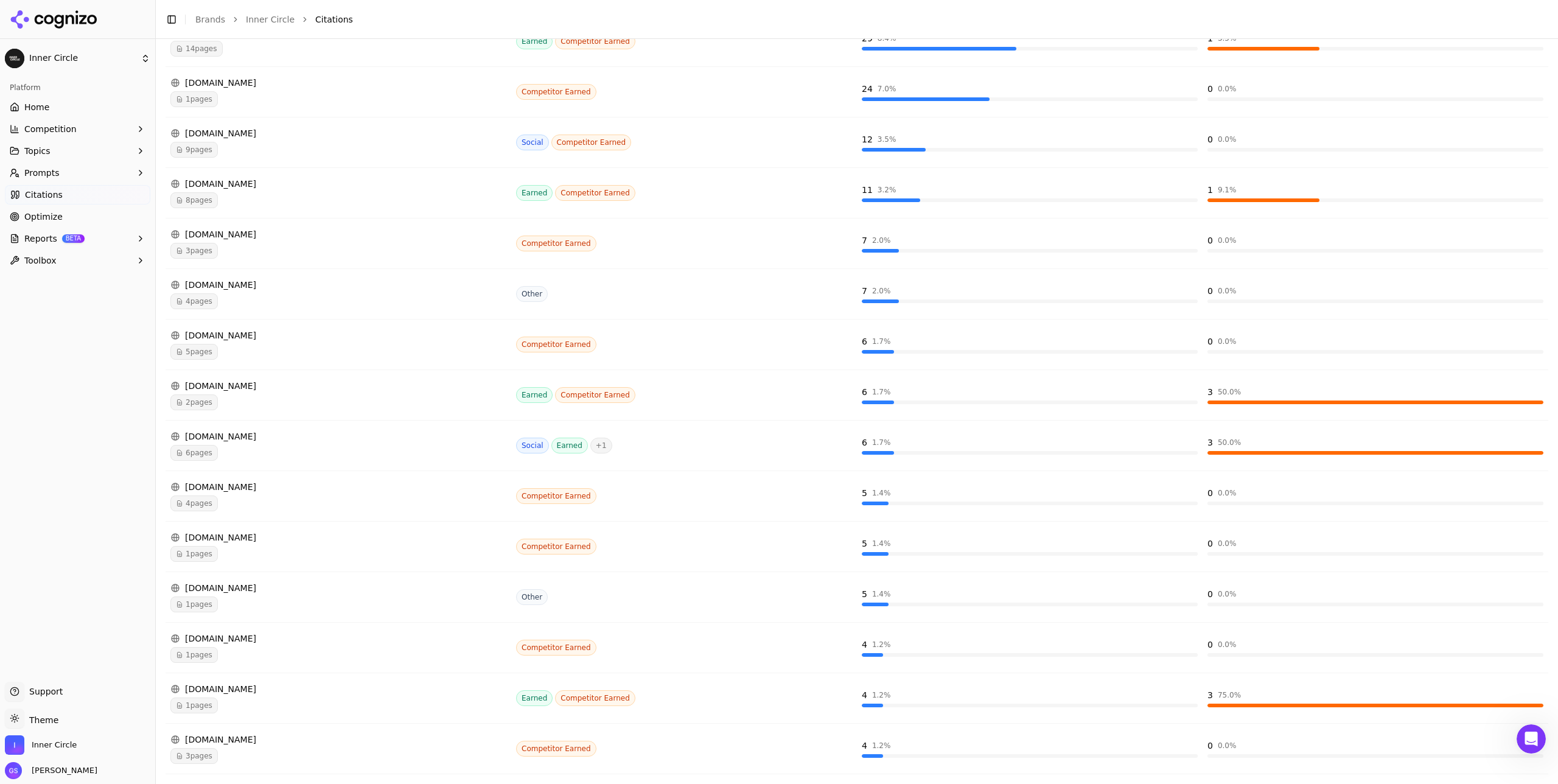
click at [377, 448] on div "6 pages" at bounding box center [339, 452] width 336 height 16
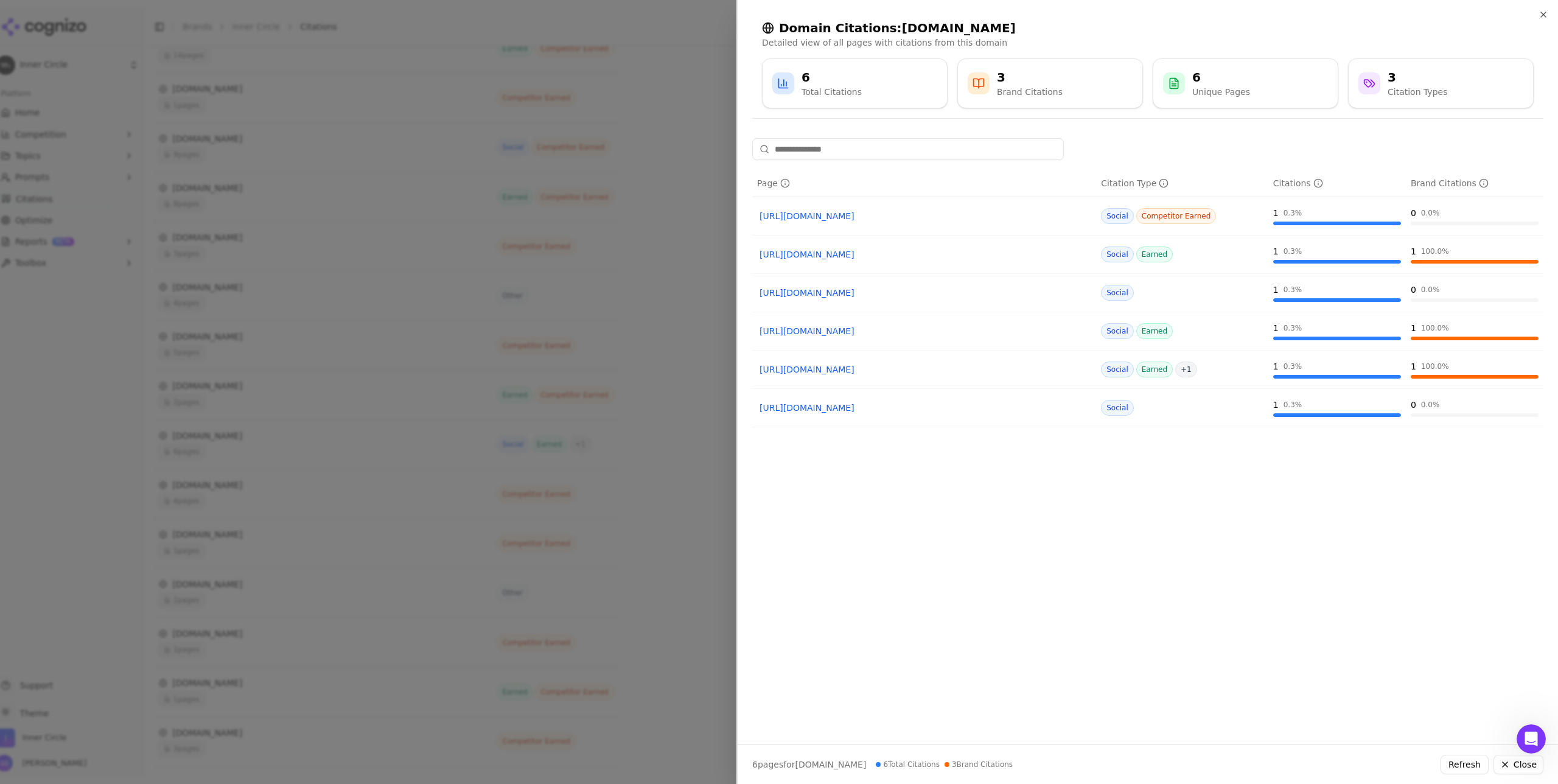
click at [1176, 253] on div "Social Earned" at bounding box center [1183, 254] width 163 height 16
drag, startPoint x: 1174, startPoint y: 255, endPoint x: 1054, endPoint y: 256, distance: 120.0
click at [1054, 256] on tr "[URL][DOMAIN_NAME] Social Earned 1 0.3 % 1 100.0 %" at bounding box center [1148, 255] width 792 height 38
click at [1542, 13] on icon "button" at bounding box center [1543, 15] width 10 height 10
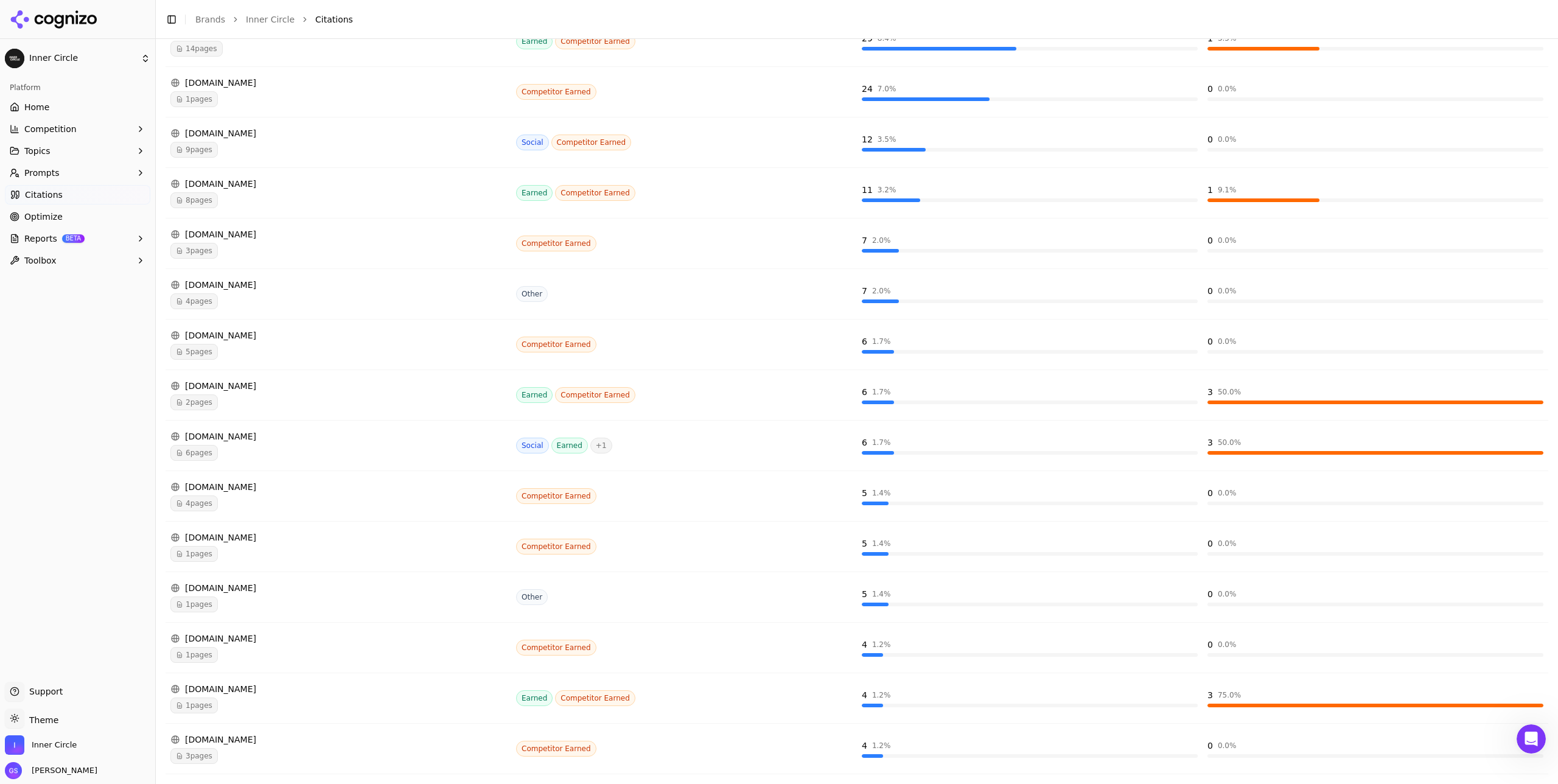
click at [34, 235] on span "Reports" at bounding box center [41, 238] width 33 height 12
click at [48, 196] on span "Citations" at bounding box center [43, 194] width 37 height 12
click at [49, 193] on span "Citations" at bounding box center [43, 194] width 37 height 12
click at [38, 198] on span "Citations" at bounding box center [43, 194] width 37 height 12
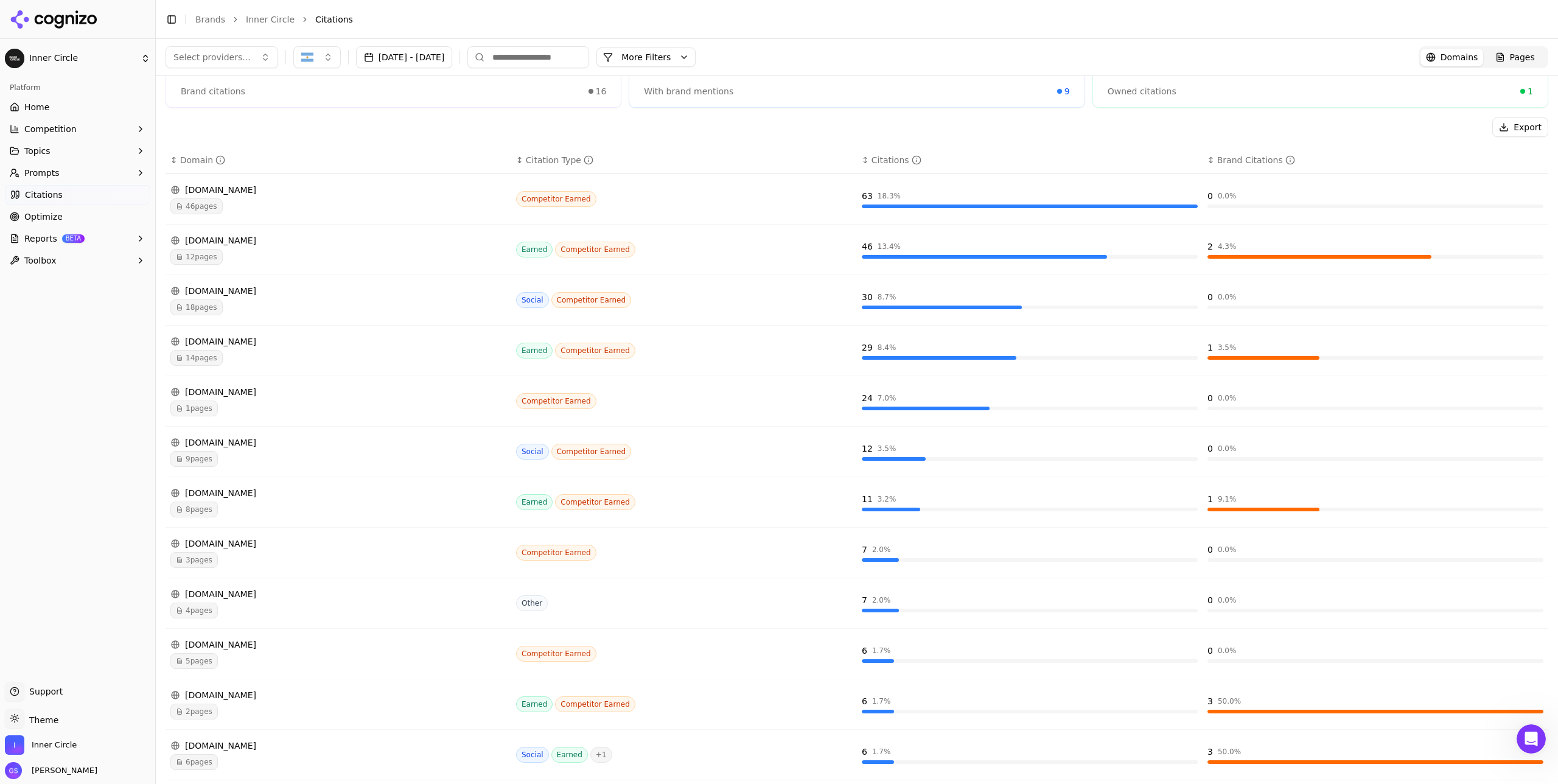
scroll to position [0, 0]
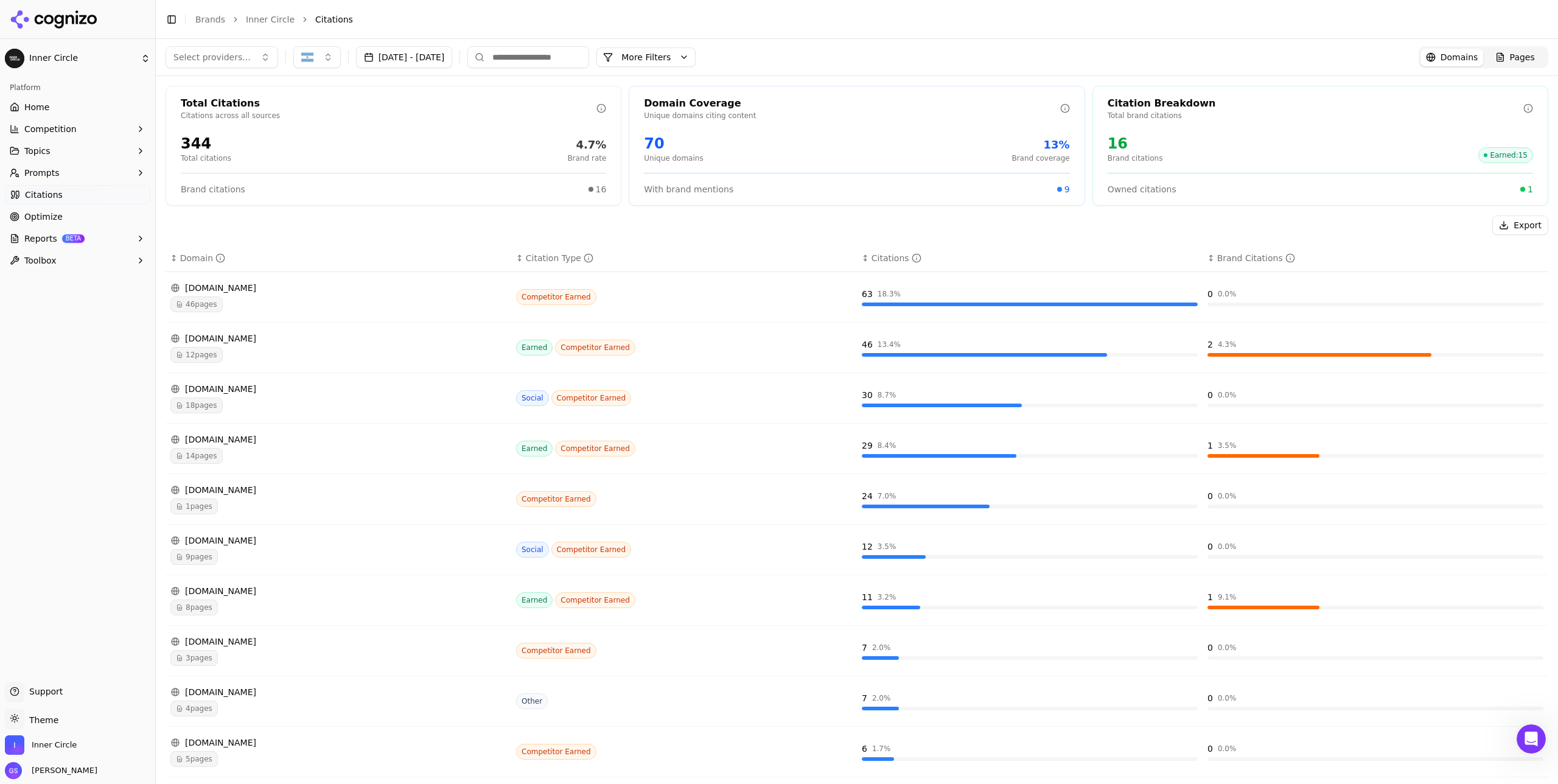
click at [201, 147] on div "344" at bounding box center [205, 143] width 50 height 19
click at [79, 167] on button "Prompts" at bounding box center [77, 172] width 145 height 19
click at [60, 193] on span "Active" at bounding box center [78, 192] width 106 height 12
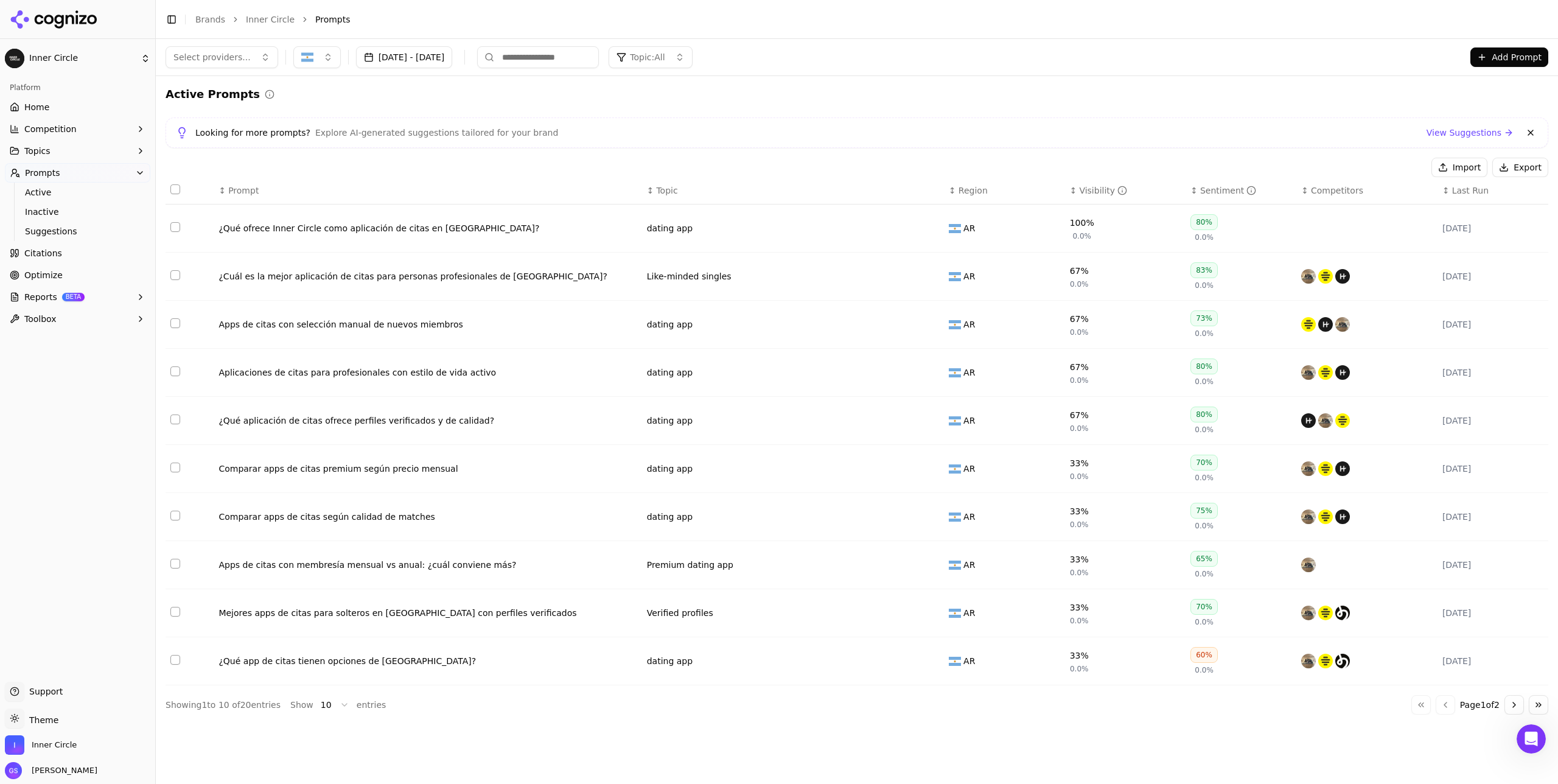
click at [571, 279] on div "¿Cuál es la mejor aplicación de citas para personas profesionales de [GEOGRAPHI…" at bounding box center [427, 276] width 418 height 12
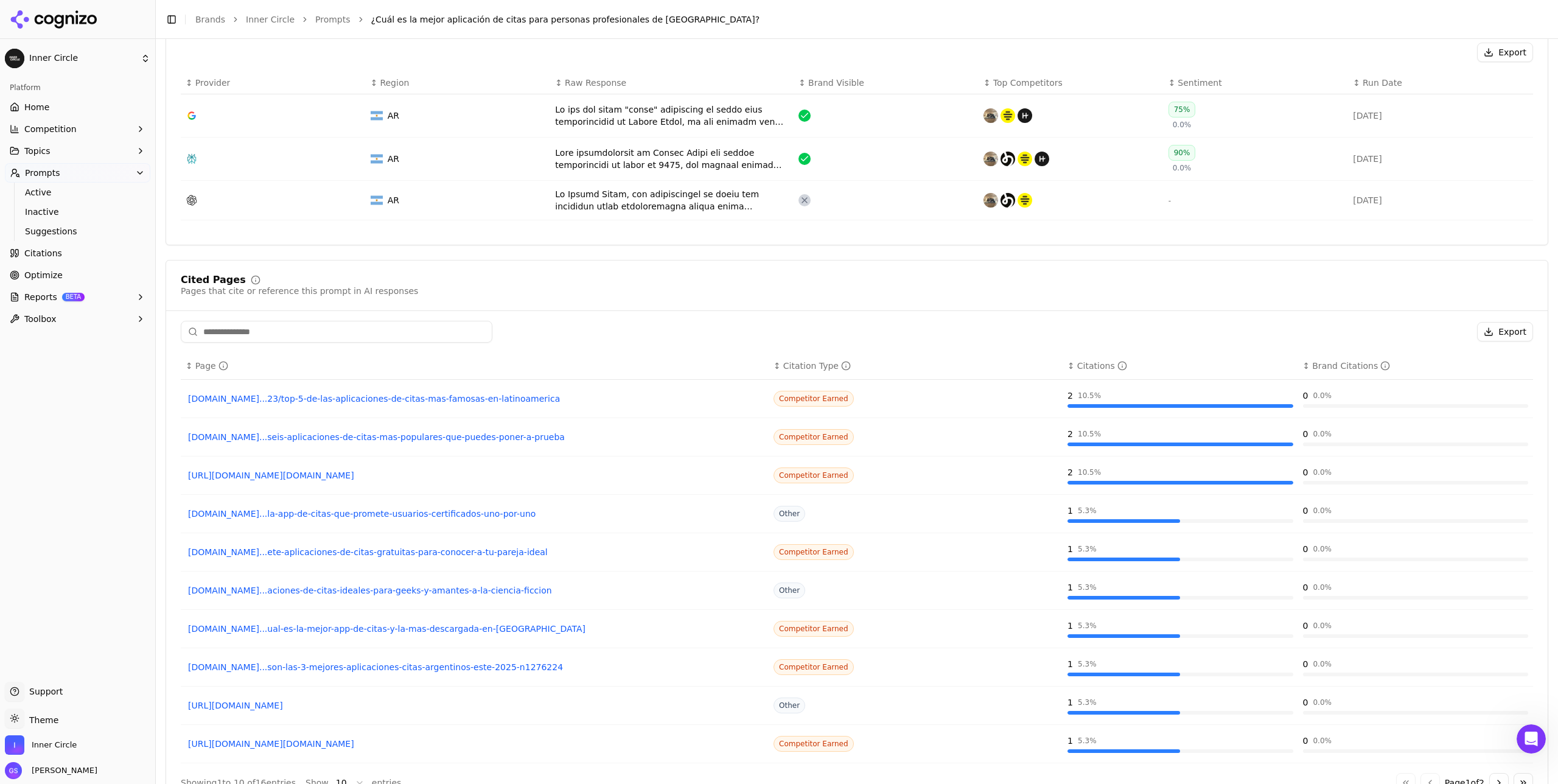
scroll to position [483, 0]
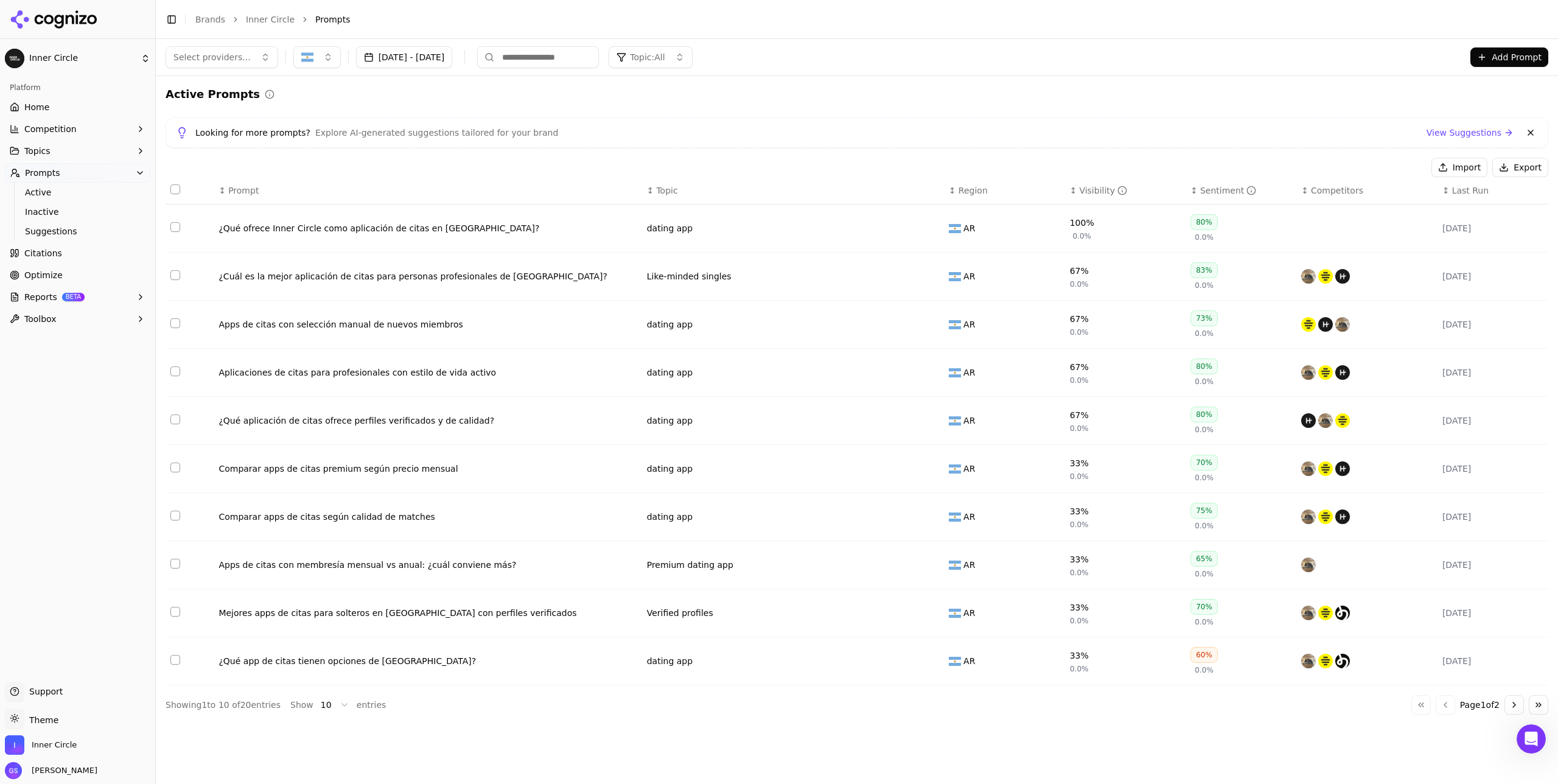
click at [377, 231] on div "¿Qué ofrece Inner Circle como aplicación de citas en [GEOGRAPHIC_DATA]?" at bounding box center [427, 227] width 418 height 12
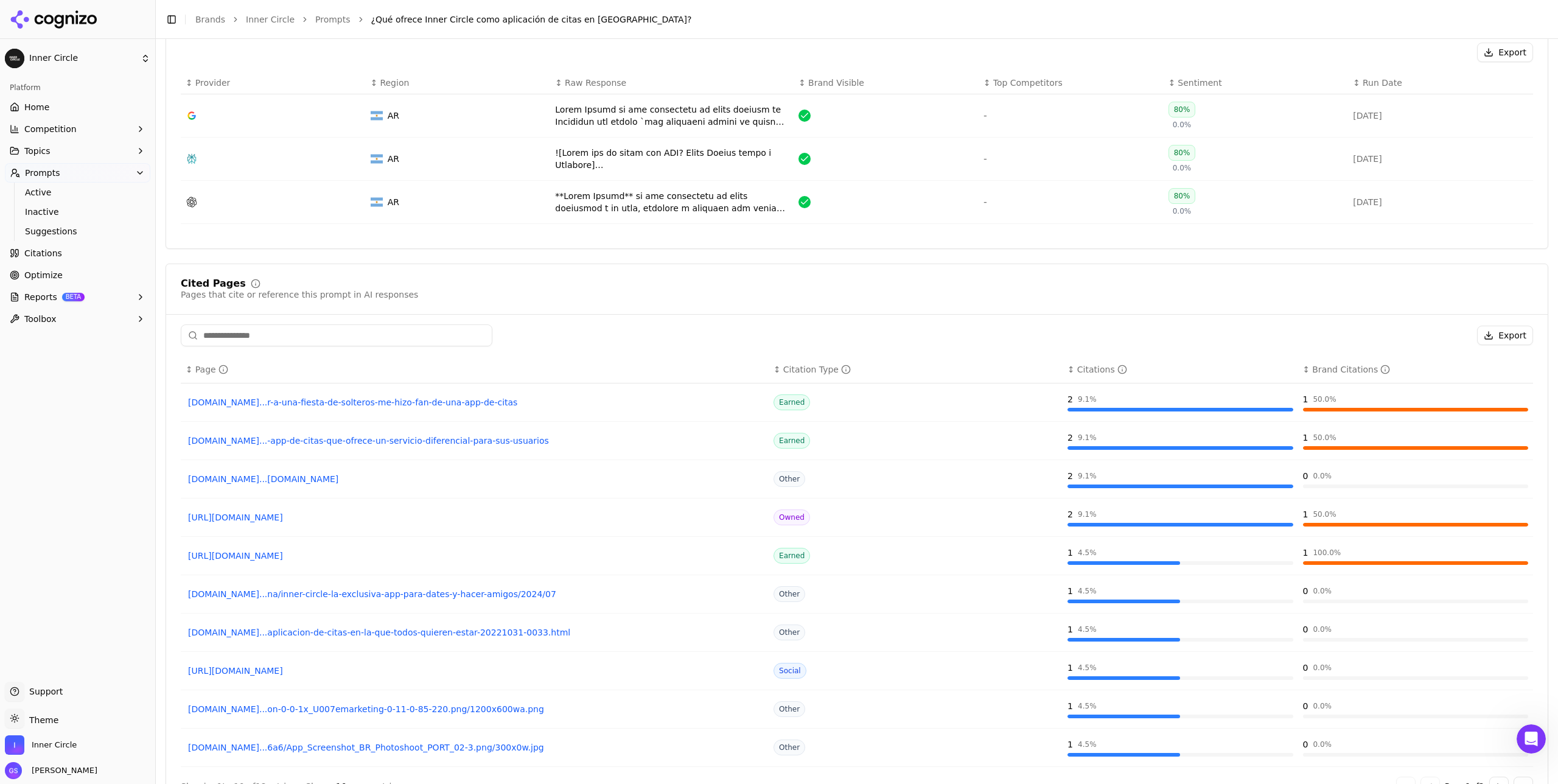
scroll to position [486, 0]
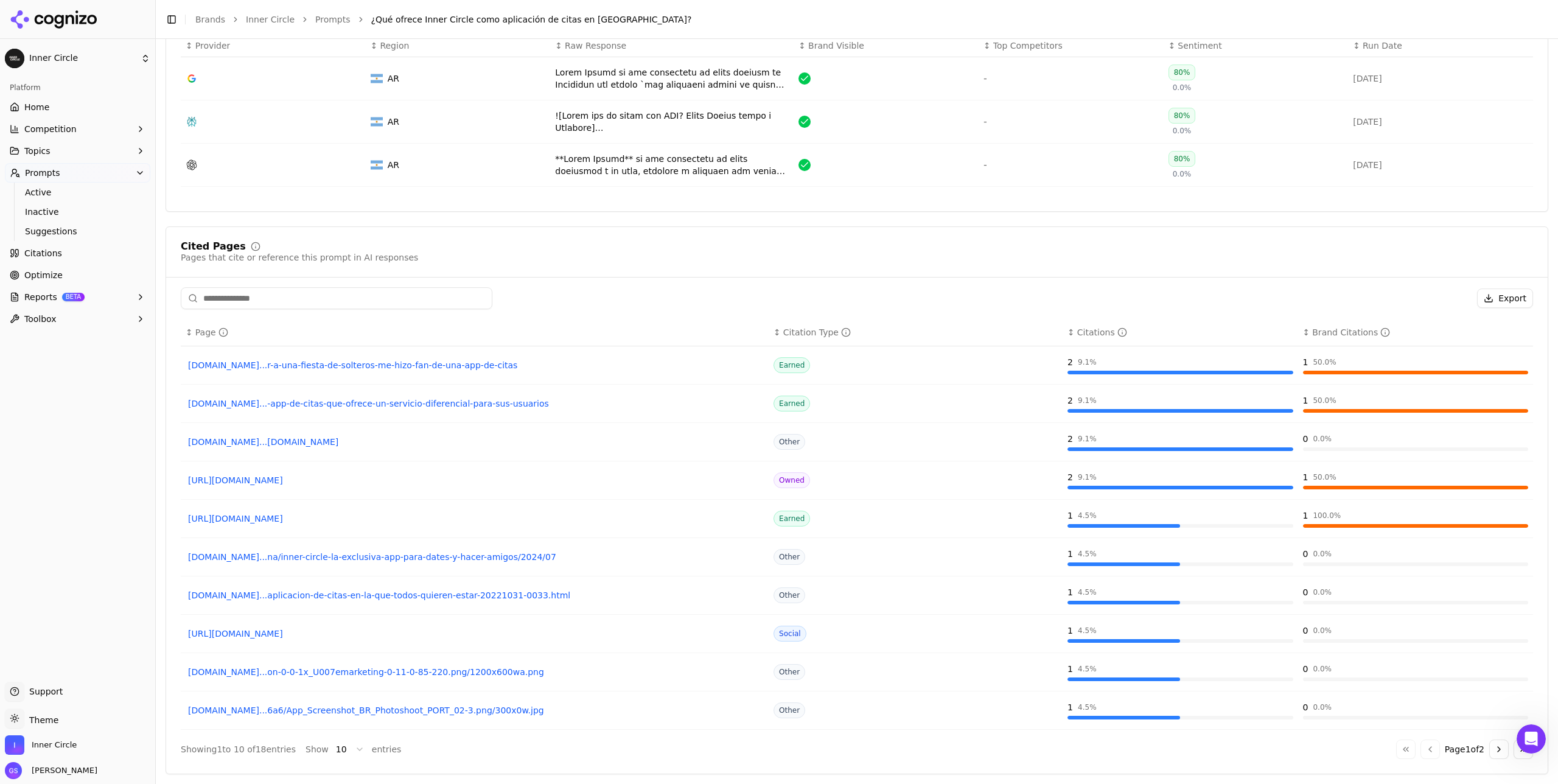
click at [357, 748] on html "Inner Circle Platform Home Competition Topics Prompts Active Inactive Suggestio…" at bounding box center [779, 392] width 1558 height 784
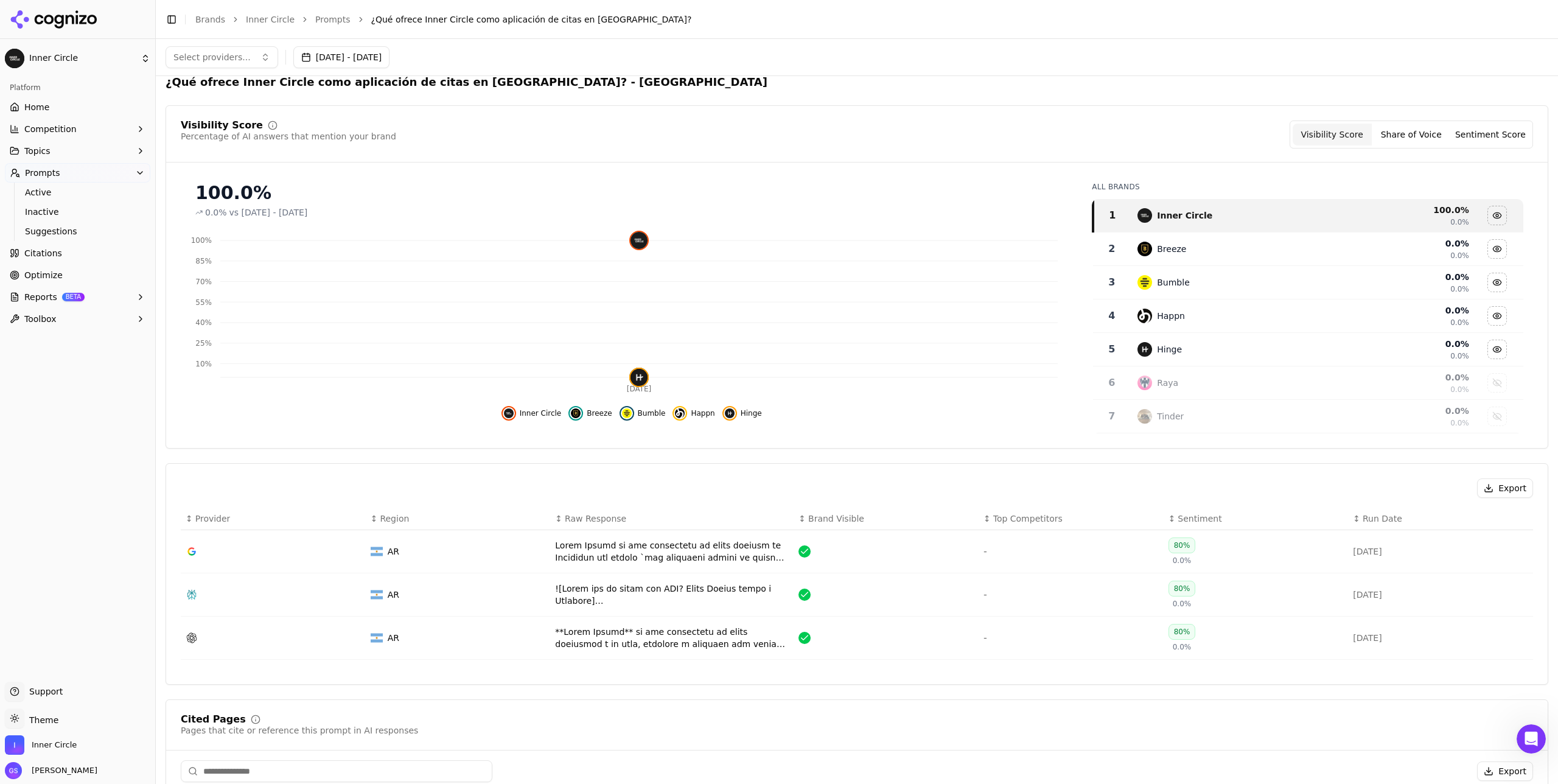
scroll to position [0, 0]
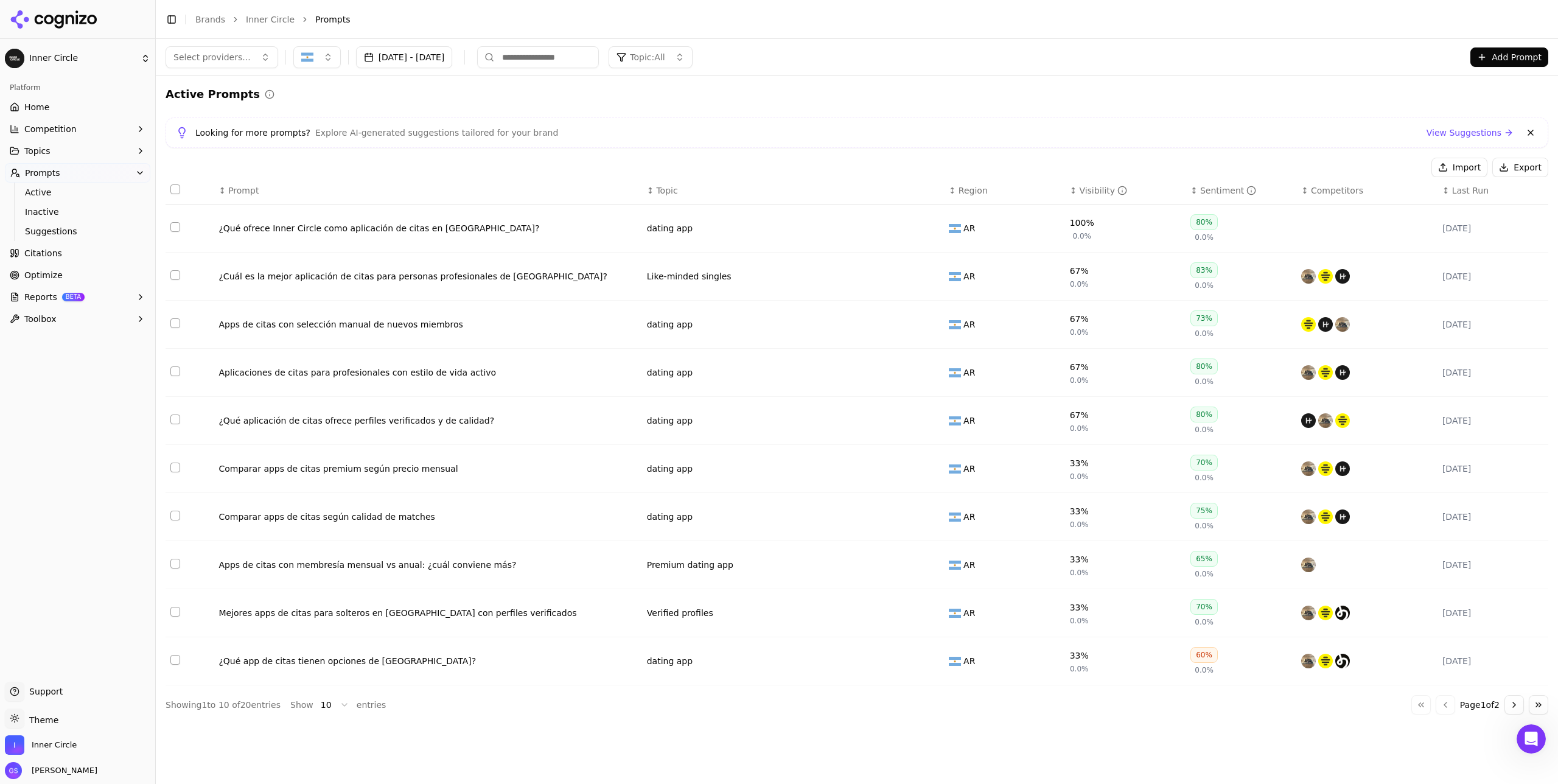
click at [417, 327] on div "Apps de citas con selección manual de nuevos miembros" at bounding box center [427, 324] width 418 height 12
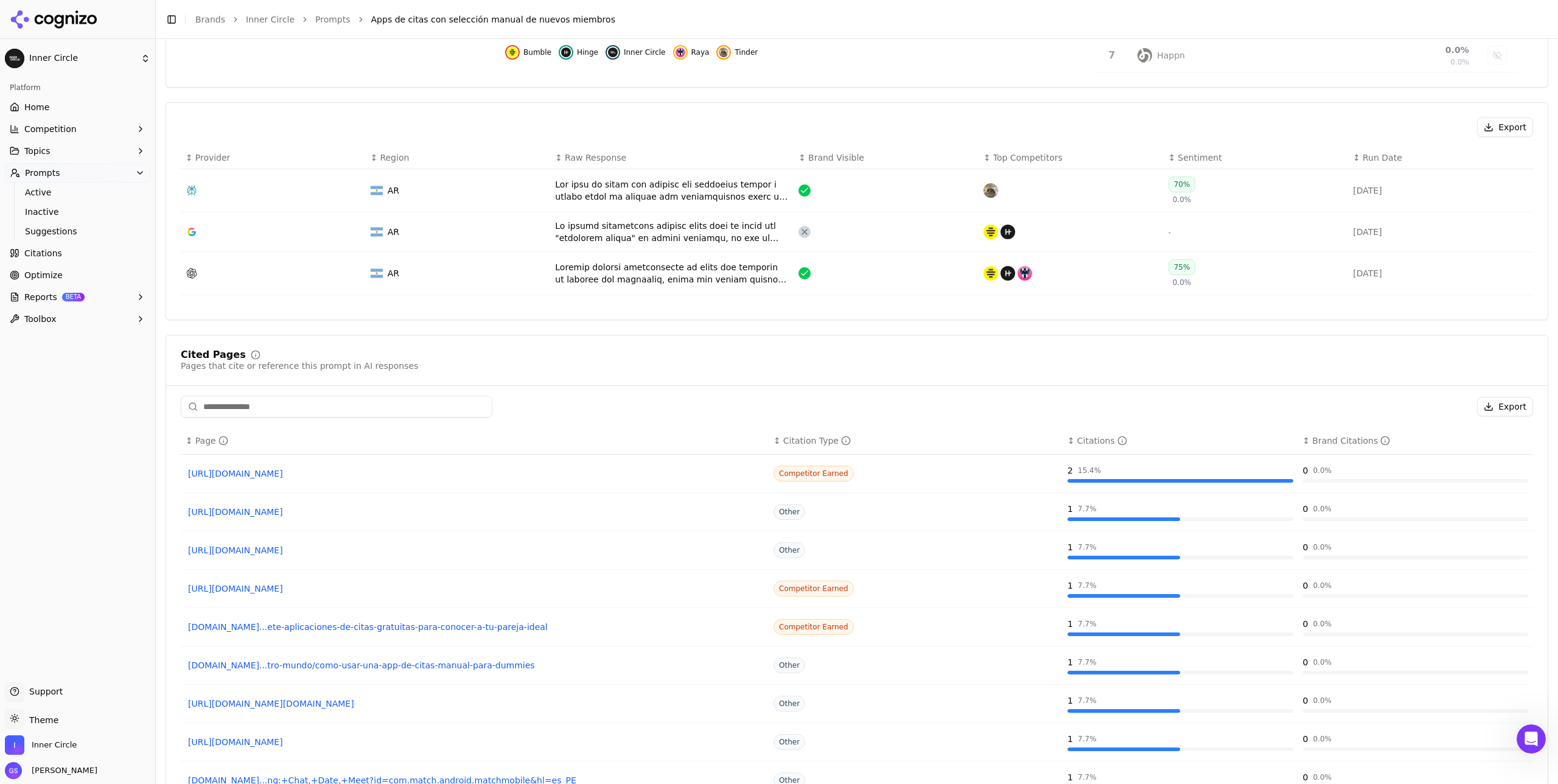
scroll to position [483, 0]
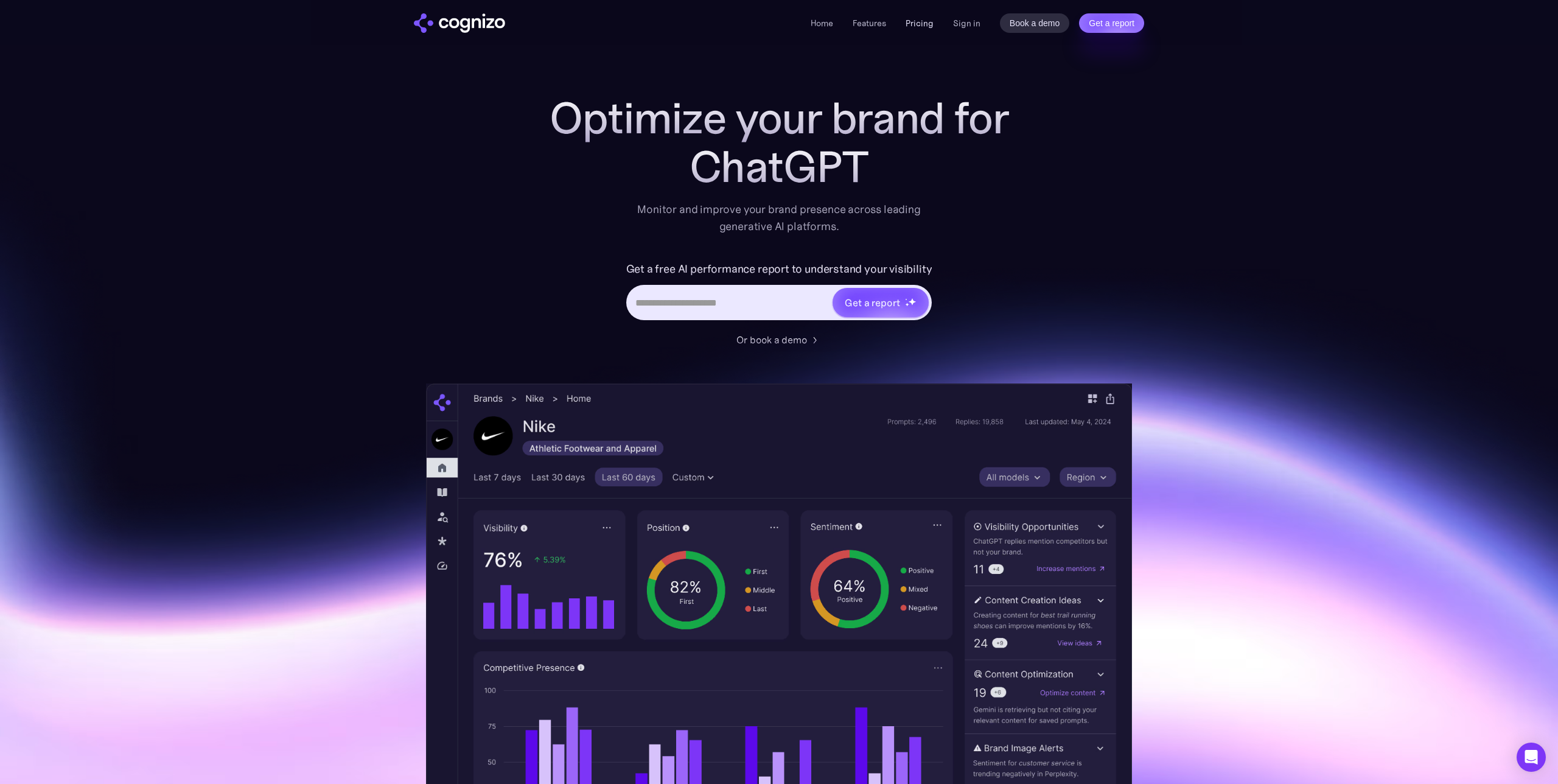
click at [920, 23] on link "Pricing" at bounding box center [920, 23] width 28 height 11
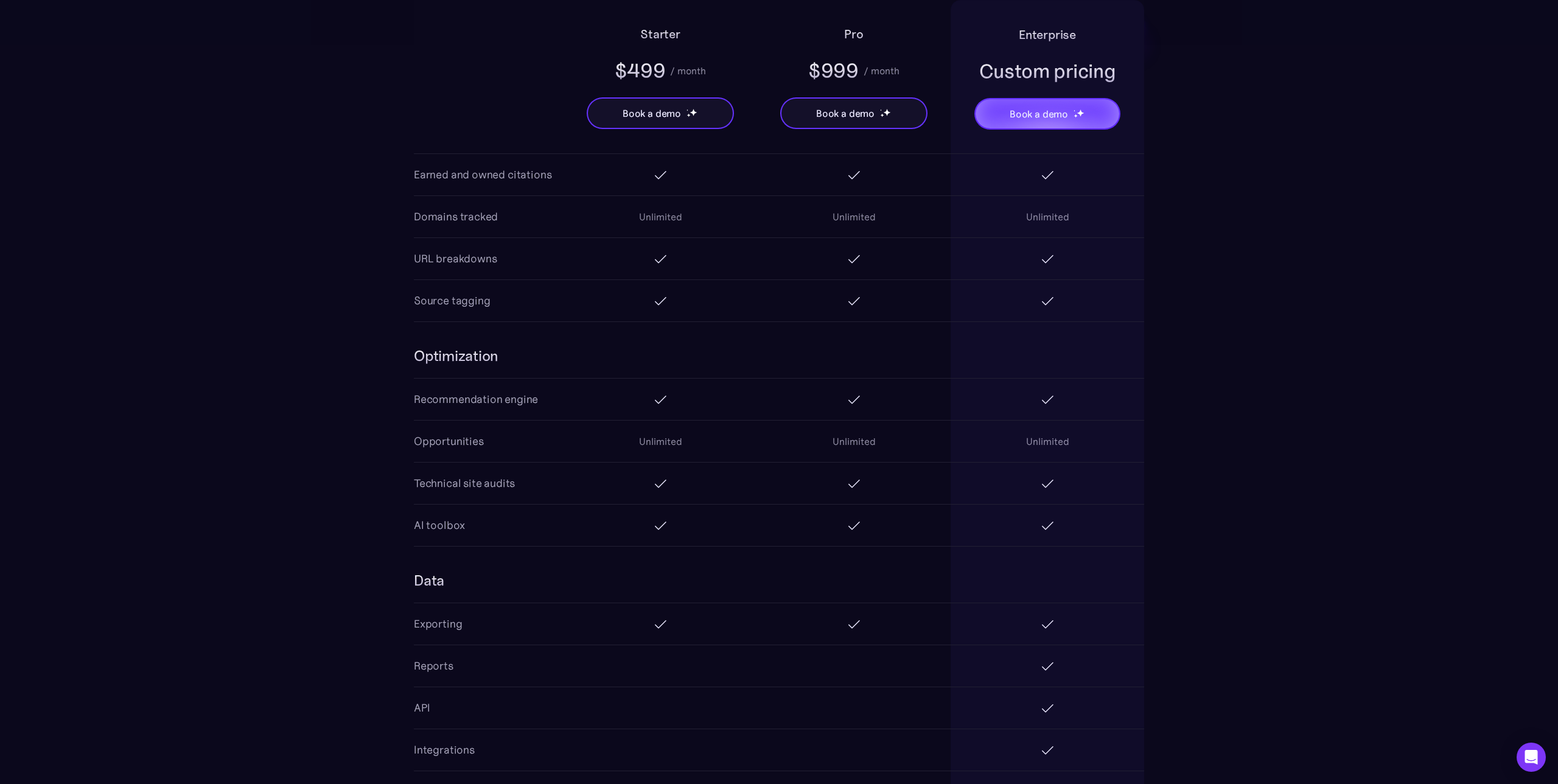
scroll to position [1606, 0]
